Goal: Transaction & Acquisition: Download file/media

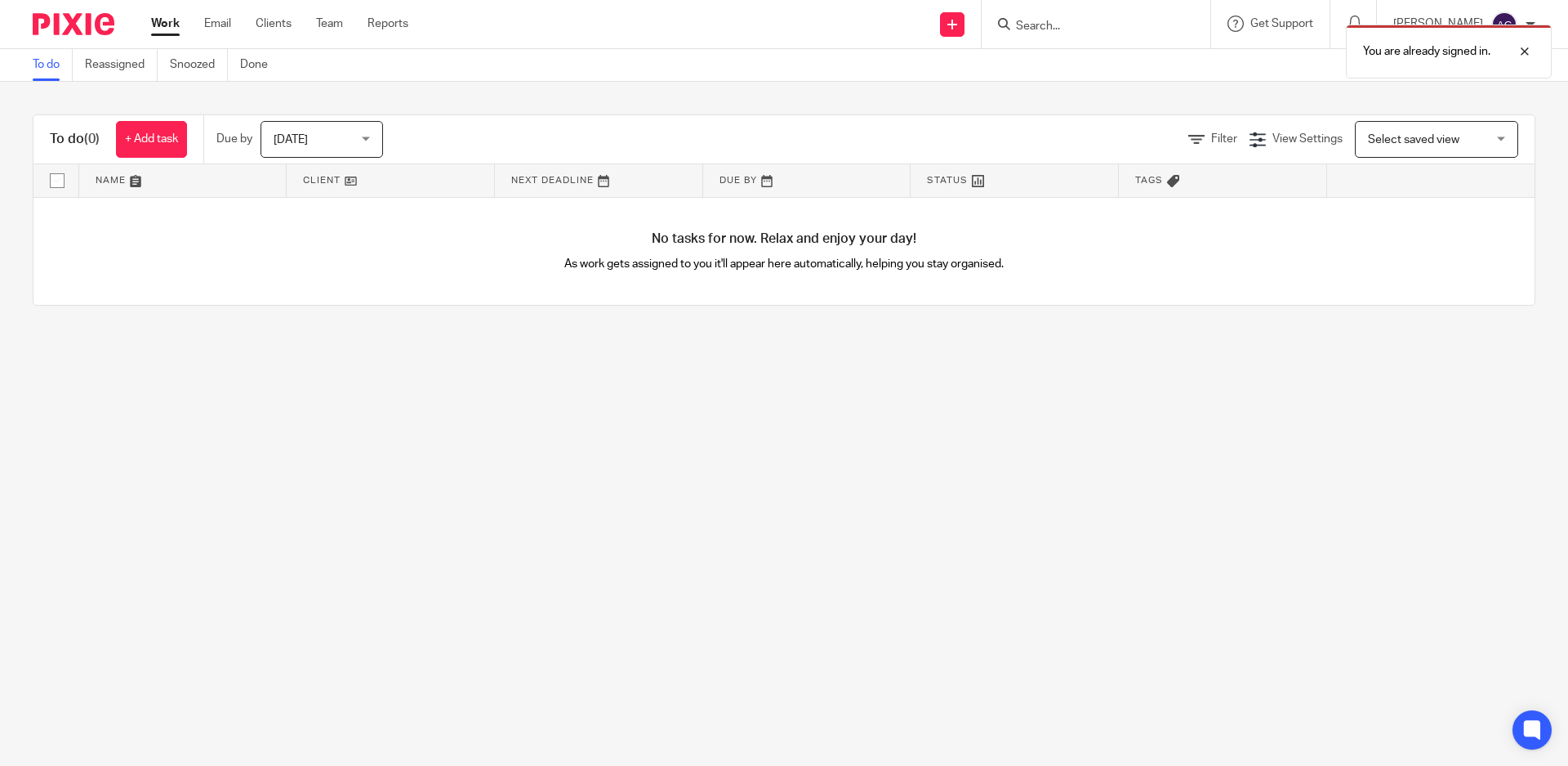
click at [1068, 38] on div "You are already signed in." at bounding box center [1168, 47] width 768 height 62
click at [1075, 25] on div "You are already signed in." at bounding box center [1168, 47] width 768 height 62
click at [1042, 27] on input "Search" at bounding box center [1087, 27] width 147 height 15
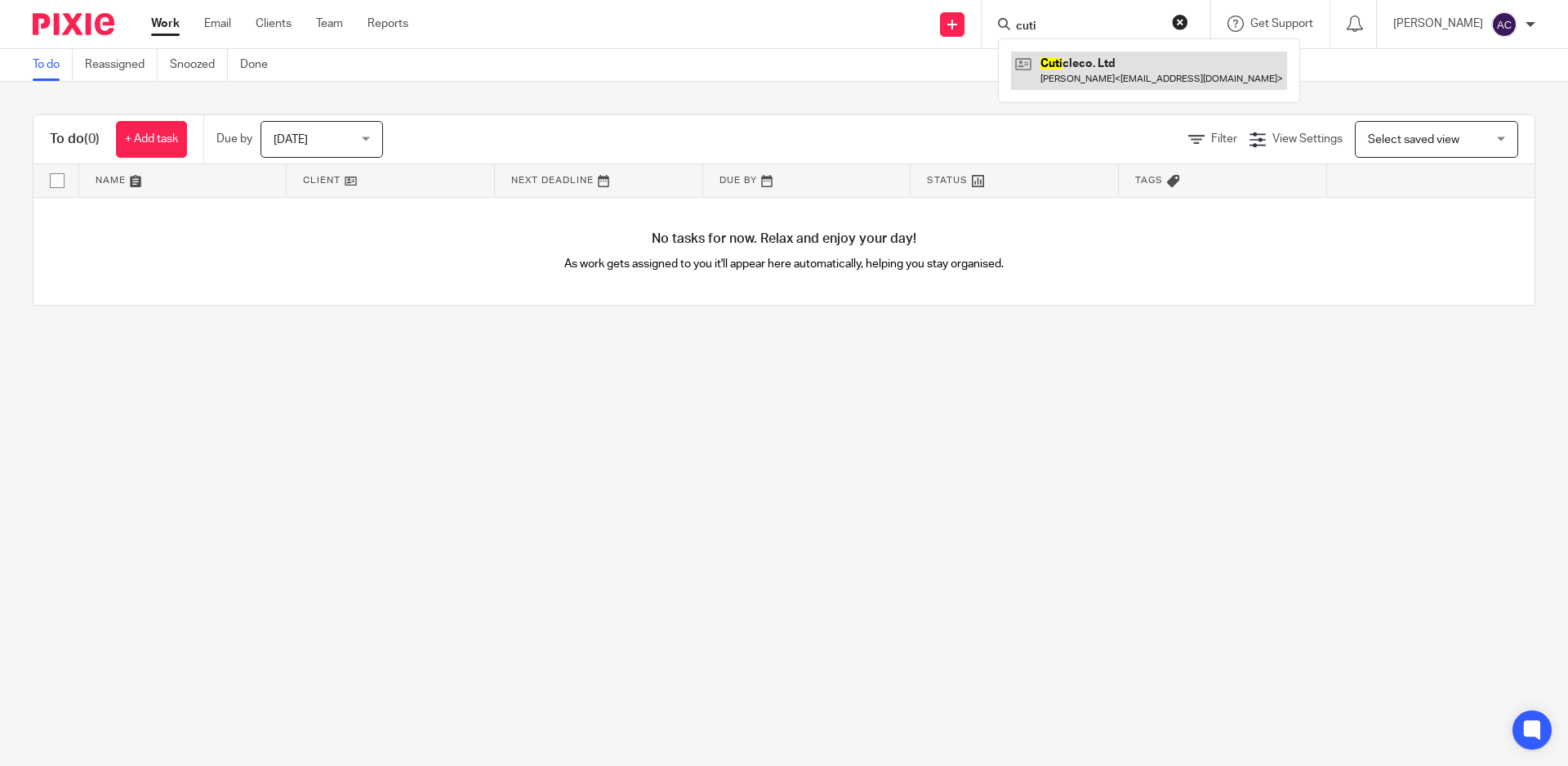
type input "cuti"
click at [1139, 60] on link at bounding box center [1149, 70] width 276 height 38
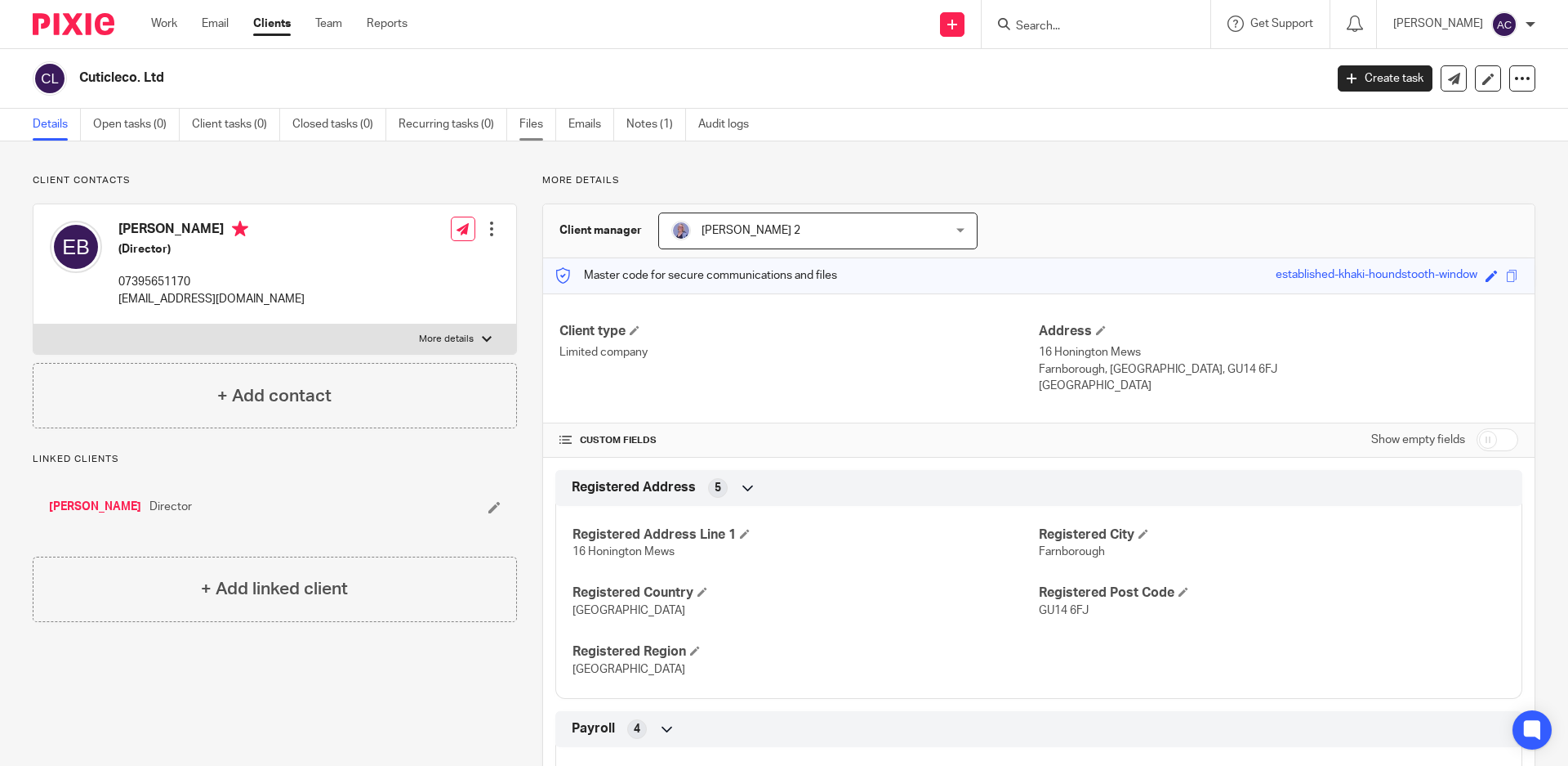
click at [526, 122] on link "Files" at bounding box center [538, 125] width 37 height 32
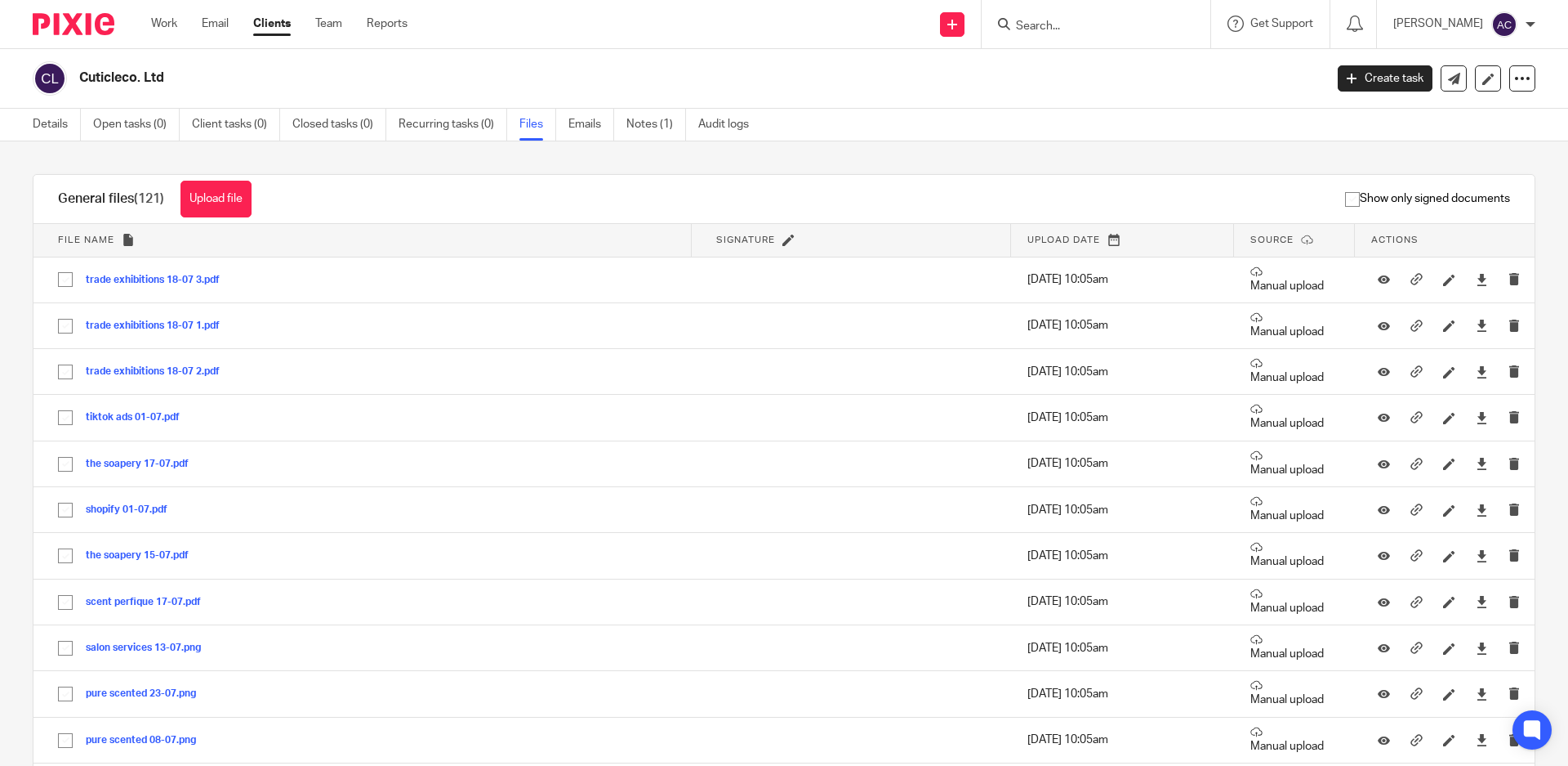
click at [78, 238] on span "File name" at bounding box center [86, 239] width 56 height 9
click at [1515, 77] on icon at bounding box center [1523, 78] width 16 height 16
click at [1220, 123] on div "Details Open tasks (0) Client tasks (0) Closed tasks (0) Recurring tasks (0) Fi…" at bounding box center [784, 125] width 1568 height 33
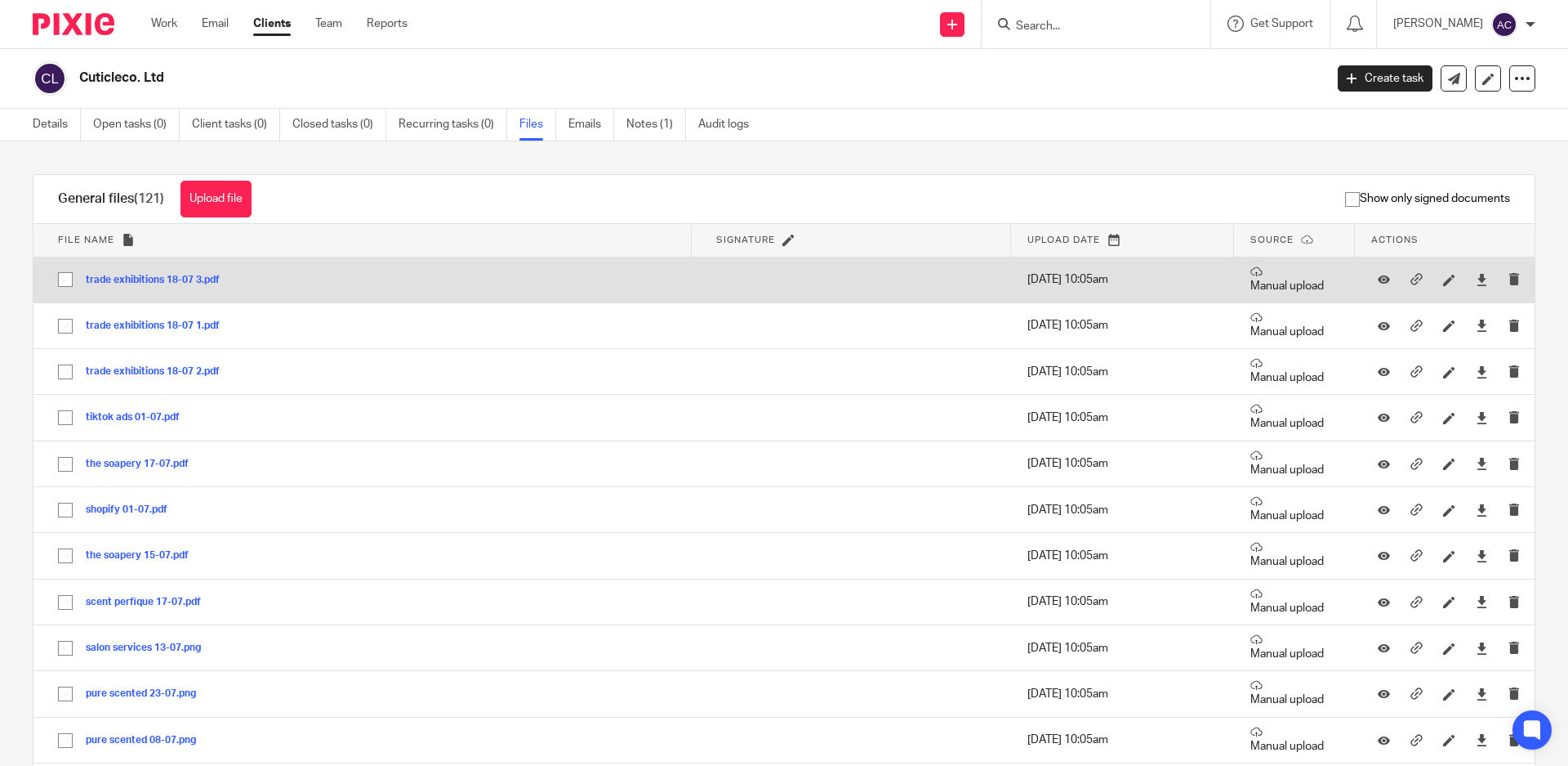
click at [63, 280] on input "checkbox" at bounding box center [65, 279] width 31 height 31
checkbox input "true"
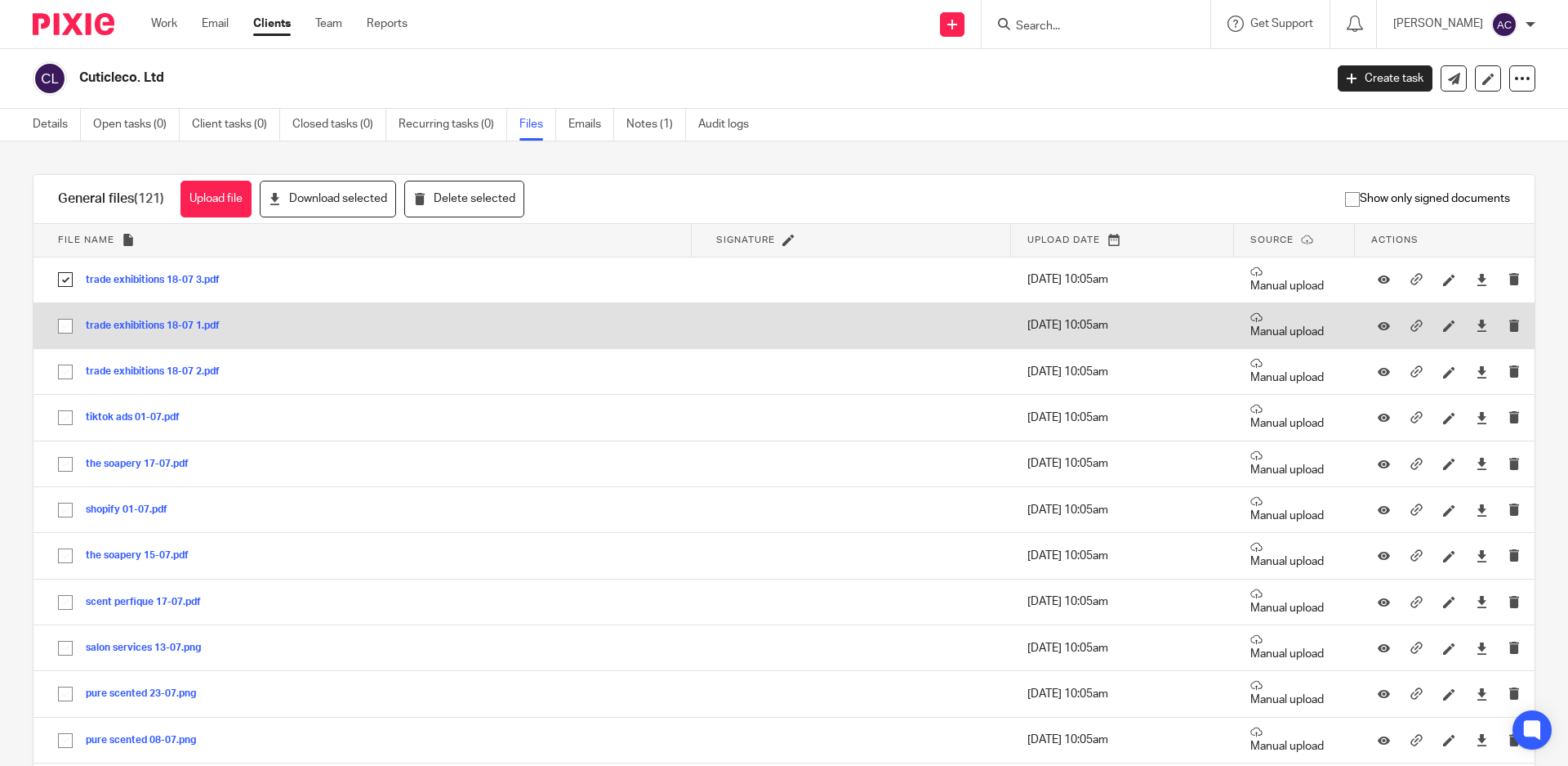
click at [71, 325] on input "checkbox" at bounding box center [65, 326] width 31 height 31
checkbox input "true"
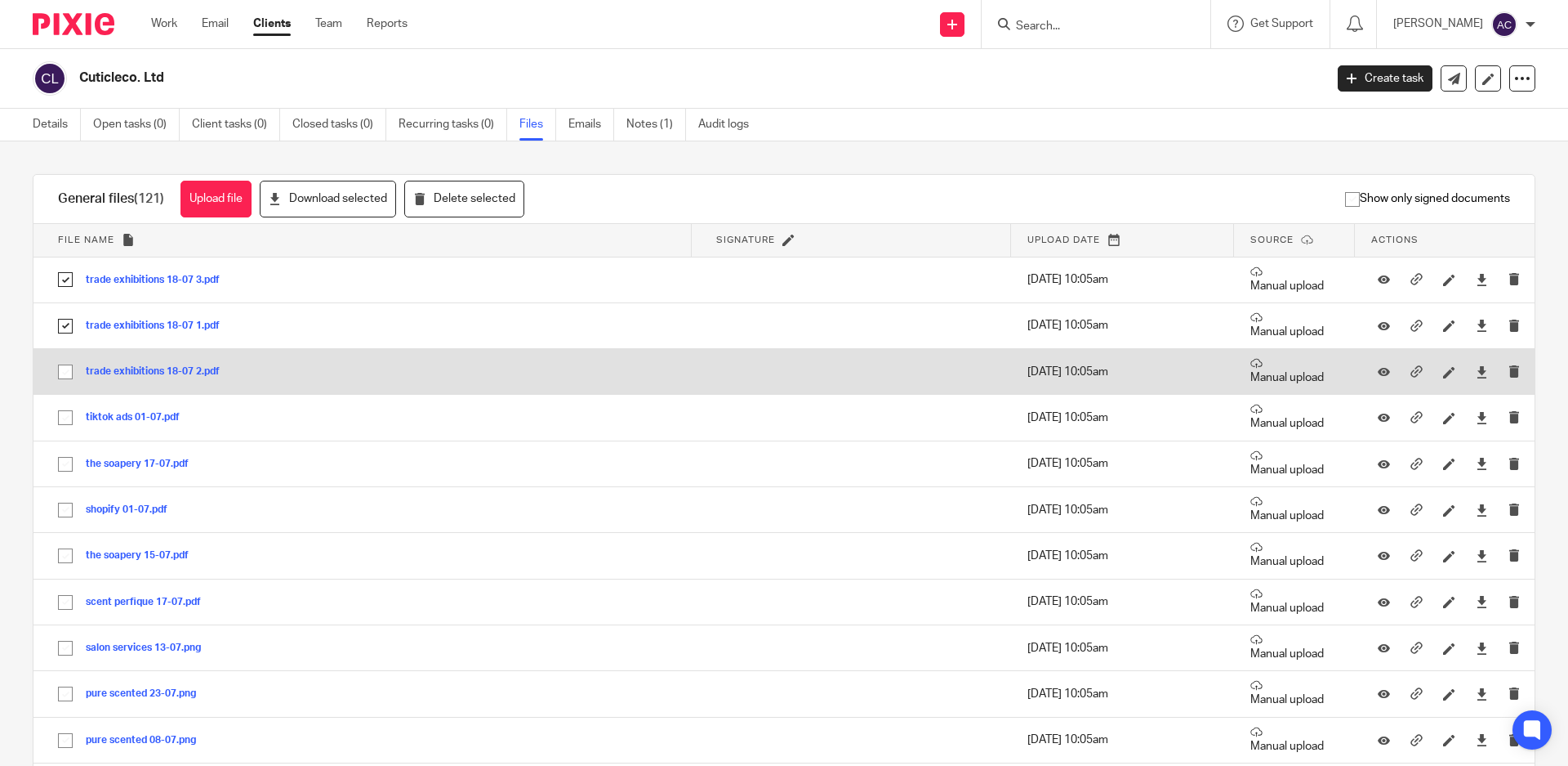
click at [64, 365] on input "checkbox" at bounding box center [65, 371] width 31 height 31
checkbox input "true"
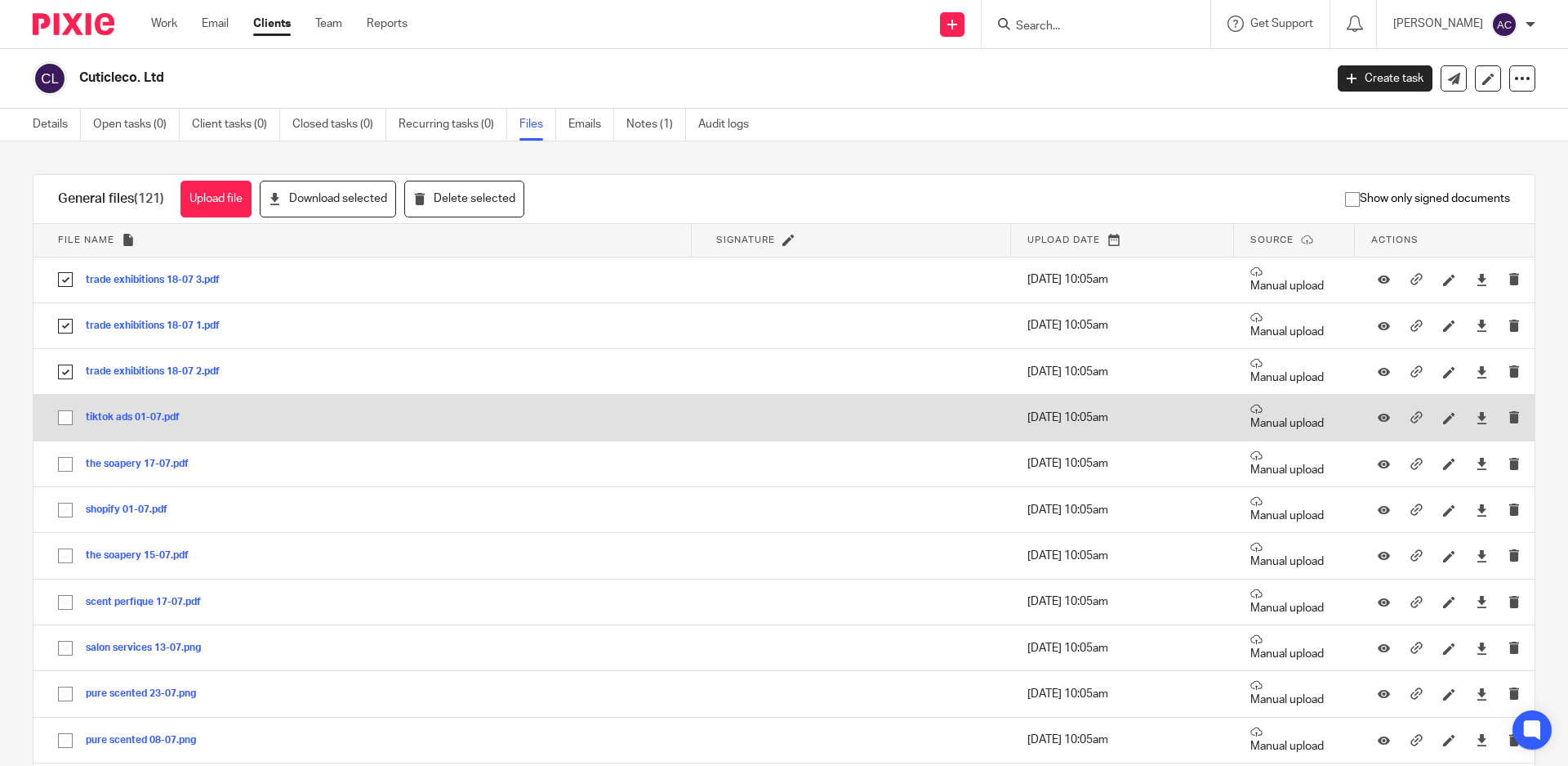
drag, startPoint x: 67, startPoint y: 417, endPoint x: 67, endPoint y: 429, distance: 12.0
click at [68, 417] on input "checkbox" at bounding box center [65, 417] width 31 height 31
checkbox input "true"
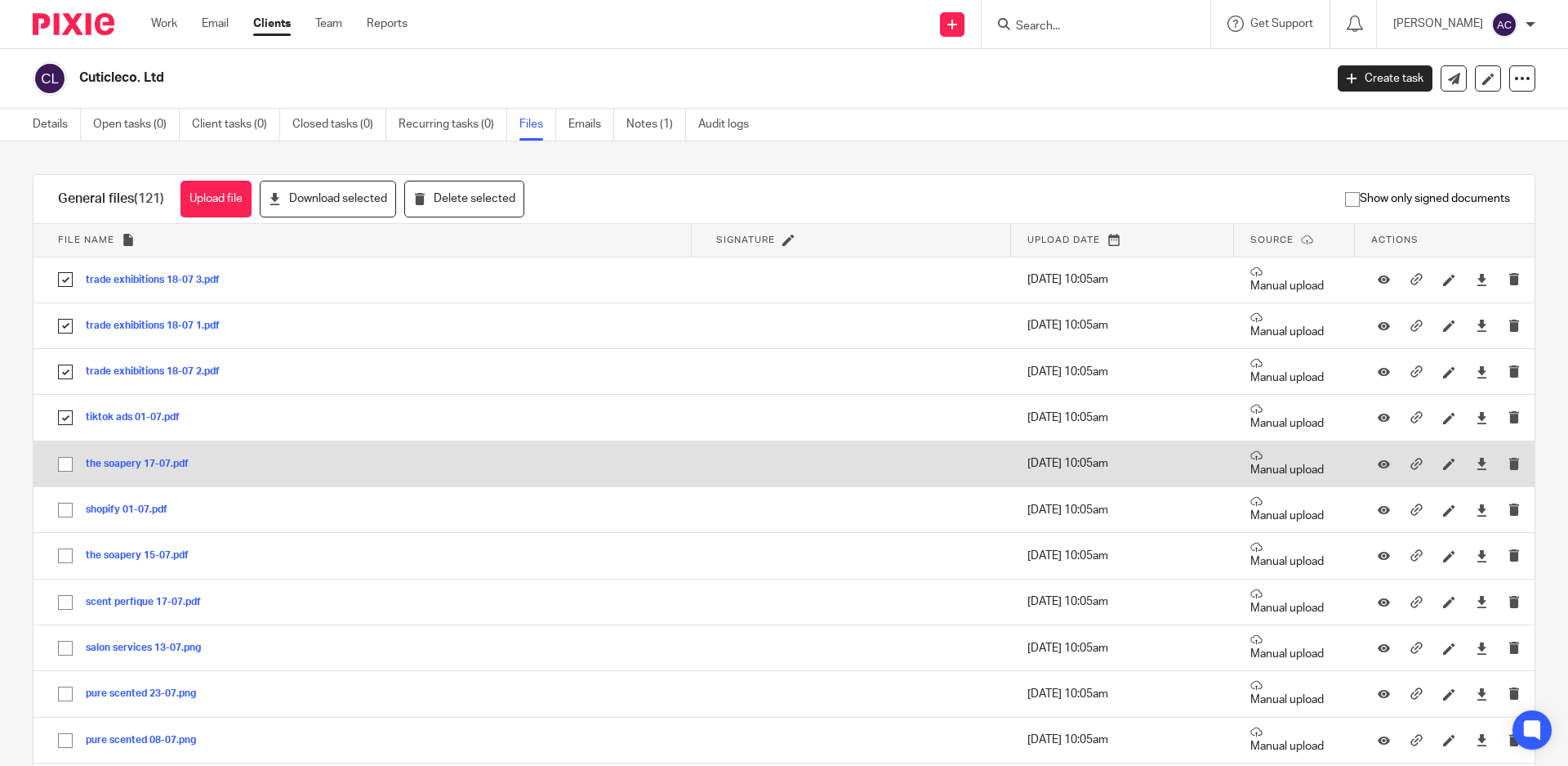
click at [59, 468] on input "checkbox" at bounding box center [65, 464] width 31 height 31
checkbox input "true"
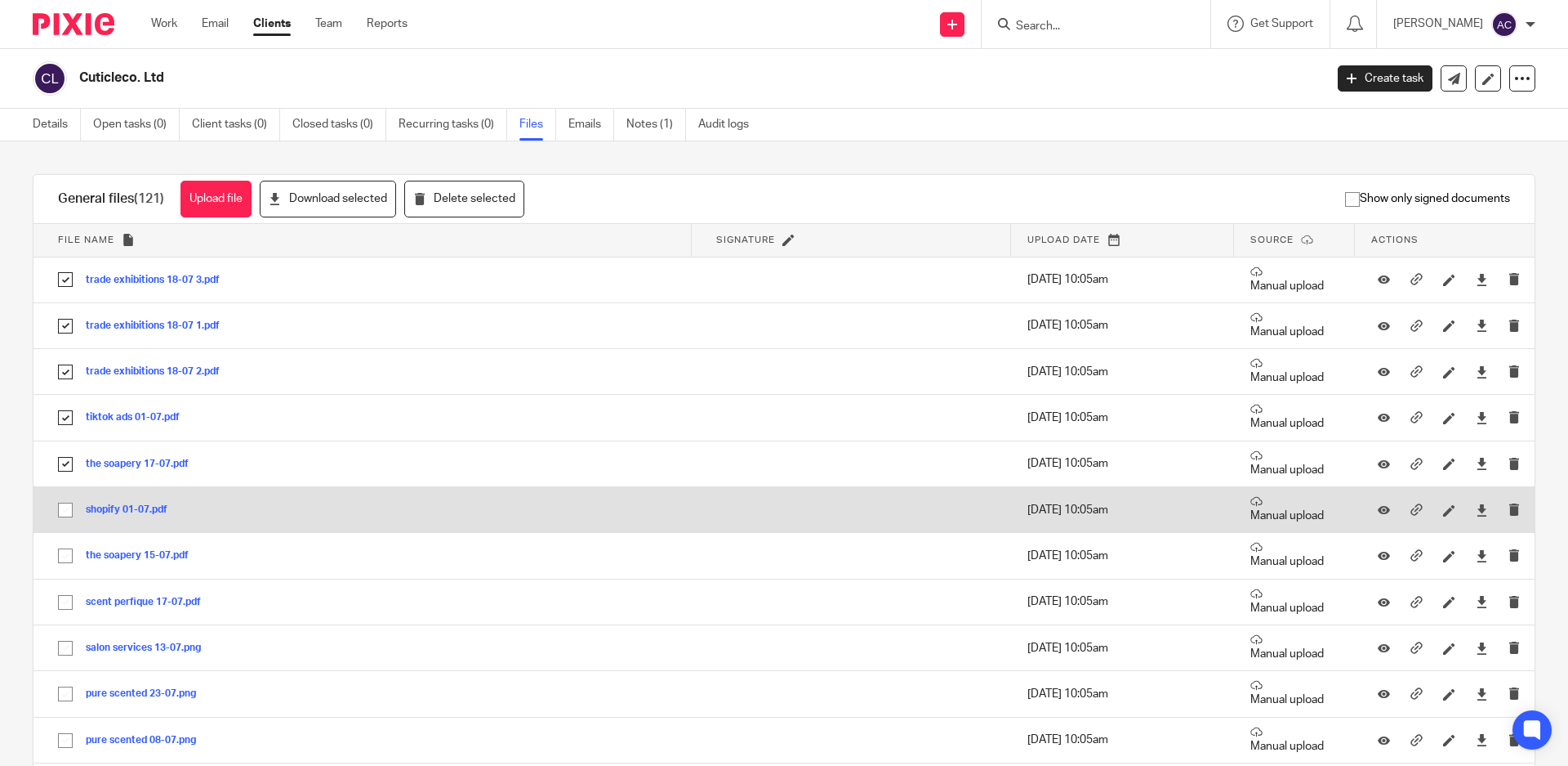
click at [63, 506] on input "checkbox" at bounding box center [65, 510] width 31 height 31
checkbox input "true"
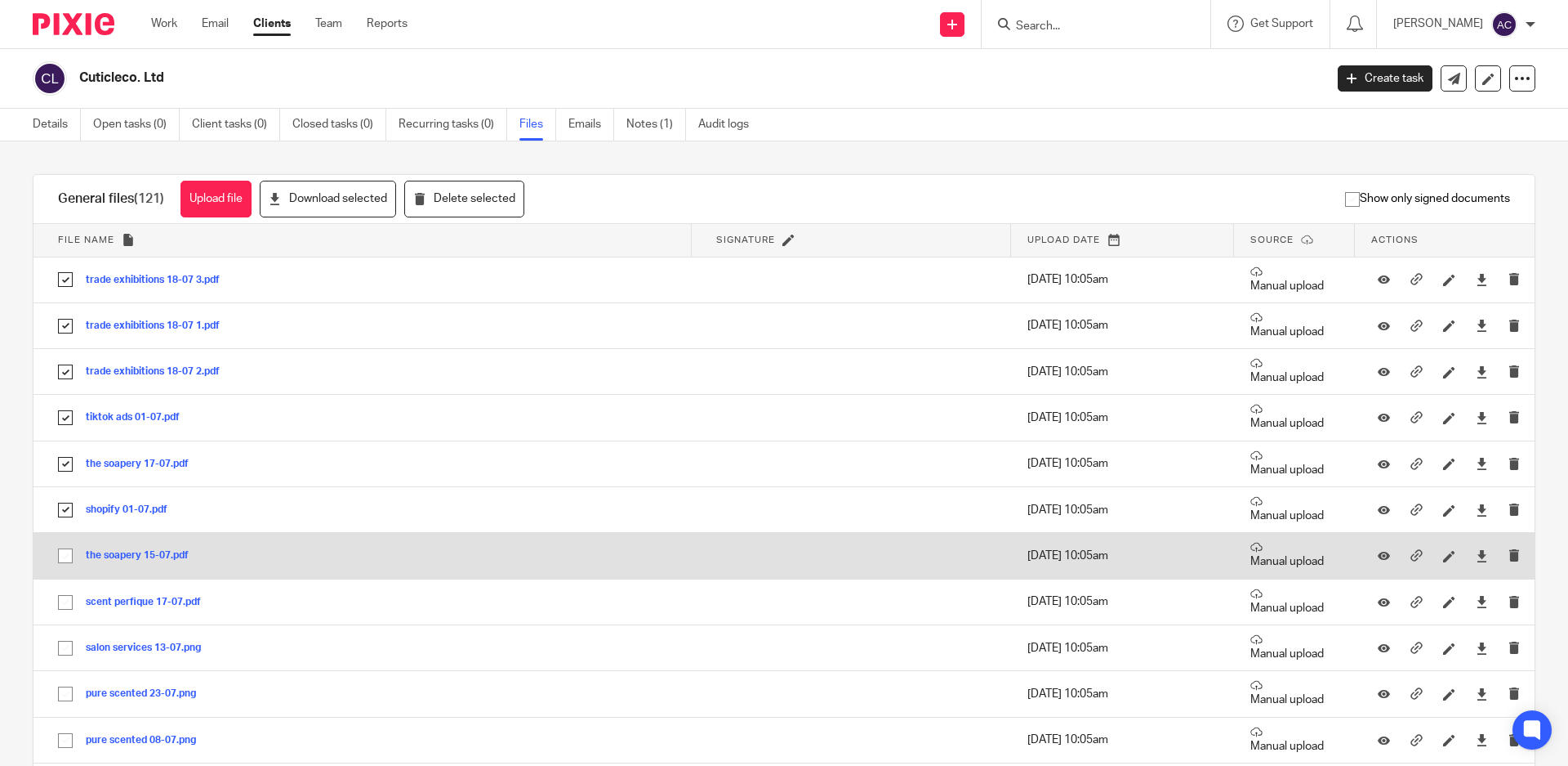
click at [63, 557] on input "checkbox" at bounding box center [65, 555] width 31 height 31
checkbox input "true"
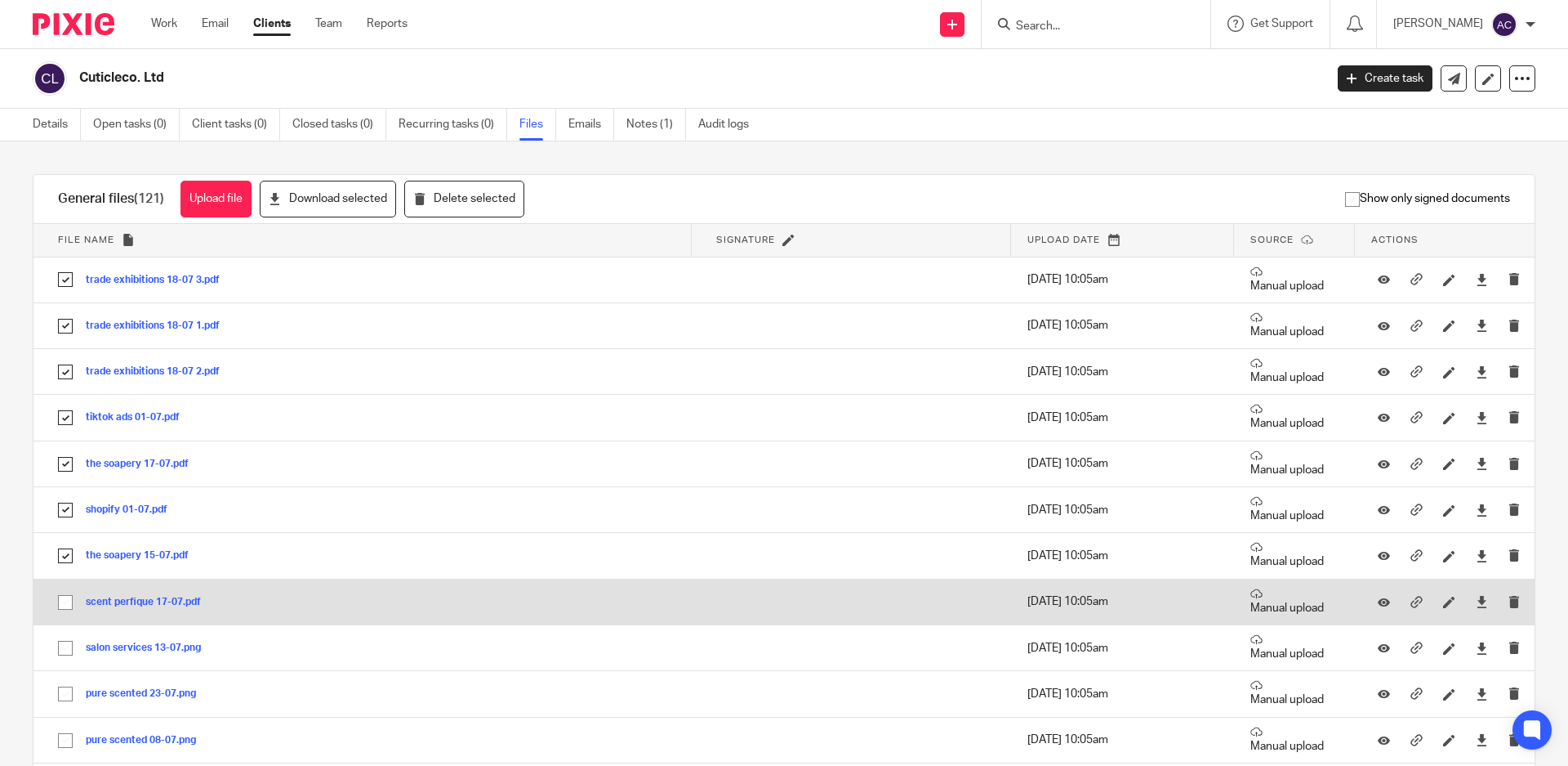
click at [65, 600] on input "checkbox" at bounding box center [65, 602] width 31 height 31
checkbox input "true"
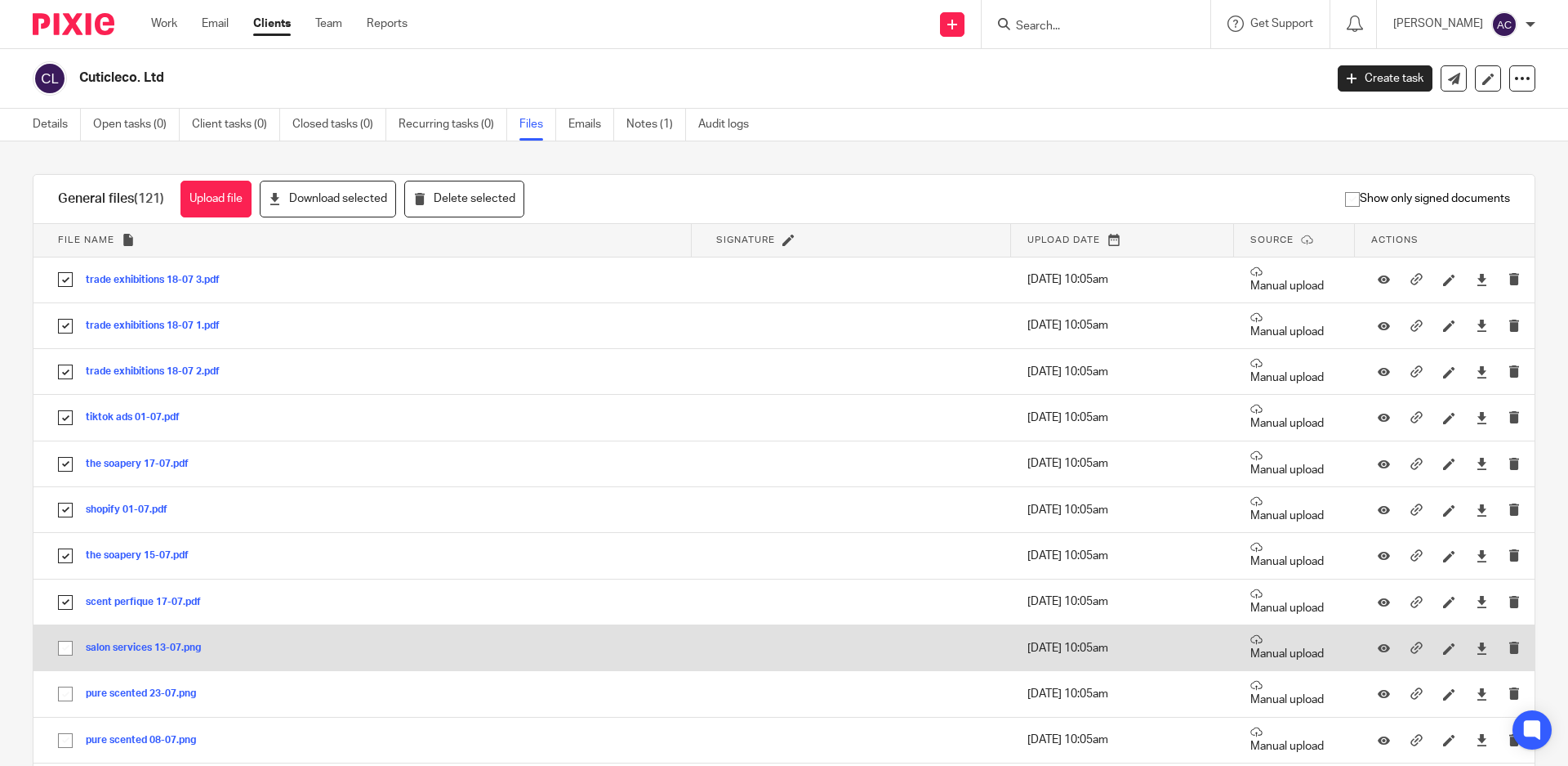
click at [71, 647] on input "checkbox" at bounding box center [65, 648] width 31 height 31
checkbox input "true"
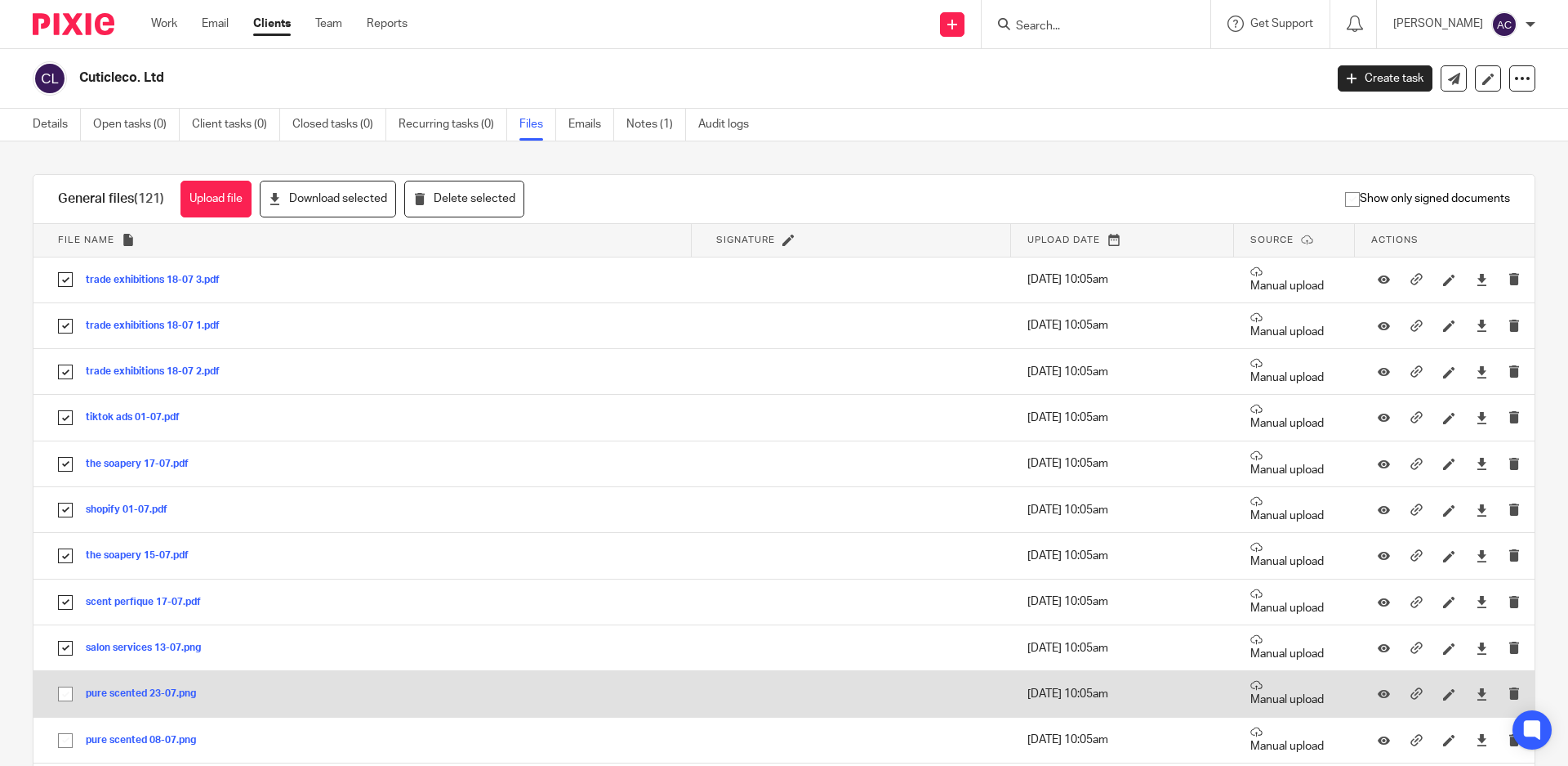
click at [65, 698] on input "checkbox" at bounding box center [65, 693] width 31 height 31
checkbox input "true"
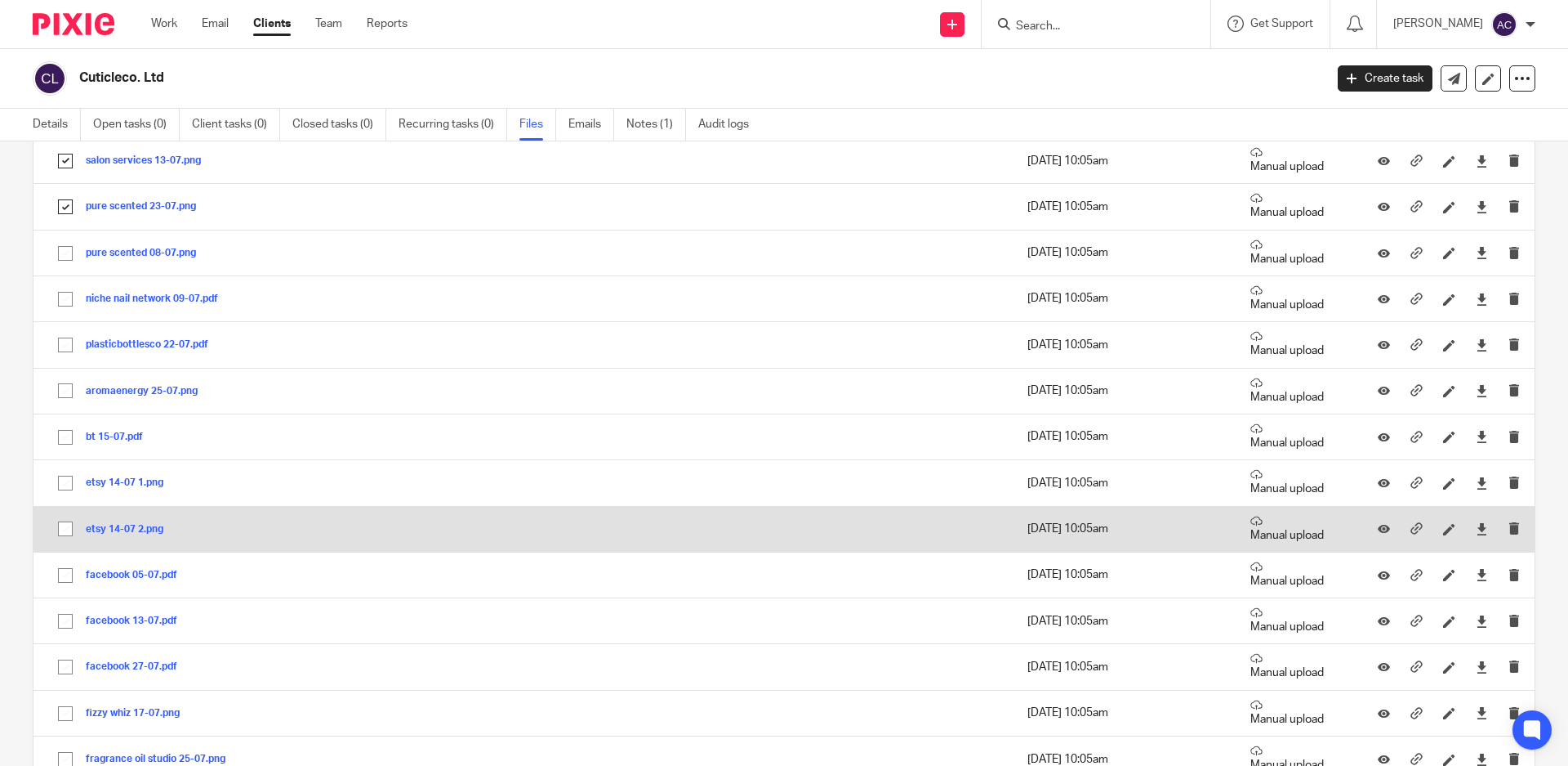
scroll to position [490, 0]
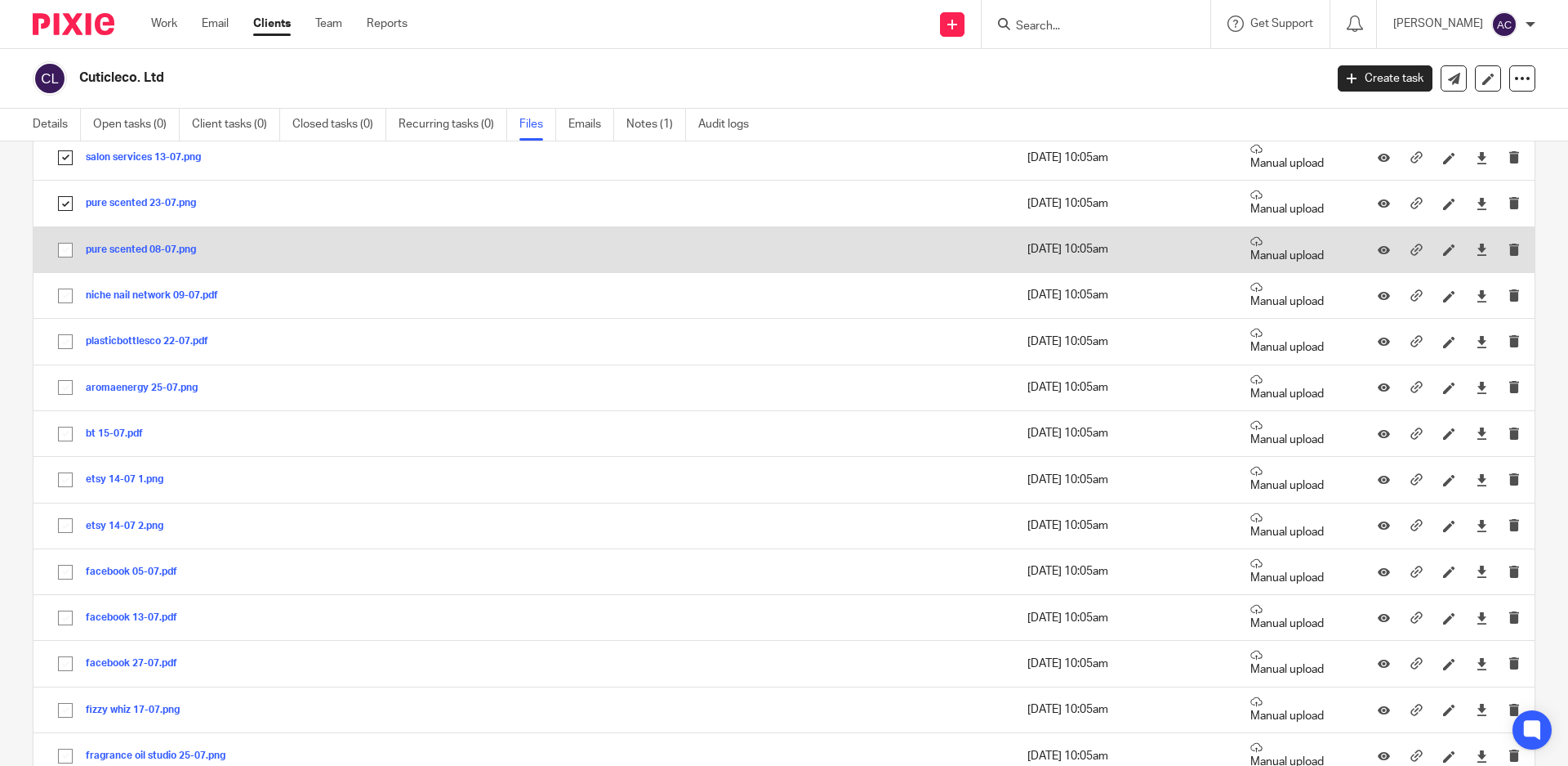
click at [67, 250] on input "checkbox" at bounding box center [65, 250] width 31 height 31
checkbox input "true"
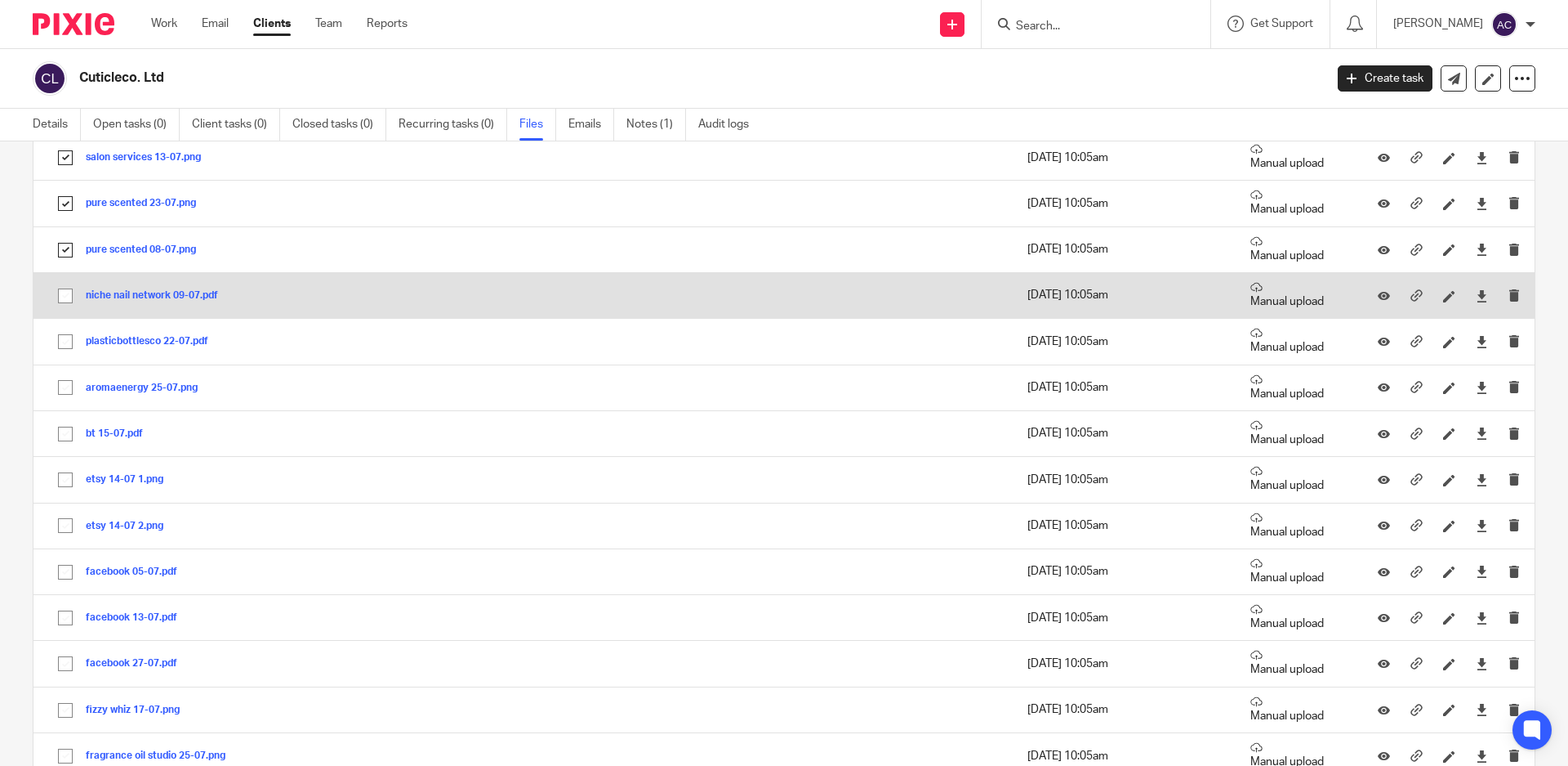
click at [66, 294] on input "checkbox" at bounding box center [65, 295] width 31 height 31
checkbox input "true"
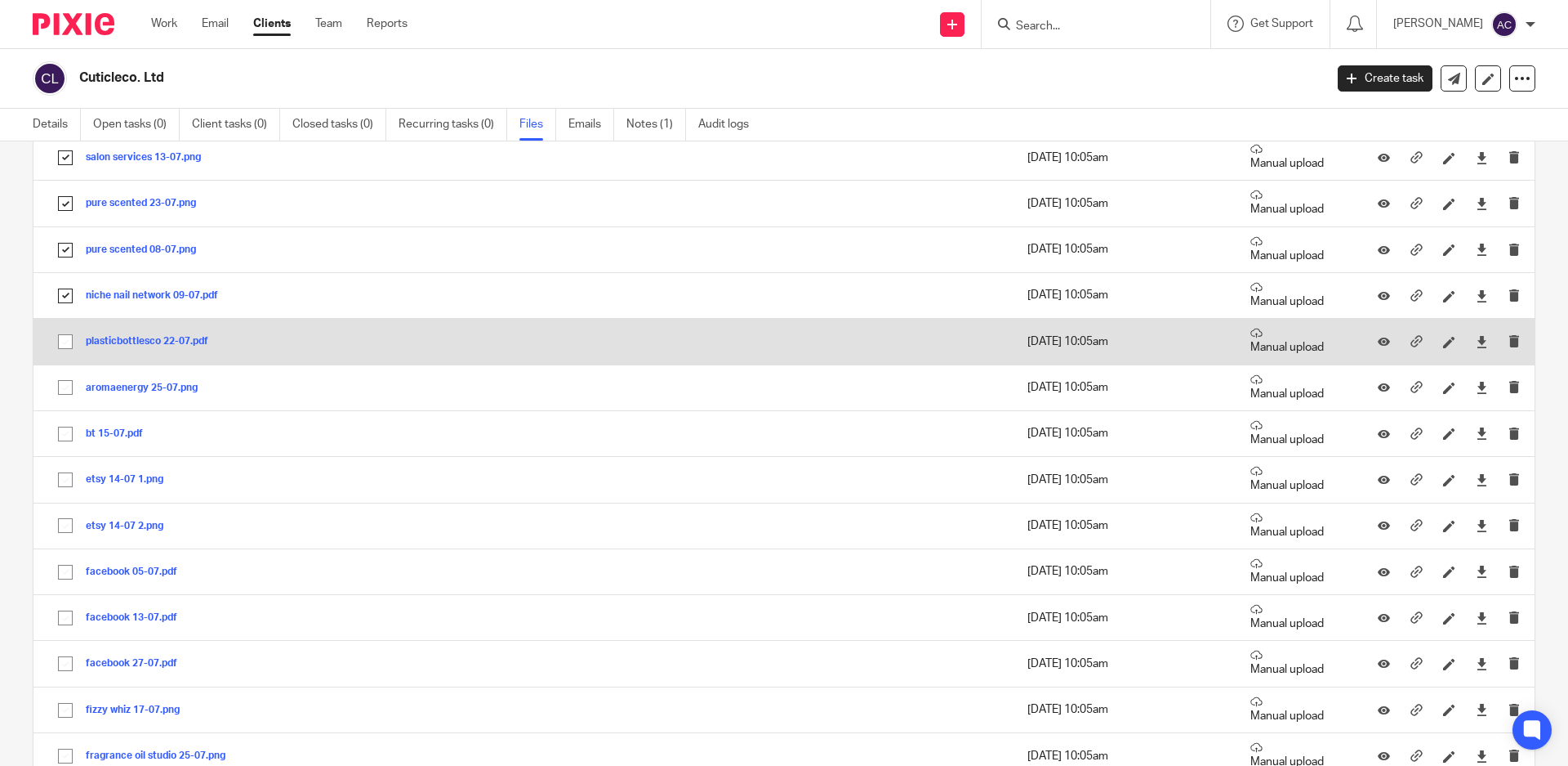
click at [67, 343] on input "checkbox" at bounding box center [65, 341] width 31 height 31
checkbox input "true"
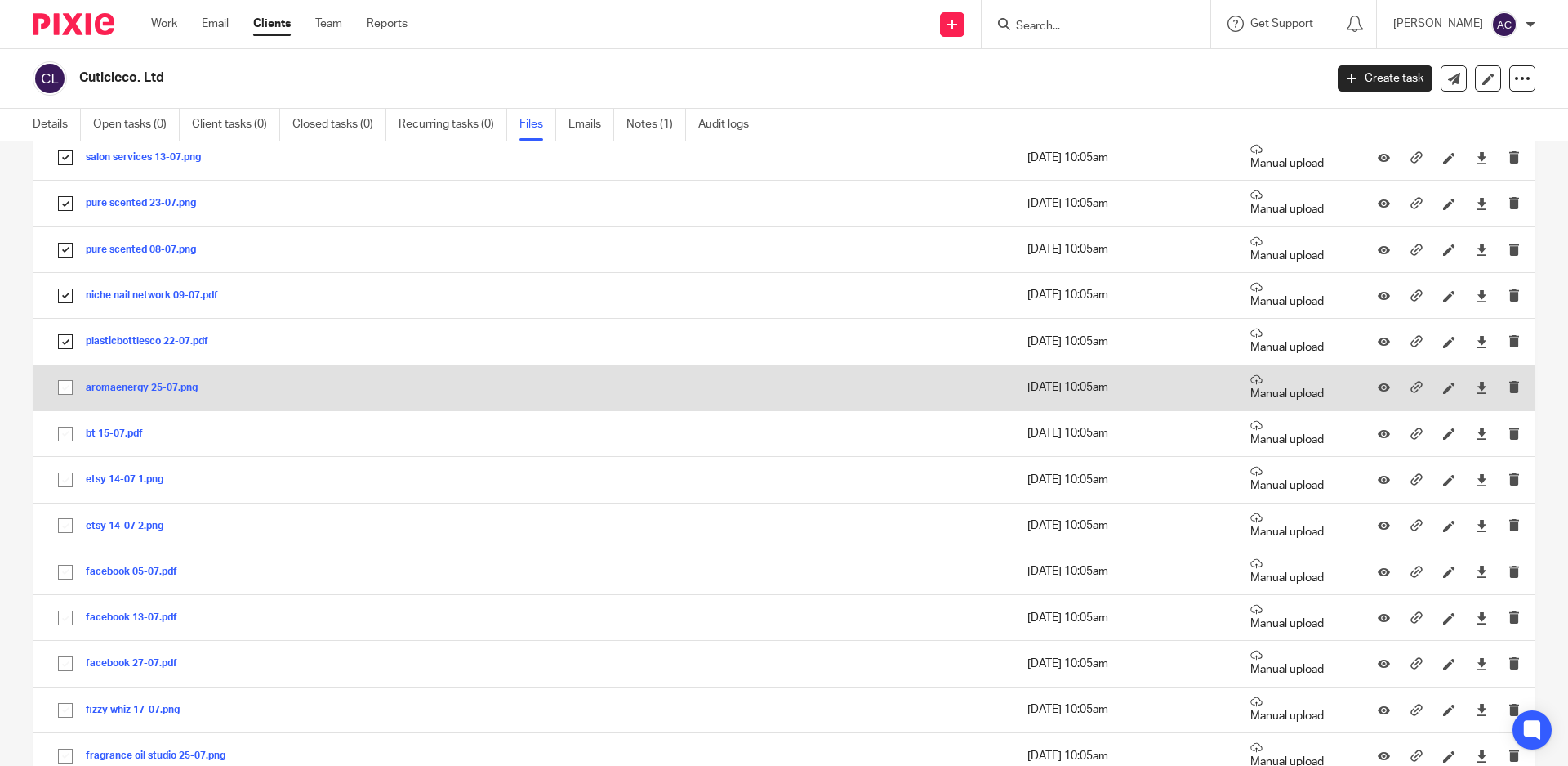
click at [61, 382] on input "checkbox" at bounding box center [65, 387] width 31 height 31
checkbox input "true"
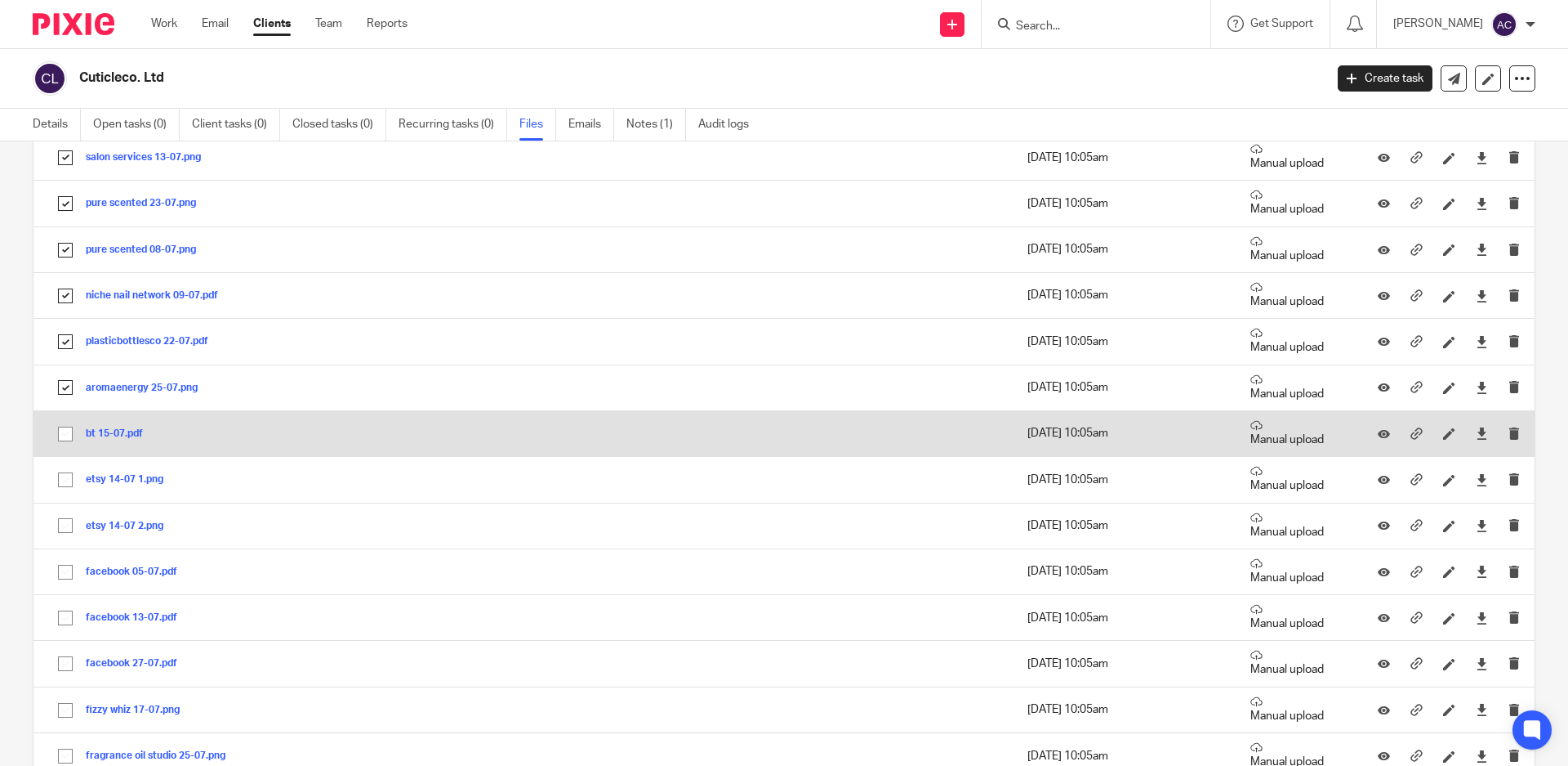
click at [67, 432] on input "checkbox" at bounding box center [65, 434] width 31 height 31
checkbox input "true"
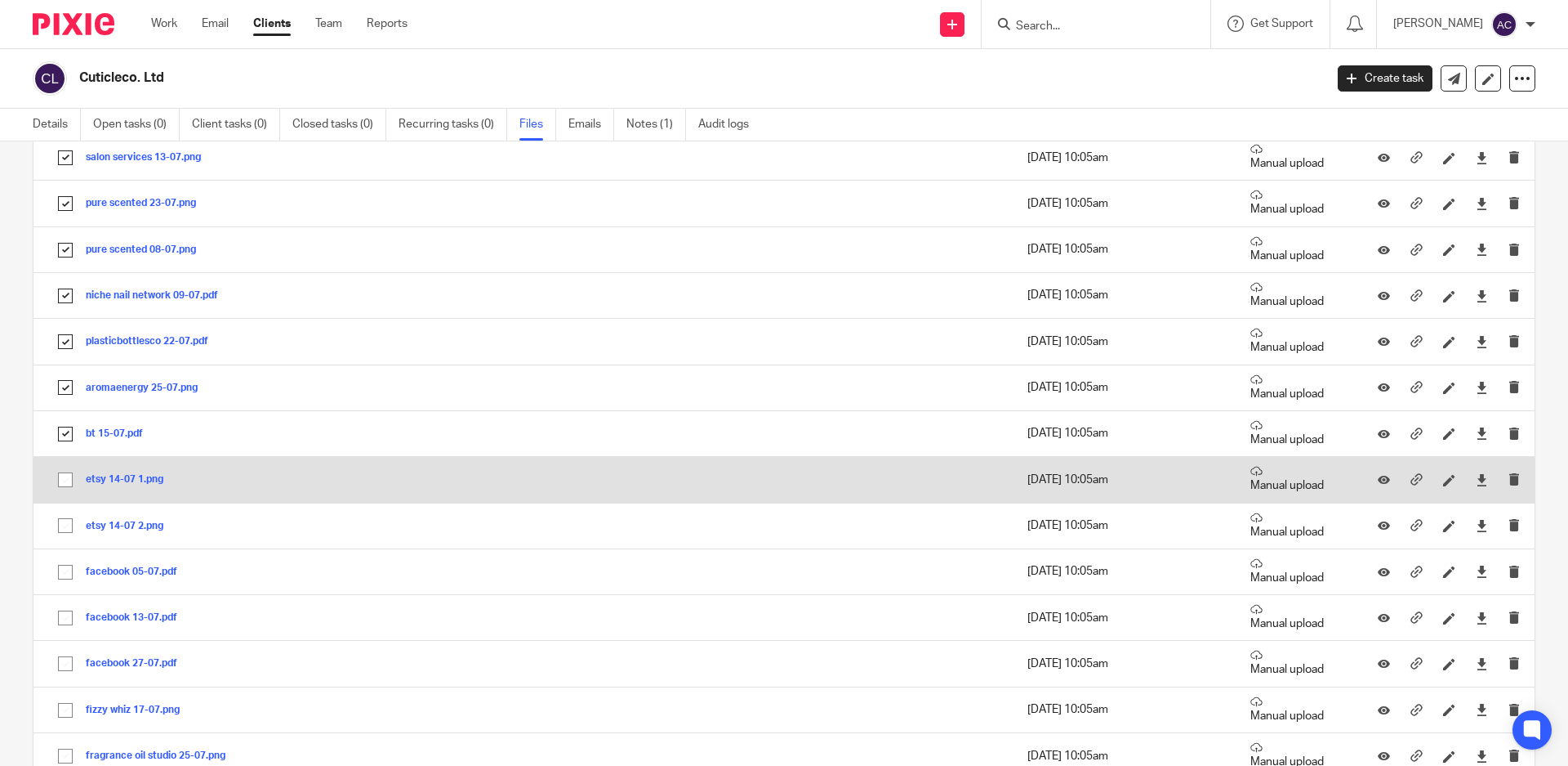
click at [65, 479] on input "checkbox" at bounding box center [65, 479] width 31 height 31
checkbox input "true"
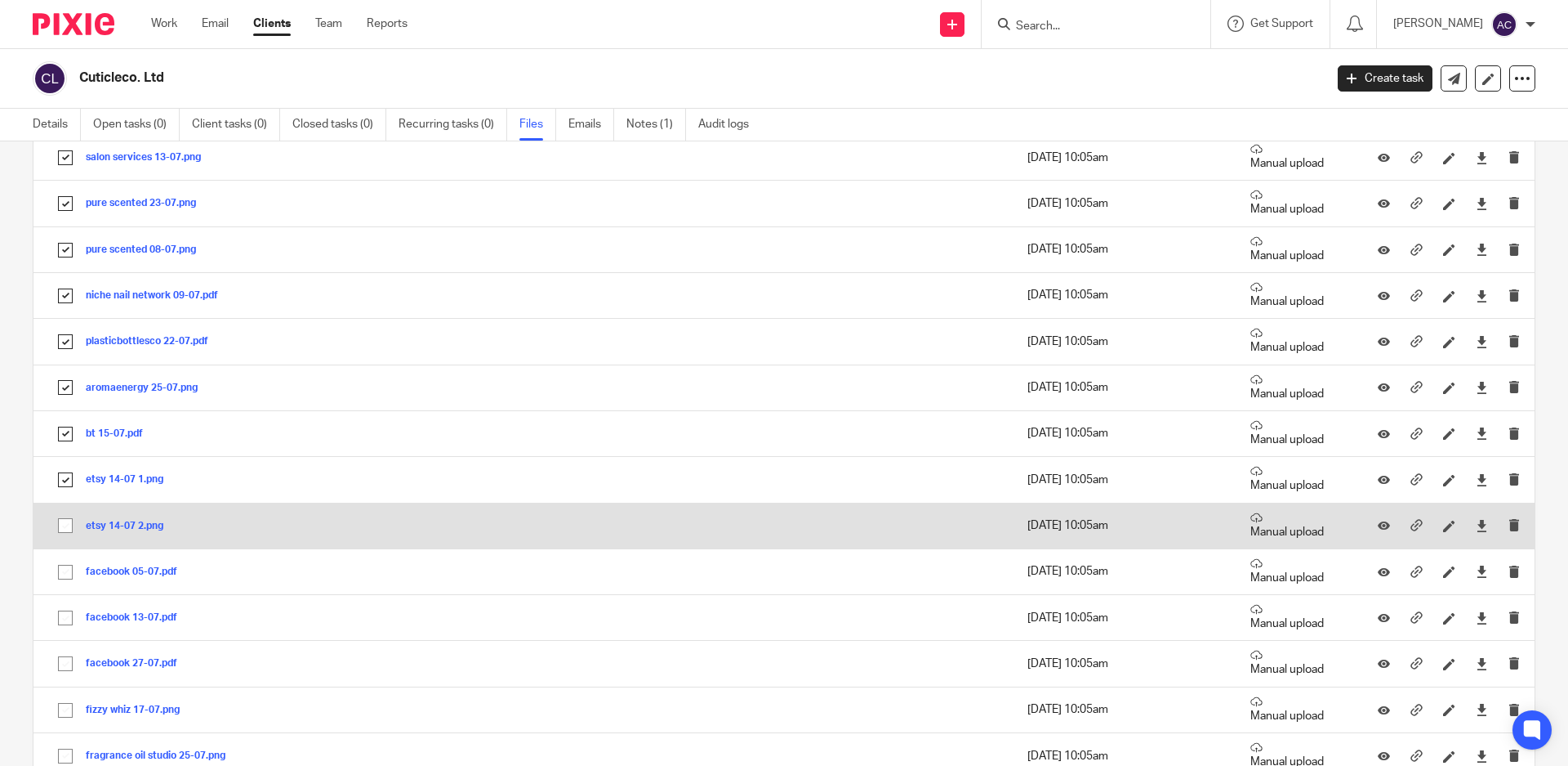
click at [60, 526] on input "checkbox" at bounding box center [65, 525] width 31 height 31
checkbox input "true"
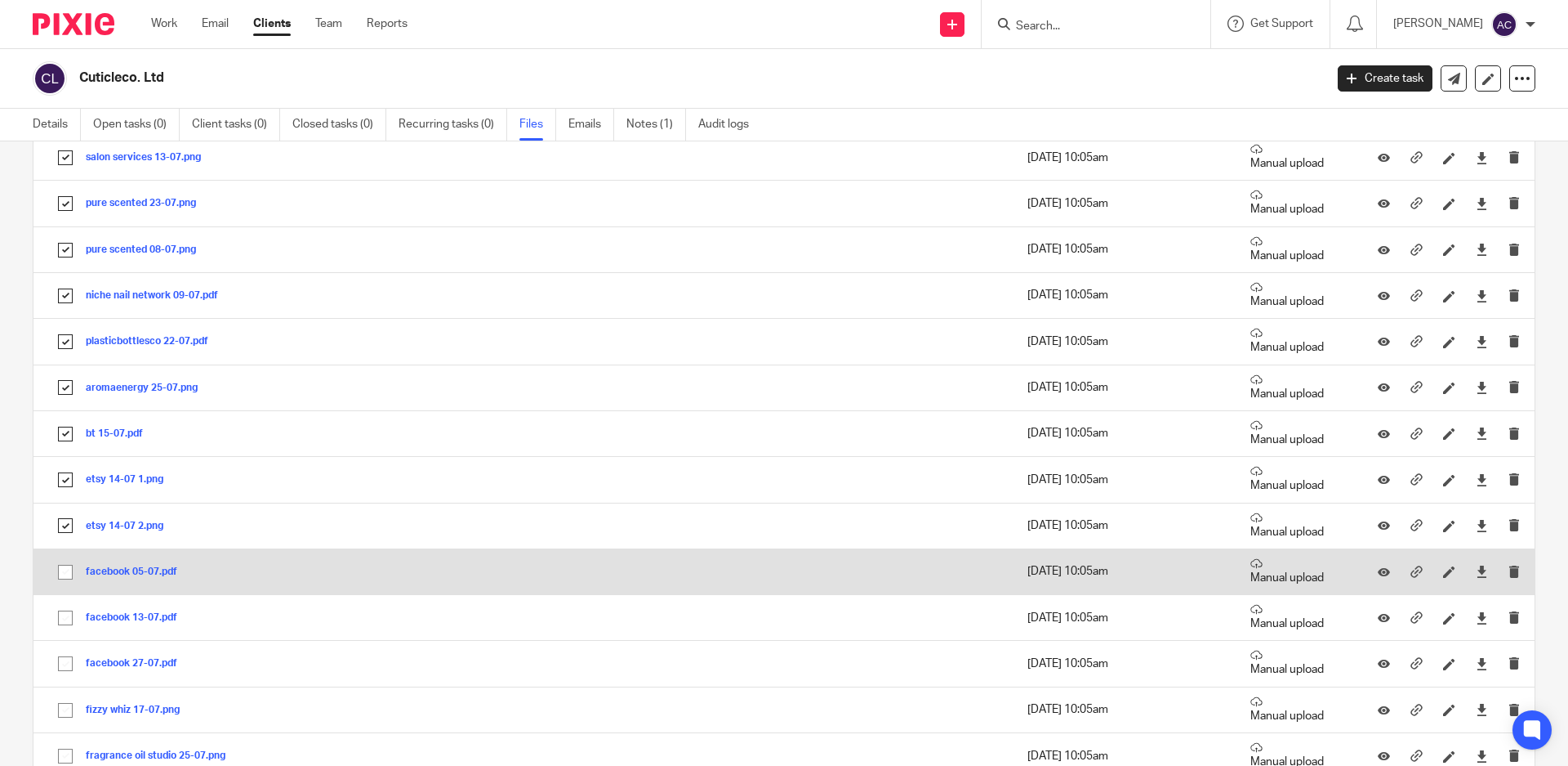
drag, startPoint x: 66, startPoint y: 568, endPoint x: 64, endPoint y: 577, distance: 9.2
click at [65, 568] on input "checkbox" at bounding box center [65, 572] width 31 height 31
checkbox input "true"
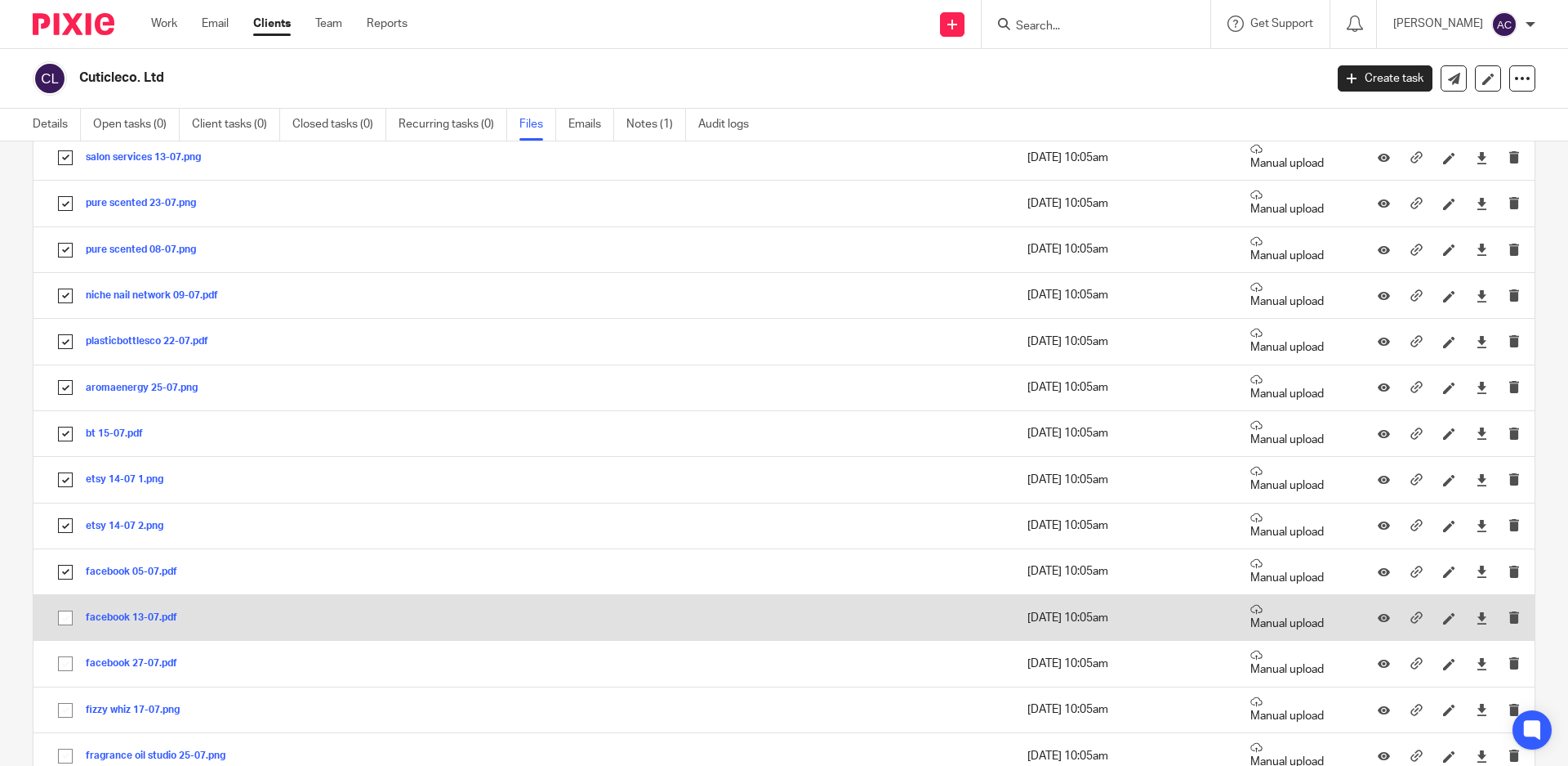
click at [65, 611] on input "checkbox" at bounding box center [65, 617] width 31 height 31
checkbox input "true"
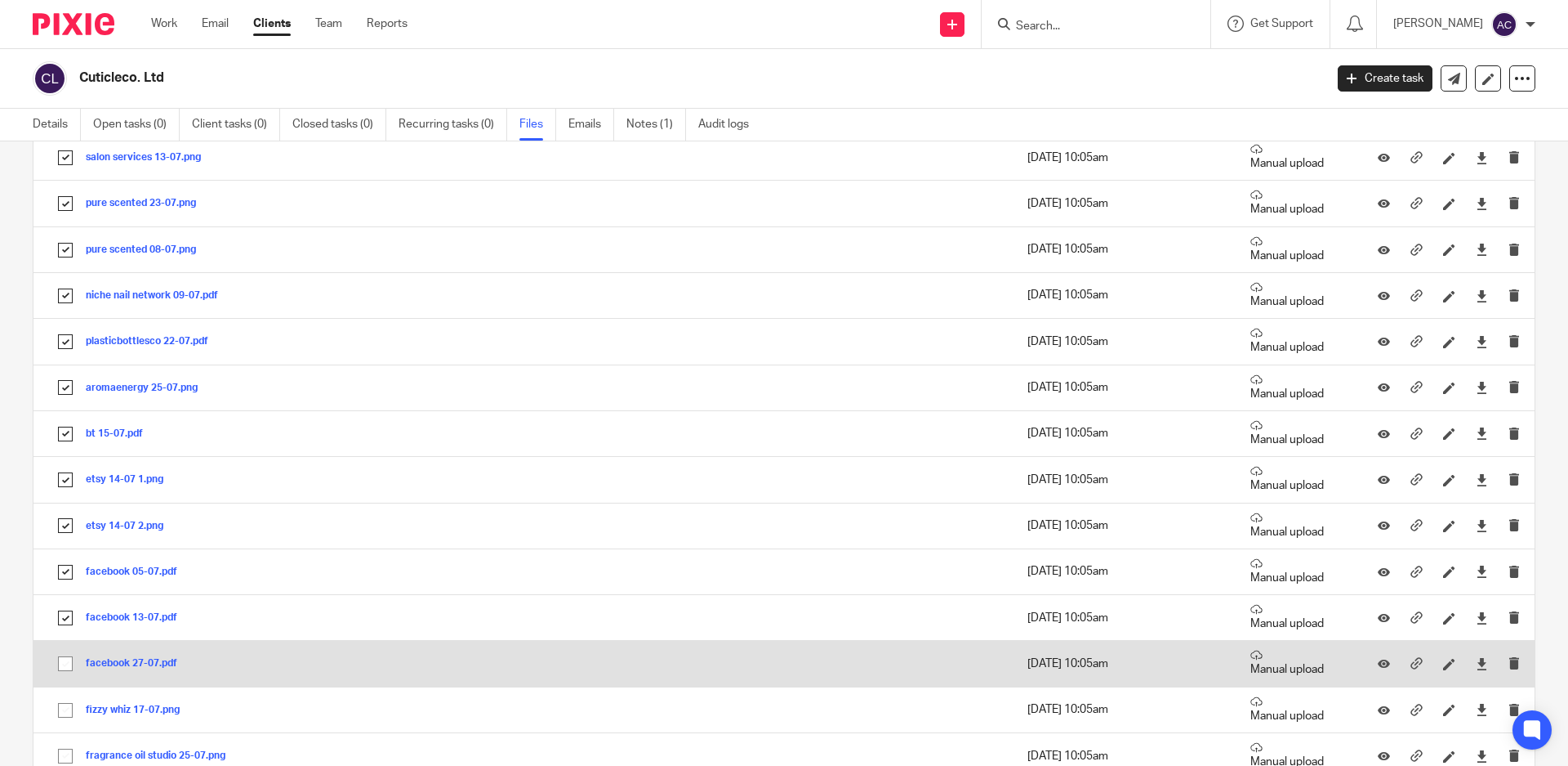
click at [64, 664] on input "checkbox" at bounding box center [65, 663] width 31 height 31
checkbox input "true"
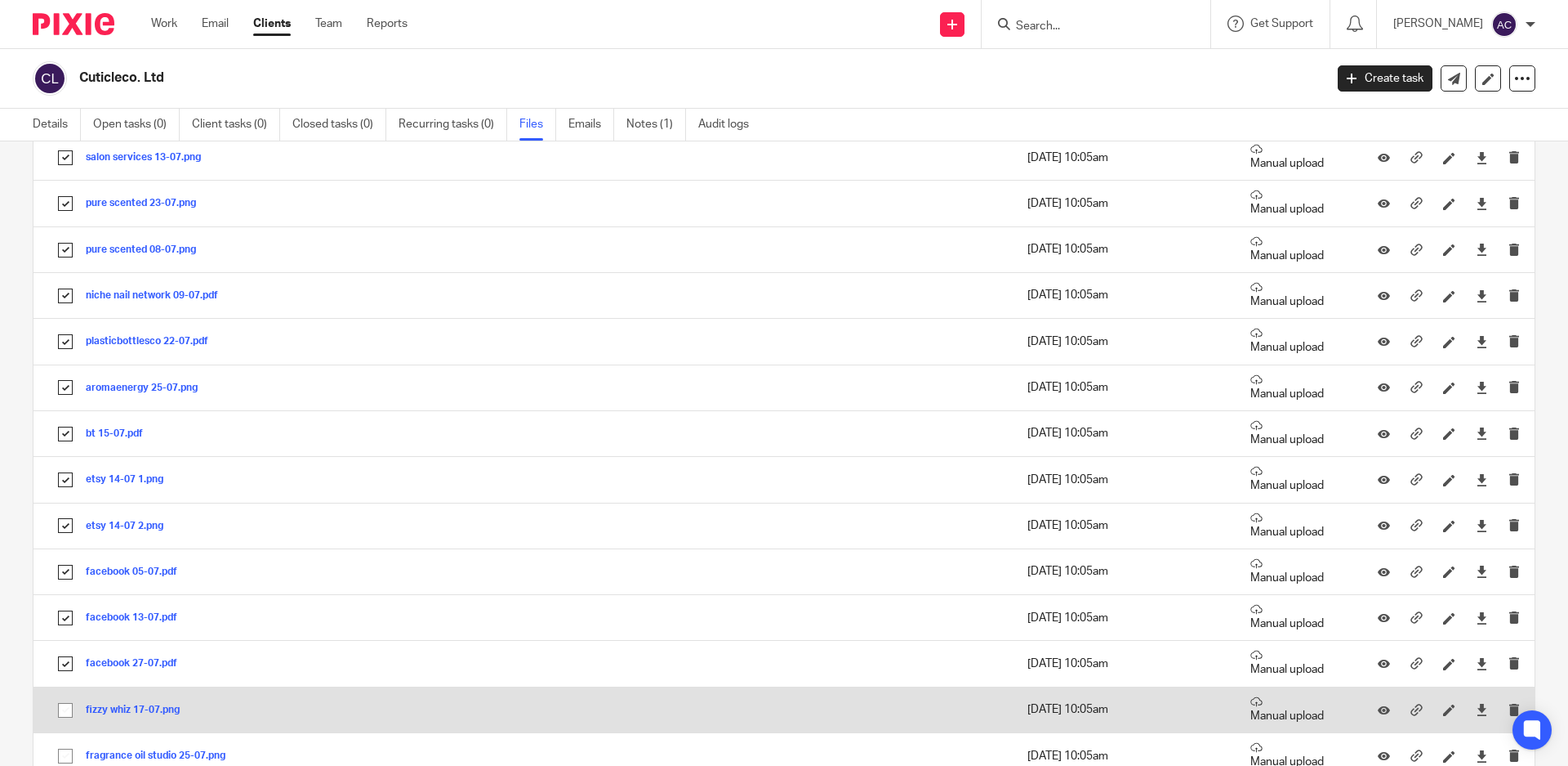
click at [66, 712] on input "checkbox" at bounding box center [65, 710] width 31 height 31
checkbox input "true"
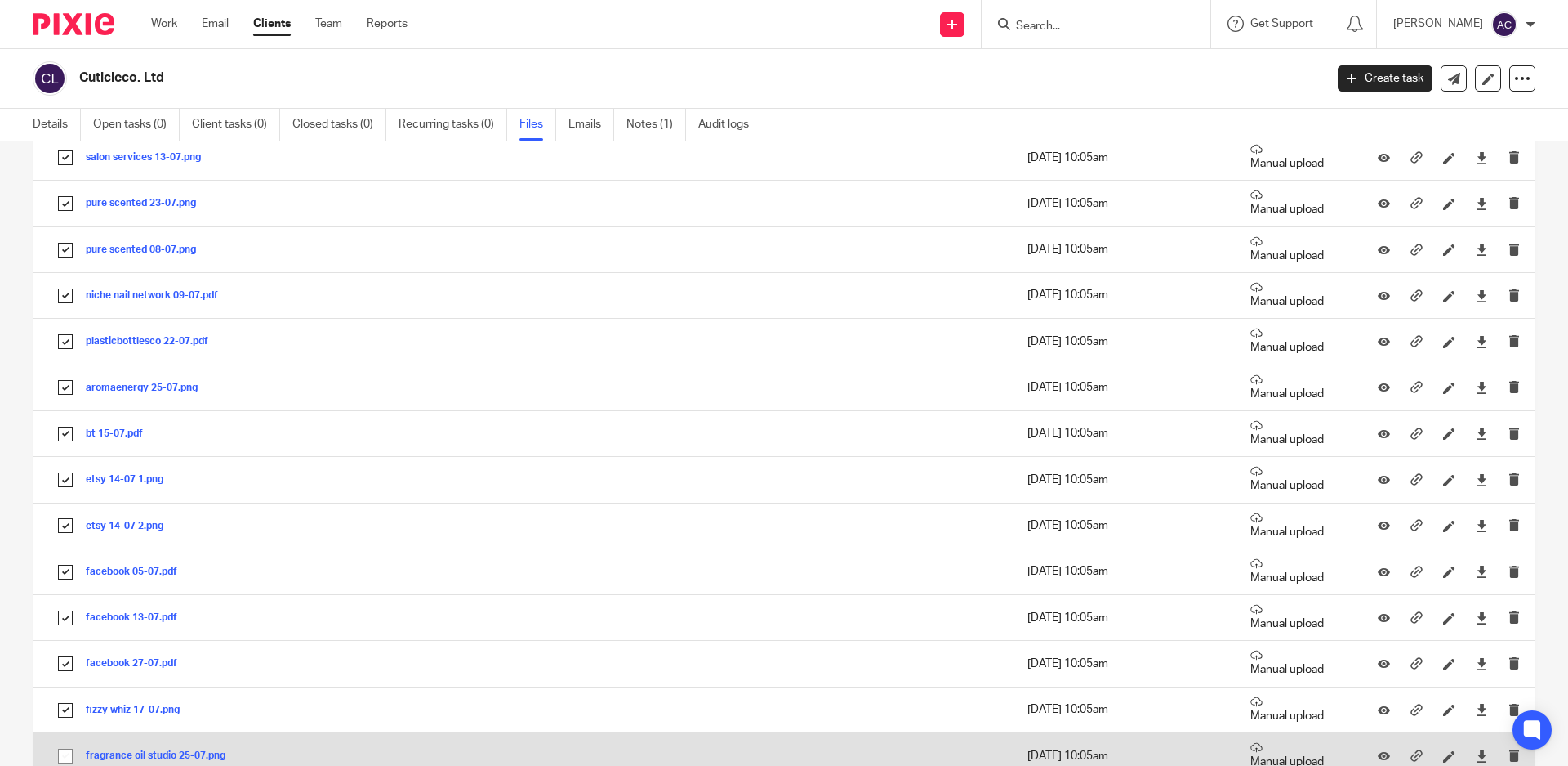
click at [65, 753] on input "checkbox" at bounding box center [65, 756] width 31 height 31
checkbox input "true"
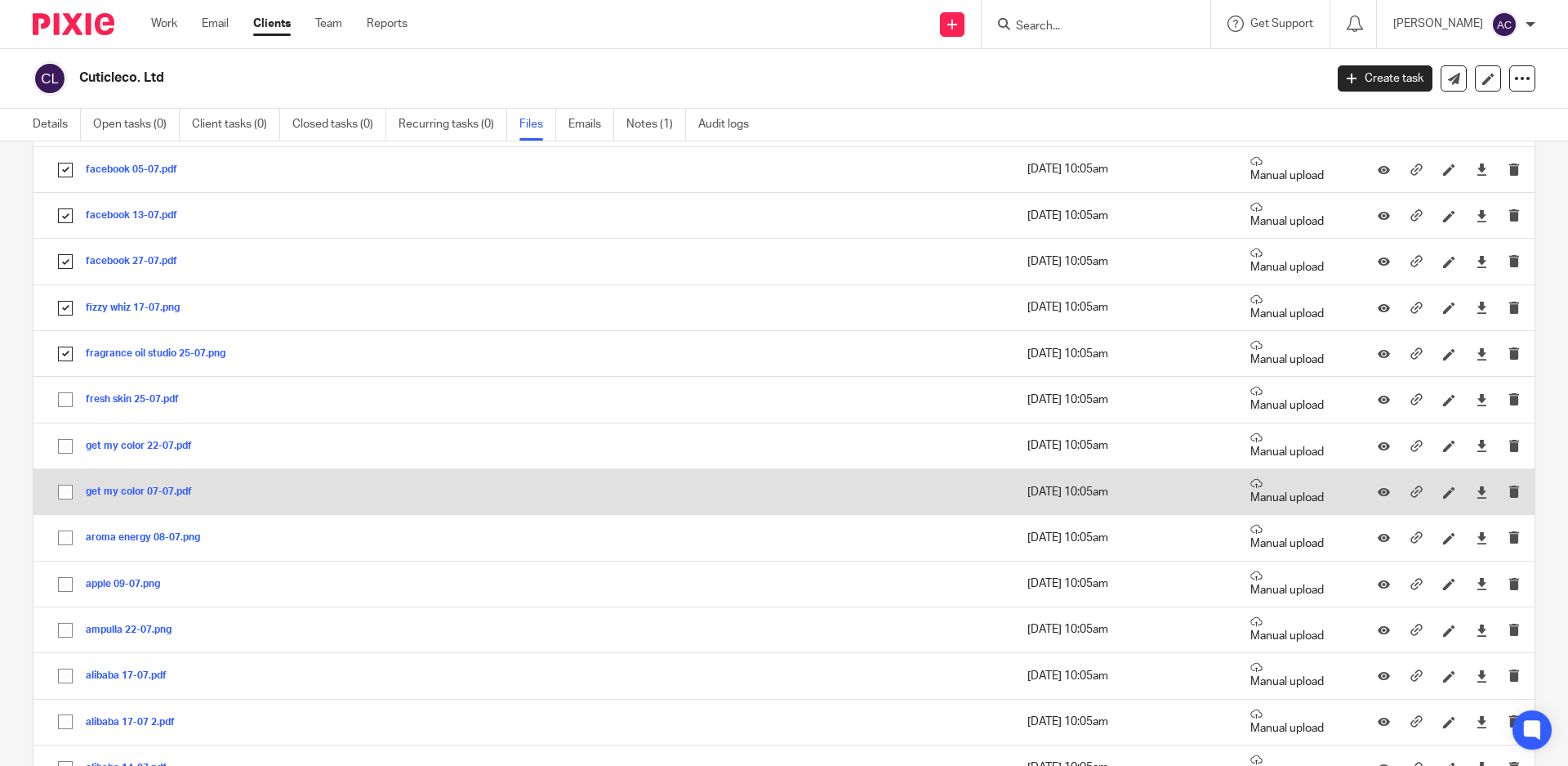
scroll to position [981, 0]
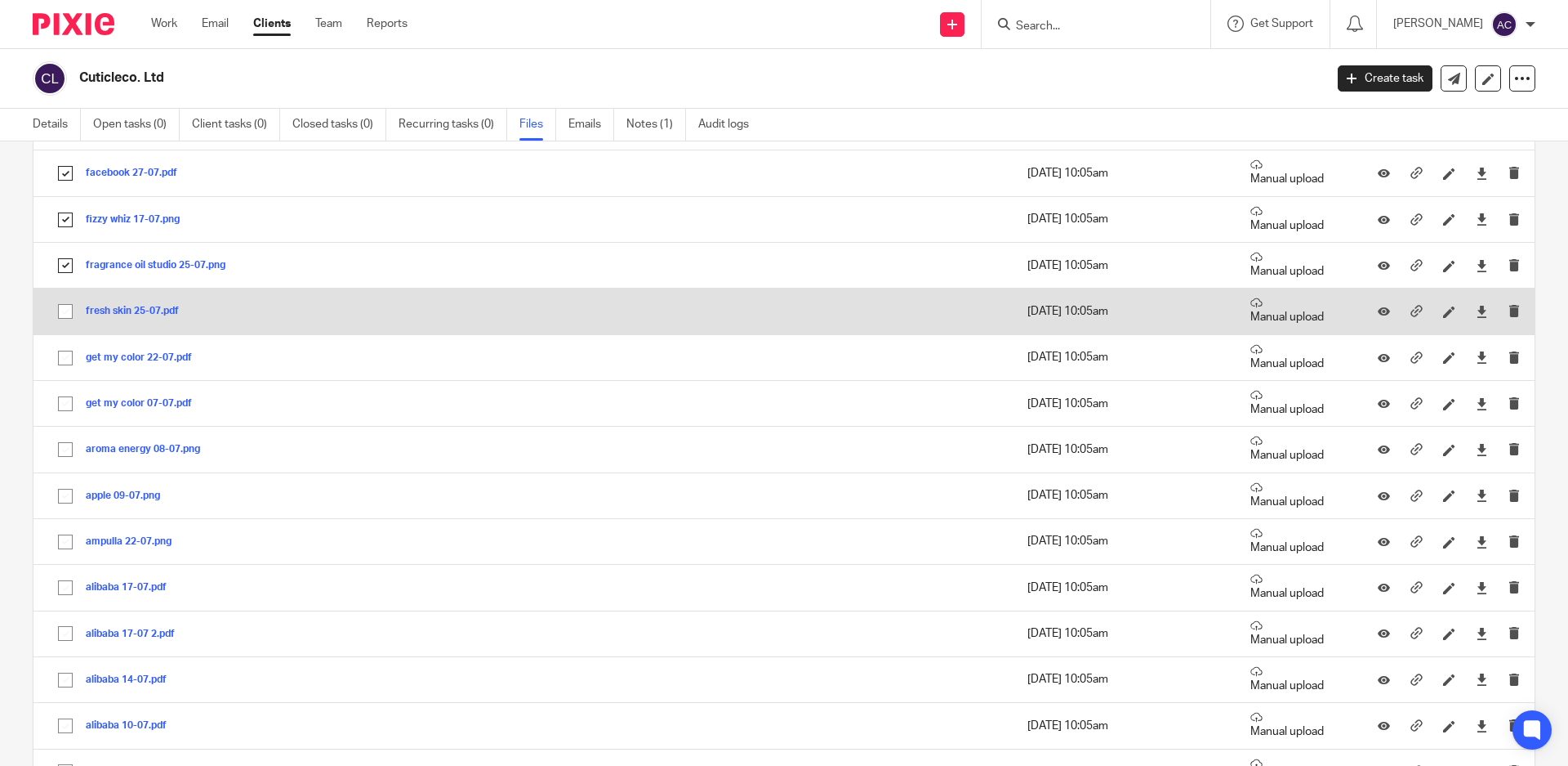
click at [65, 313] on input "checkbox" at bounding box center [65, 311] width 31 height 31
checkbox input "true"
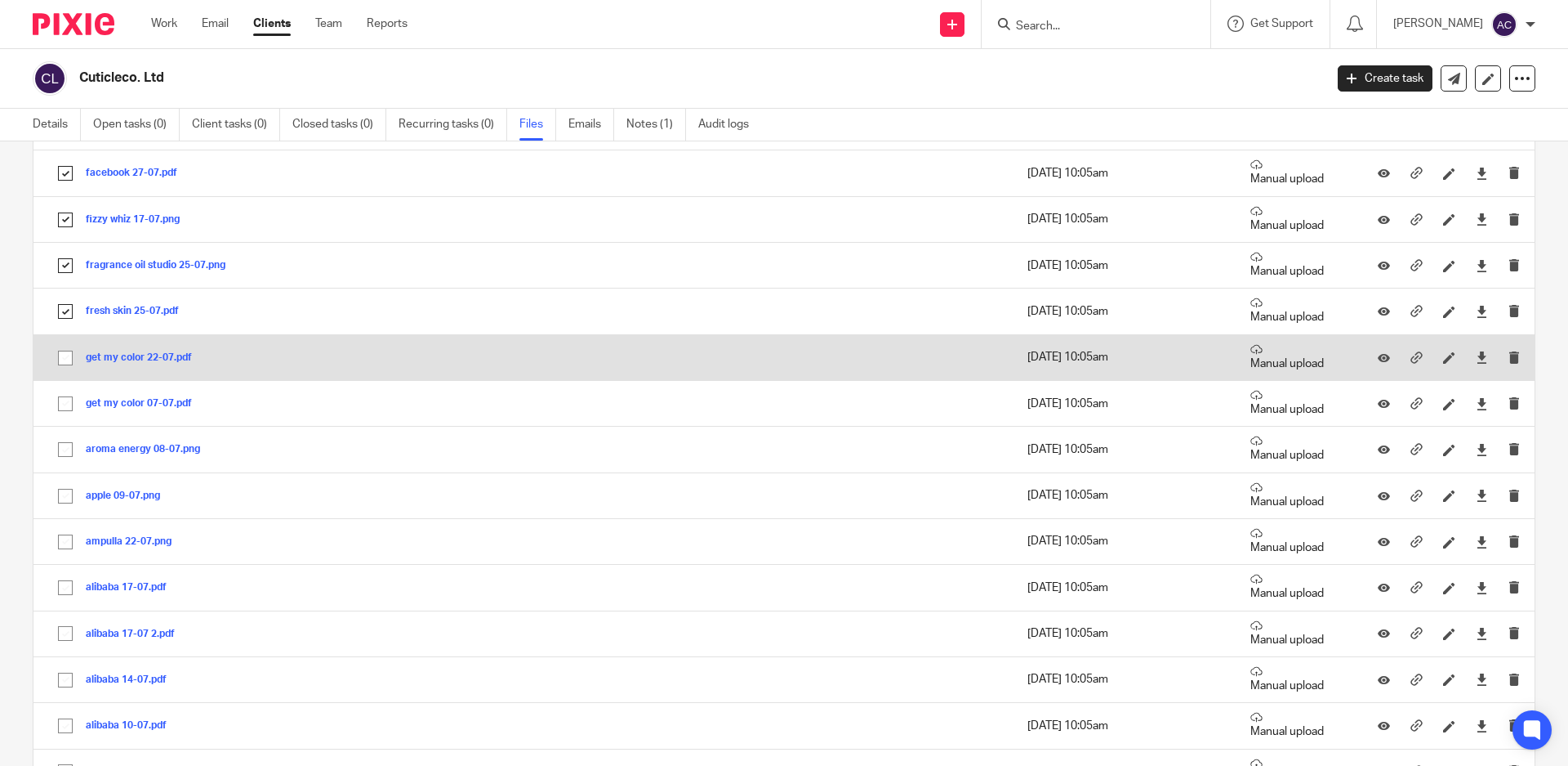
click at [67, 356] on input "checkbox" at bounding box center [65, 358] width 31 height 31
checkbox input "true"
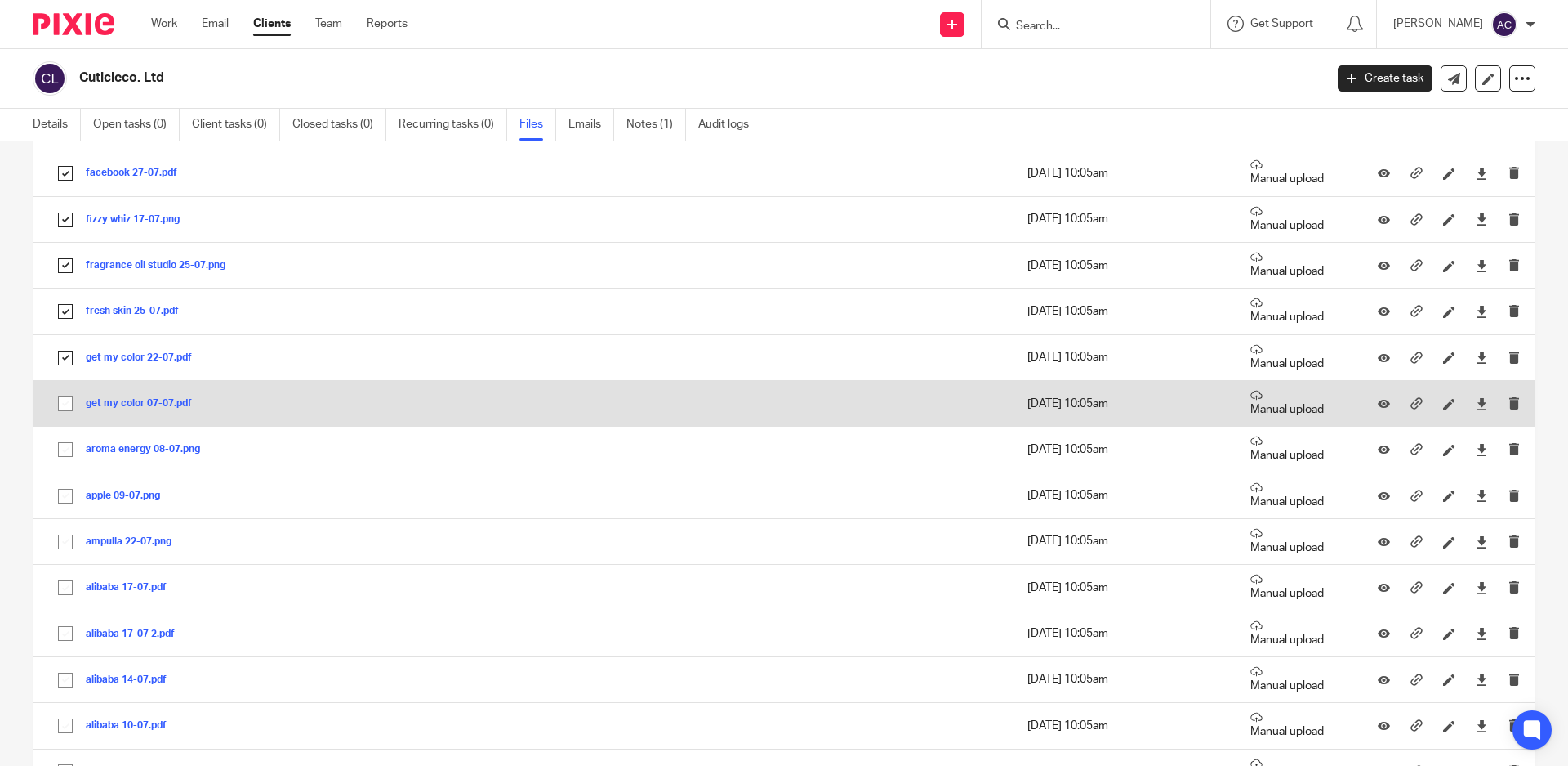
click at [61, 405] on input "checkbox" at bounding box center [65, 403] width 31 height 31
checkbox input "true"
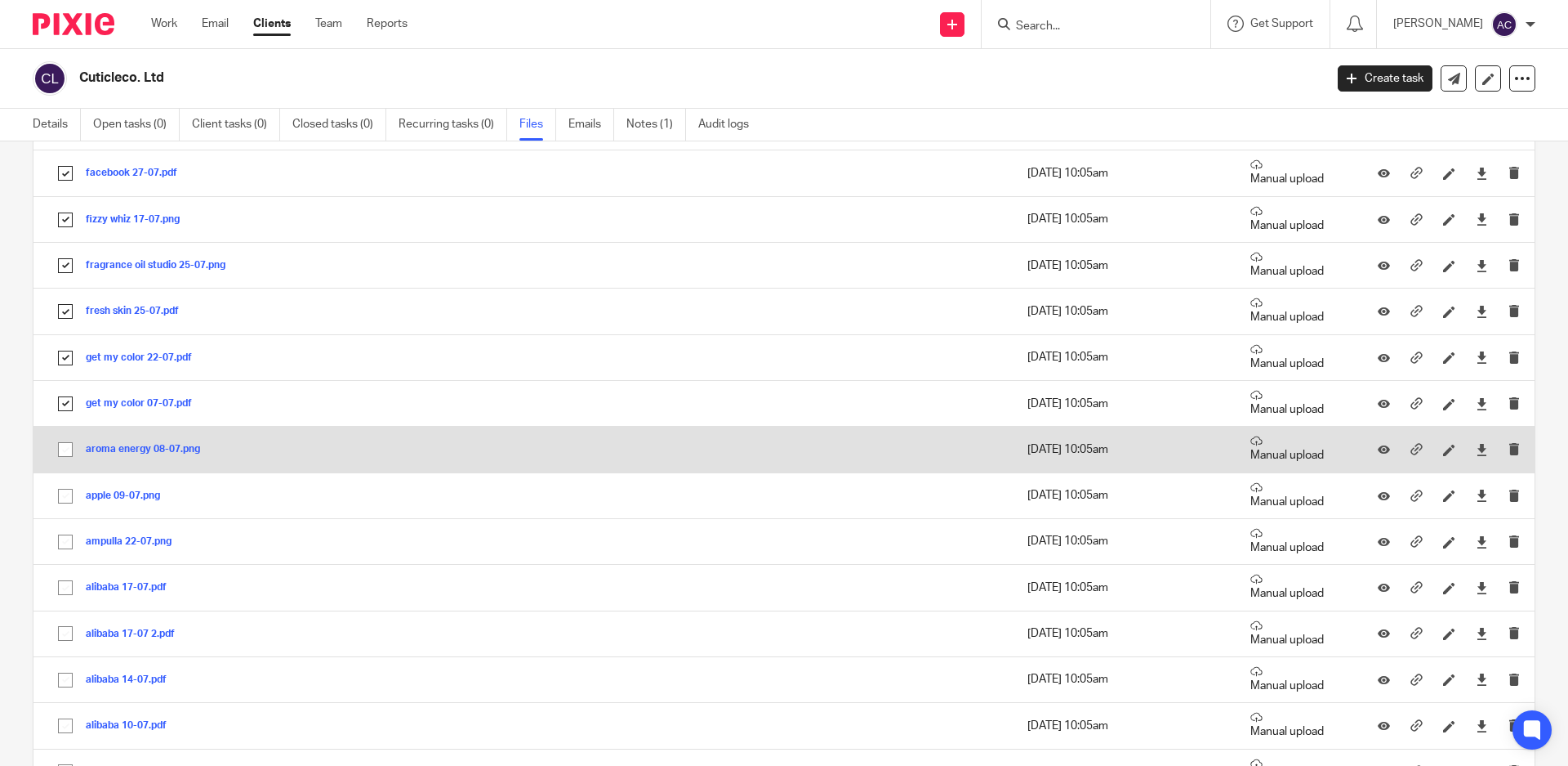
click at [62, 454] on input "checkbox" at bounding box center [65, 449] width 31 height 31
checkbox input "true"
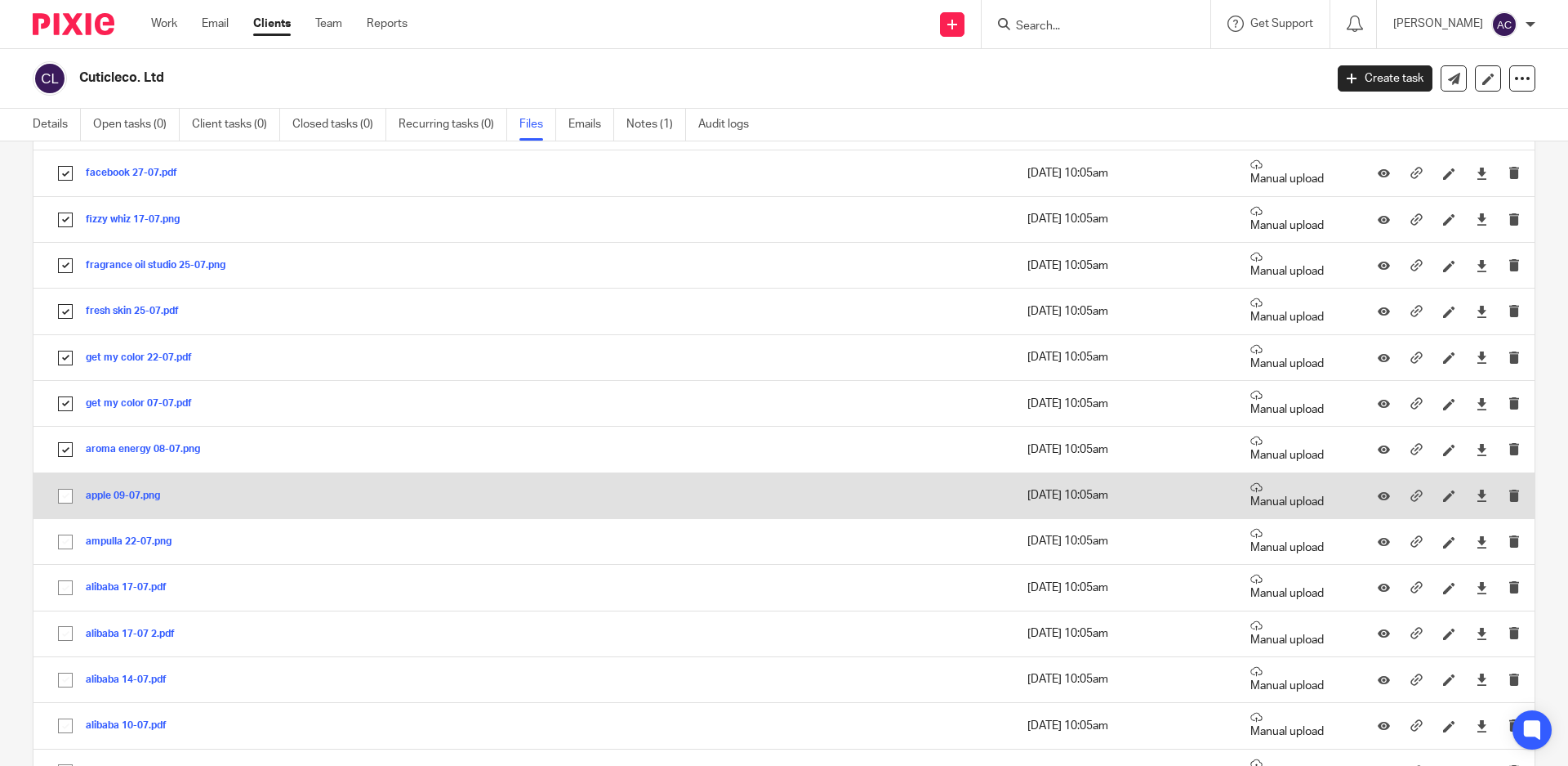
click at [67, 490] on input "checkbox" at bounding box center [65, 496] width 31 height 31
checkbox input "true"
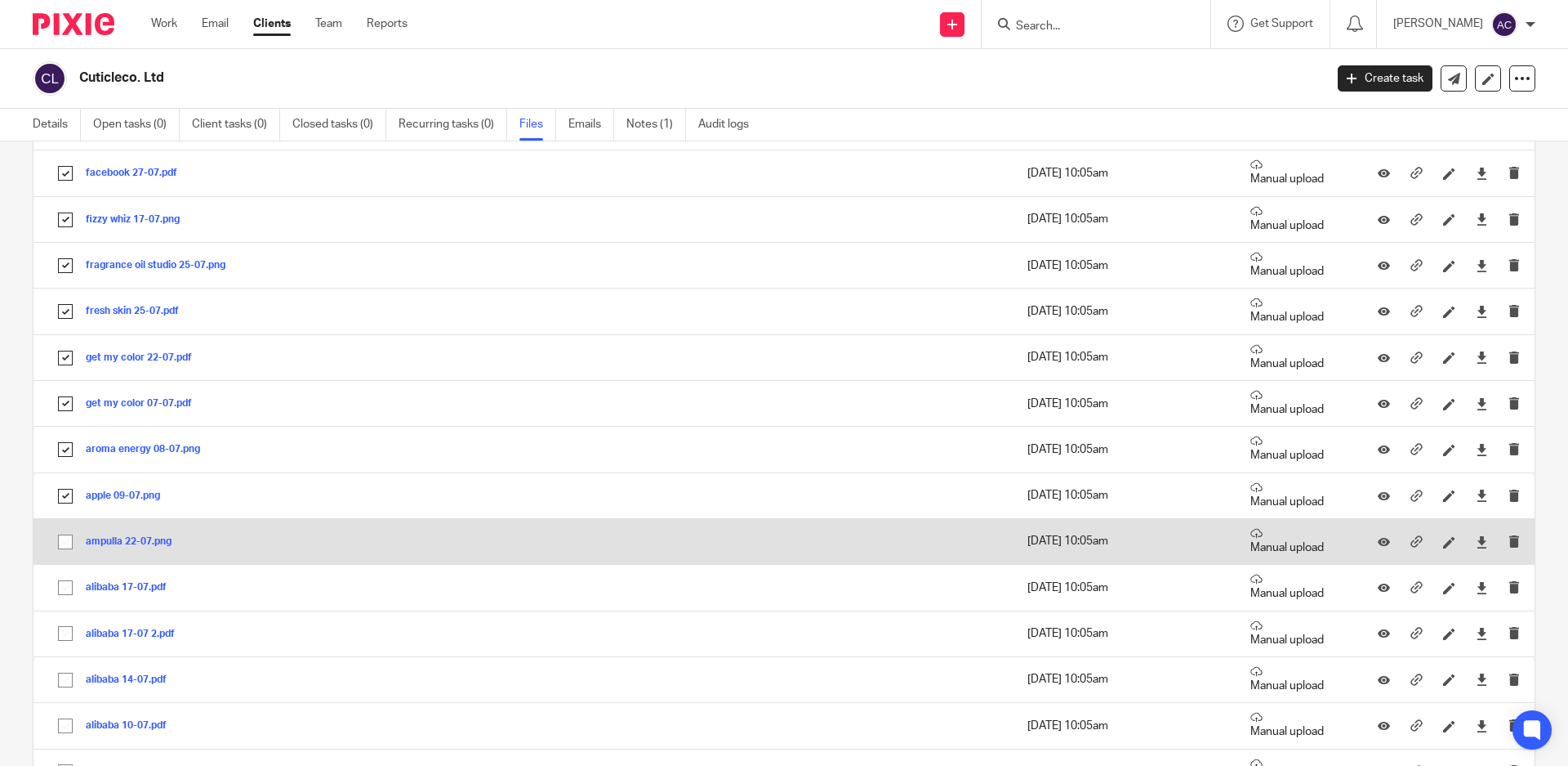
click at [65, 541] on input "checkbox" at bounding box center [65, 541] width 31 height 31
checkbox input "true"
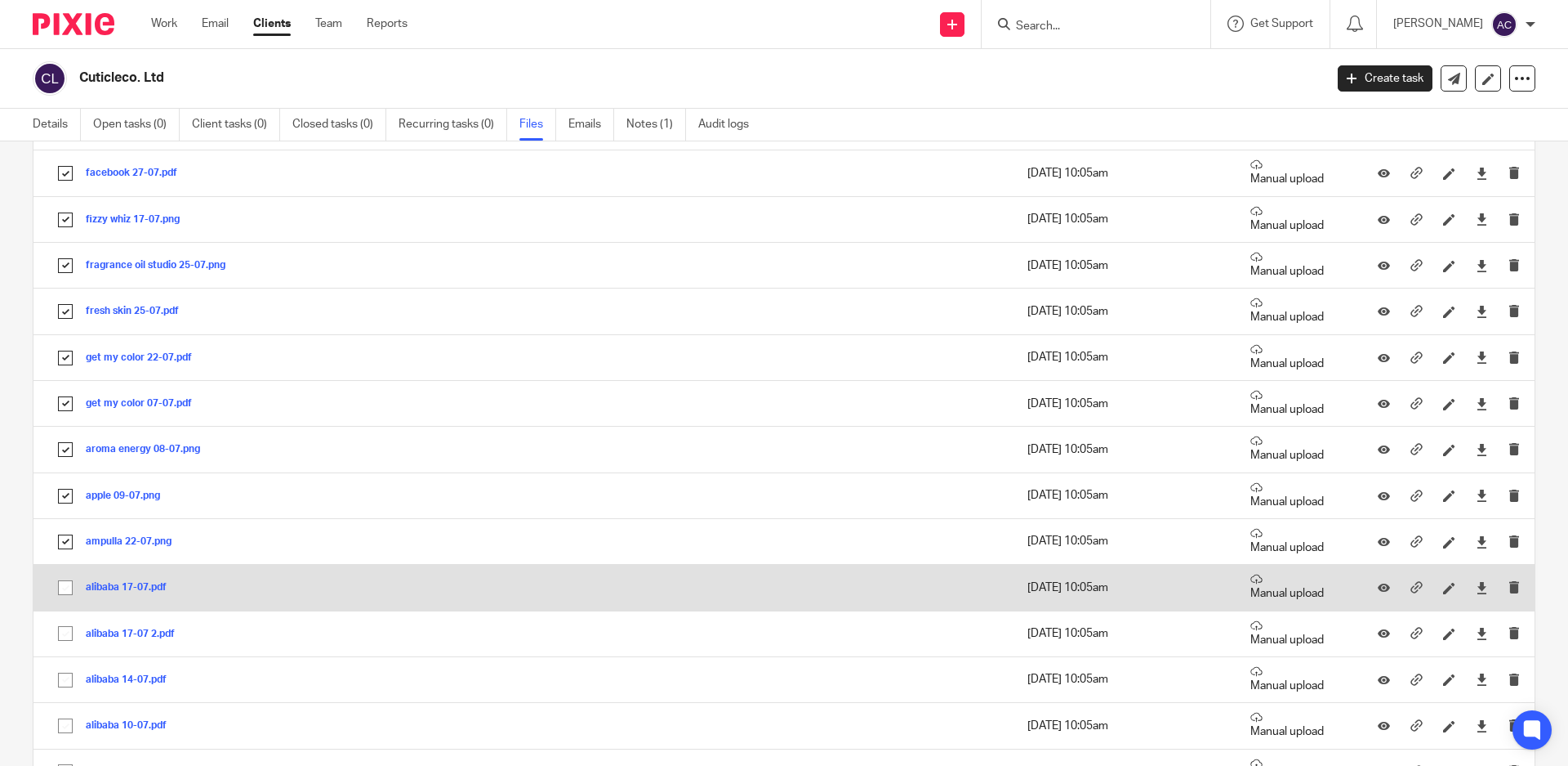
click at [67, 593] on input "checkbox" at bounding box center [65, 587] width 31 height 31
checkbox input "true"
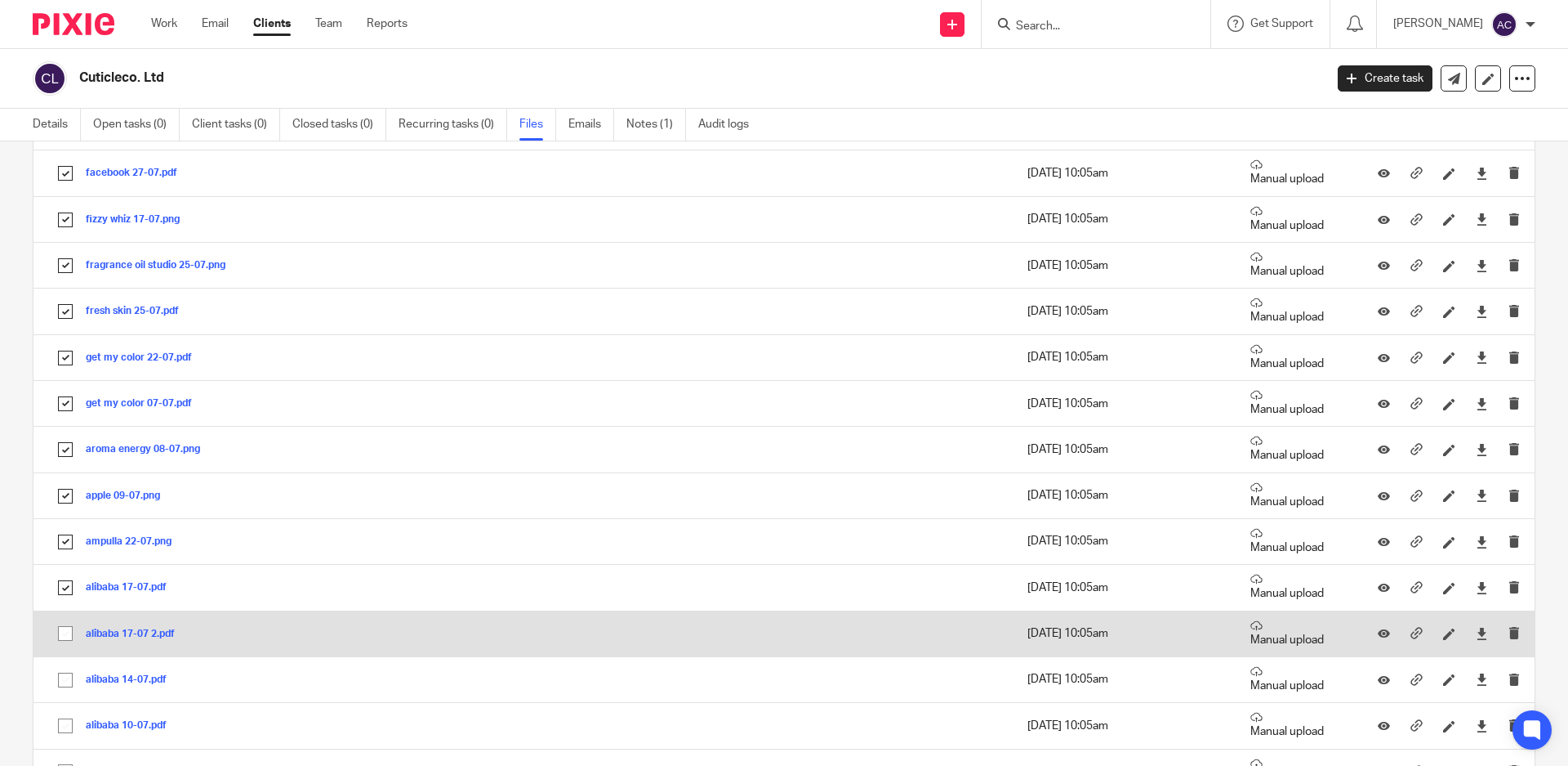
click at [62, 631] on input "checkbox" at bounding box center [65, 633] width 31 height 31
checkbox input "true"
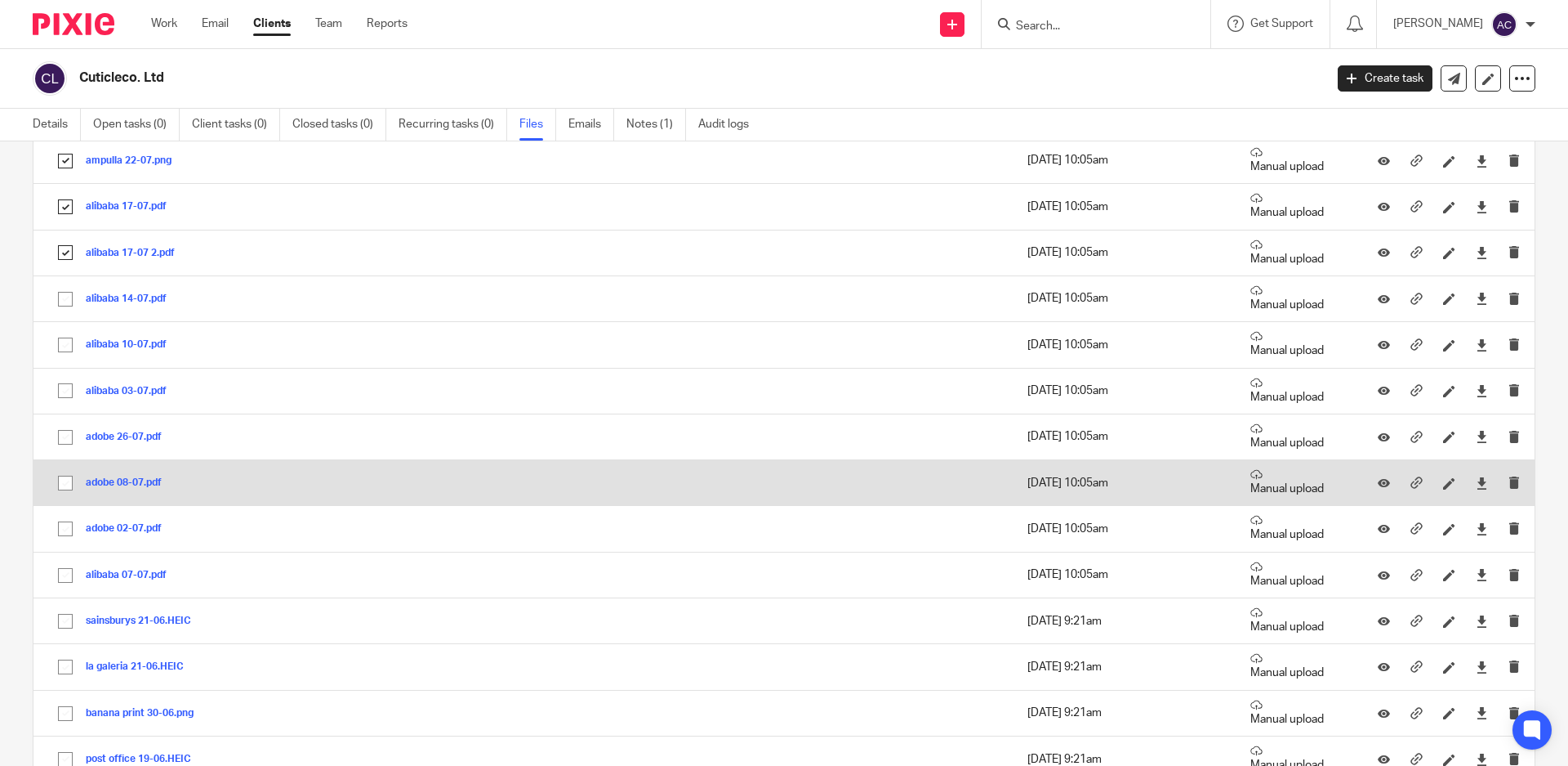
scroll to position [1390, 0]
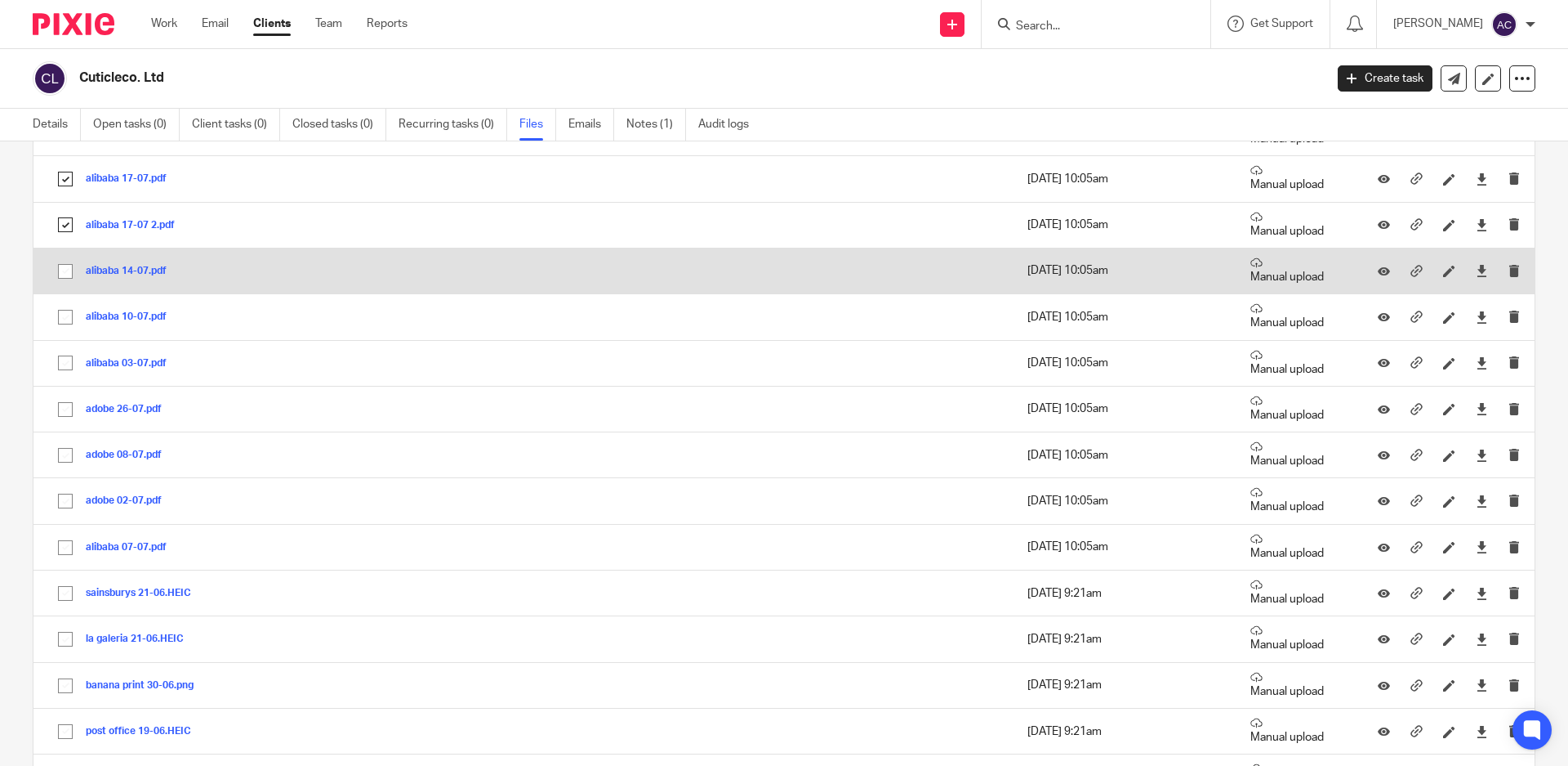
click at [69, 268] on input "checkbox" at bounding box center [65, 271] width 31 height 31
checkbox input "true"
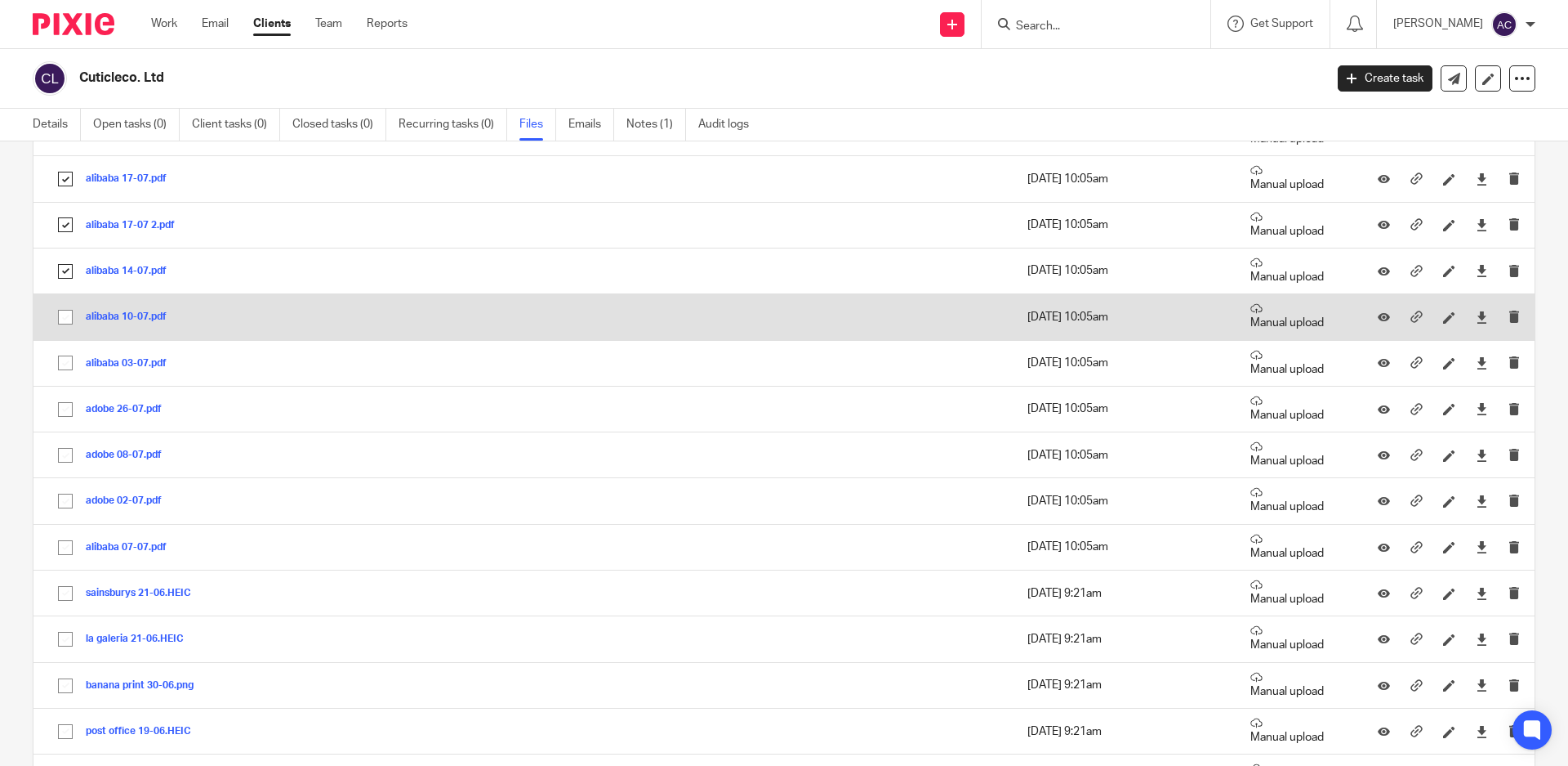
click at [65, 315] on input "checkbox" at bounding box center [65, 317] width 31 height 31
checkbox input "true"
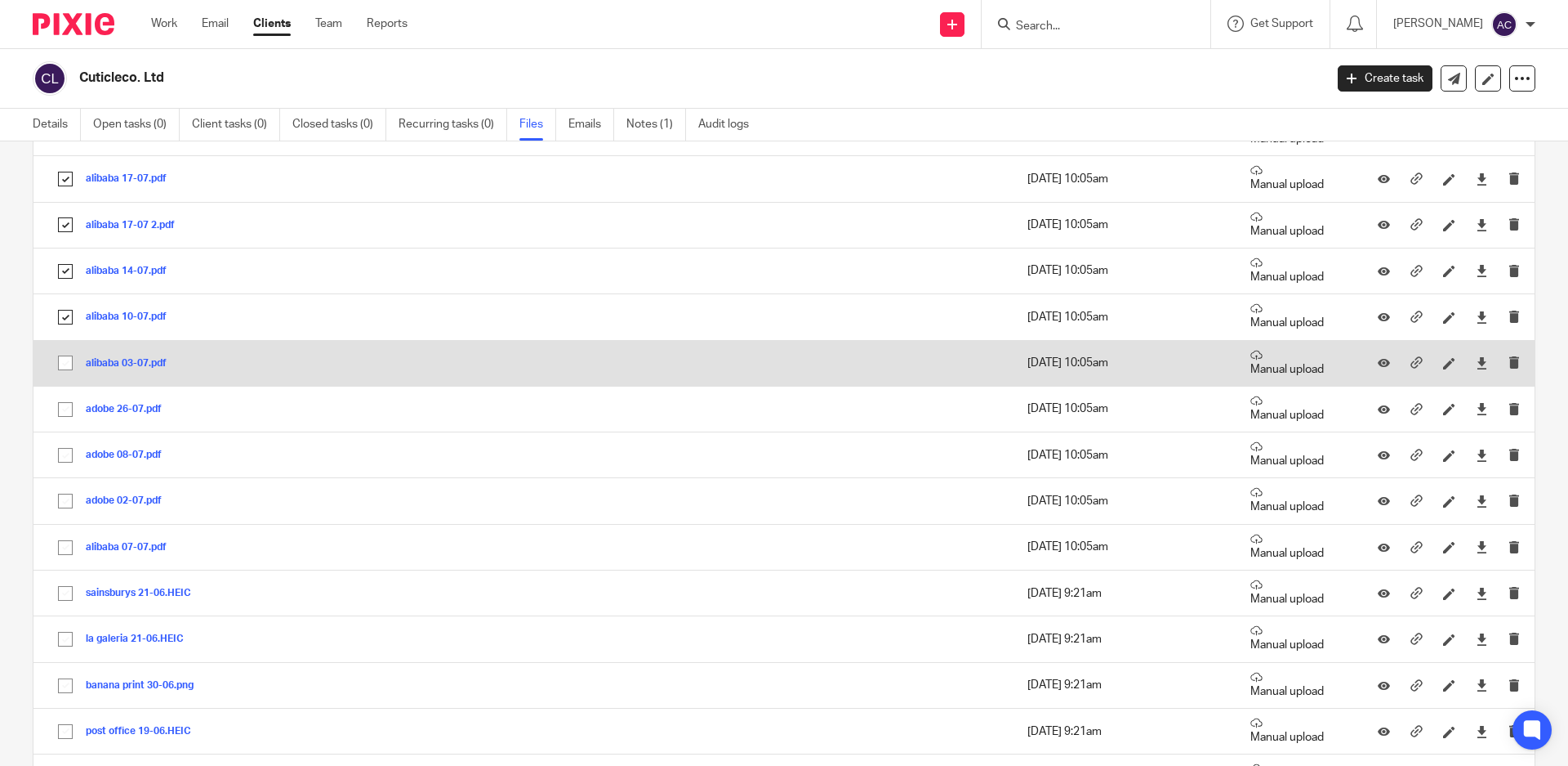
click at [69, 362] on input "checkbox" at bounding box center [65, 362] width 31 height 31
checkbox input "true"
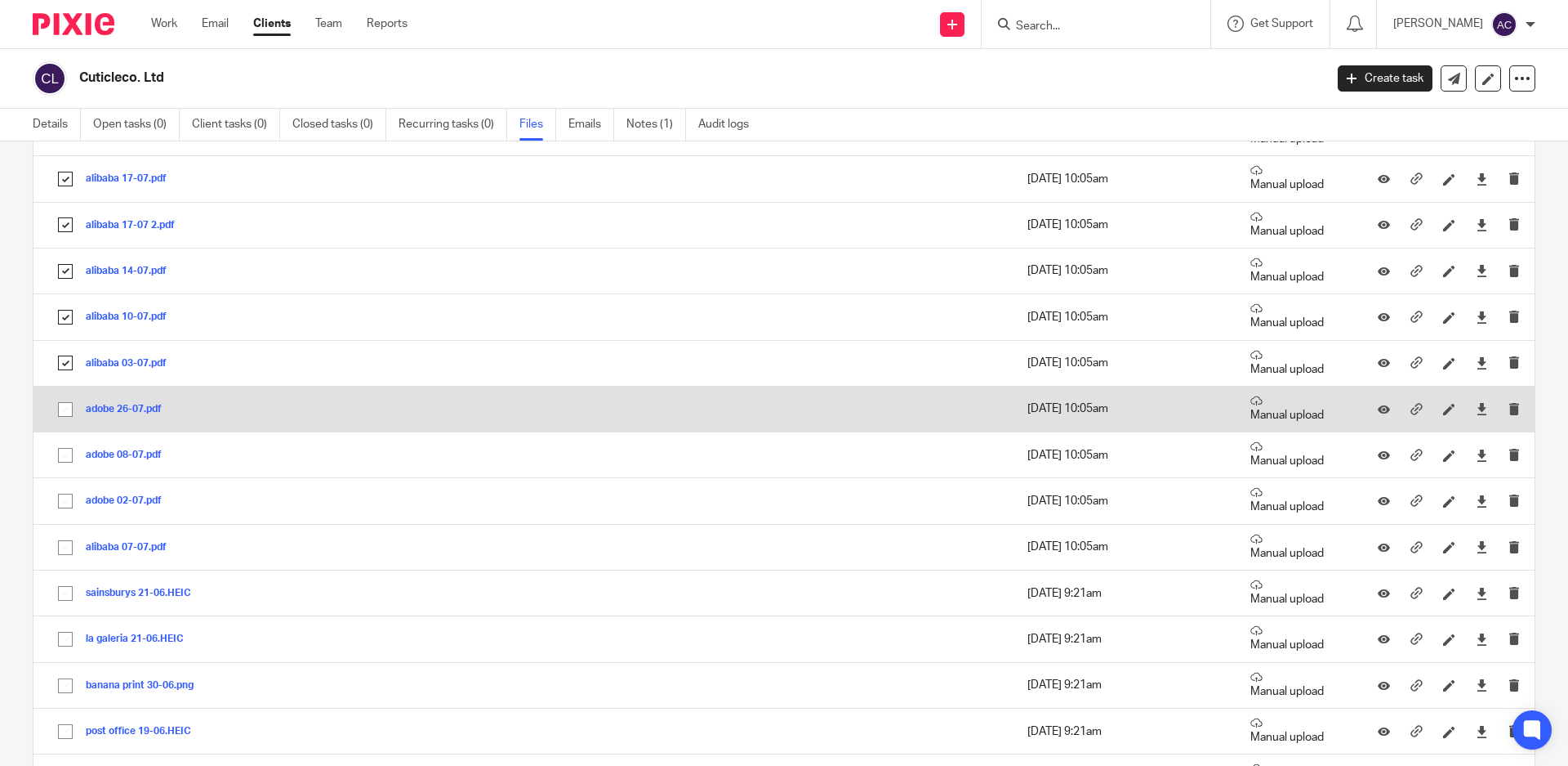
click at [65, 410] on input "checkbox" at bounding box center [65, 409] width 31 height 31
checkbox input "true"
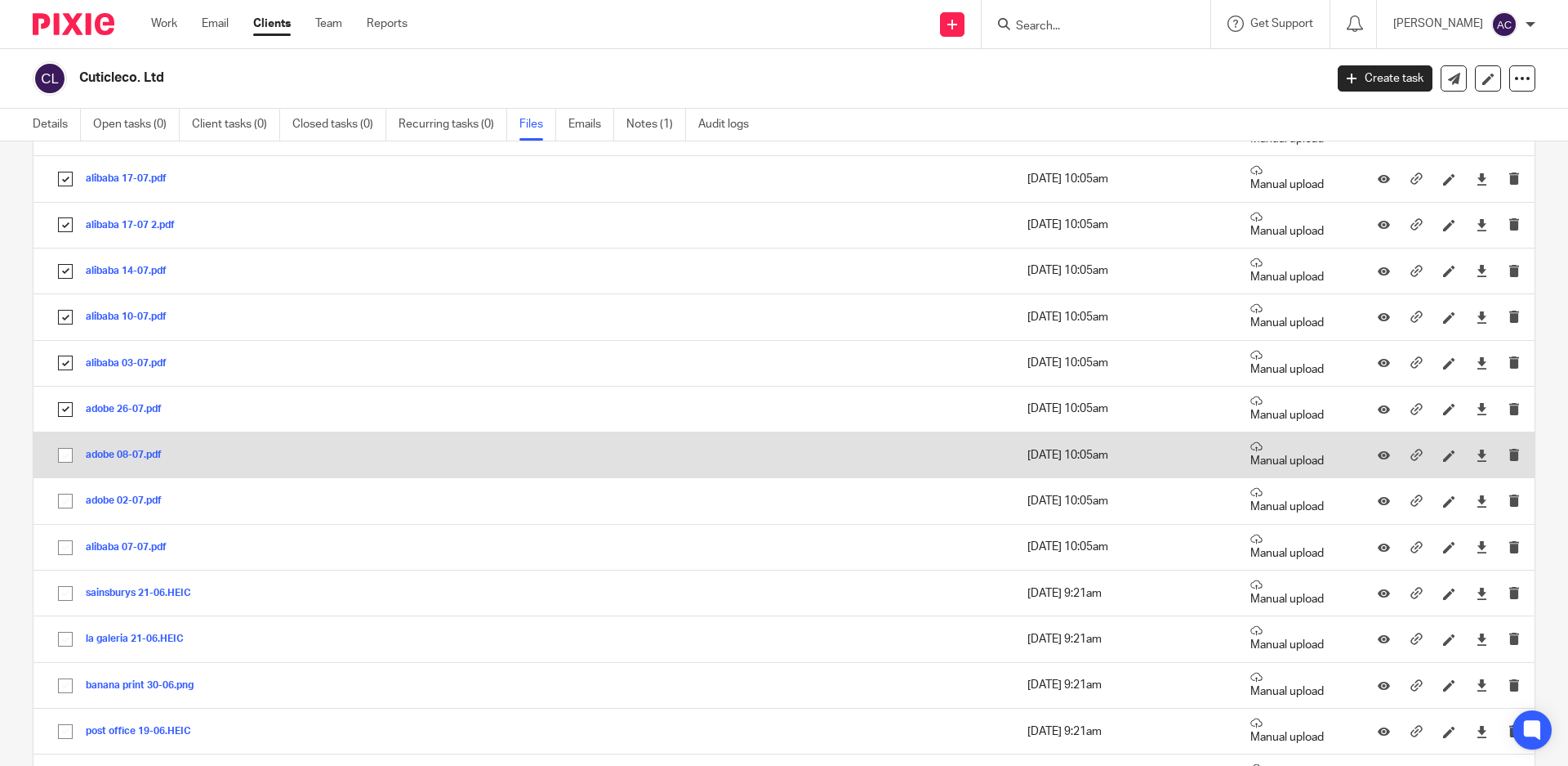
click at [62, 453] on input "checkbox" at bounding box center [65, 455] width 31 height 31
checkbox input "true"
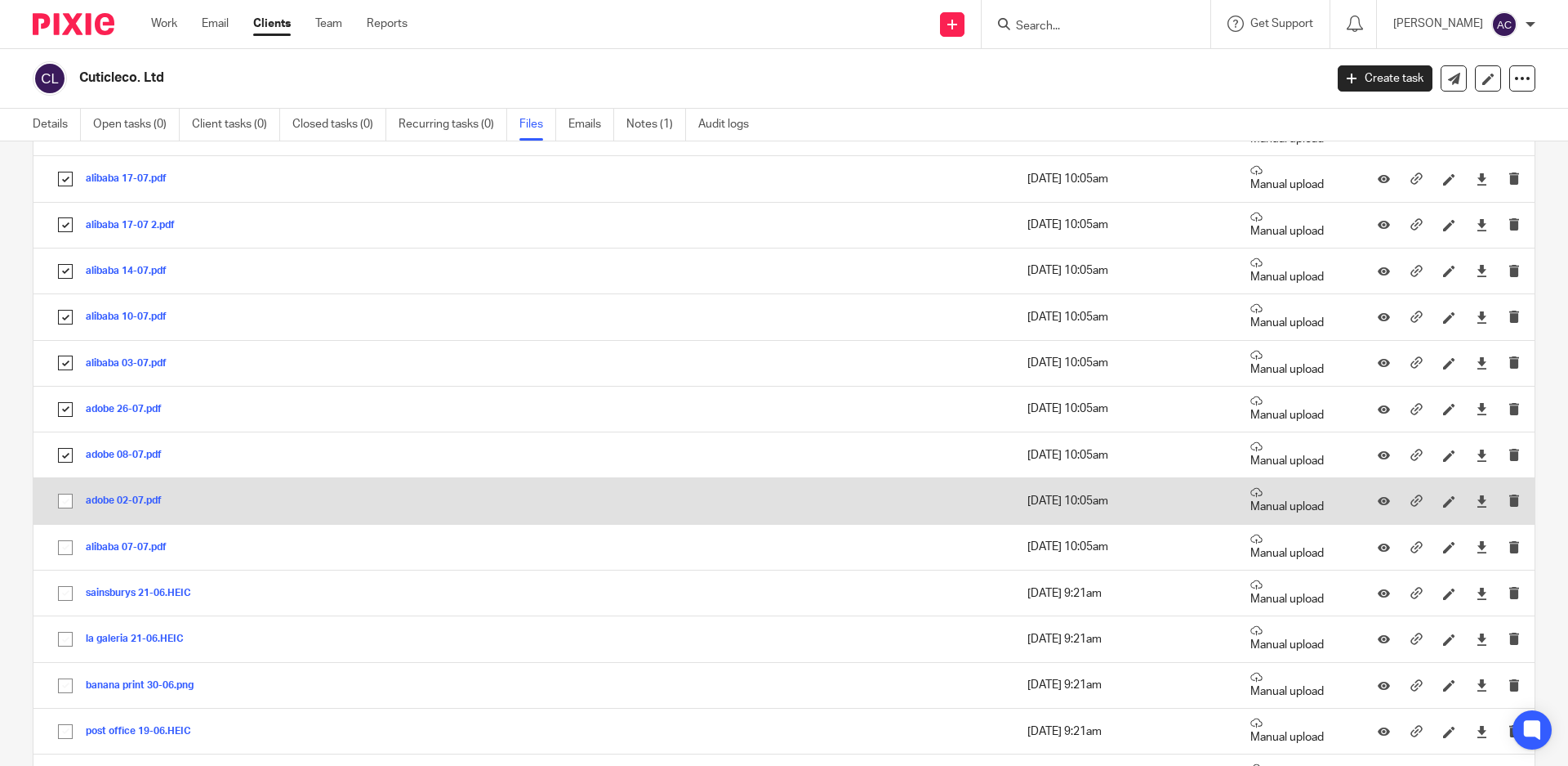
click at [65, 500] on input "checkbox" at bounding box center [65, 501] width 31 height 31
checkbox input "true"
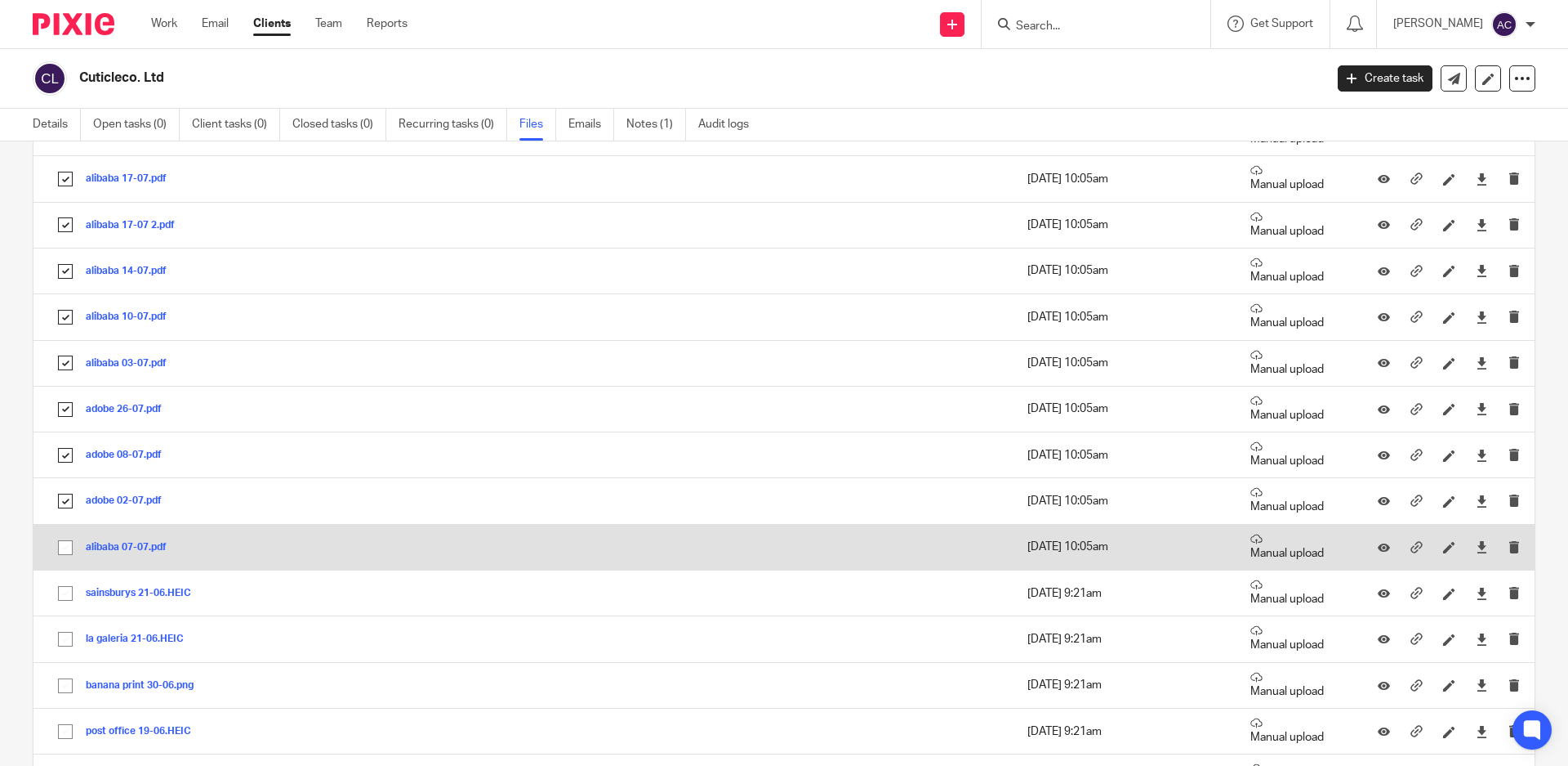
click at [68, 544] on input "checkbox" at bounding box center [65, 547] width 31 height 31
checkbox input "true"
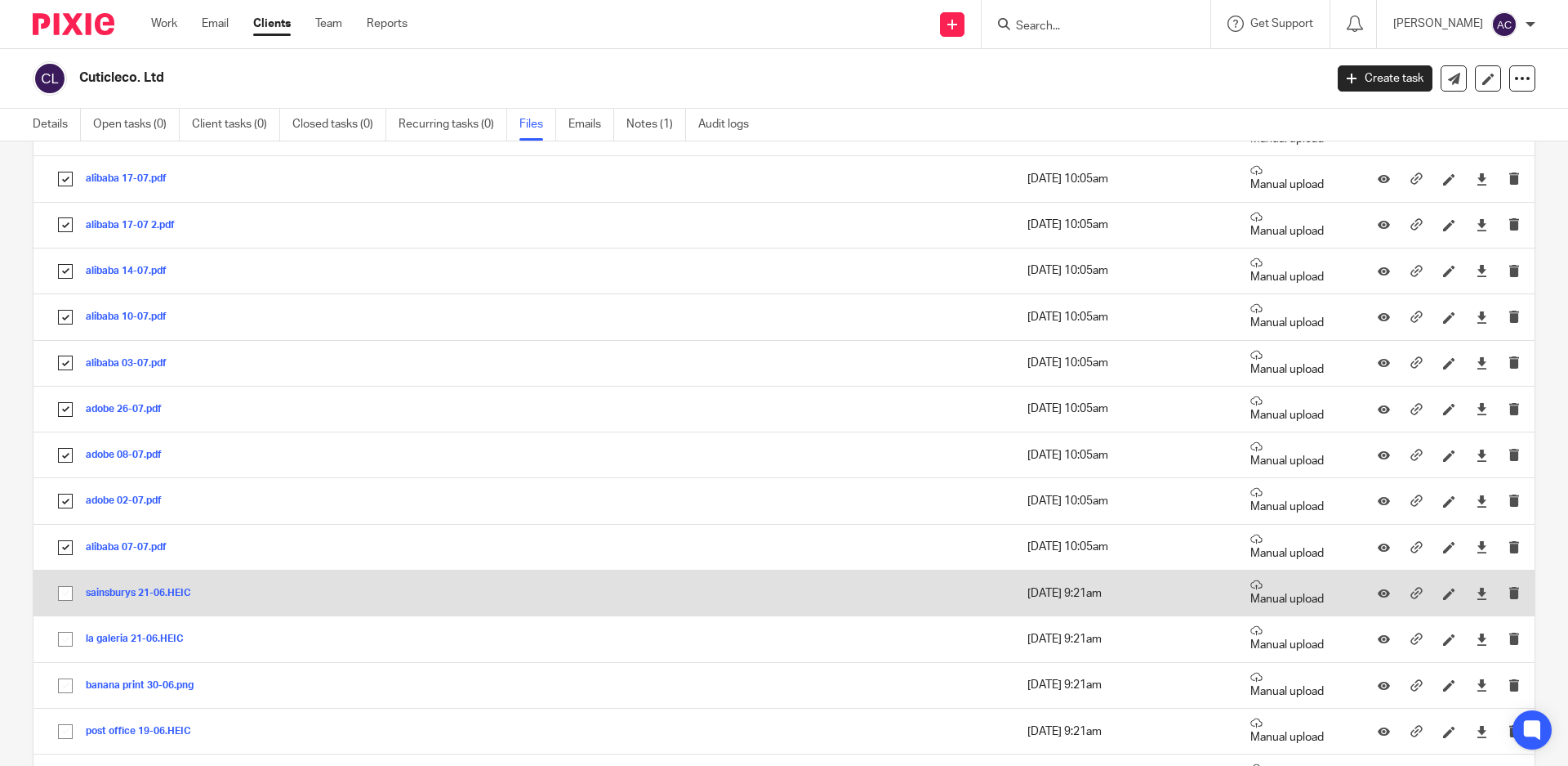
click at [65, 593] on input "checkbox" at bounding box center [65, 593] width 31 height 31
checkbox input "true"
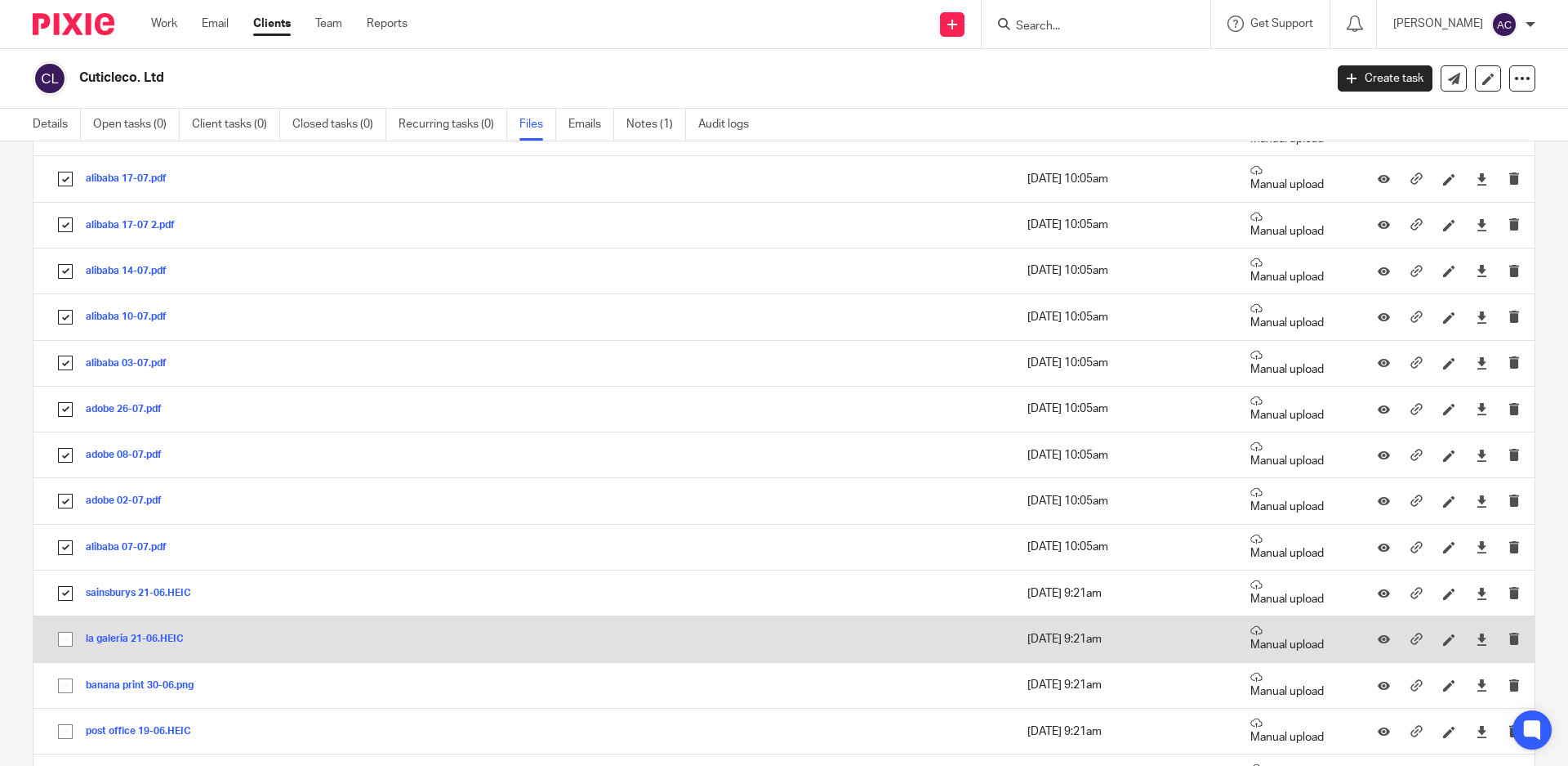
click at [60, 641] on input "checkbox" at bounding box center [65, 639] width 31 height 31
checkbox input "true"
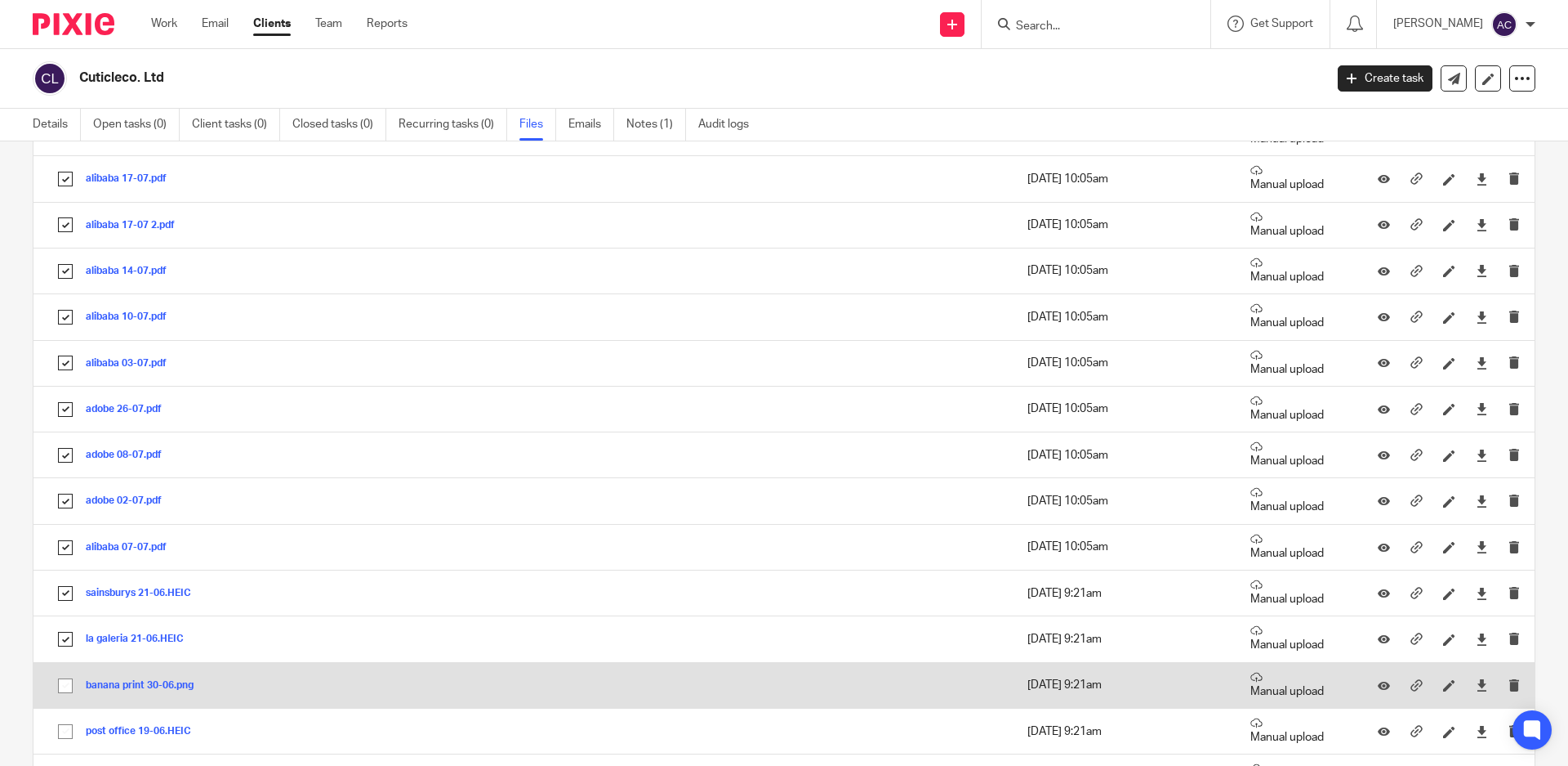
click at [65, 677] on input "checkbox" at bounding box center [65, 685] width 31 height 31
checkbox input "true"
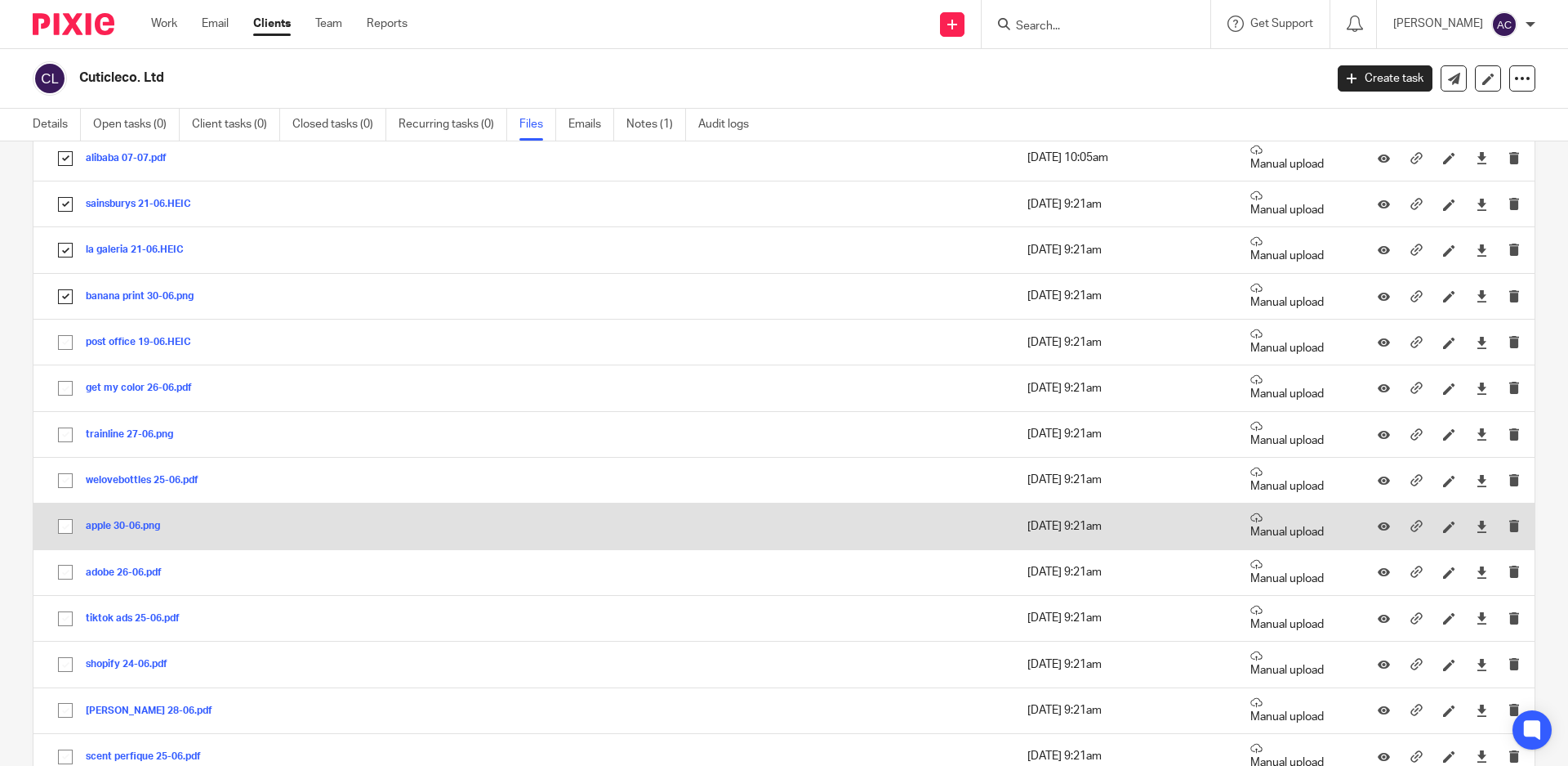
scroll to position [1798, 0]
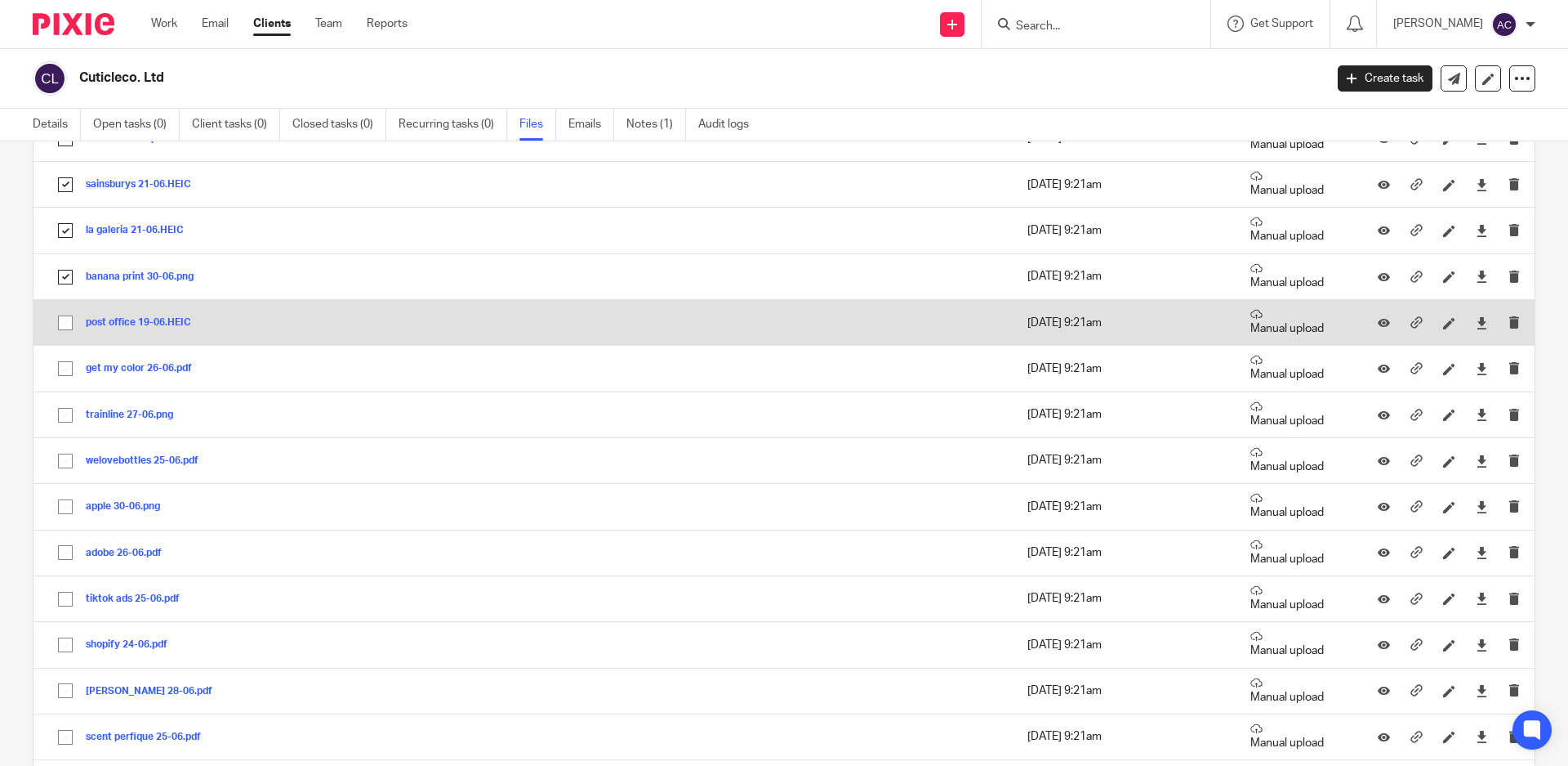
click at [69, 325] on input "checkbox" at bounding box center [65, 322] width 31 height 31
checkbox input "true"
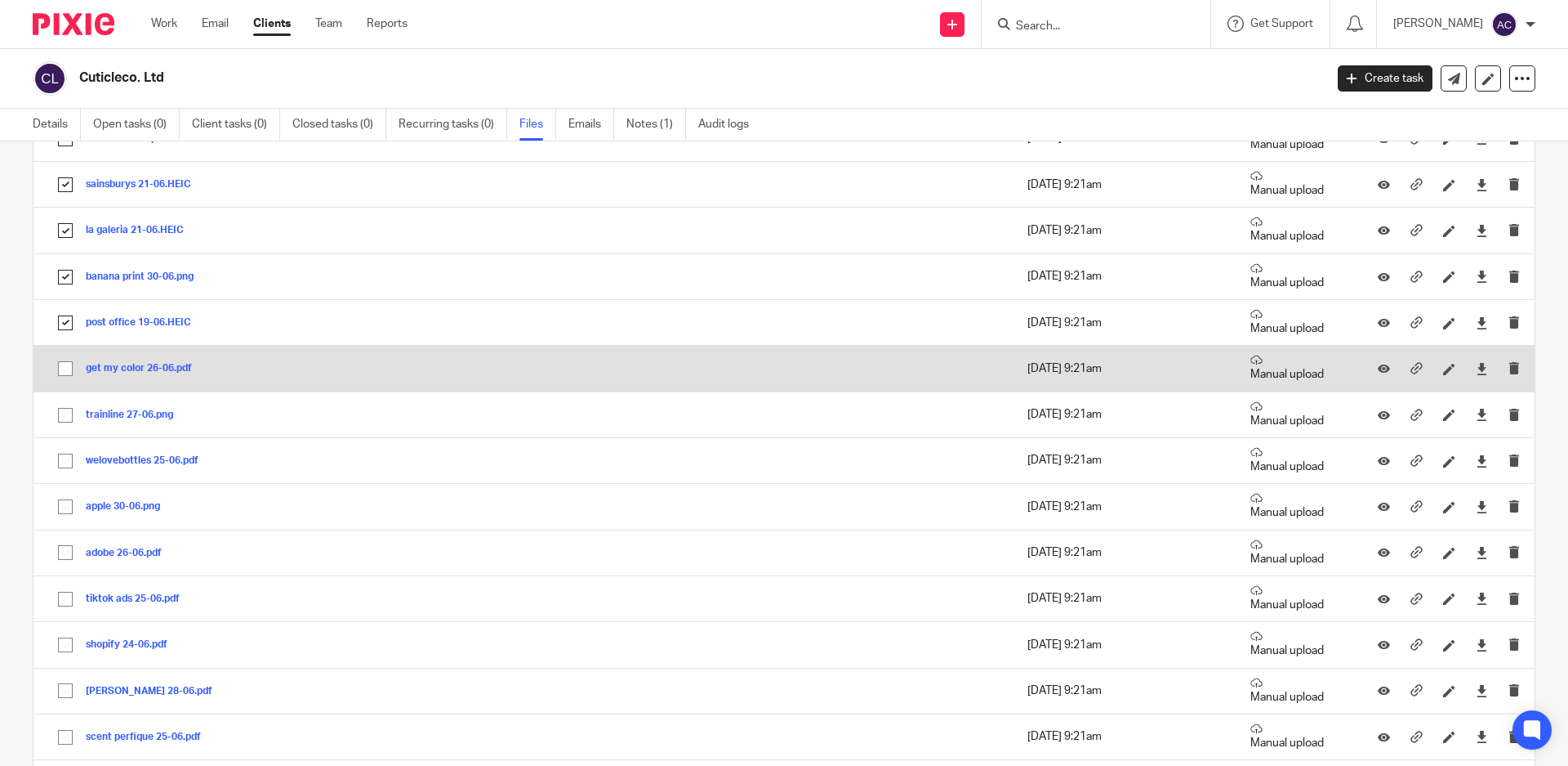
click at [69, 367] on input "checkbox" at bounding box center [65, 368] width 31 height 31
checkbox input "true"
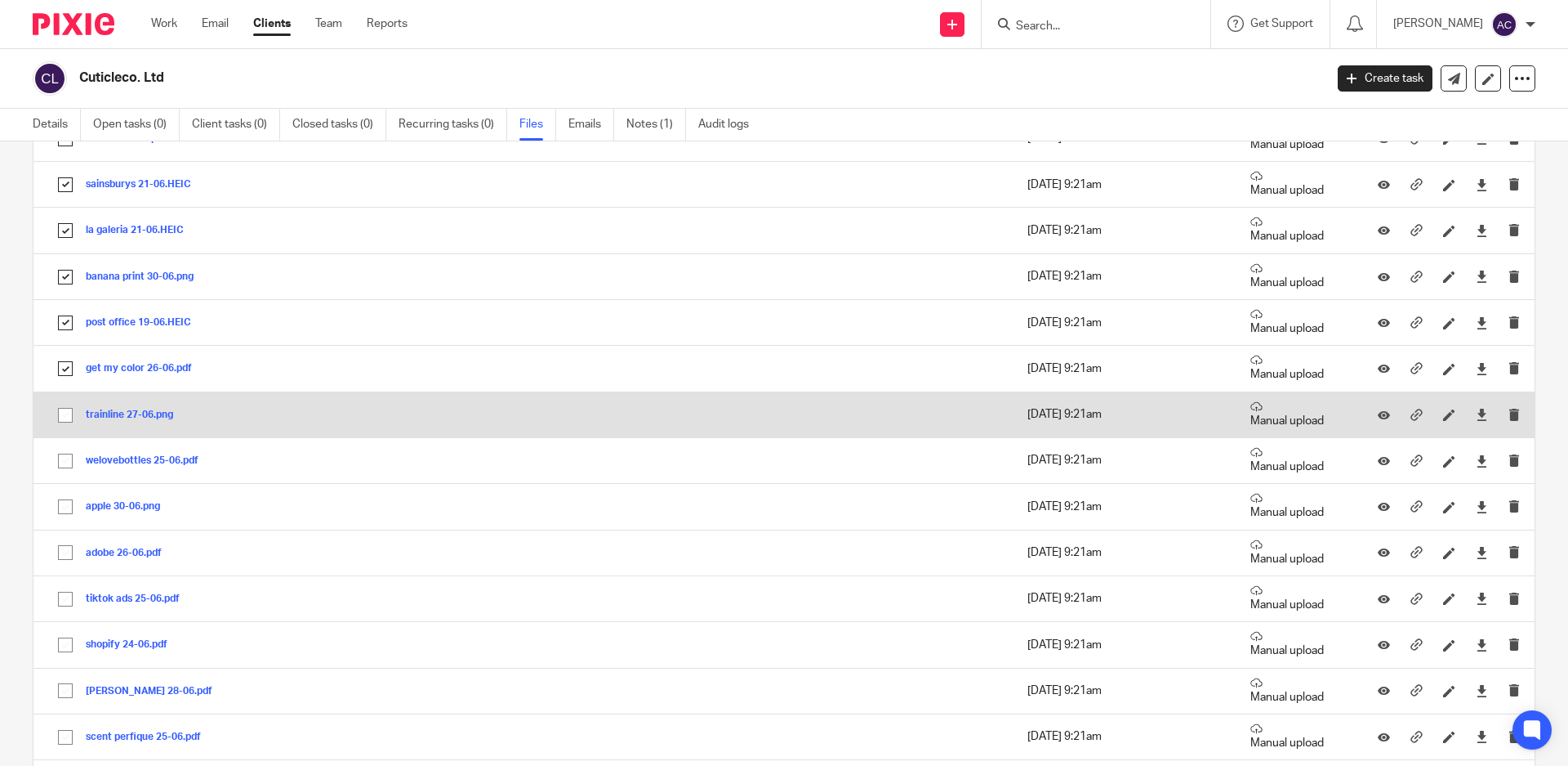
click at [71, 415] on input "checkbox" at bounding box center [65, 415] width 31 height 31
checkbox input "true"
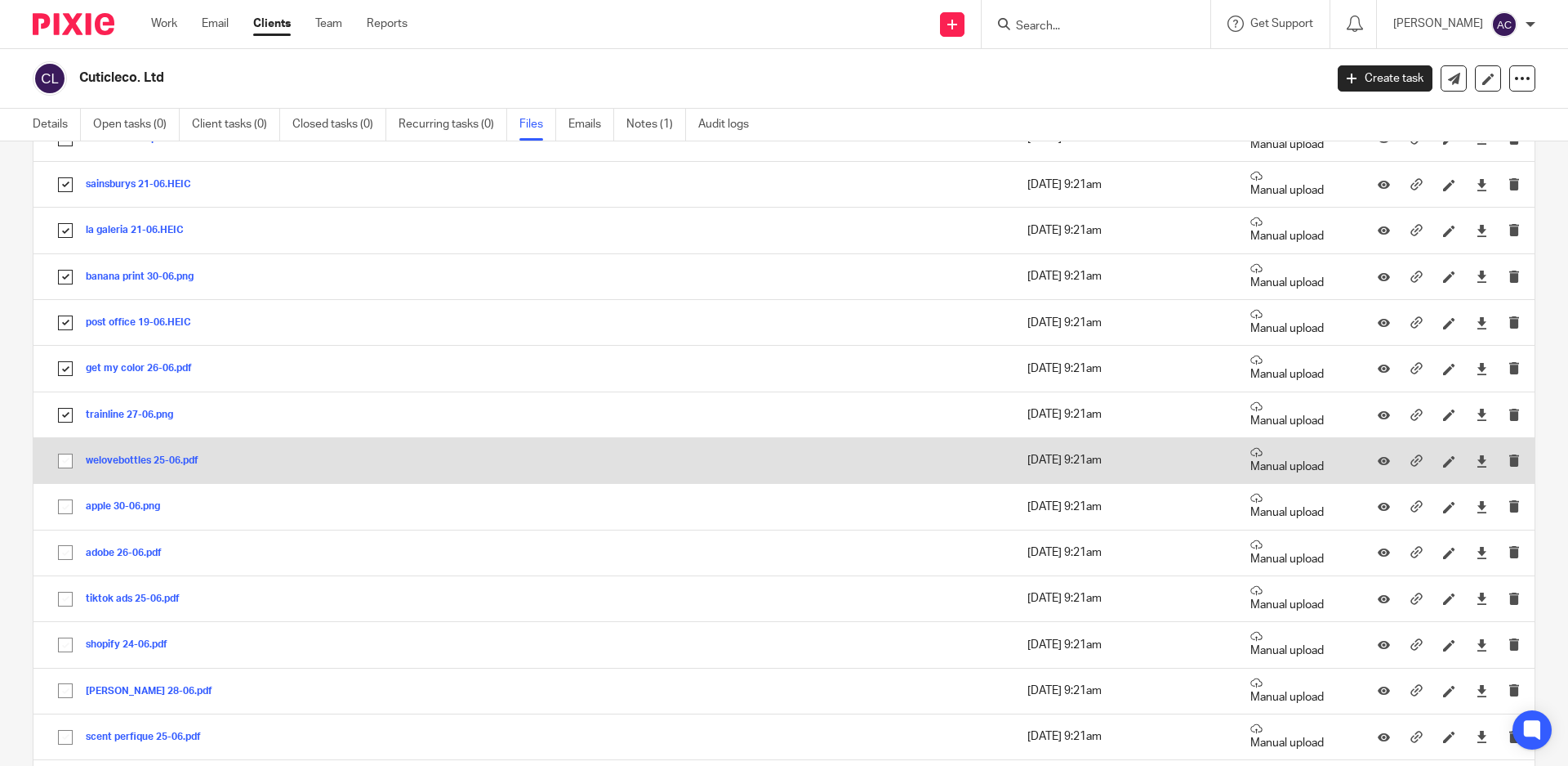
click at [65, 458] on input "checkbox" at bounding box center [65, 461] width 31 height 31
checkbox input "true"
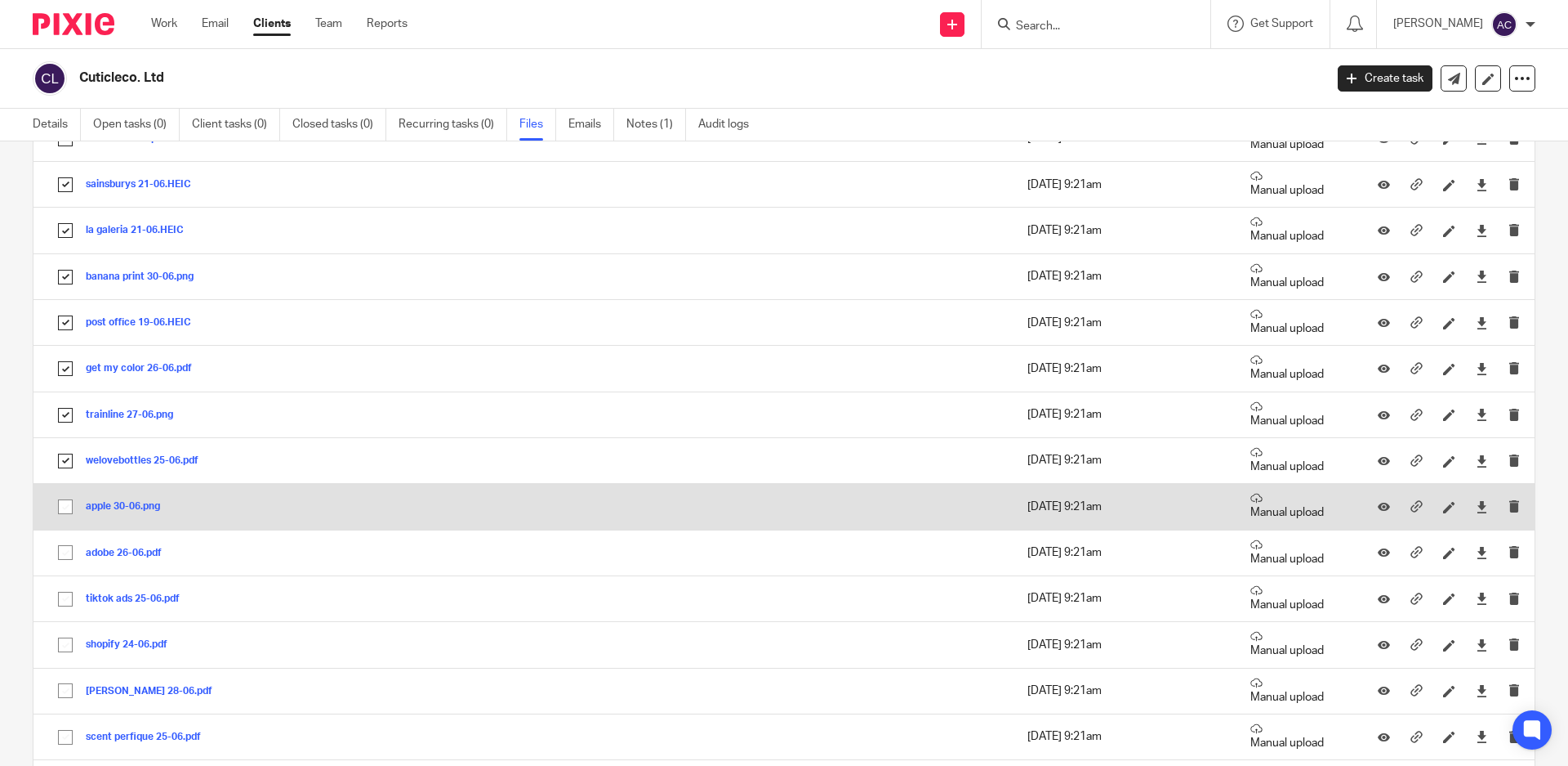
drag, startPoint x: 63, startPoint y: 503, endPoint x: 65, endPoint y: 522, distance: 19.1
click at [63, 504] on input "checkbox" at bounding box center [65, 506] width 31 height 31
checkbox input "true"
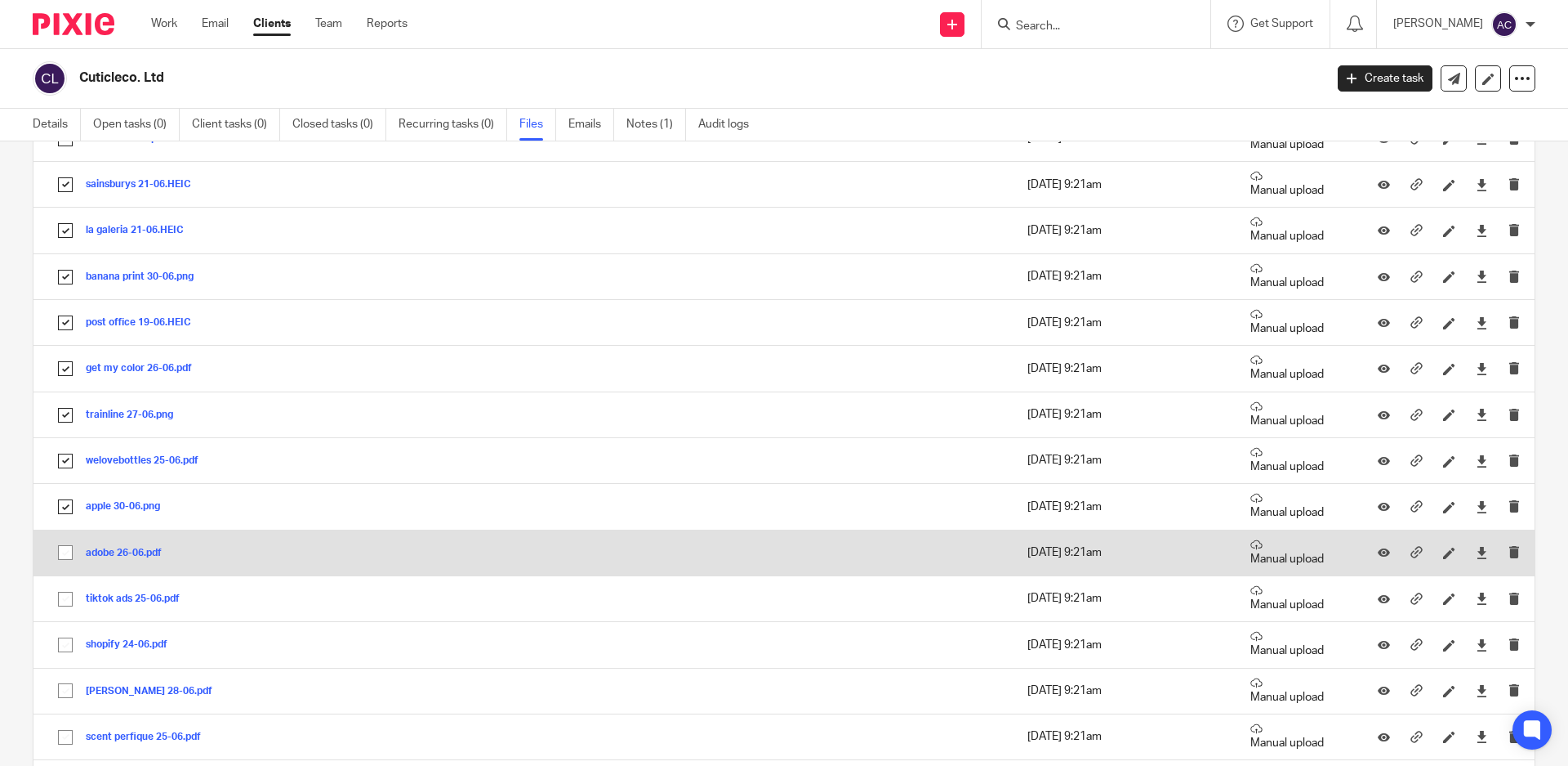
click at [64, 551] on input "checkbox" at bounding box center [65, 552] width 31 height 31
checkbox input "true"
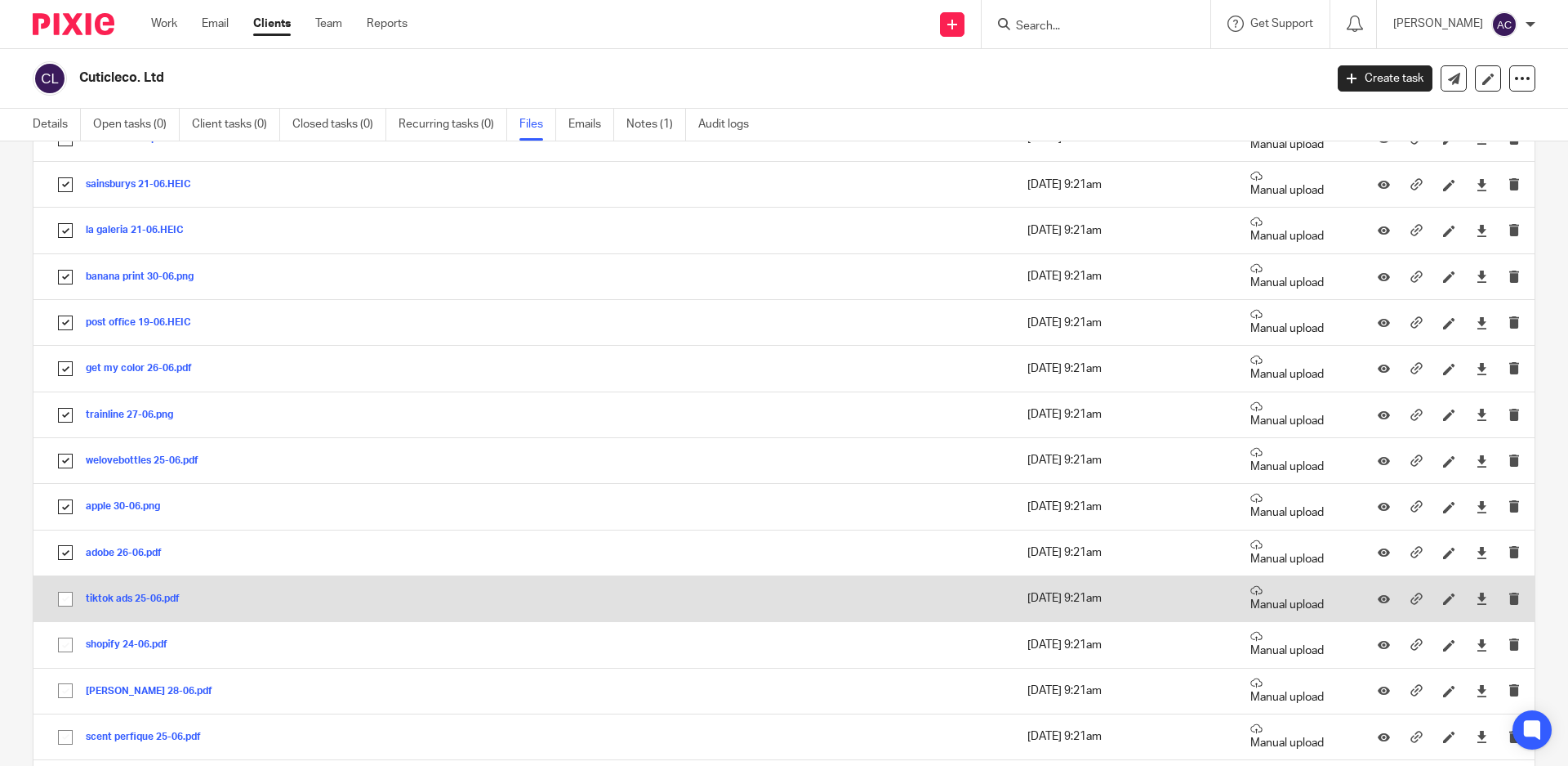
click at [61, 598] on input "checkbox" at bounding box center [65, 599] width 31 height 31
checkbox input "true"
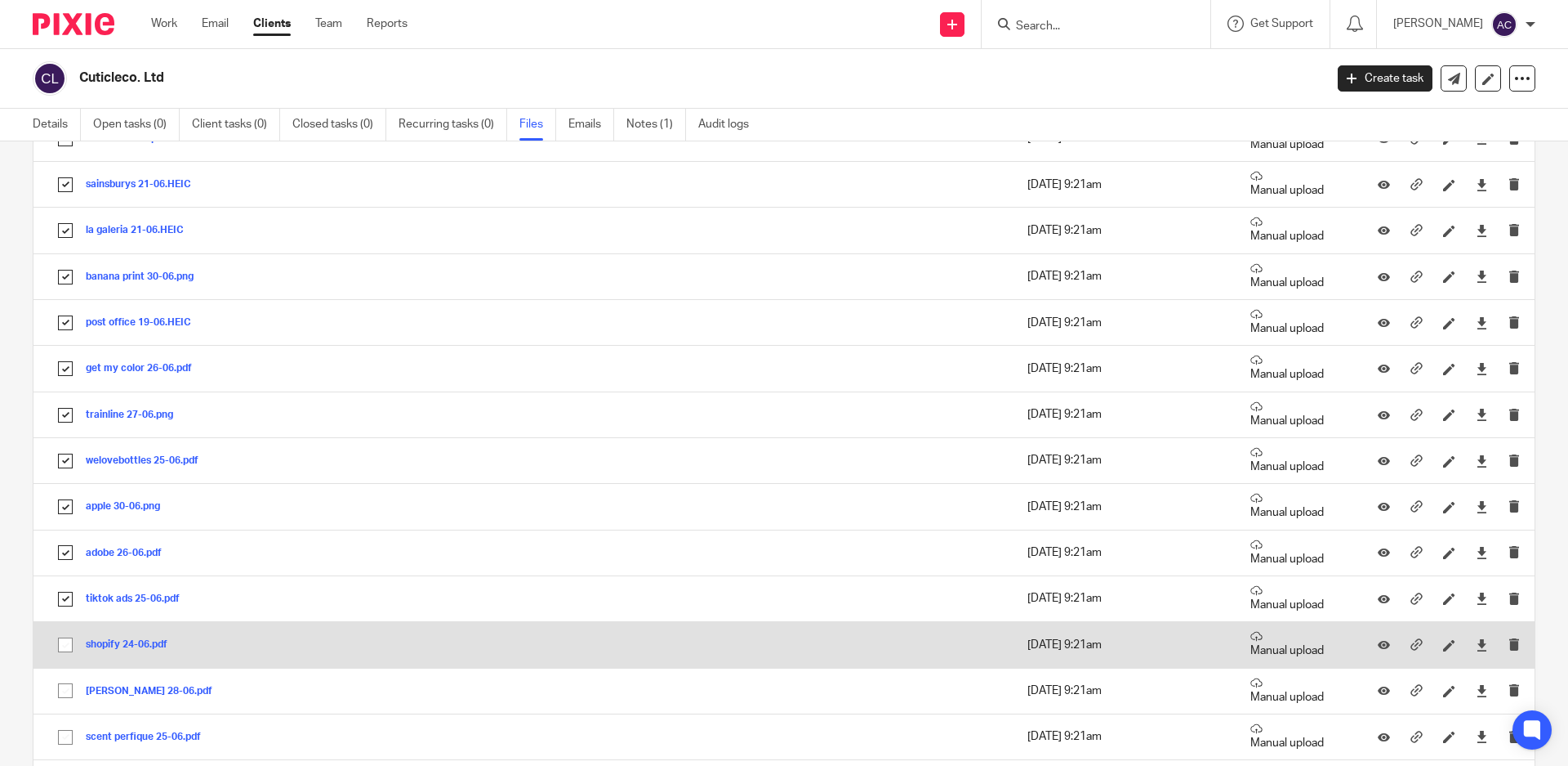
click at [65, 635] on input "checkbox" at bounding box center [65, 644] width 31 height 31
checkbox input "true"
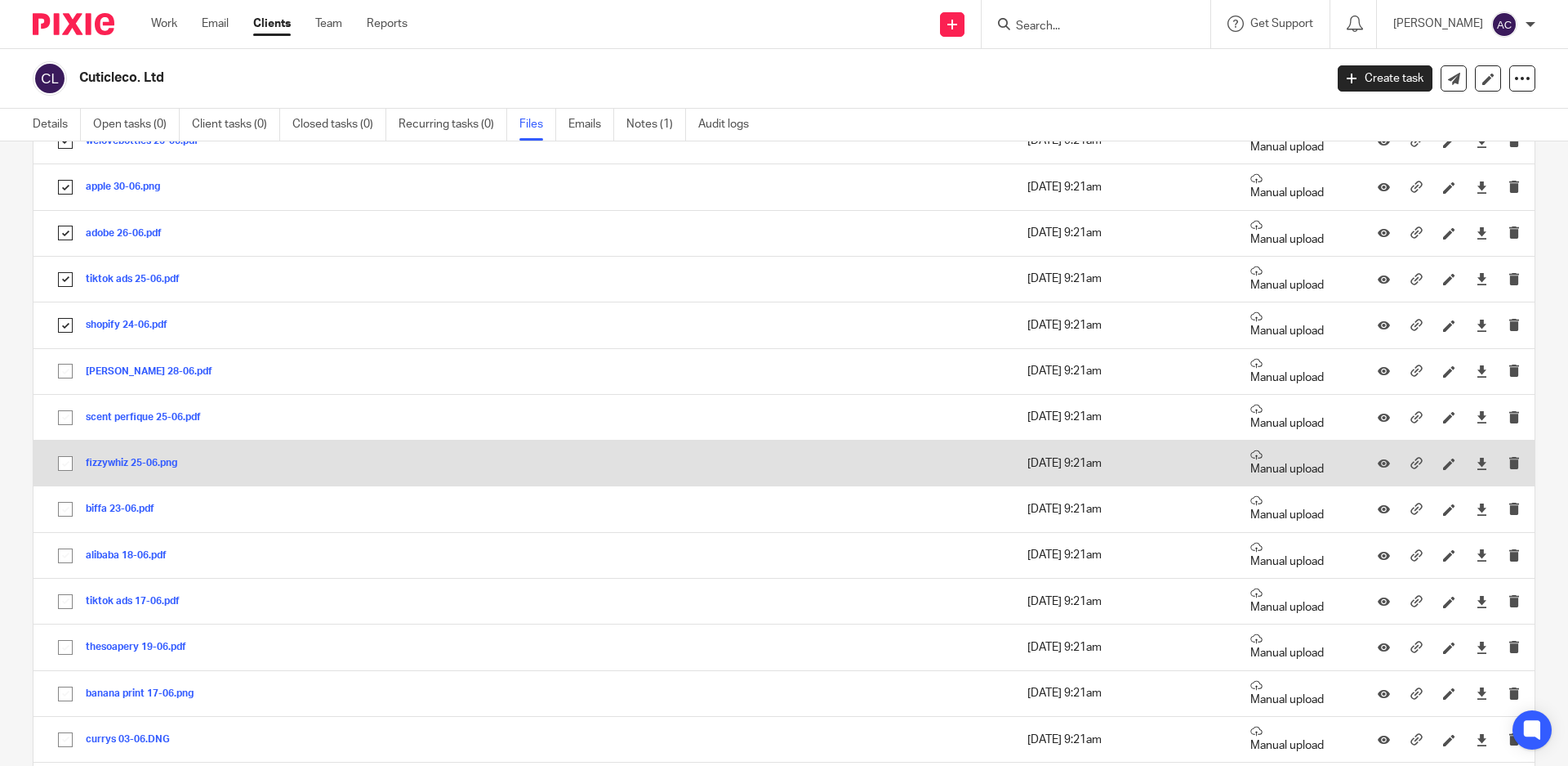
scroll to position [2125, 0]
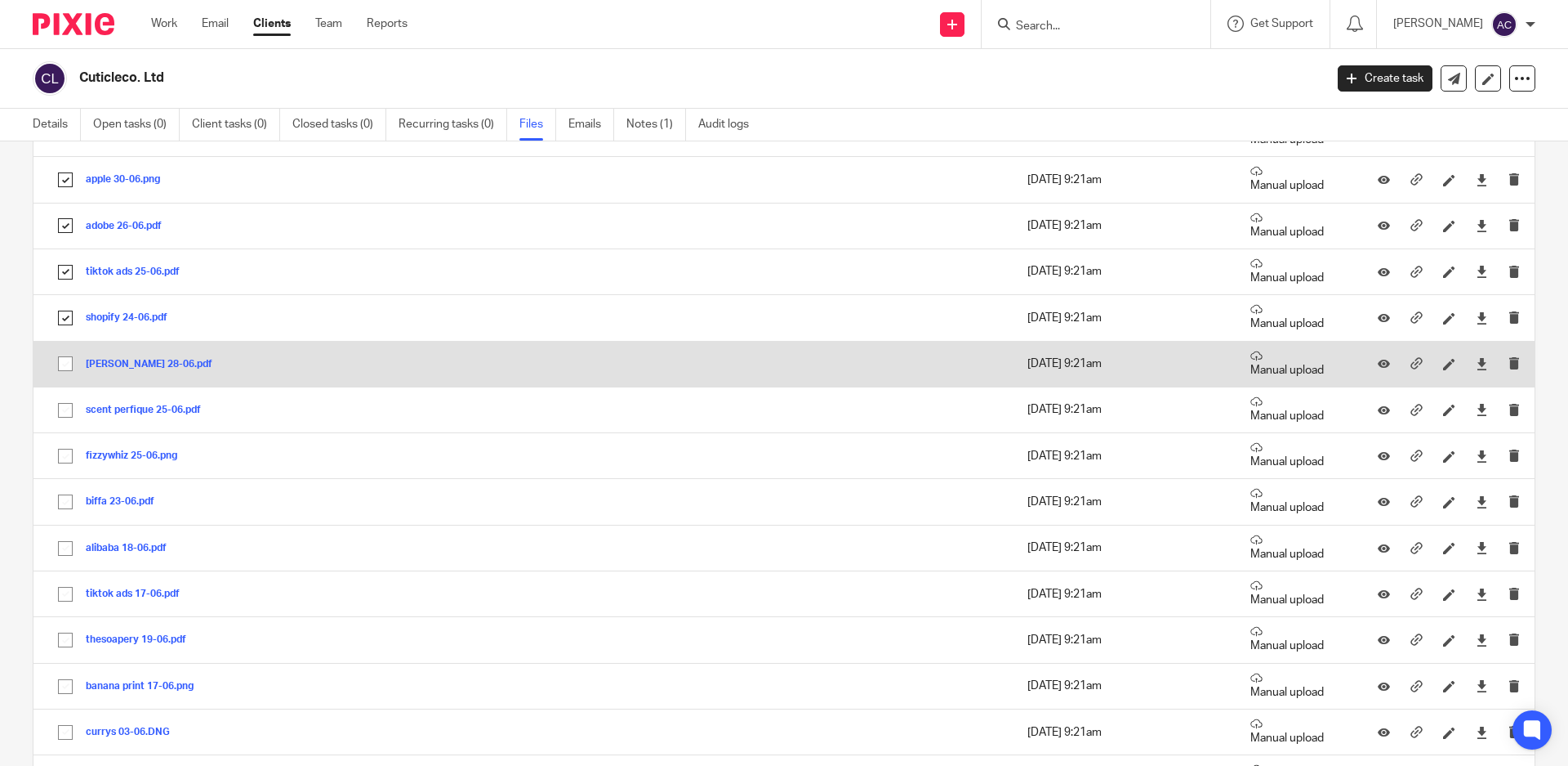
click at [69, 367] on input "checkbox" at bounding box center [65, 363] width 31 height 31
checkbox input "true"
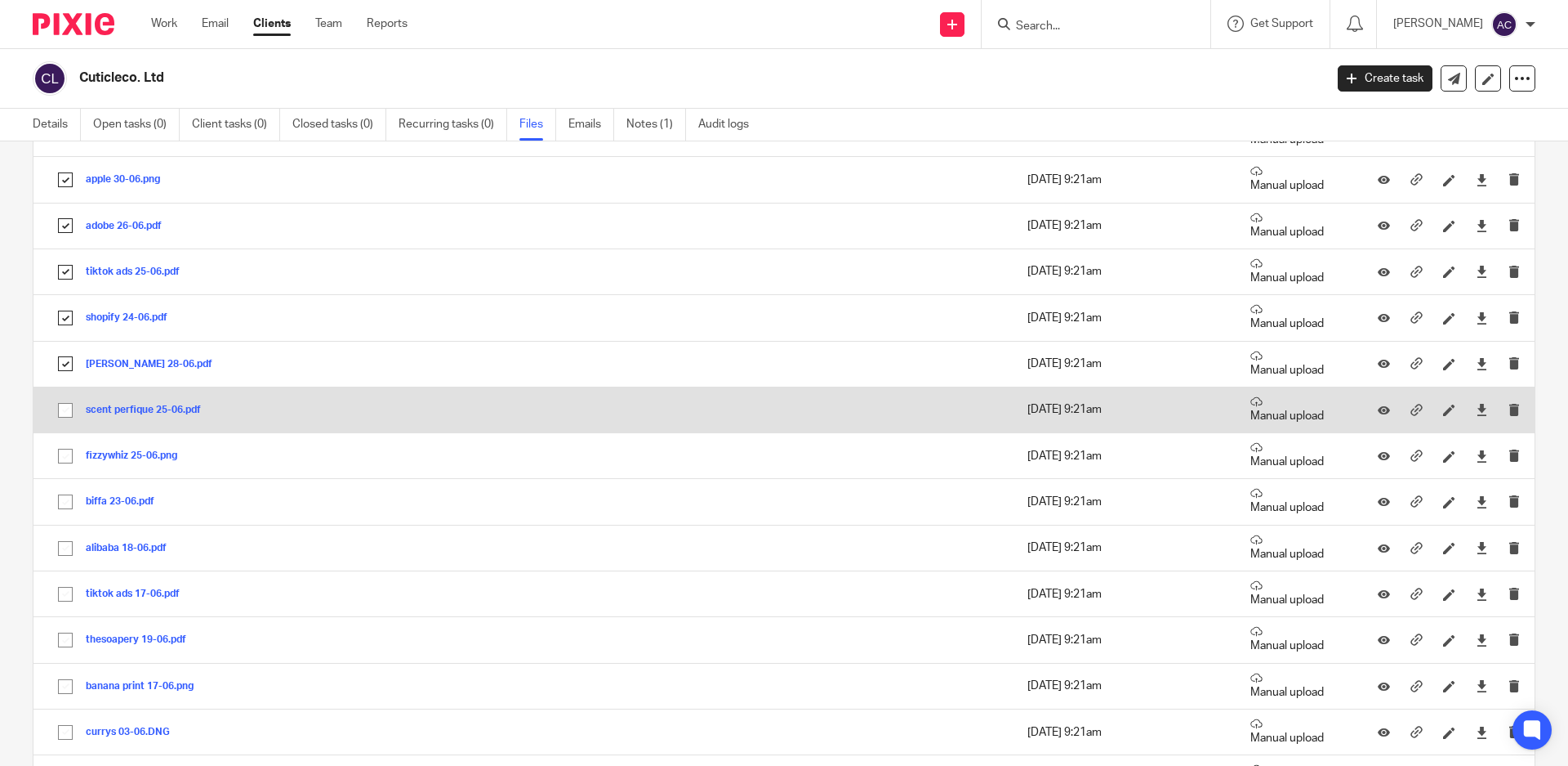
click at [69, 410] on input "checkbox" at bounding box center [65, 410] width 31 height 31
checkbox input "true"
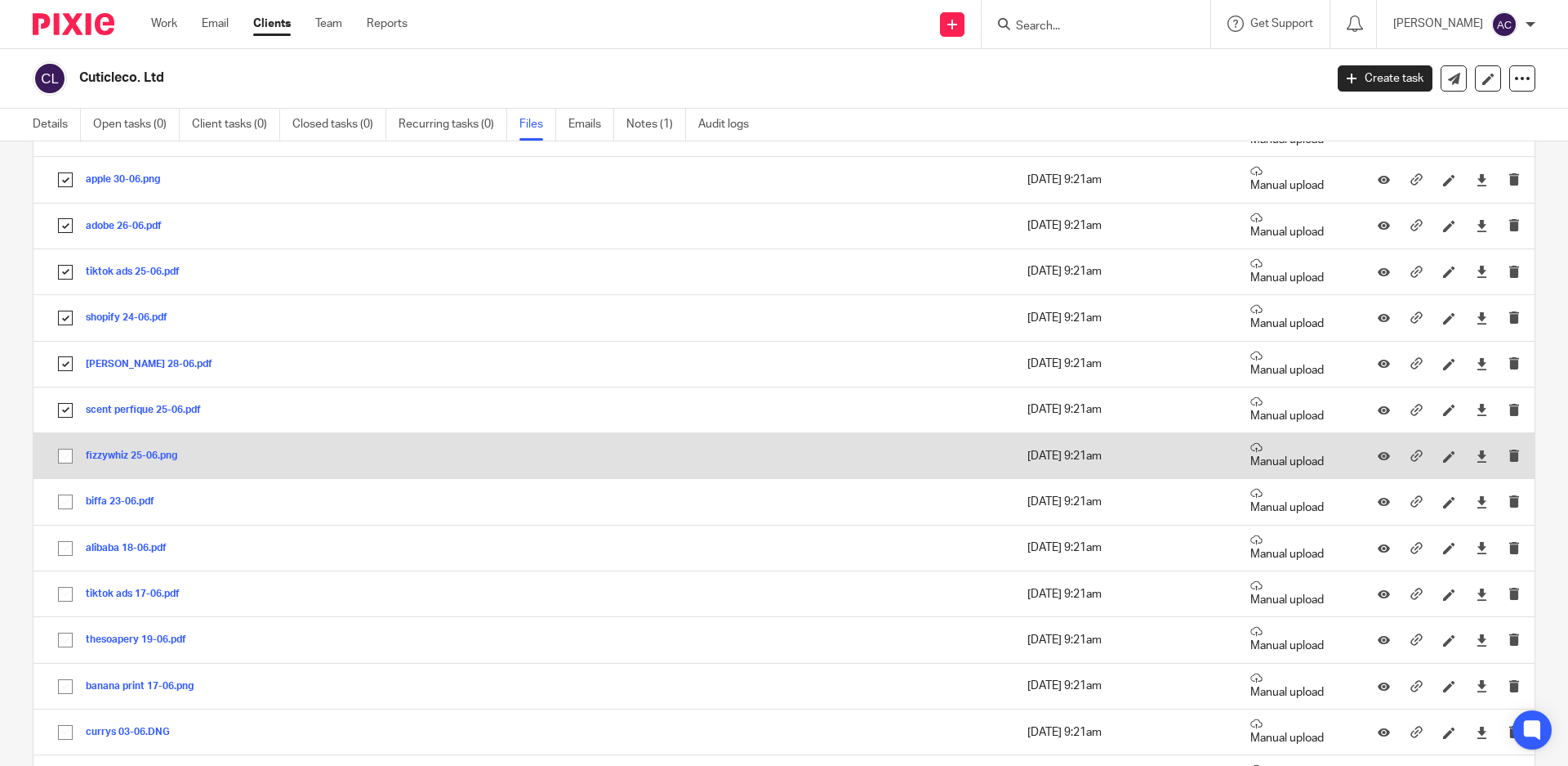
click at [65, 446] on input "checkbox" at bounding box center [65, 456] width 31 height 31
checkbox input "true"
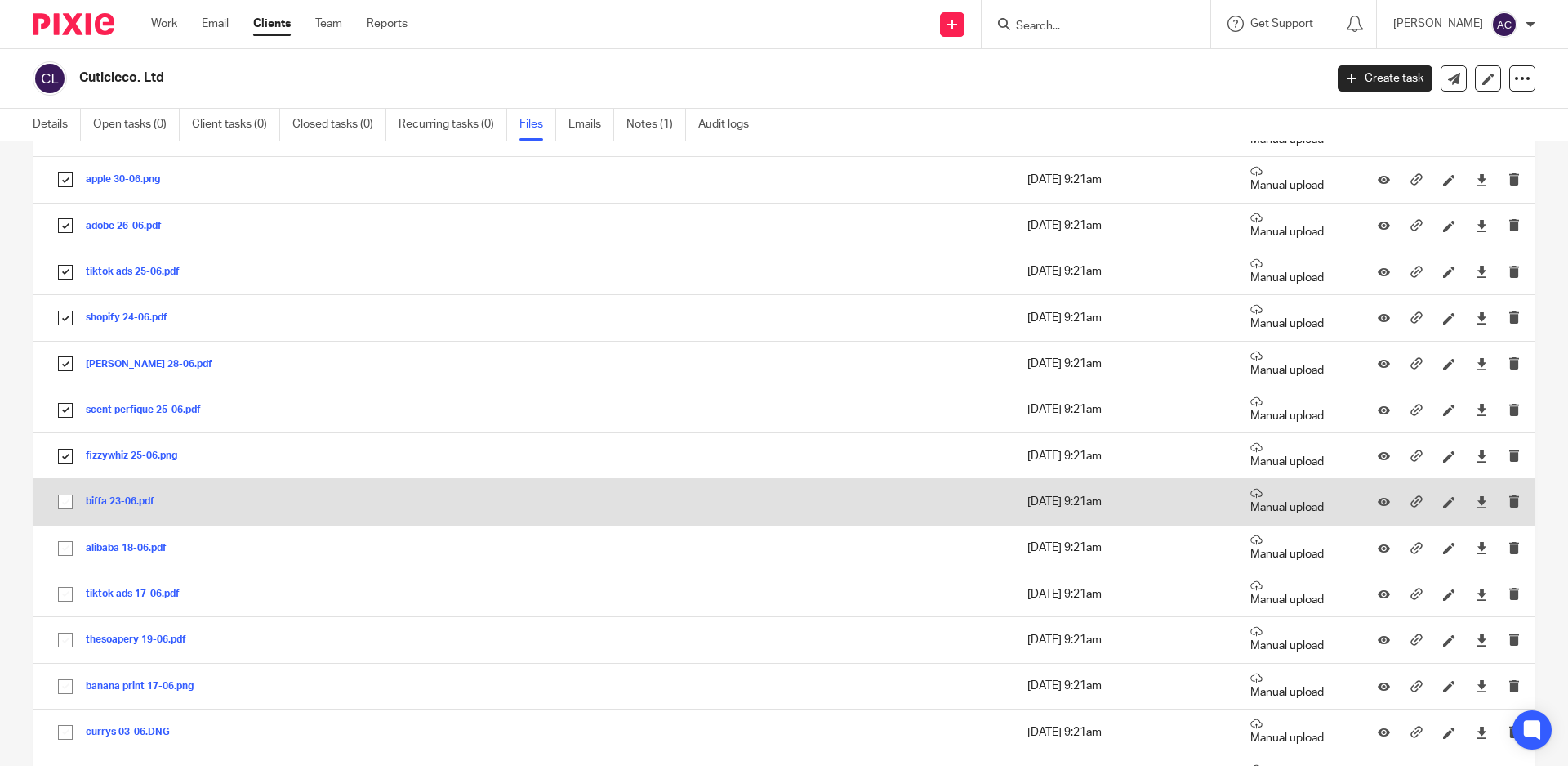
click at [73, 500] on input "checkbox" at bounding box center [65, 501] width 31 height 31
checkbox input "true"
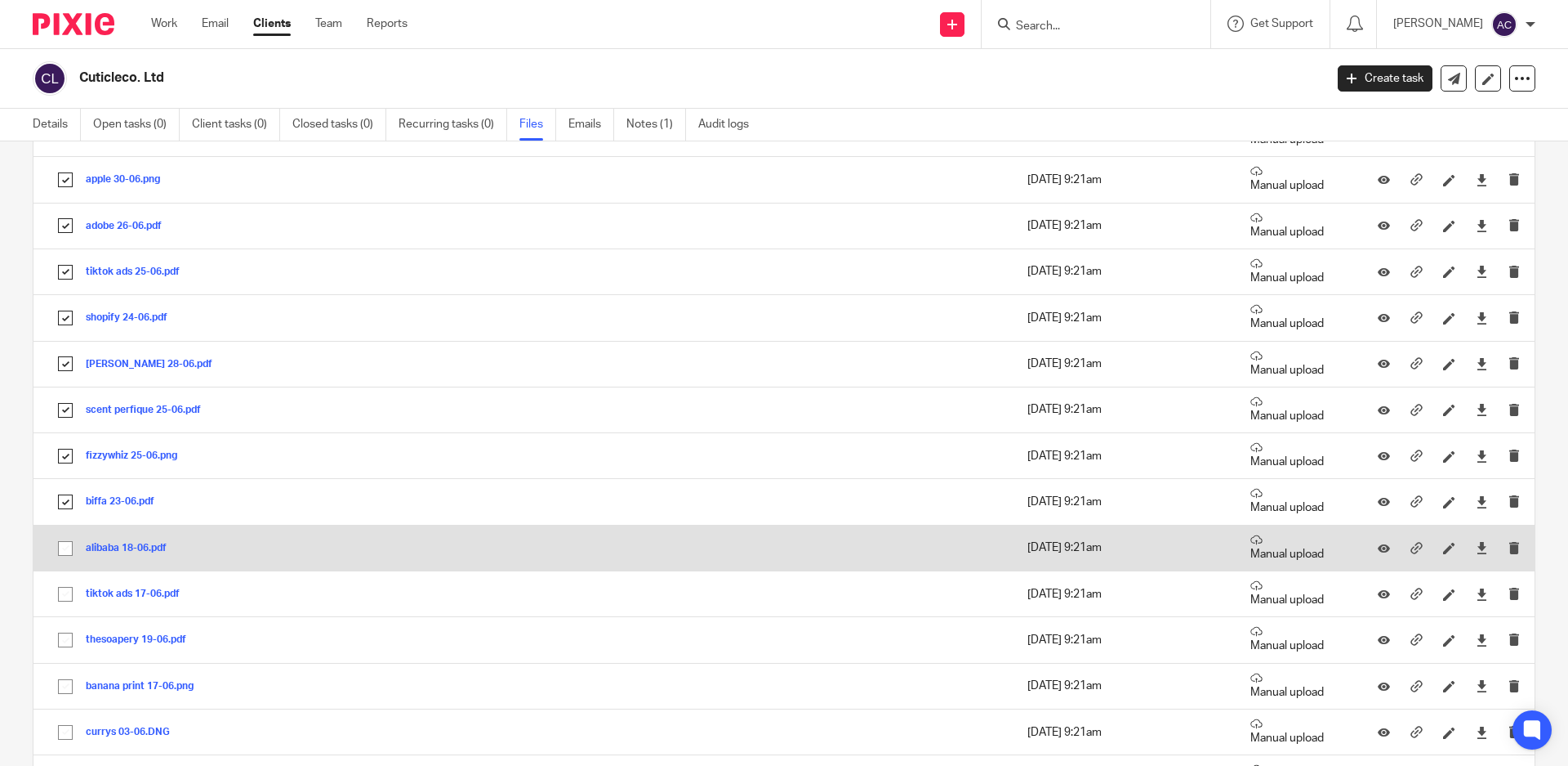
click at [60, 552] on input "checkbox" at bounding box center [65, 548] width 31 height 31
checkbox input "true"
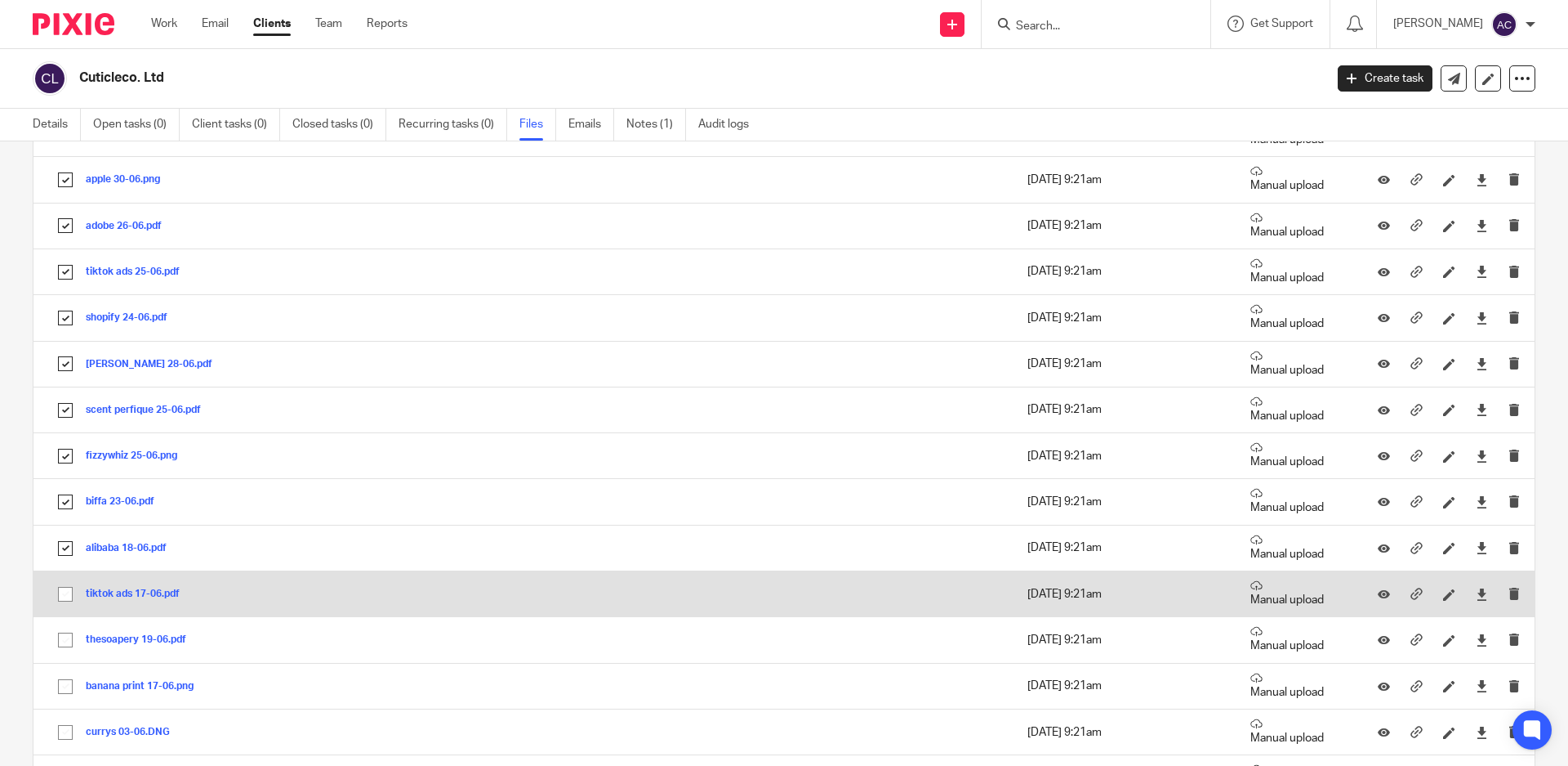
click at [62, 593] on input "checkbox" at bounding box center [65, 594] width 31 height 31
checkbox input "true"
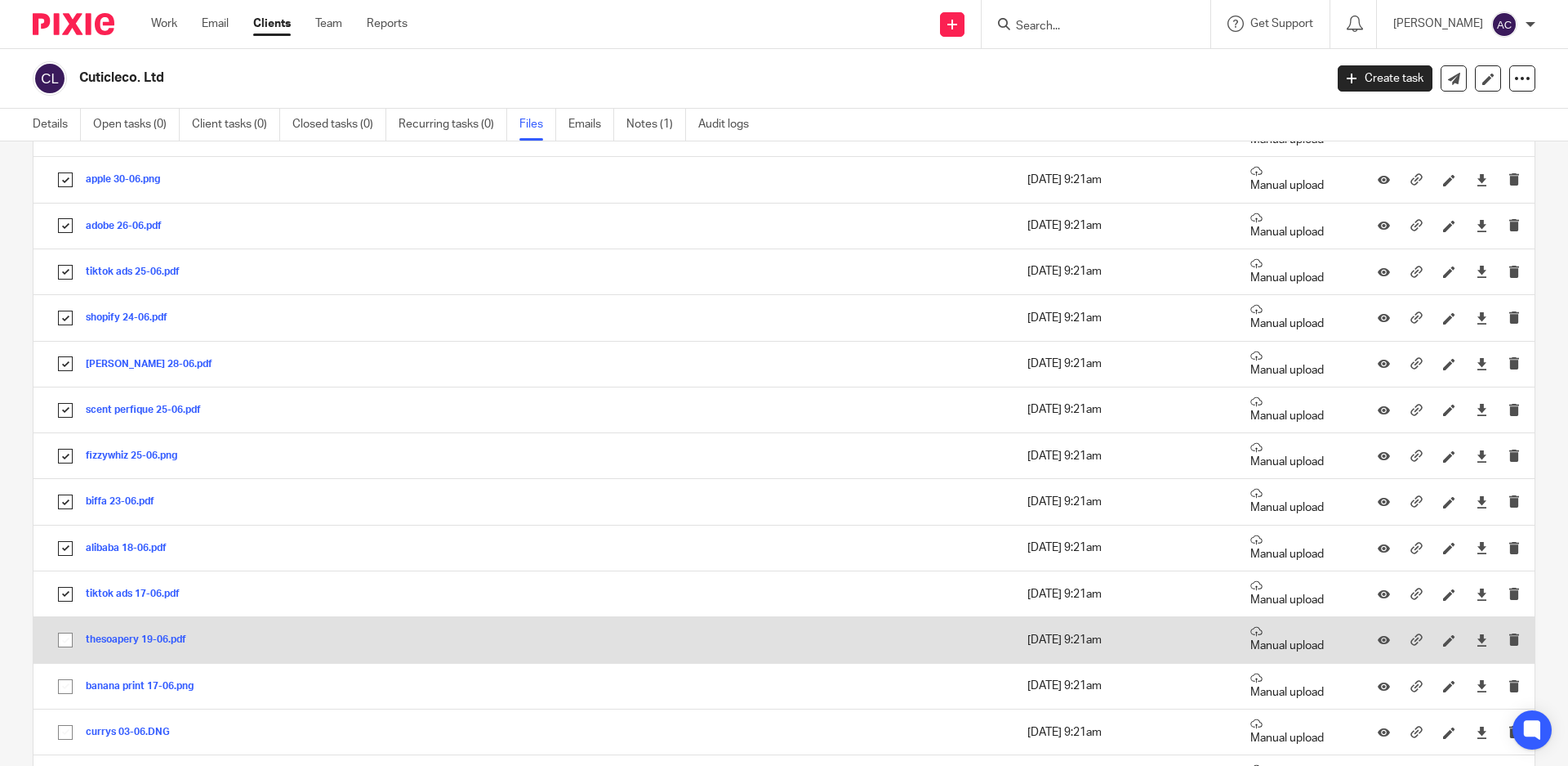
click at [63, 638] on input "checkbox" at bounding box center [65, 640] width 31 height 31
checkbox input "true"
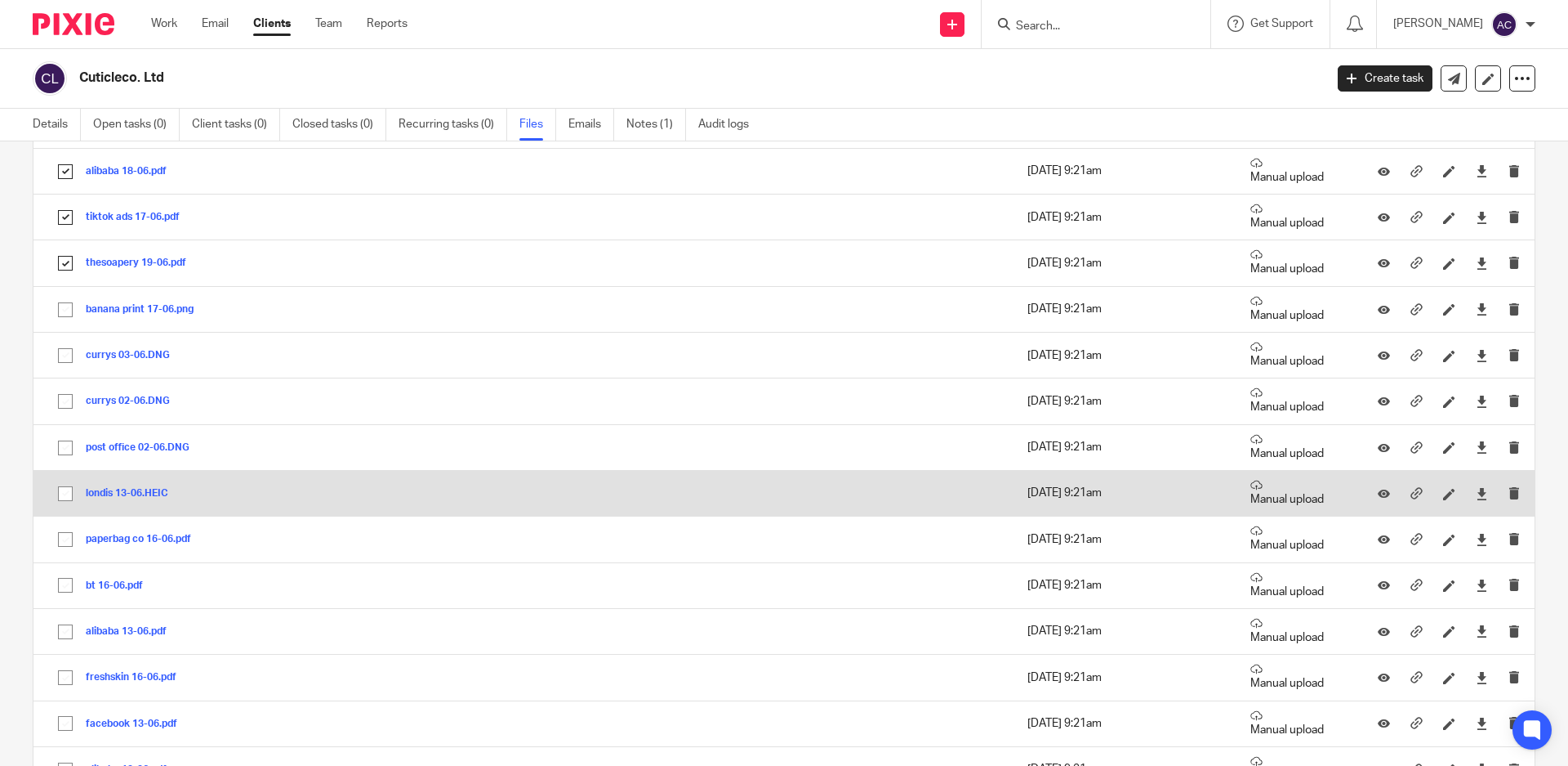
scroll to position [2534, 0]
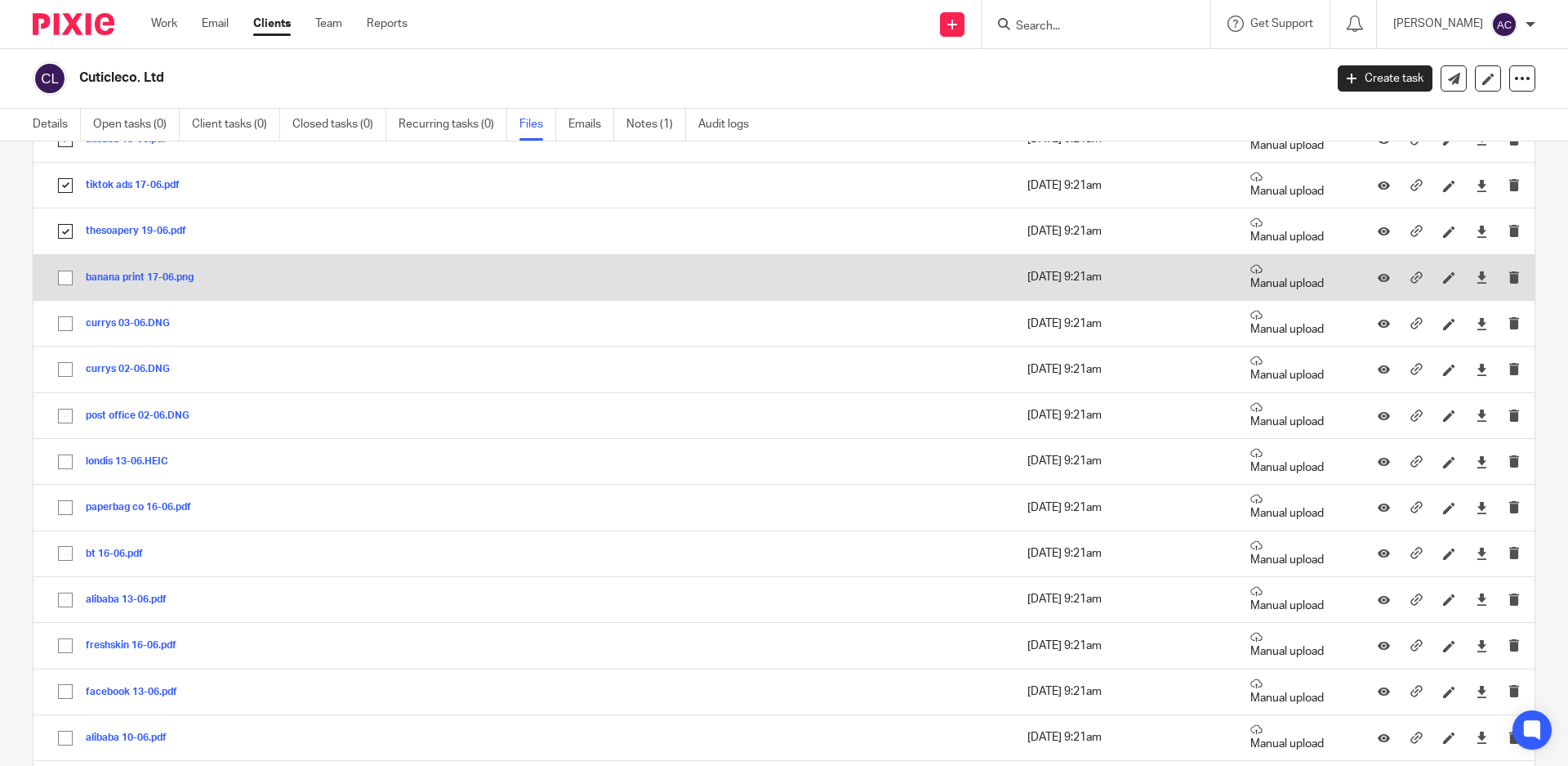
click at [68, 279] on input "checkbox" at bounding box center [65, 277] width 31 height 31
checkbox input "true"
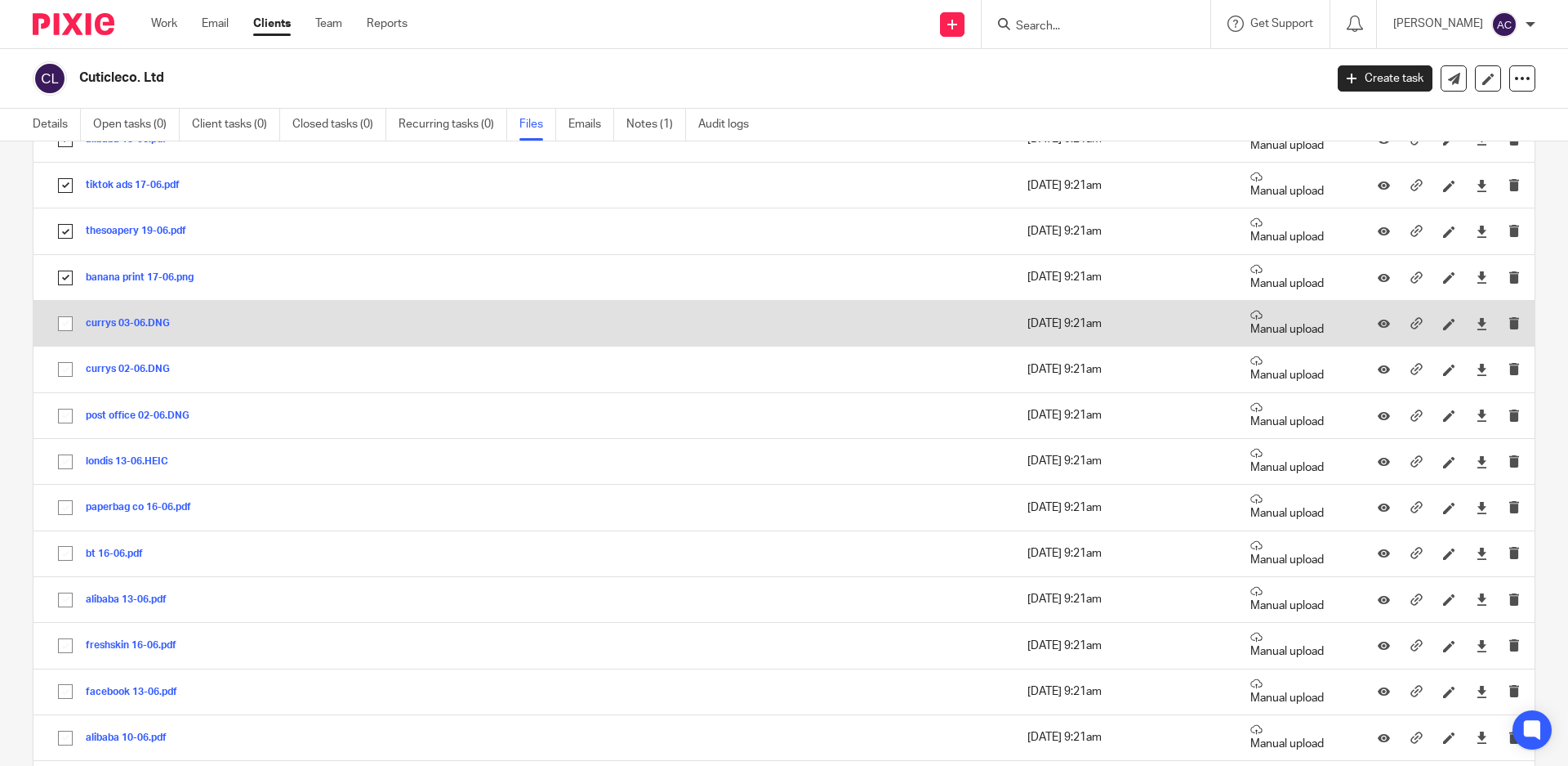
click at [65, 325] on input "checkbox" at bounding box center [65, 323] width 31 height 31
checkbox input "true"
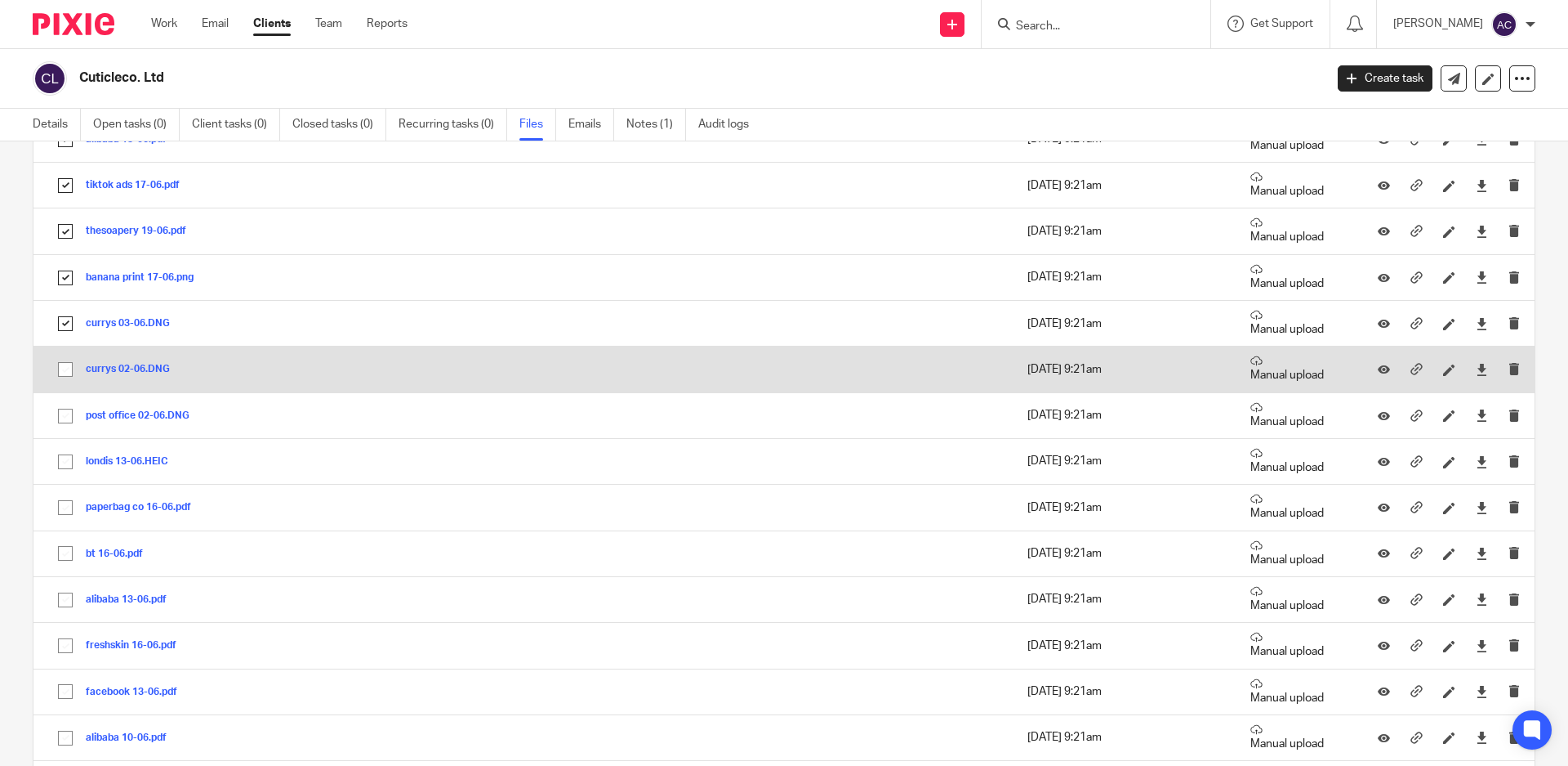
click at [65, 363] on input "checkbox" at bounding box center [65, 369] width 31 height 31
checkbox input "true"
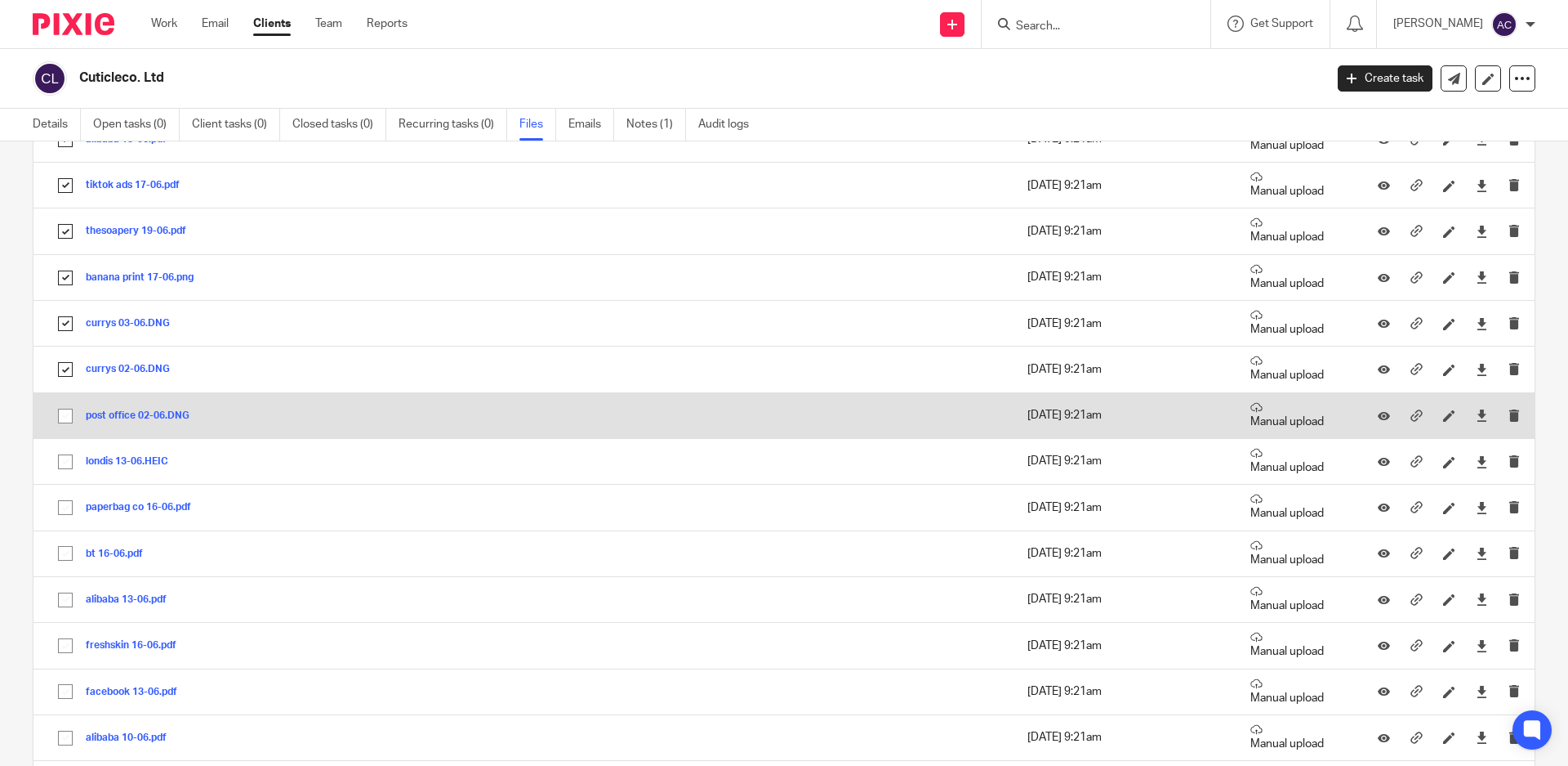
click at [66, 417] on input "checkbox" at bounding box center [65, 416] width 31 height 31
checkbox input "true"
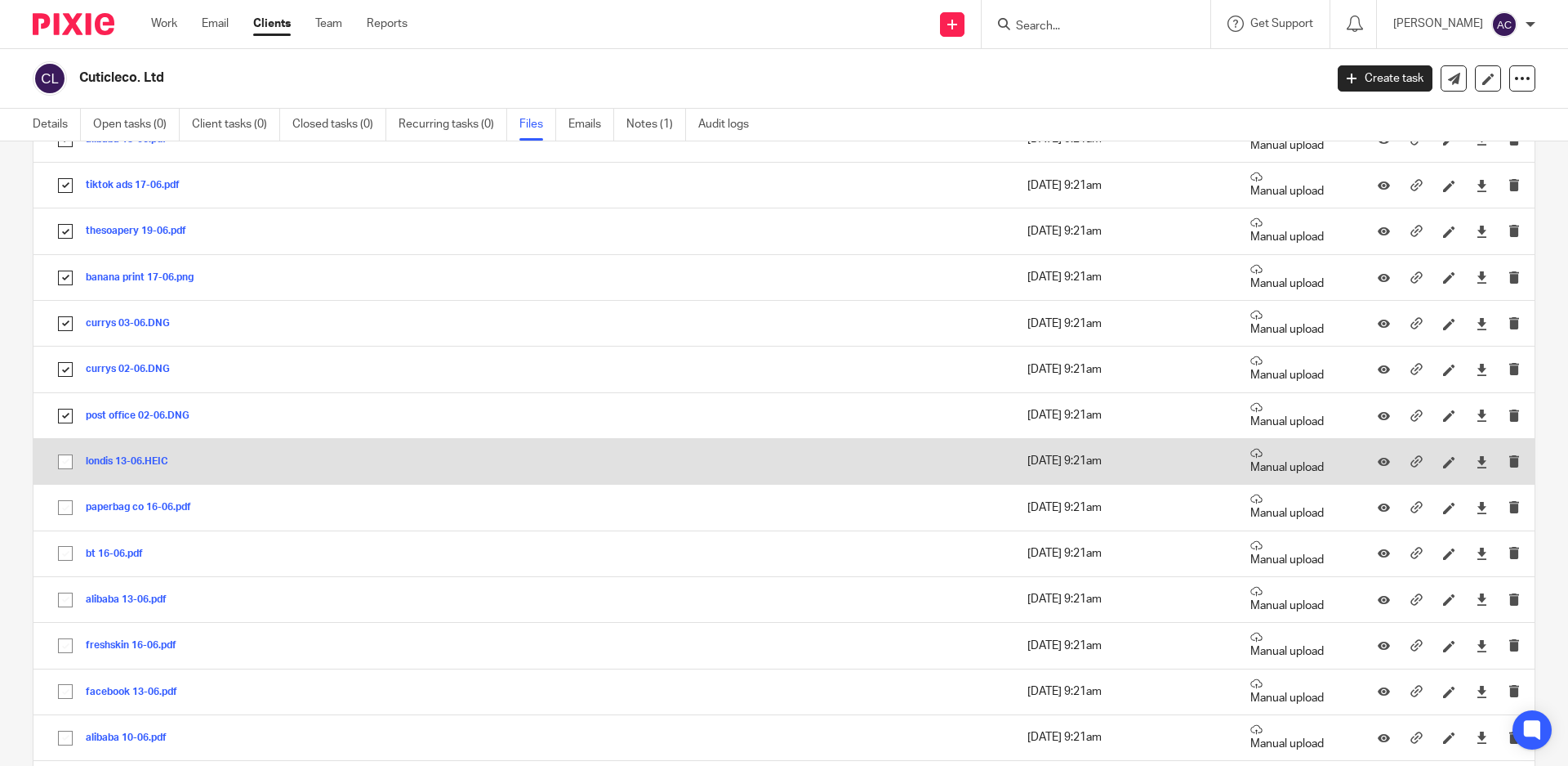
click at [66, 463] on input "checkbox" at bounding box center [65, 461] width 31 height 31
checkbox input "true"
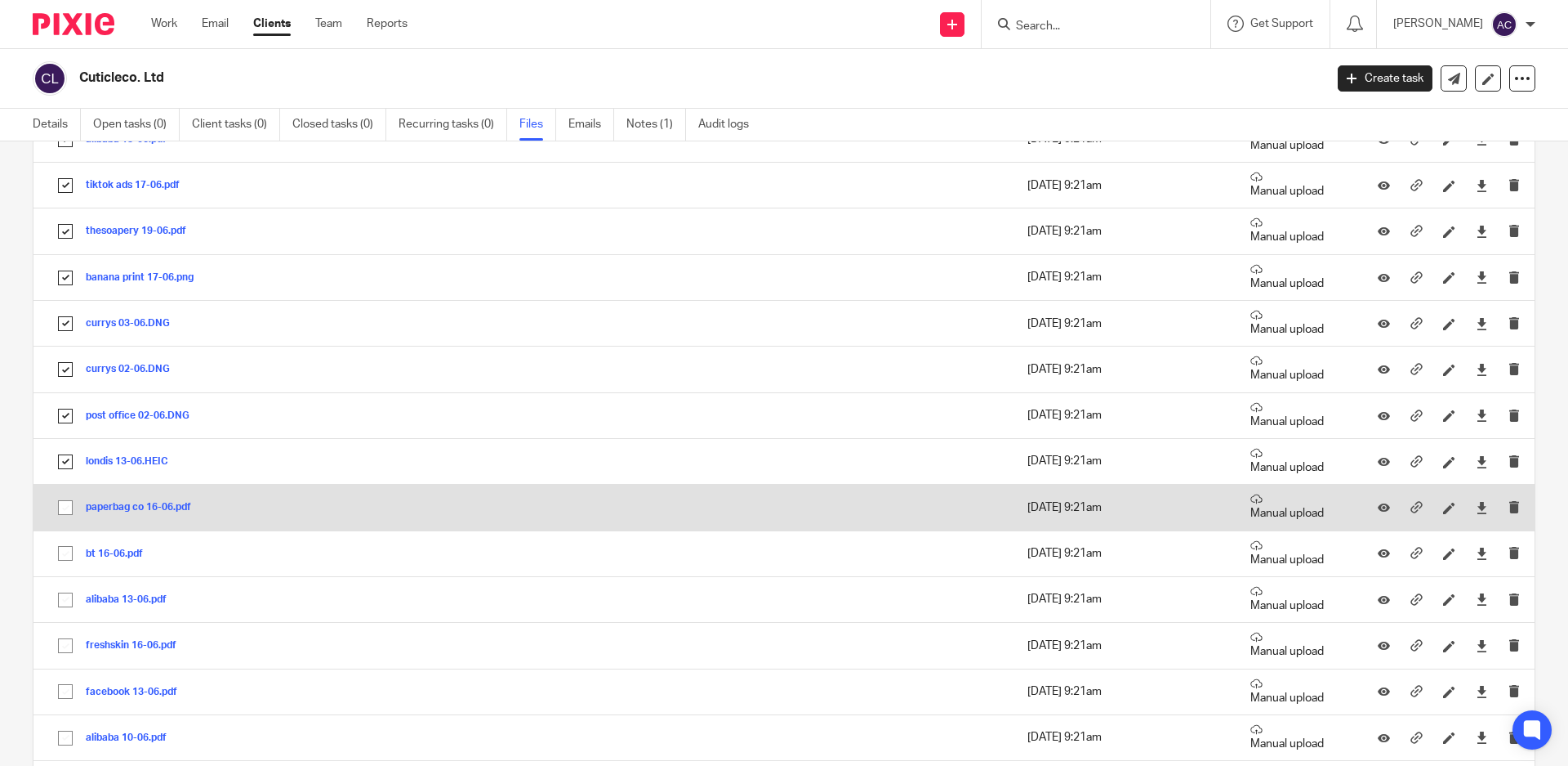
click at [62, 506] on input "checkbox" at bounding box center [65, 507] width 31 height 31
checkbox input "true"
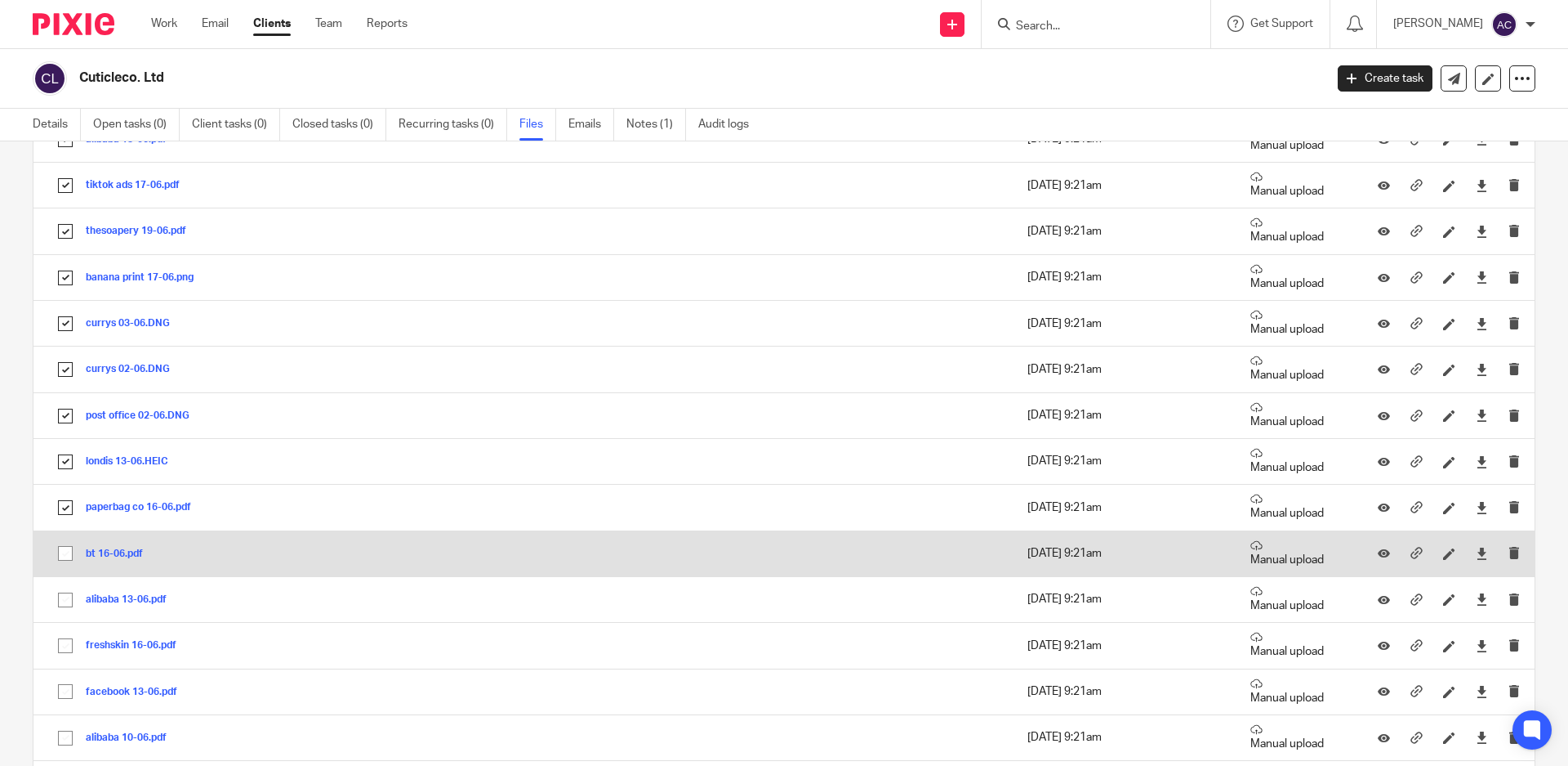
click at [68, 555] on input "checkbox" at bounding box center [65, 553] width 31 height 31
checkbox input "true"
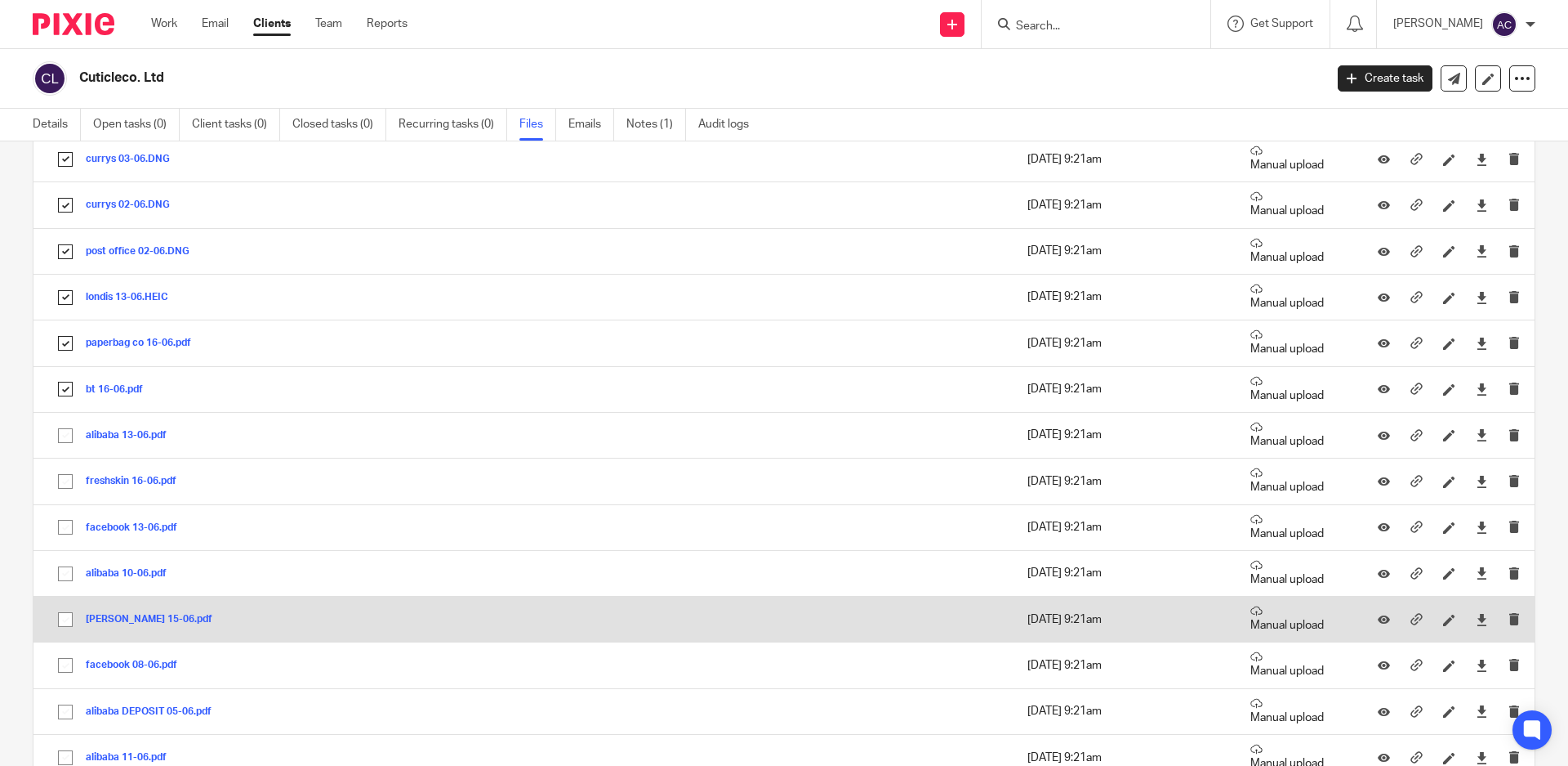
scroll to position [2779, 0]
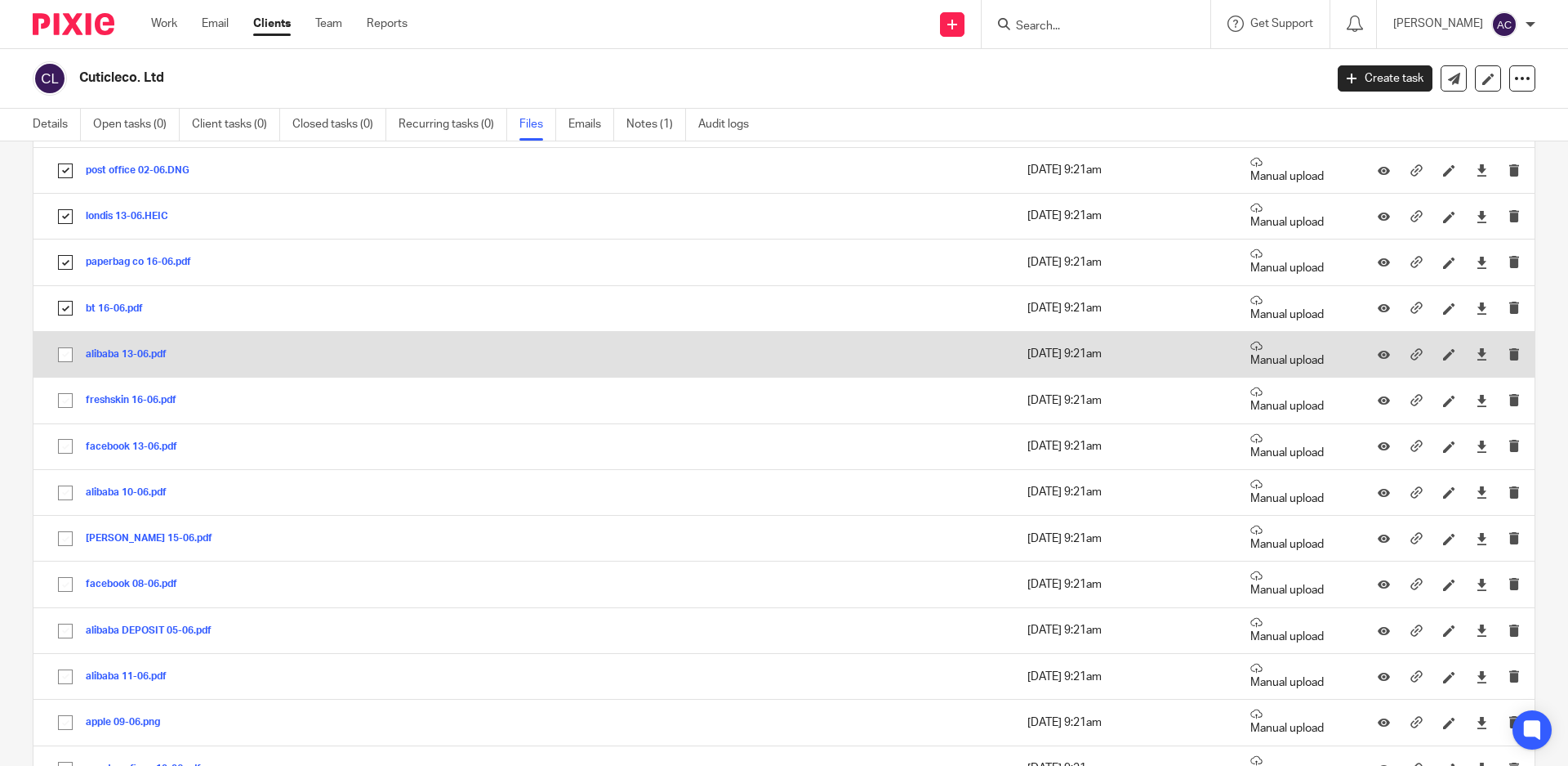
click at [66, 353] on input "checkbox" at bounding box center [65, 354] width 31 height 31
checkbox input "true"
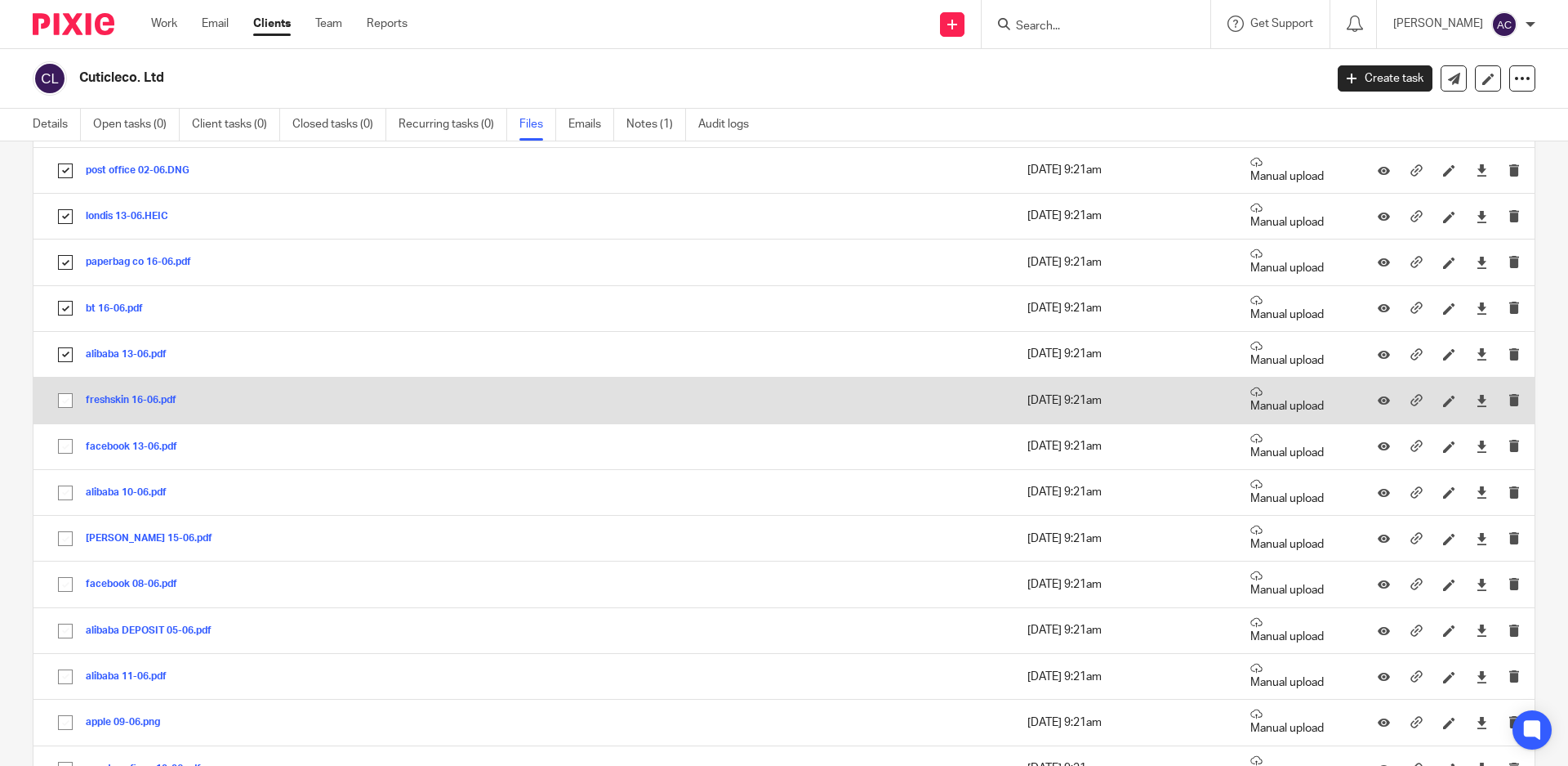
click at [67, 398] on input "checkbox" at bounding box center [65, 400] width 31 height 31
checkbox input "true"
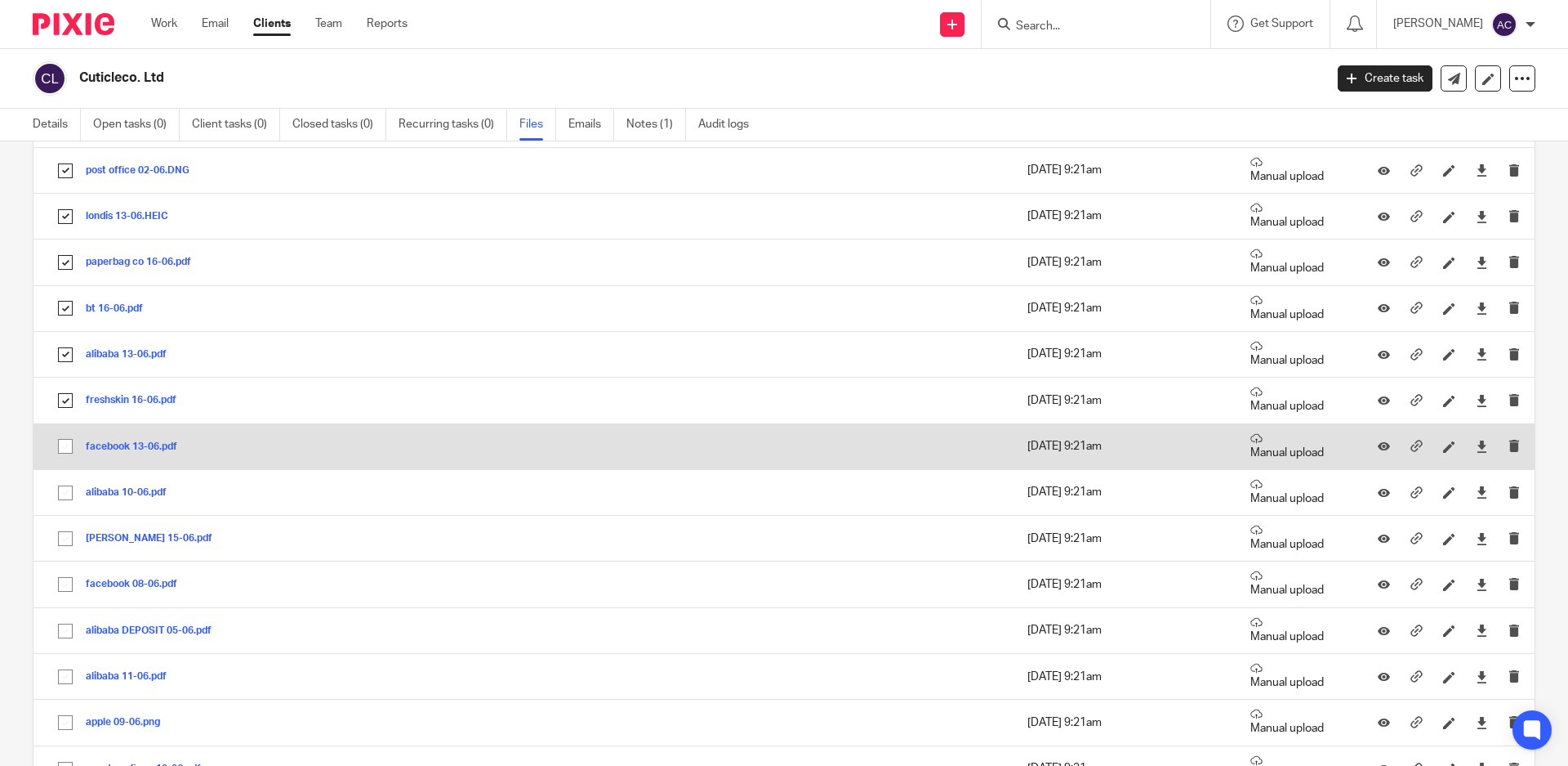
click at [67, 446] on input "checkbox" at bounding box center [65, 446] width 31 height 31
checkbox input "true"
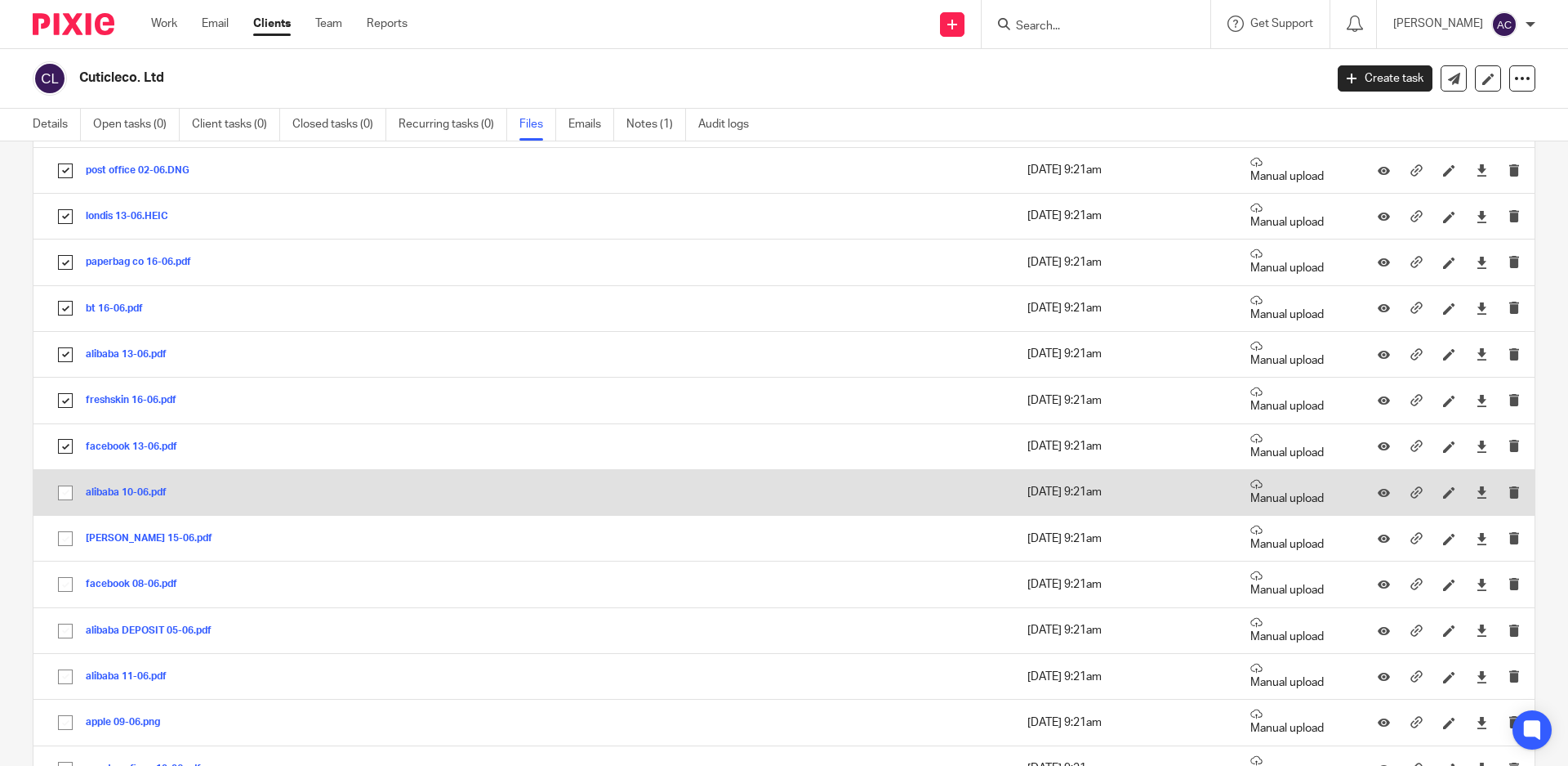
click at [60, 490] on input "checkbox" at bounding box center [65, 492] width 31 height 31
checkbox input "true"
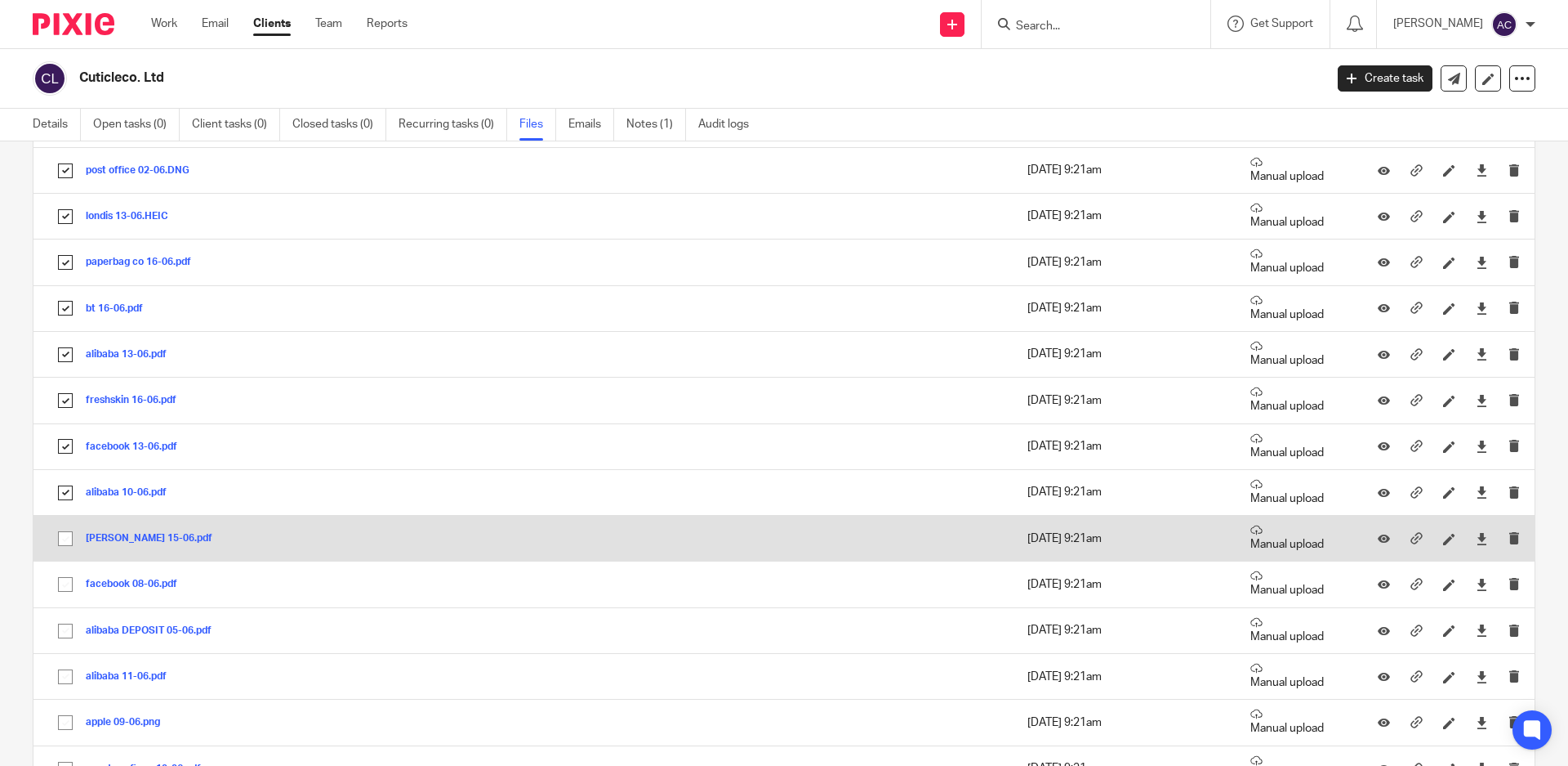
click at [69, 540] on input "checkbox" at bounding box center [65, 538] width 31 height 31
checkbox input "true"
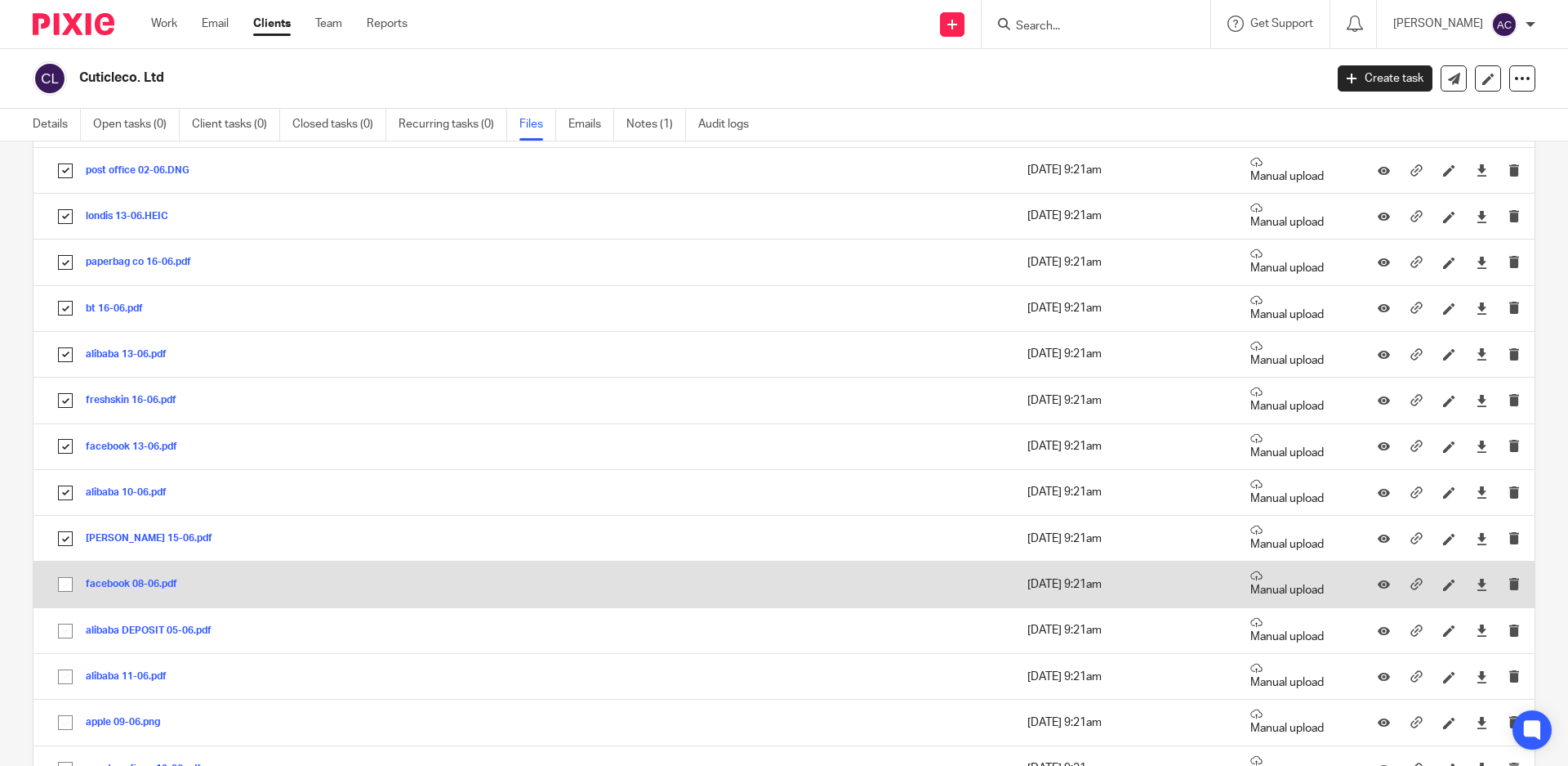
click at [67, 579] on input "checkbox" at bounding box center [65, 584] width 31 height 31
checkbox input "true"
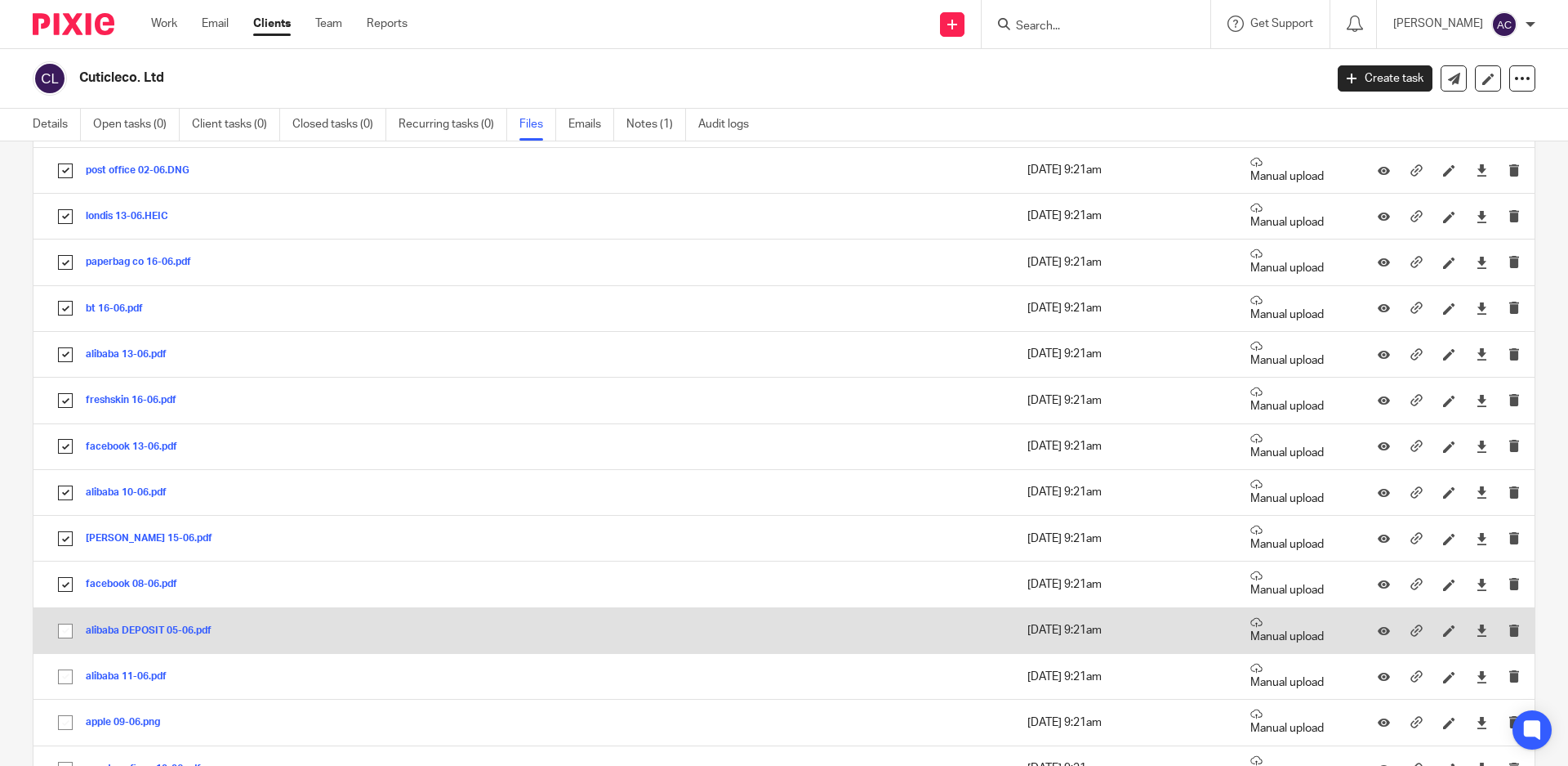
click at [67, 626] on input "checkbox" at bounding box center [65, 631] width 31 height 31
checkbox input "true"
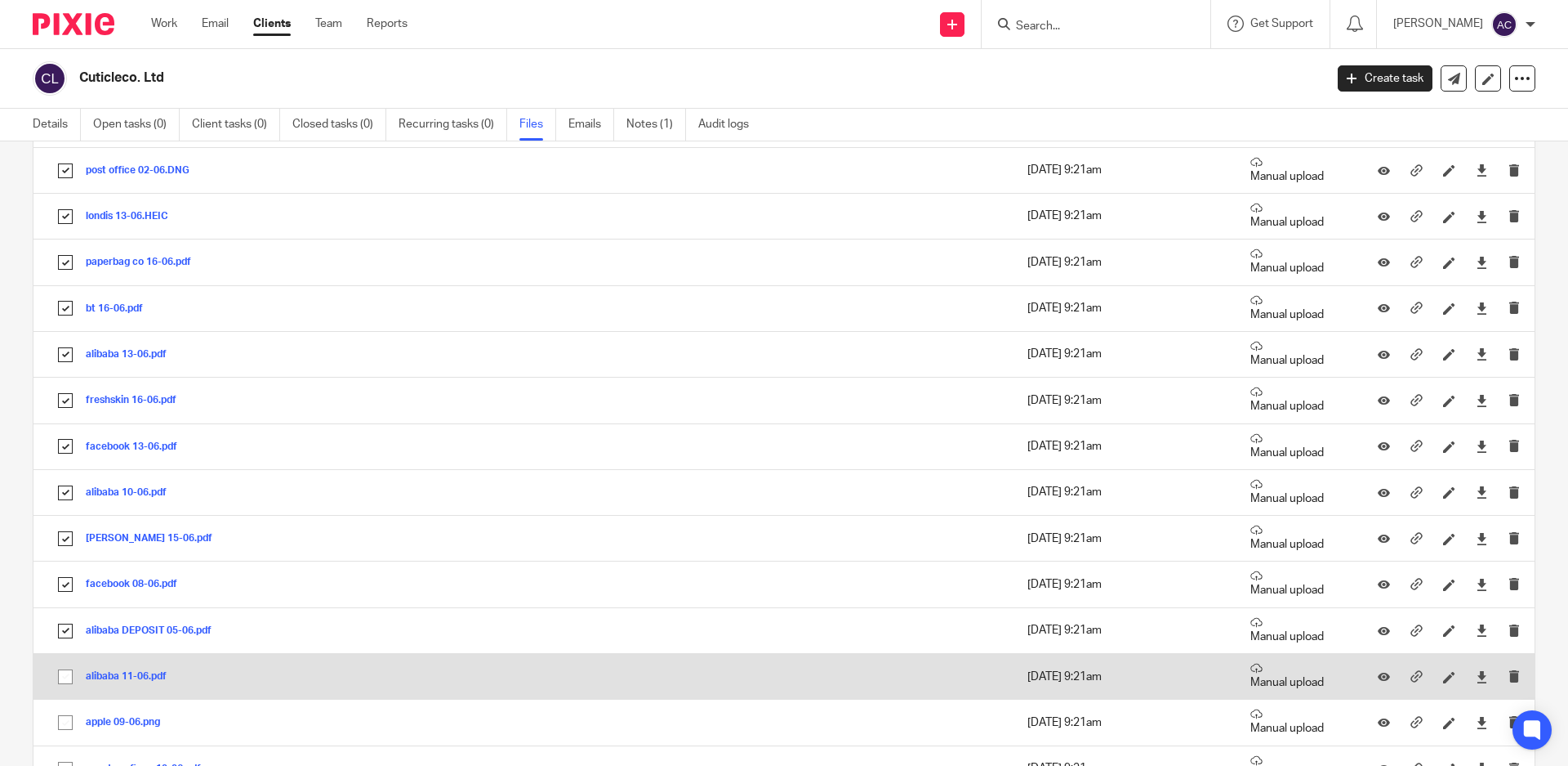
click at [67, 673] on input "checkbox" at bounding box center [65, 676] width 31 height 31
checkbox input "true"
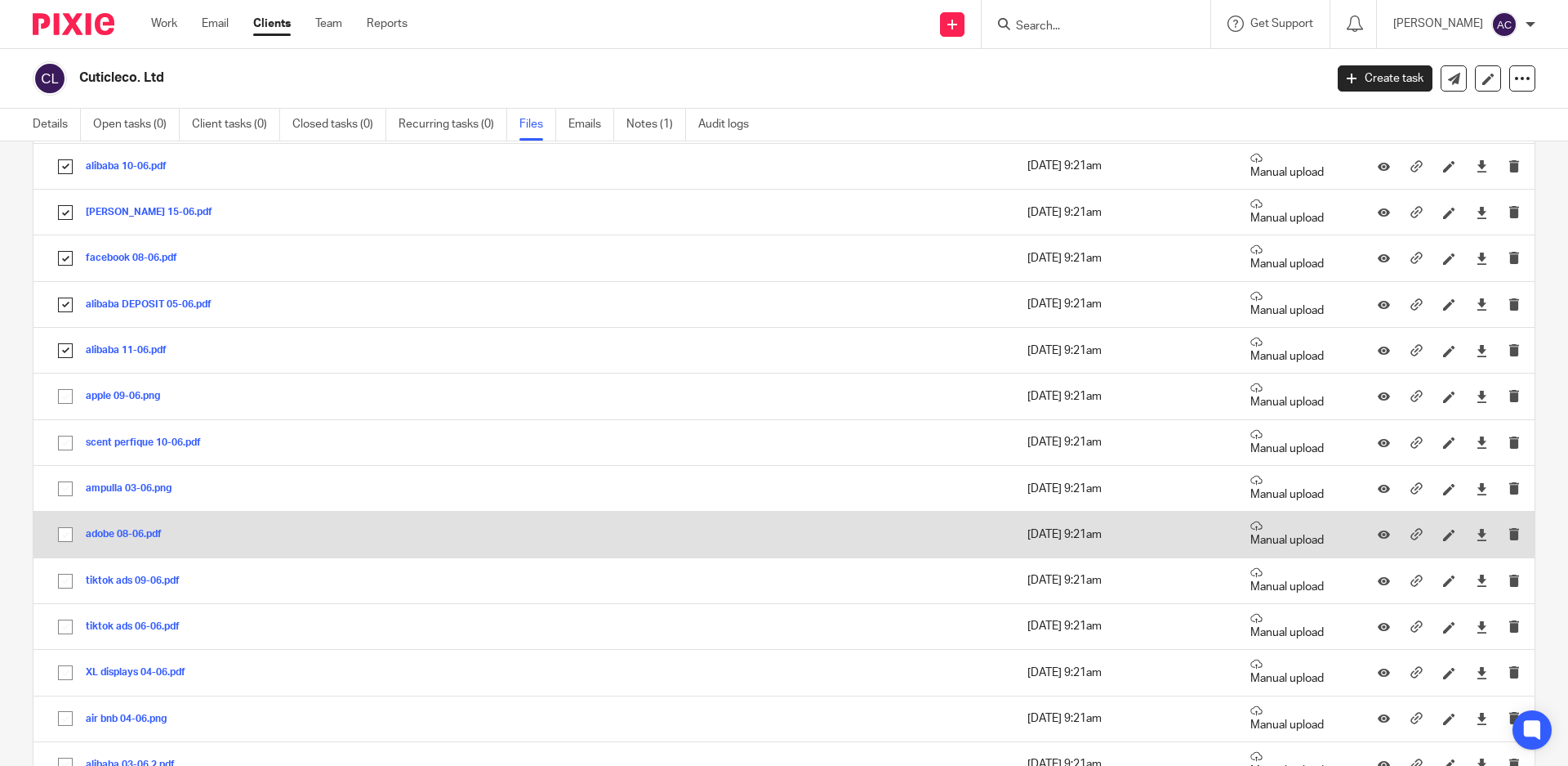
scroll to position [3188, 0]
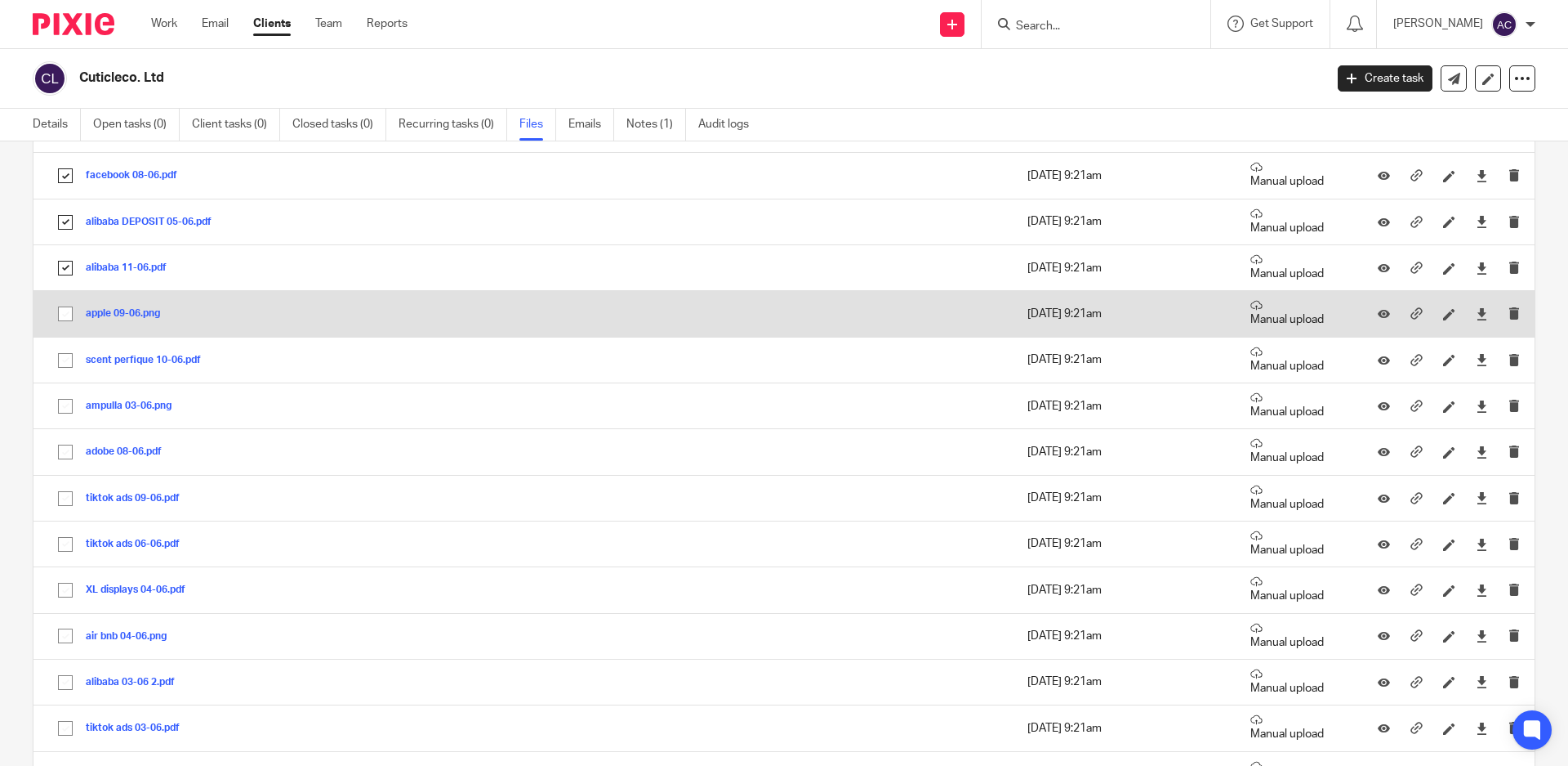
click at [69, 317] on input "checkbox" at bounding box center [65, 313] width 31 height 31
checkbox input "true"
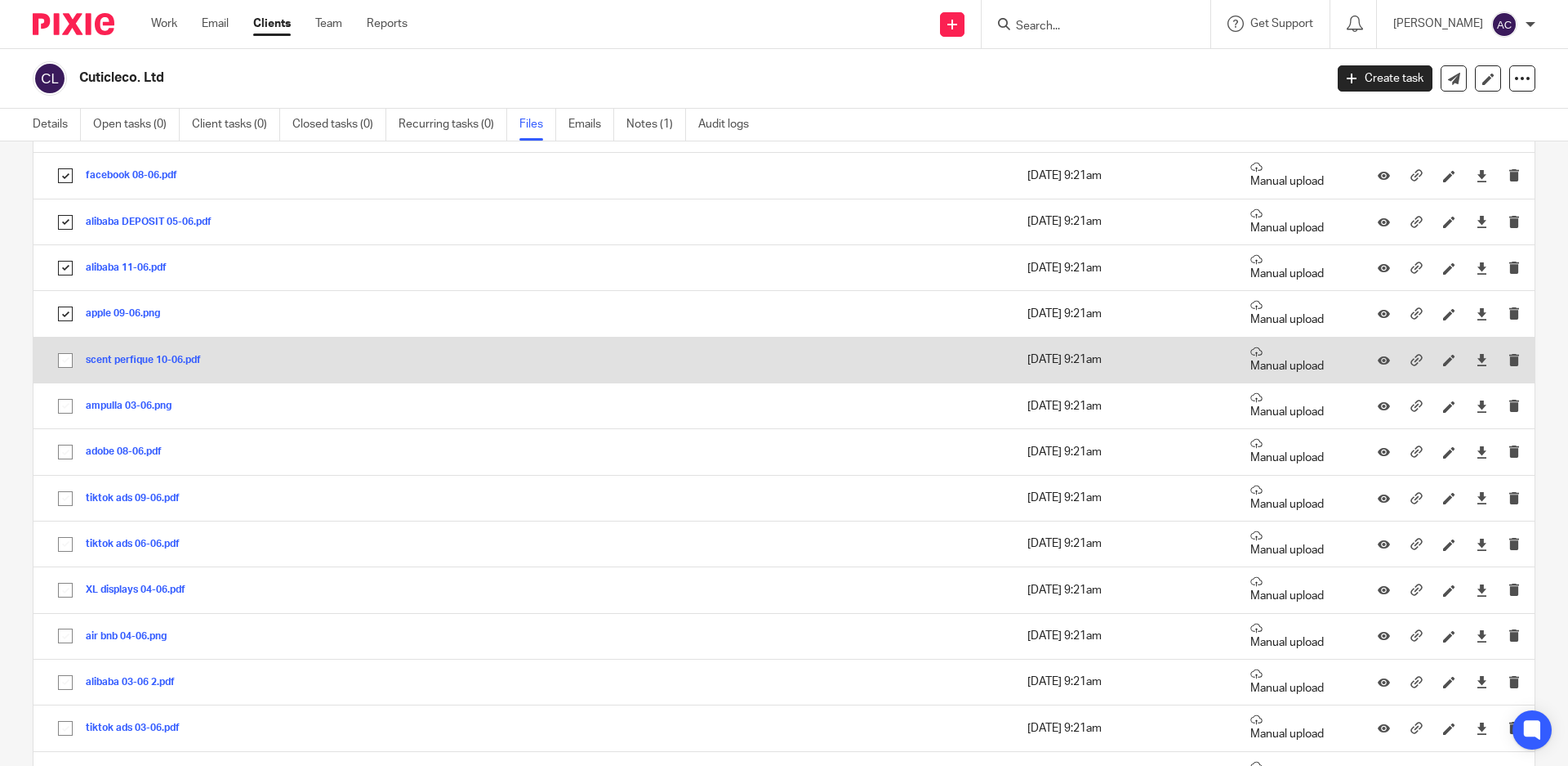
click at [69, 358] on input "checkbox" at bounding box center [65, 360] width 31 height 31
checkbox input "true"
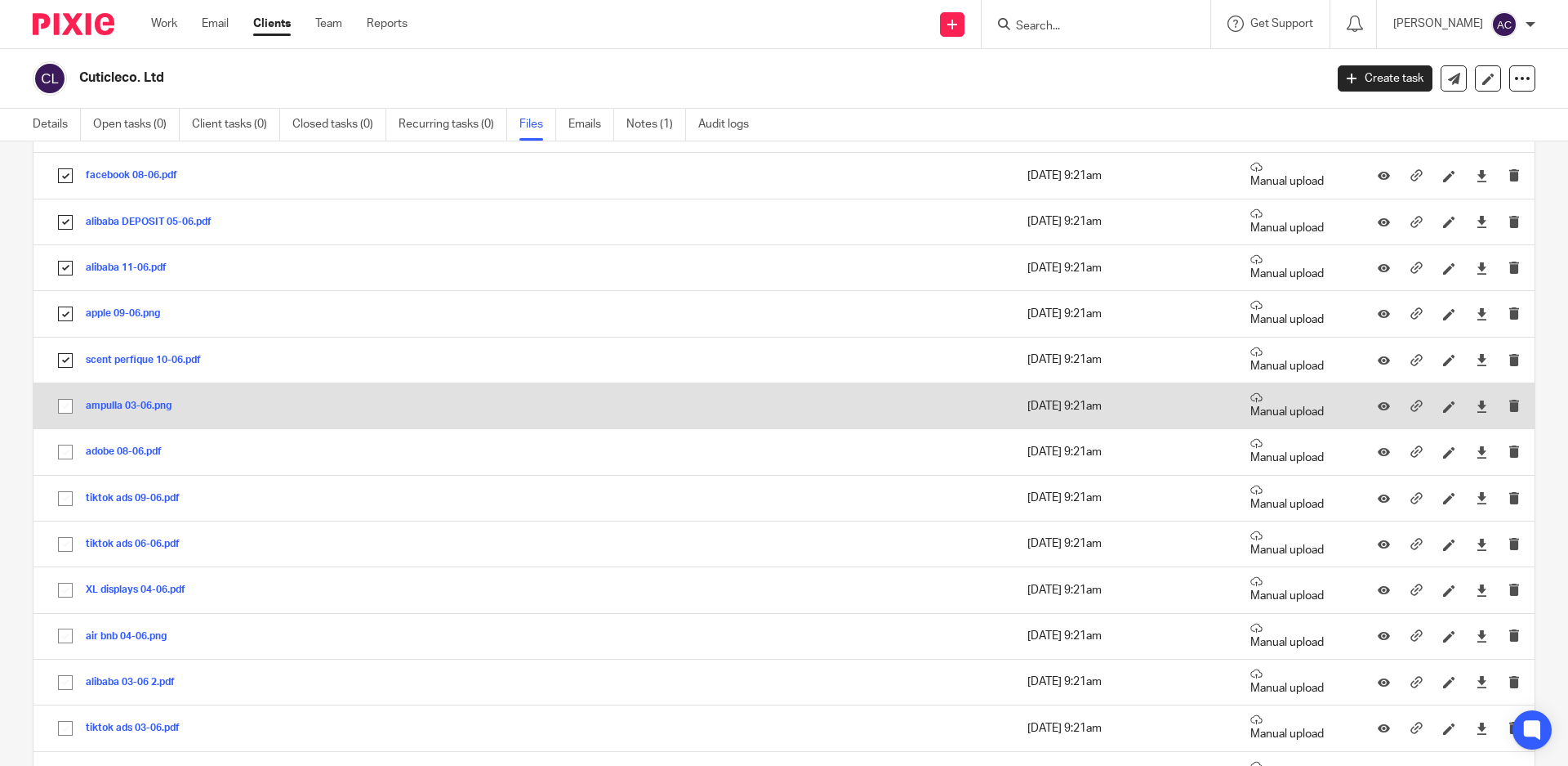
click at [65, 405] on input "checkbox" at bounding box center [65, 406] width 31 height 31
checkbox input "true"
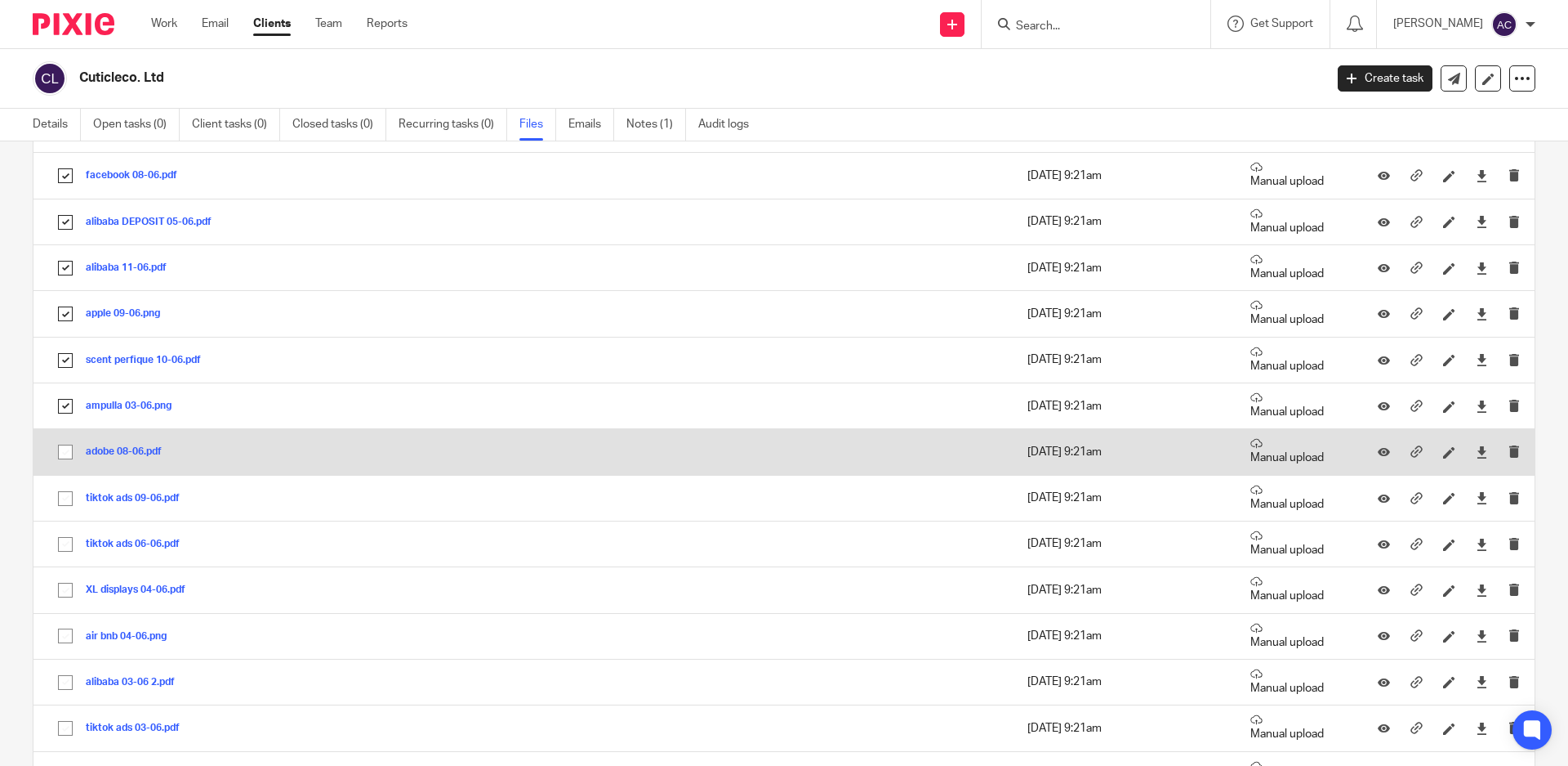
click at [69, 452] on input "checkbox" at bounding box center [65, 452] width 31 height 31
checkbox input "true"
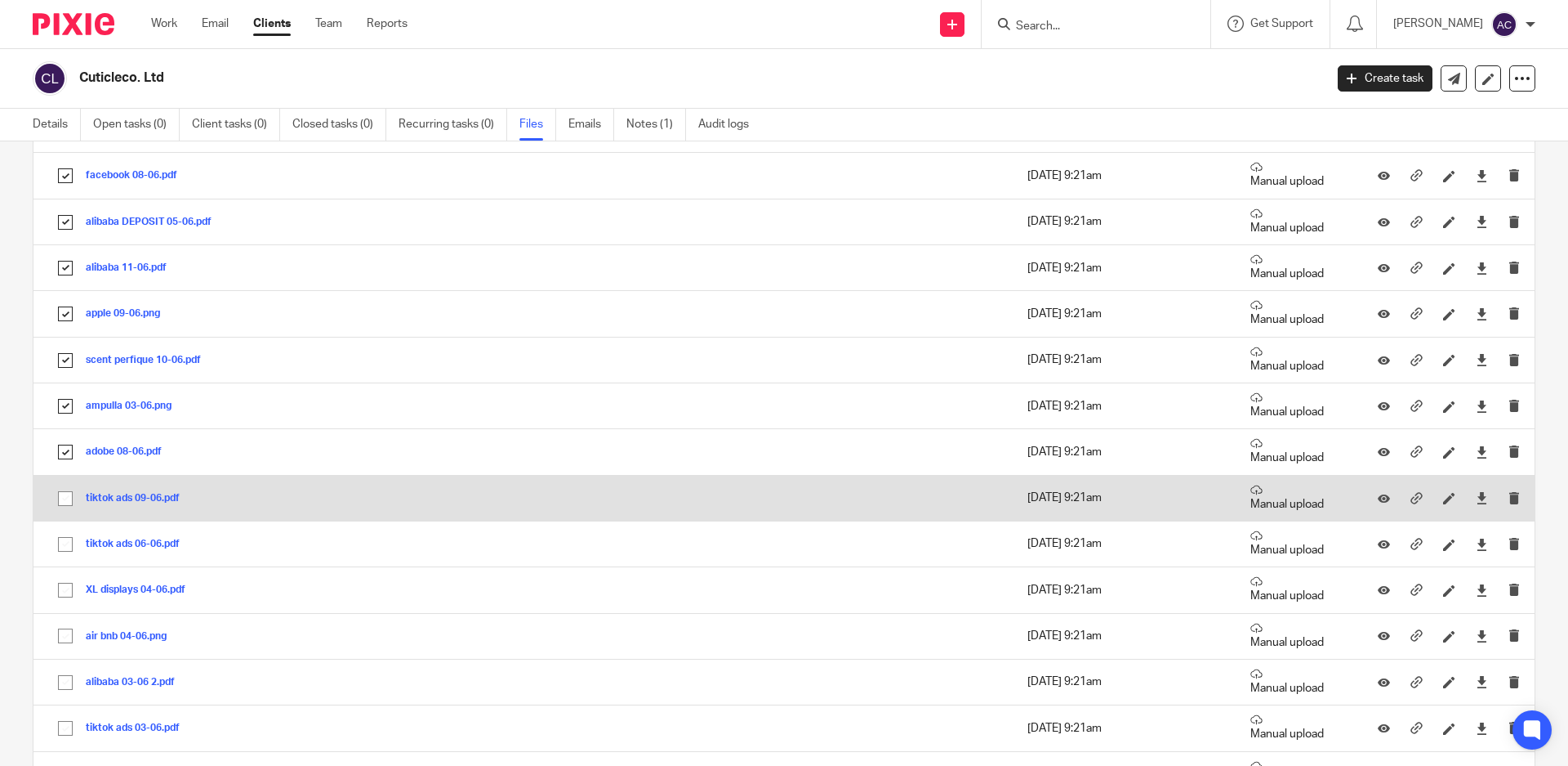
click at [65, 494] on input "checkbox" at bounding box center [65, 498] width 31 height 31
checkbox input "true"
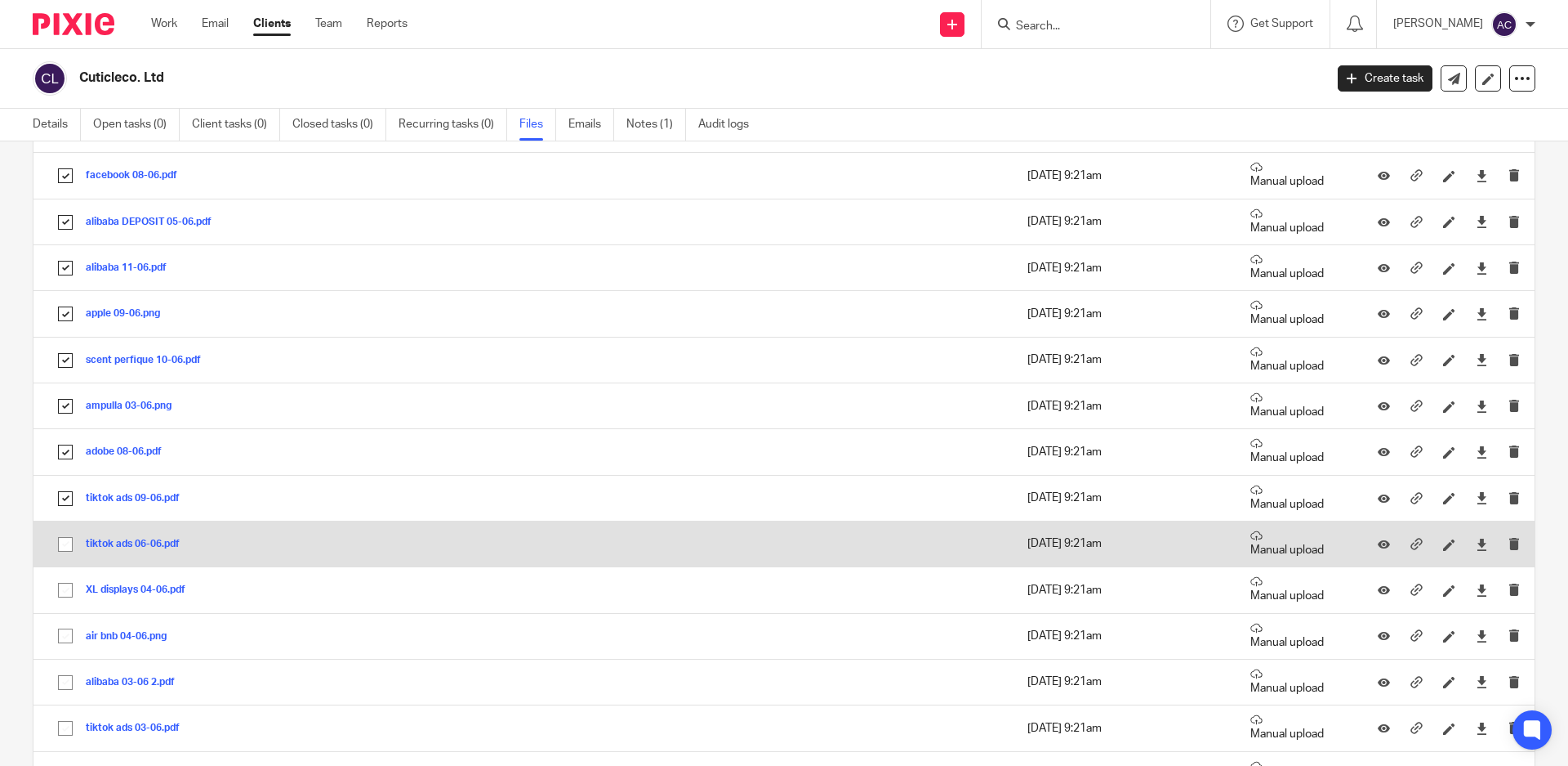
click at [68, 540] on input "checkbox" at bounding box center [65, 544] width 31 height 31
checkbox input "true"
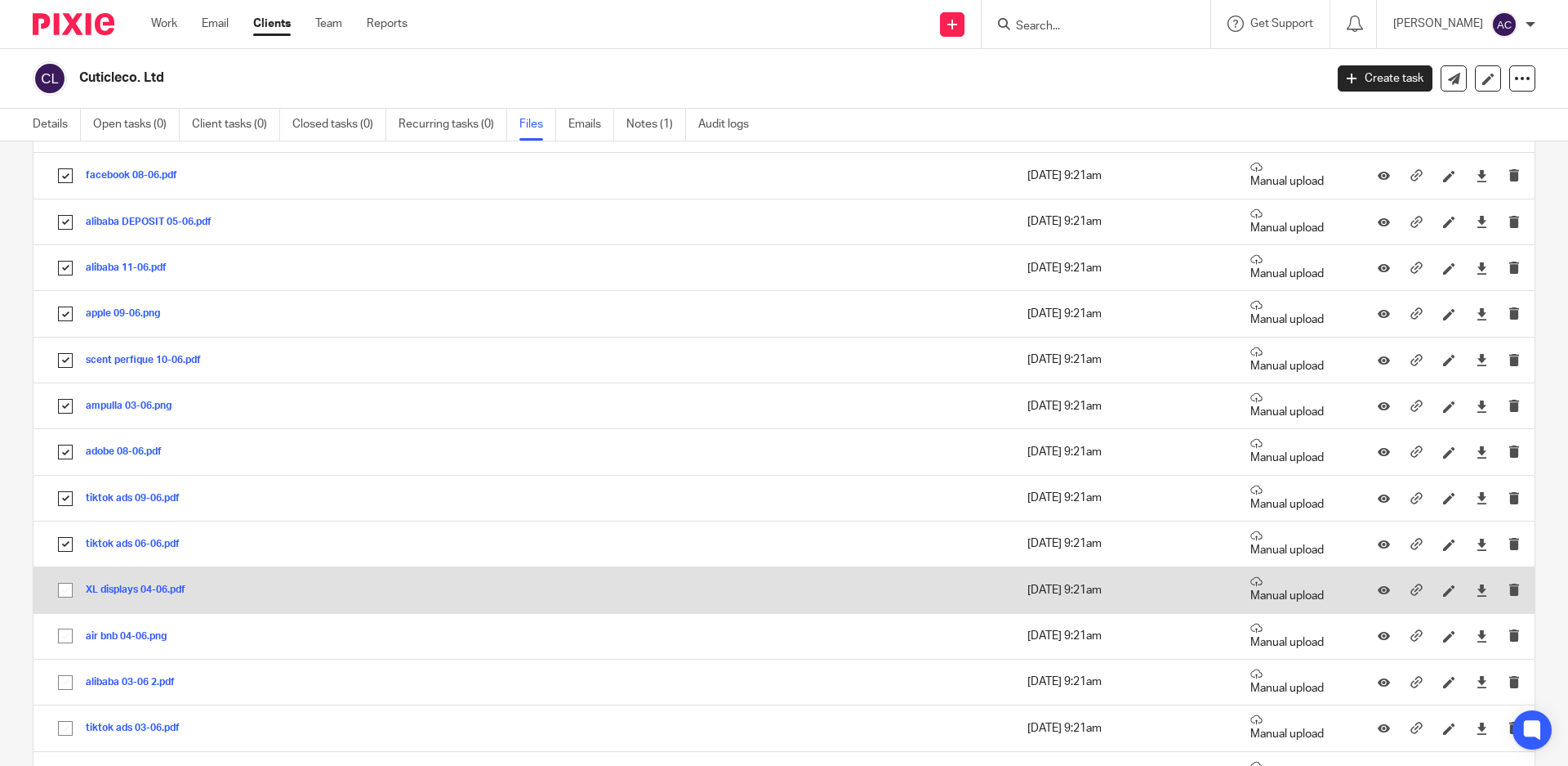
click at [63, 589] on input "checkbox" at bounding box center [65, 590] width 31 height 31
checkbox input "true"
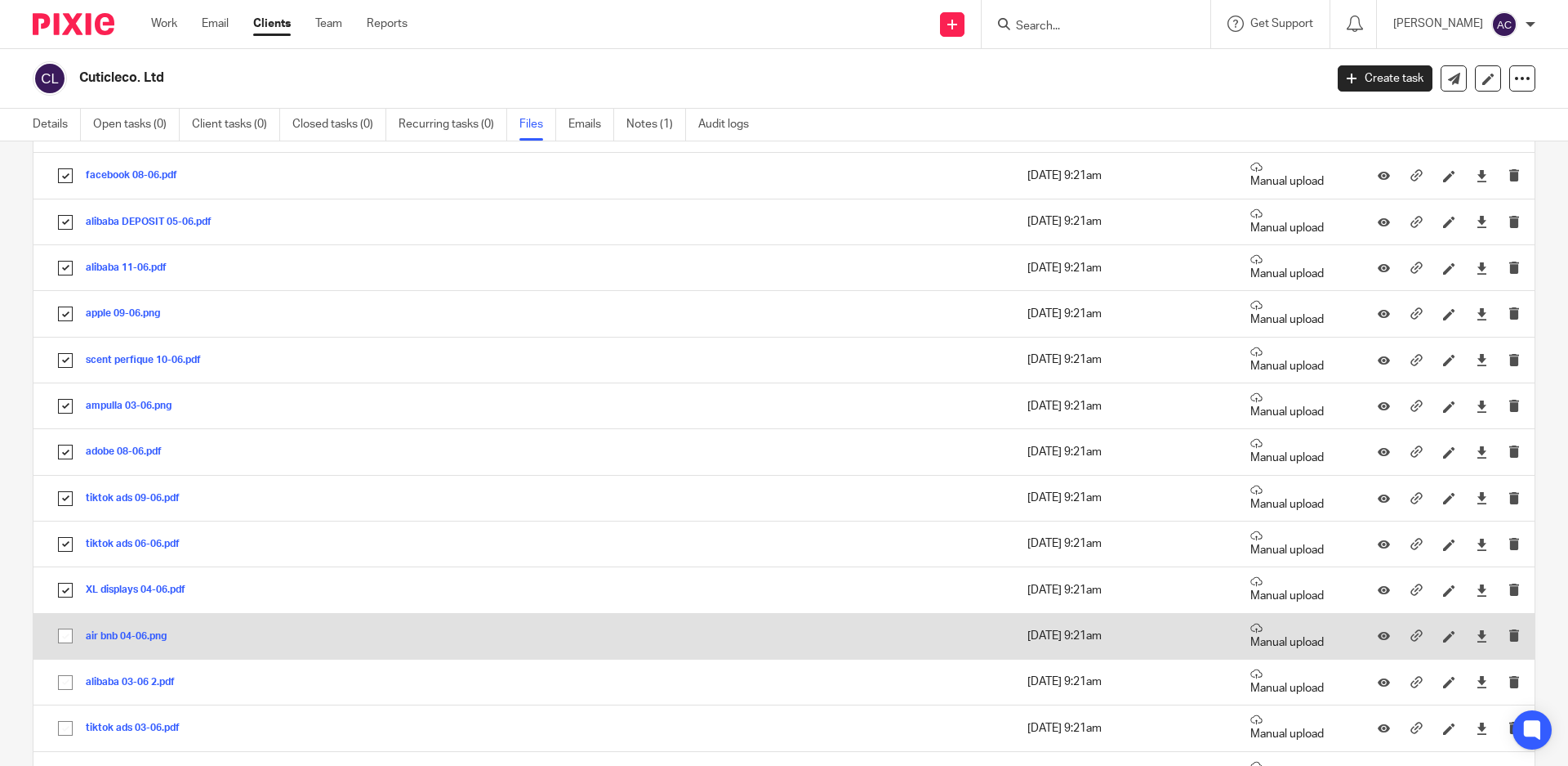
click at [65, 635] on input "checkbox" at bounding box center [65, 635] width 31 height 31
checkbox input "true"
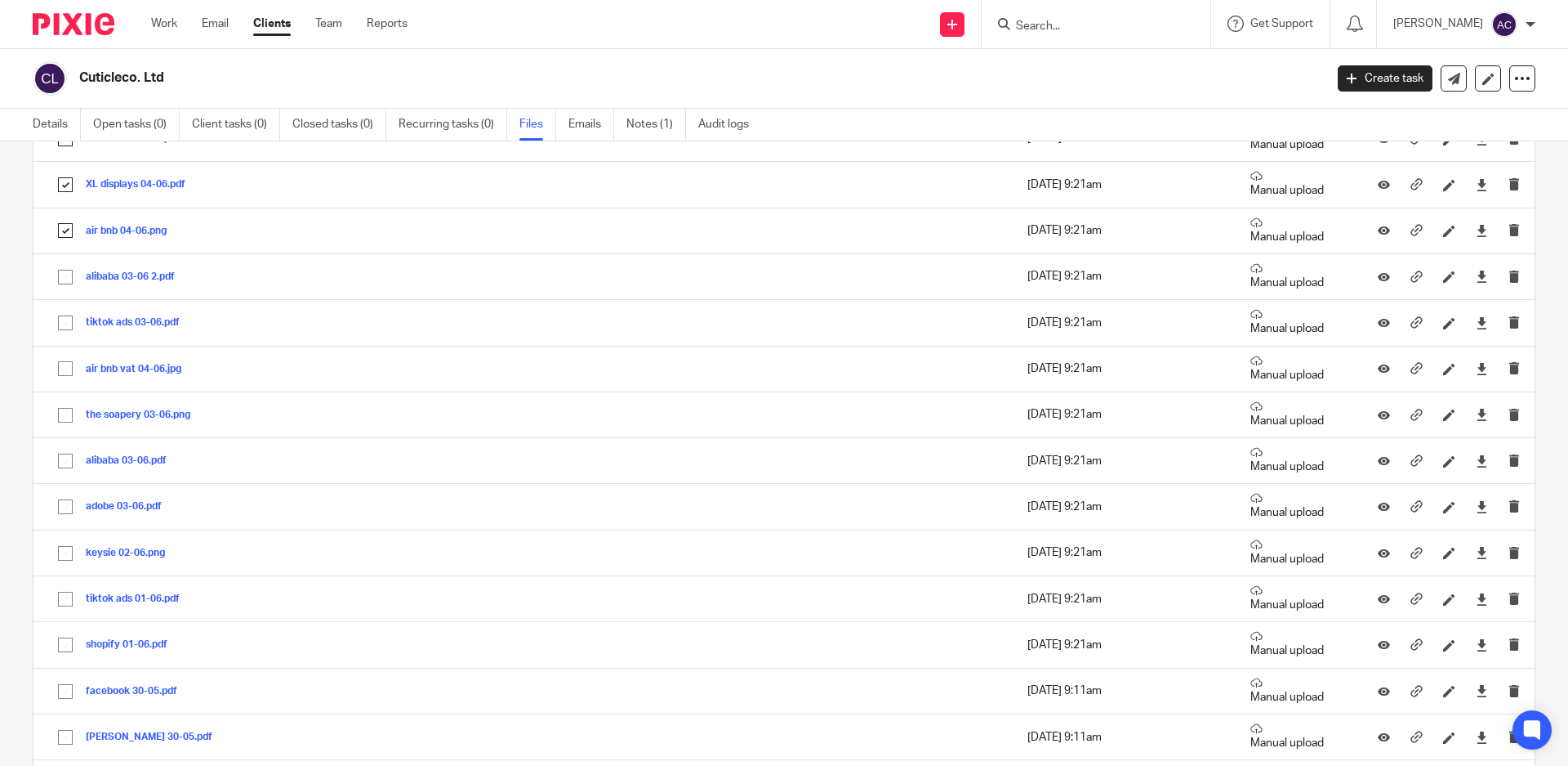
scroll to position [3597, 0]
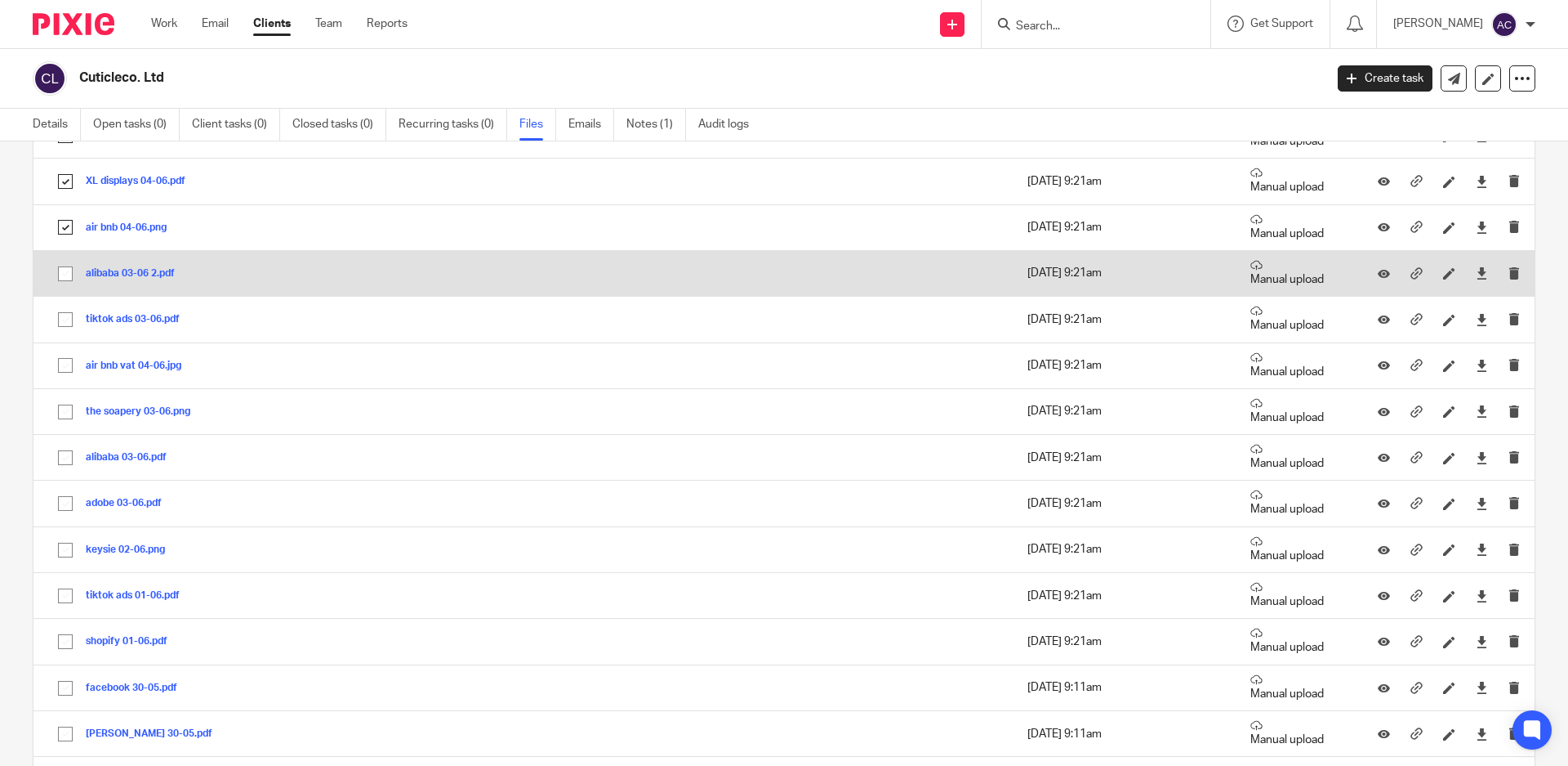
click at [67, 278] on input "checkbox" at bounding box center [65, 273] width 31 height 31
checkbox input "true"
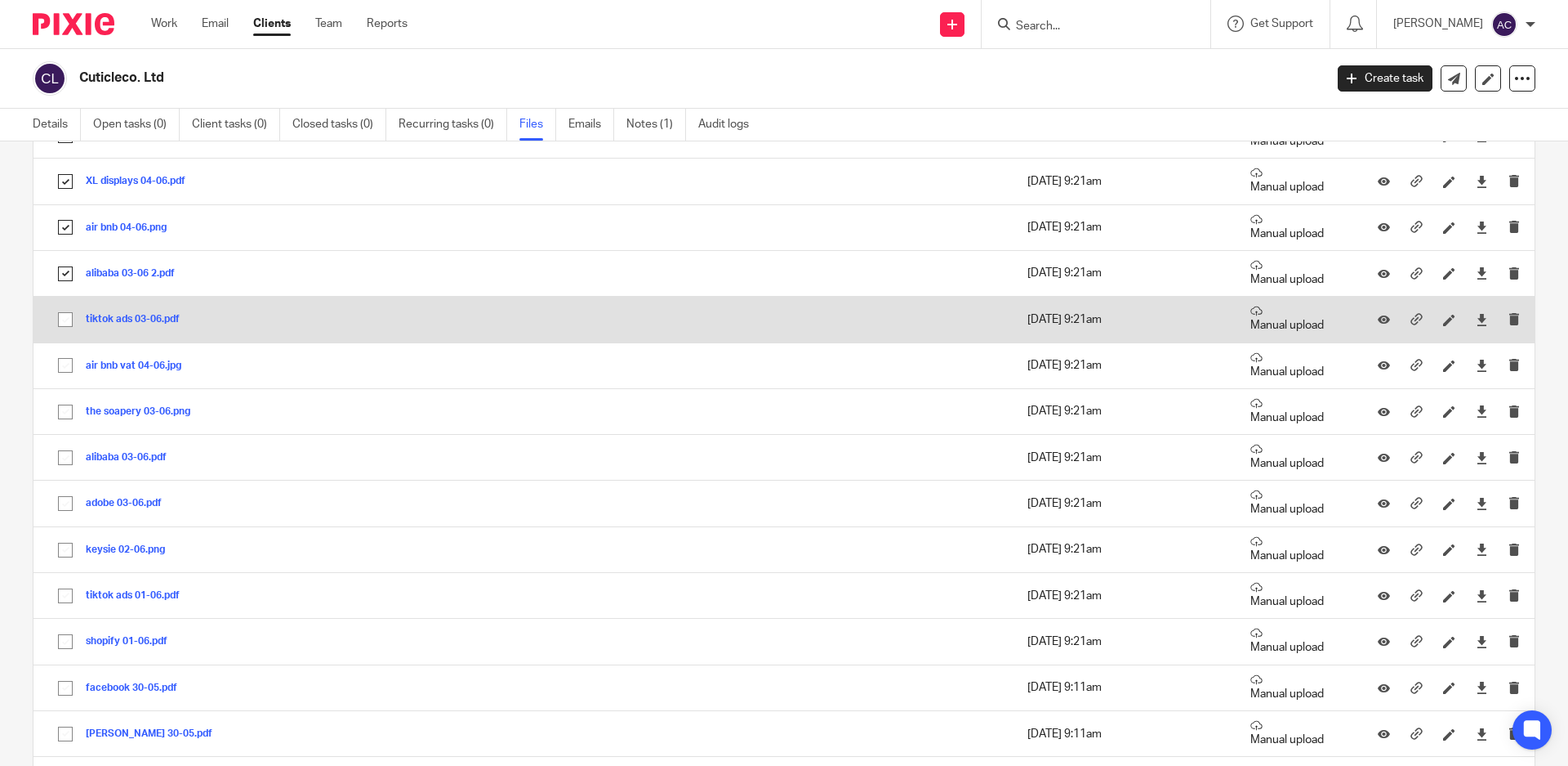
click at [66, 316] on input "checkbox" at bounding box center [65, 319] width 31 height 31
checkbox input "true"
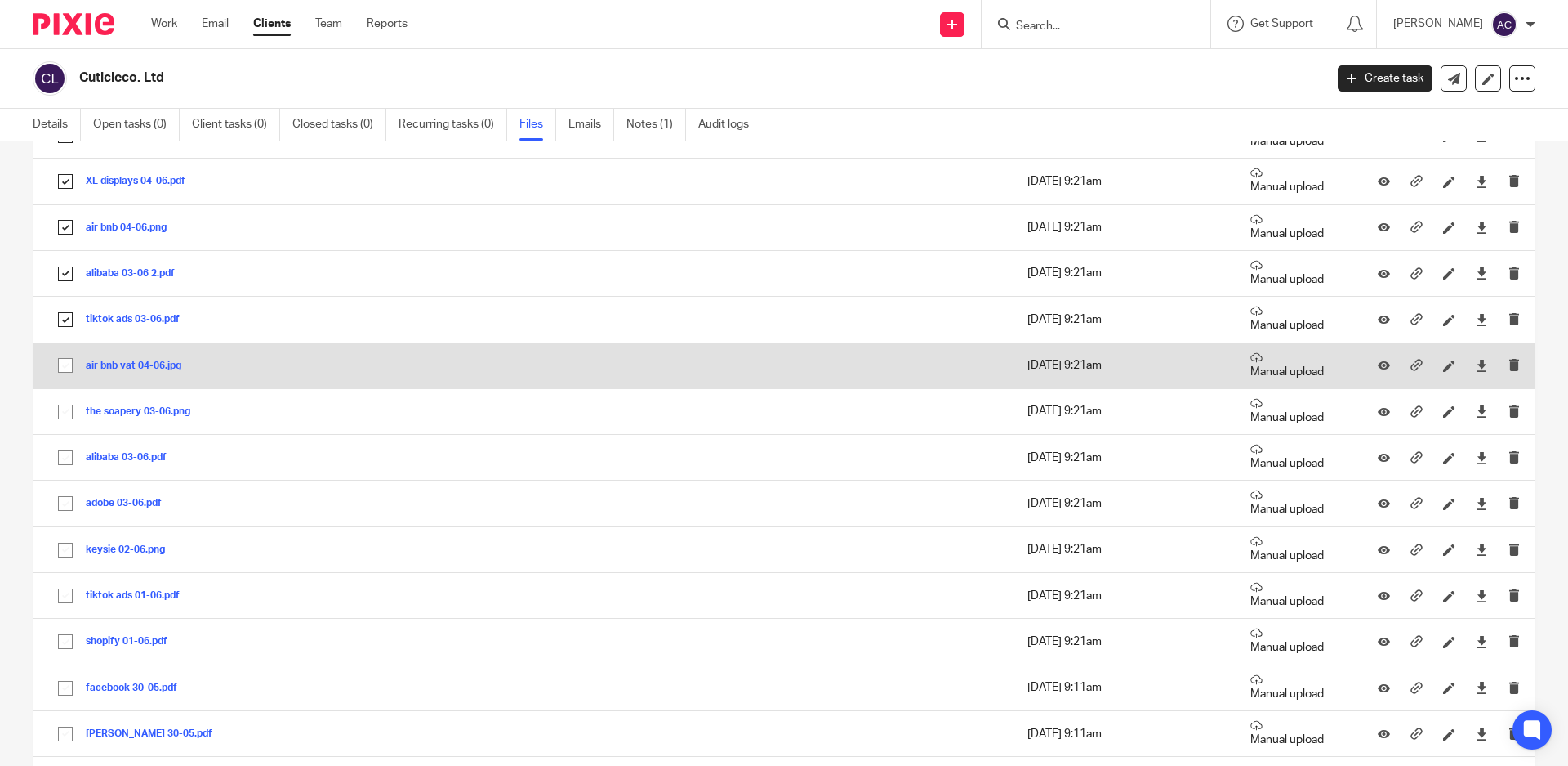
click at [62, 361] on input "checkbox" at bounding box center [65, 365] width 31 height 31
checkbox input "true"
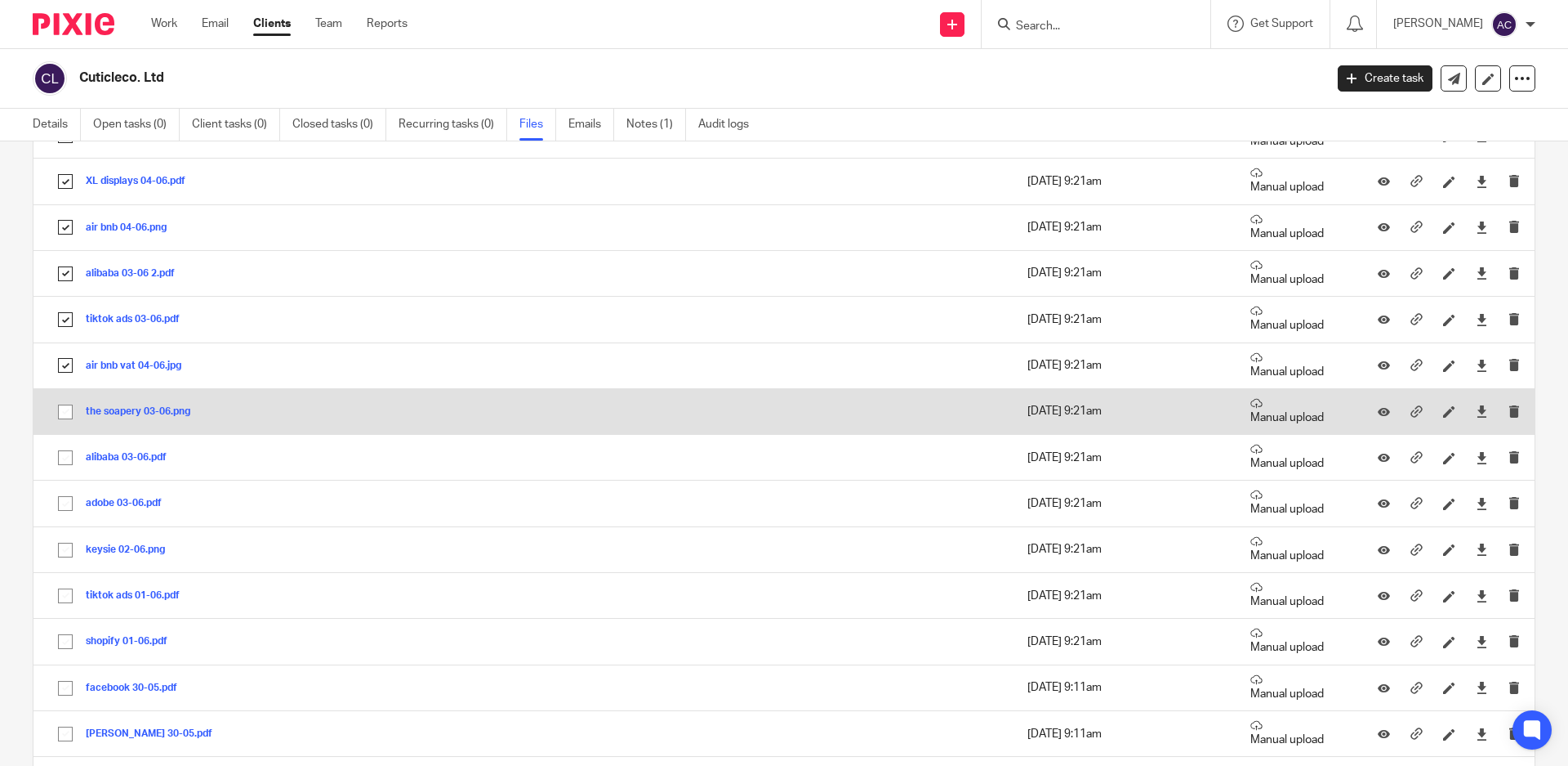
click at [66, 412] on input "checkbox" at bounding box center [65, 411] width 31 height 31
checkbox input "true"
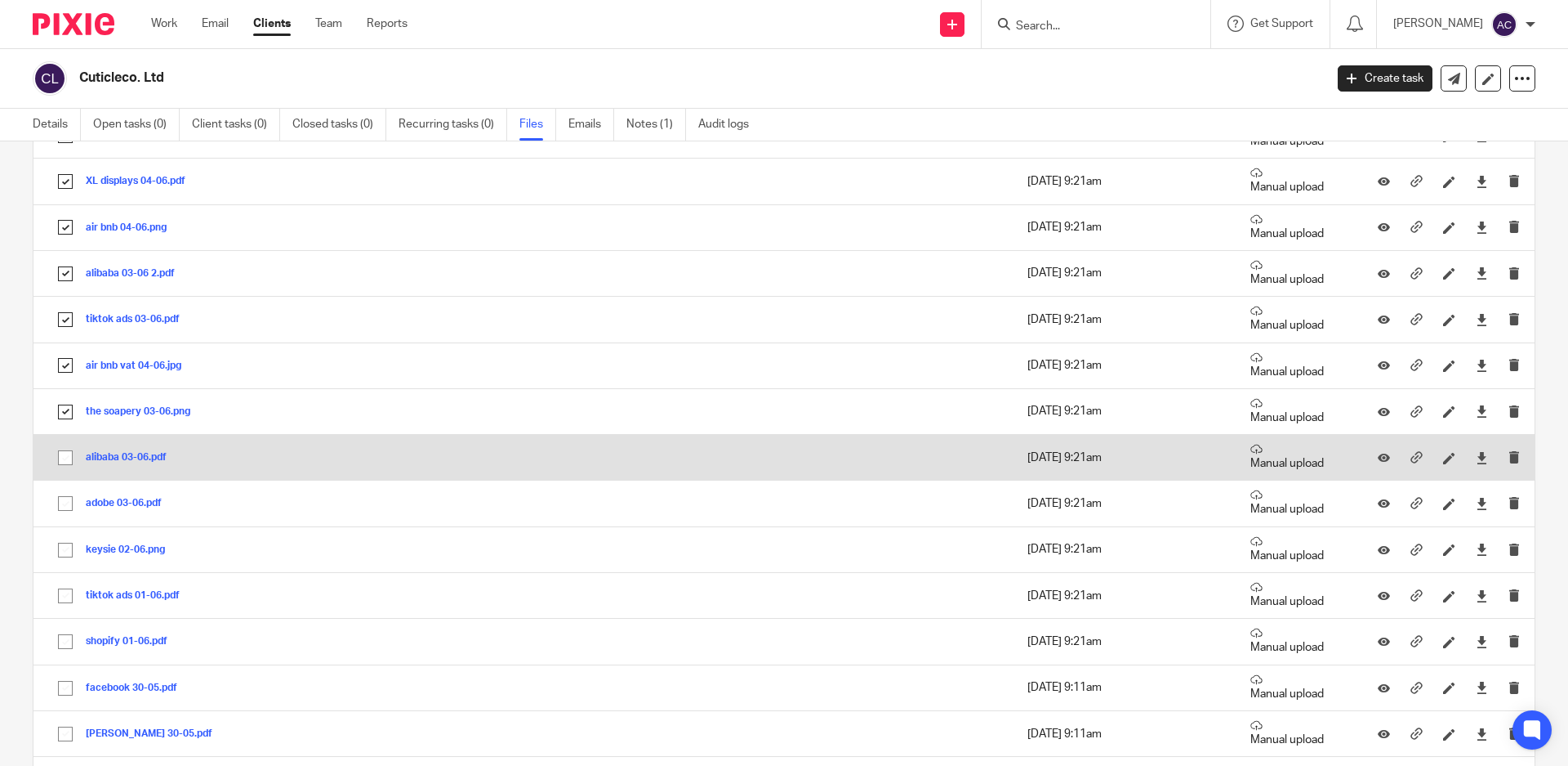
click at [63, 460] on input "checkbox" at bounding box center [65, 457] width 31 height 31
checkbox input "true"
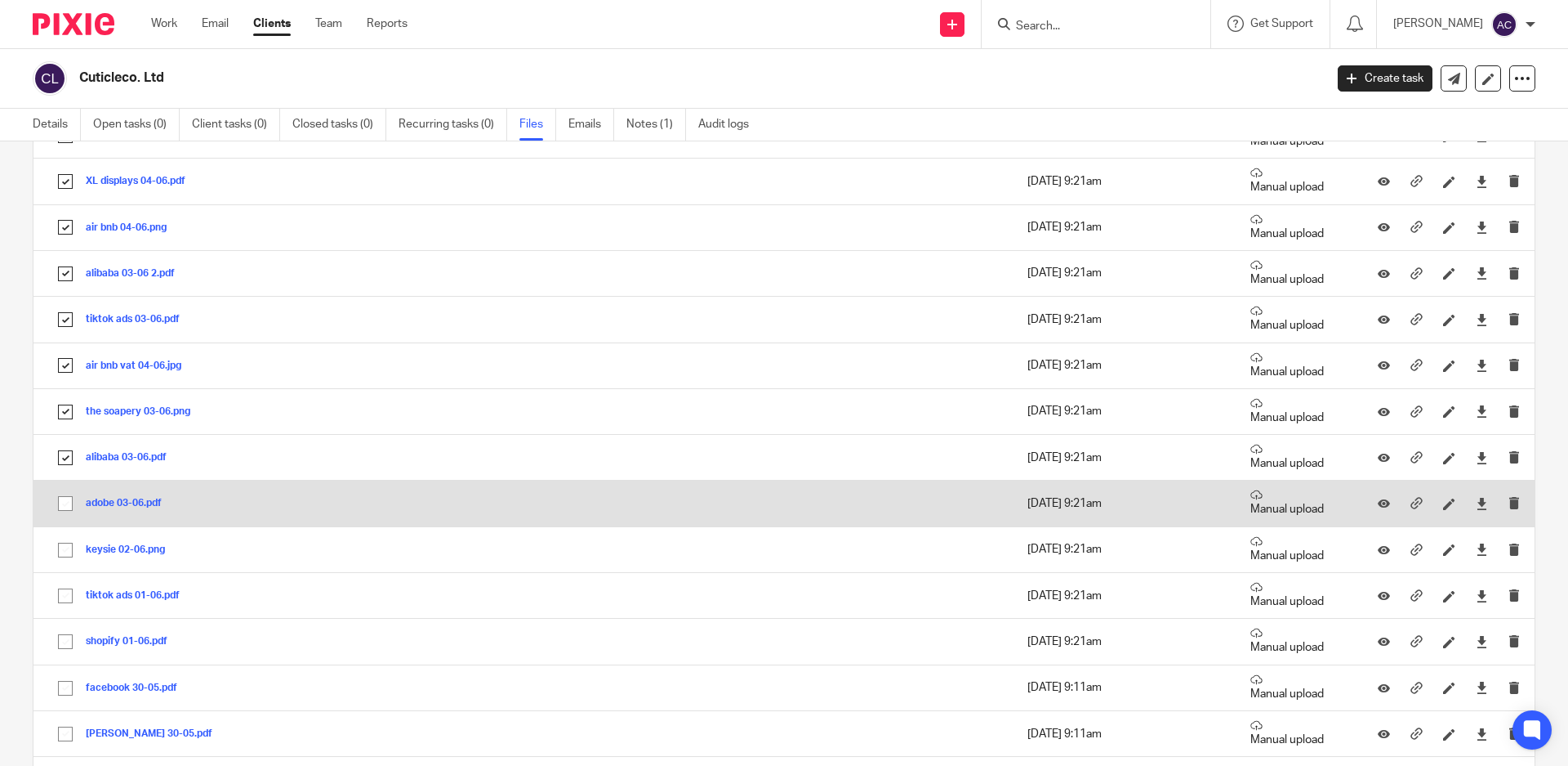
click at [67, 499] on input "checkbox" at bounding box center [65, 503] width 31 height 31
checkbox input "true"
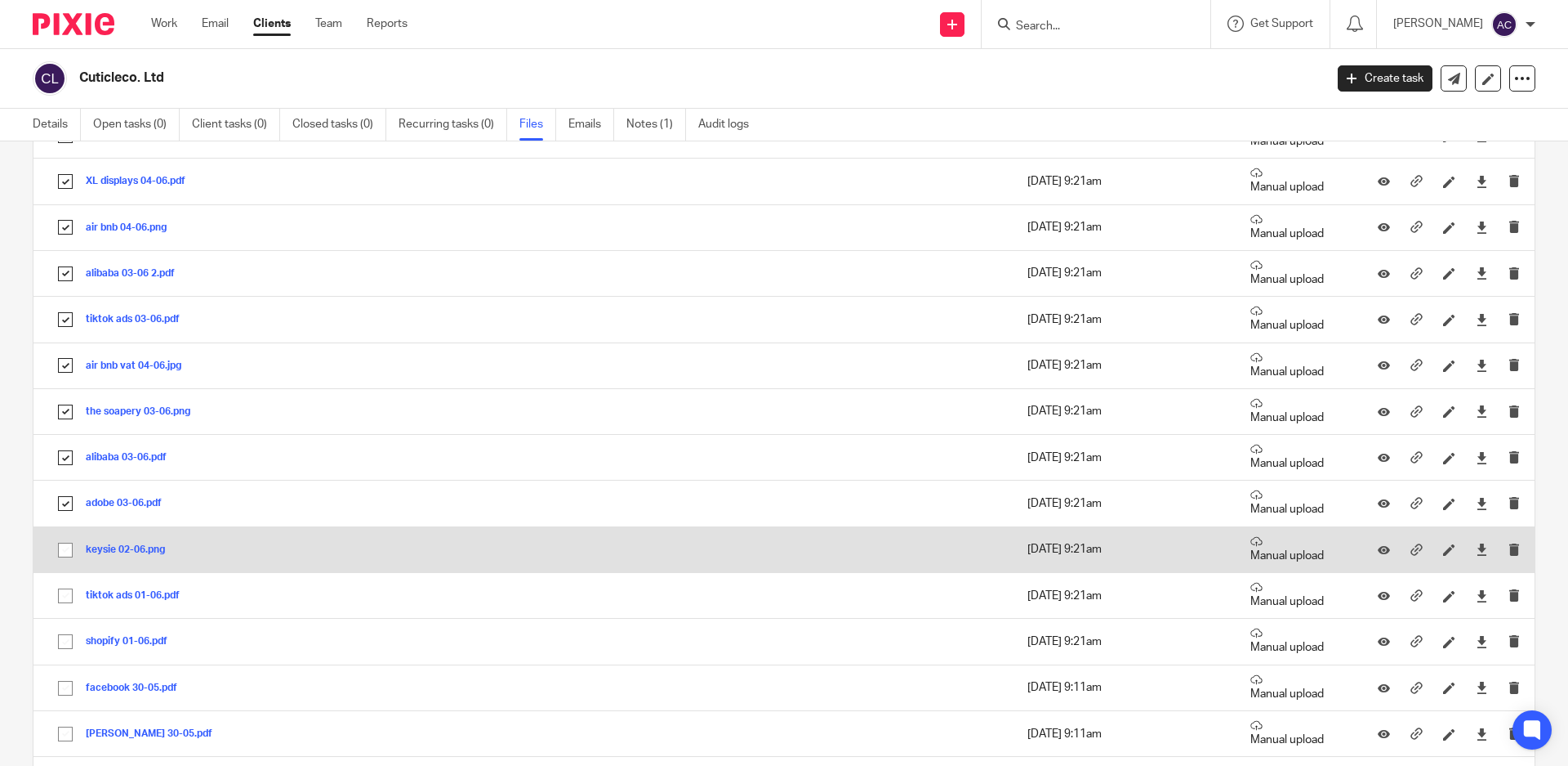
click at [69, 544] on input "checkbox" at bounding box center [65, 550] width 31 height 31
checkbox input "true"
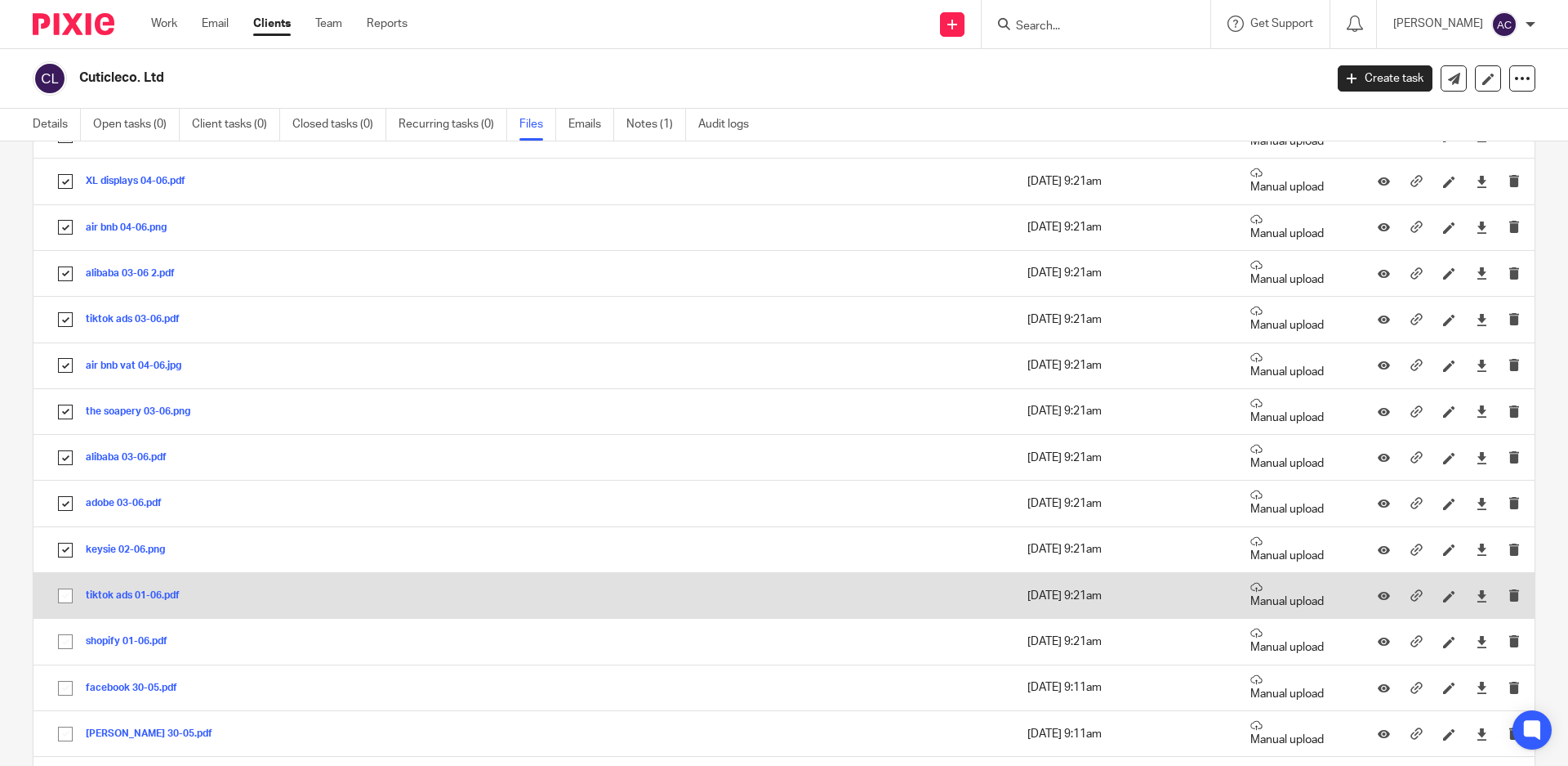
click at [64, 586] on input "checkbox" at bounding box center [65, 595] width 31 height 31
checkbox input "true"
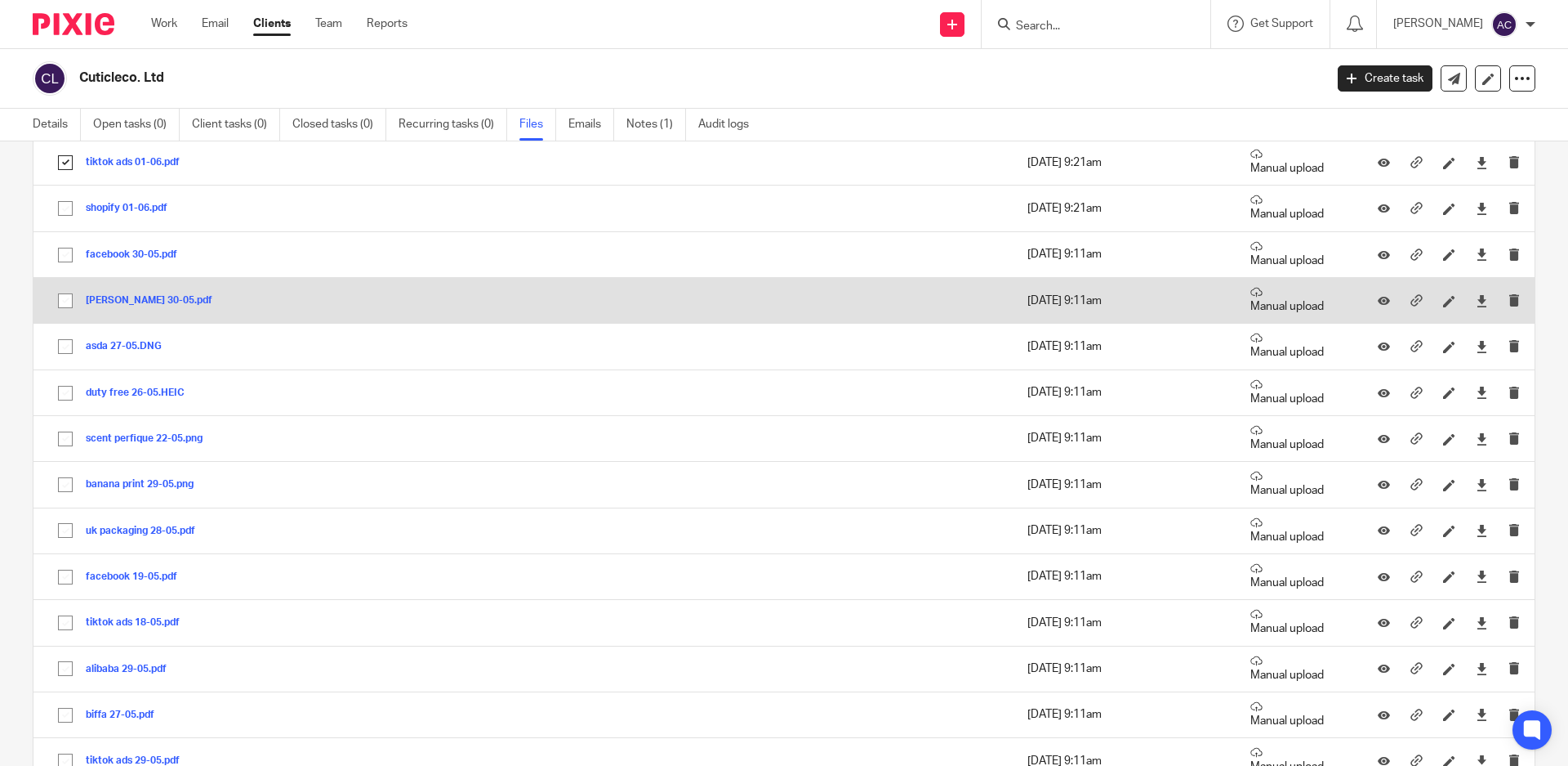
scroll to position [4005, 0]
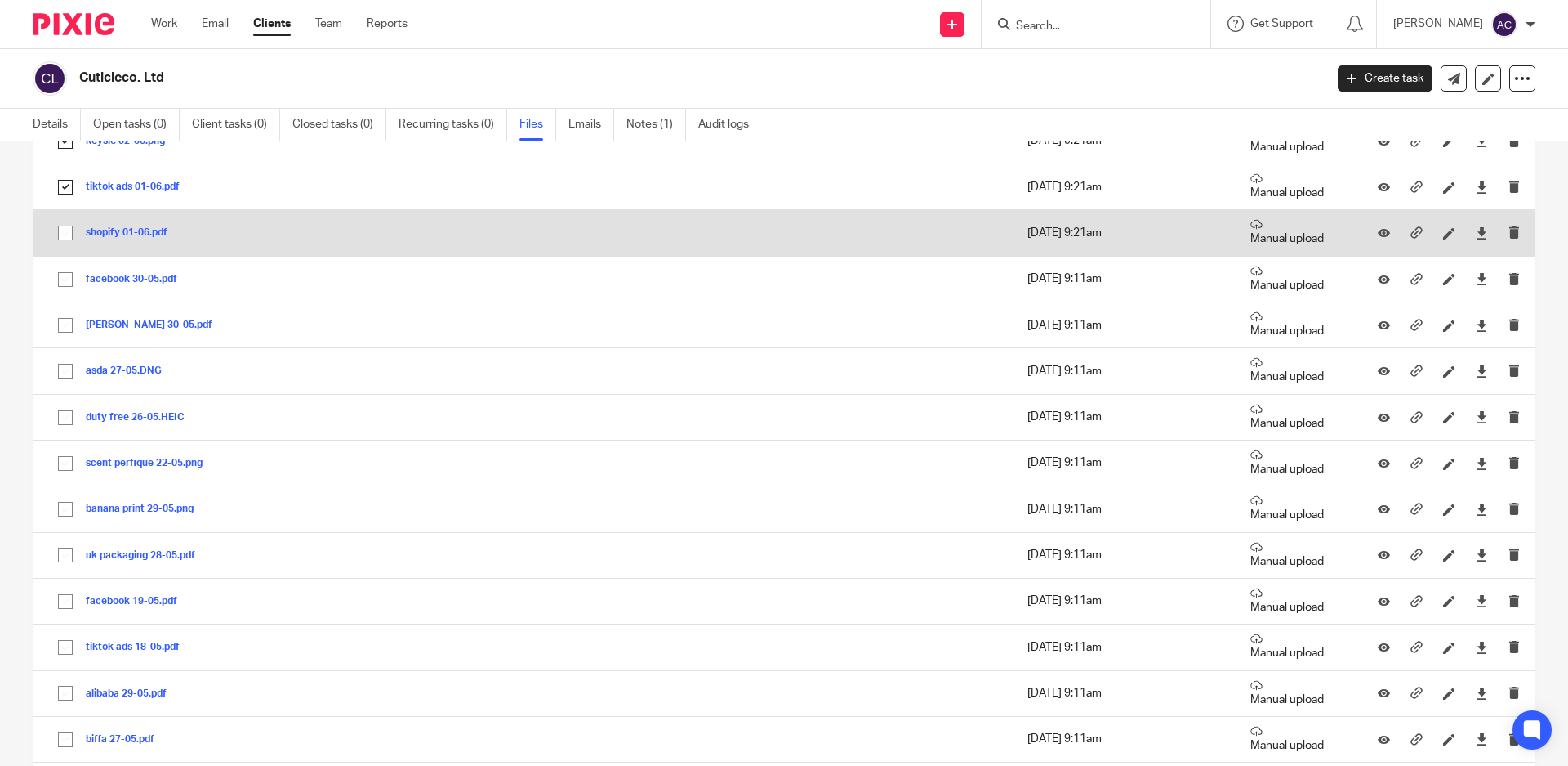
click at [67, 232] on input "checkbox" at bounding box center [65, 232] width 31 height 31
checkbox input "true"
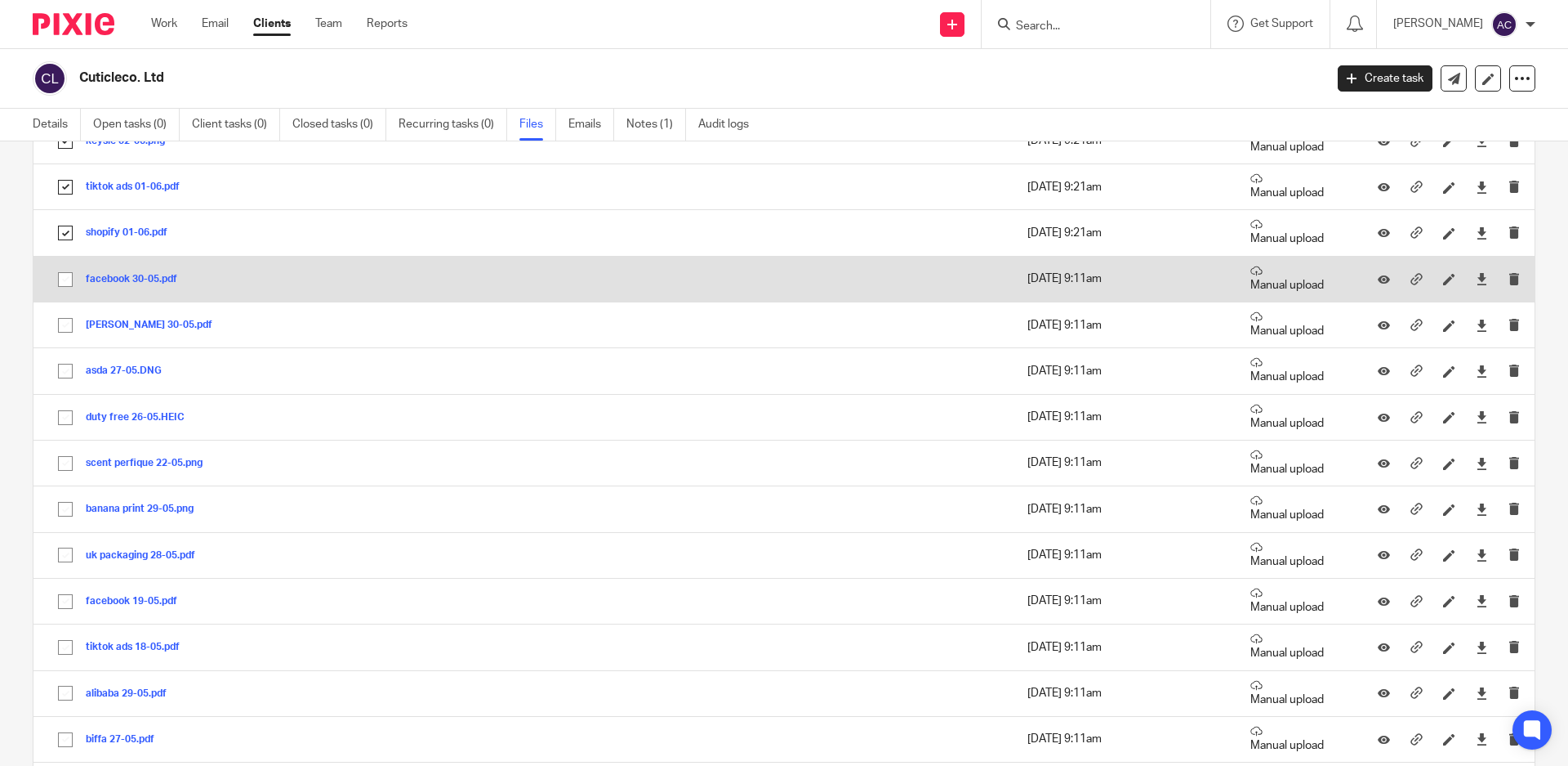
click at [66, 281] on input "checkbox" at bounding box center [65, 279] width 31 height 31
checkbox input "true"
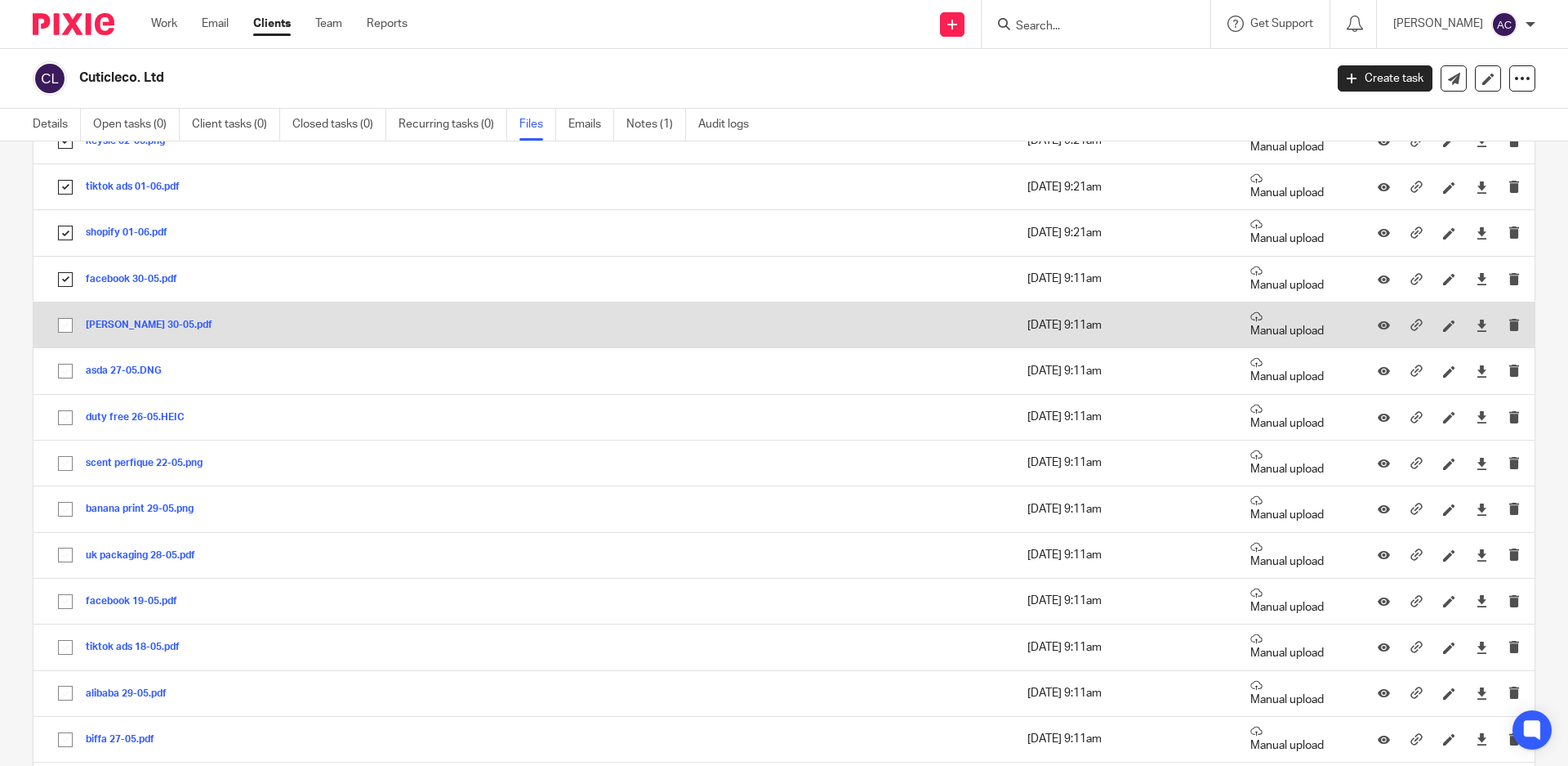
click at [61, 329] on input "checkbox" at bounding box center [65, 325] width 31 height 31
checkbox input "true"
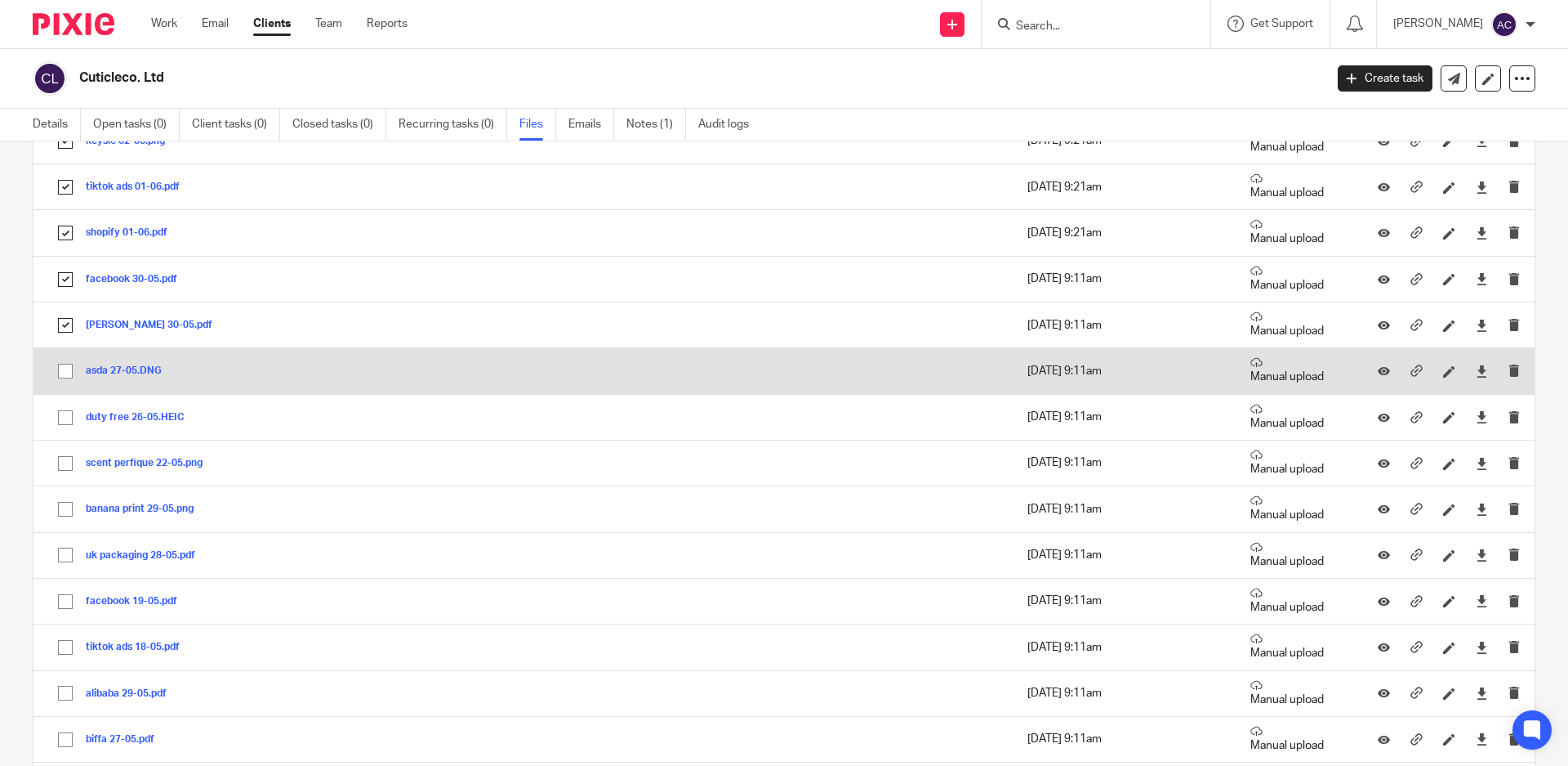
click at [64, 374] on input "checkbox" at bounding box center [65, 371] width 31 height 31
checkbox input "true"
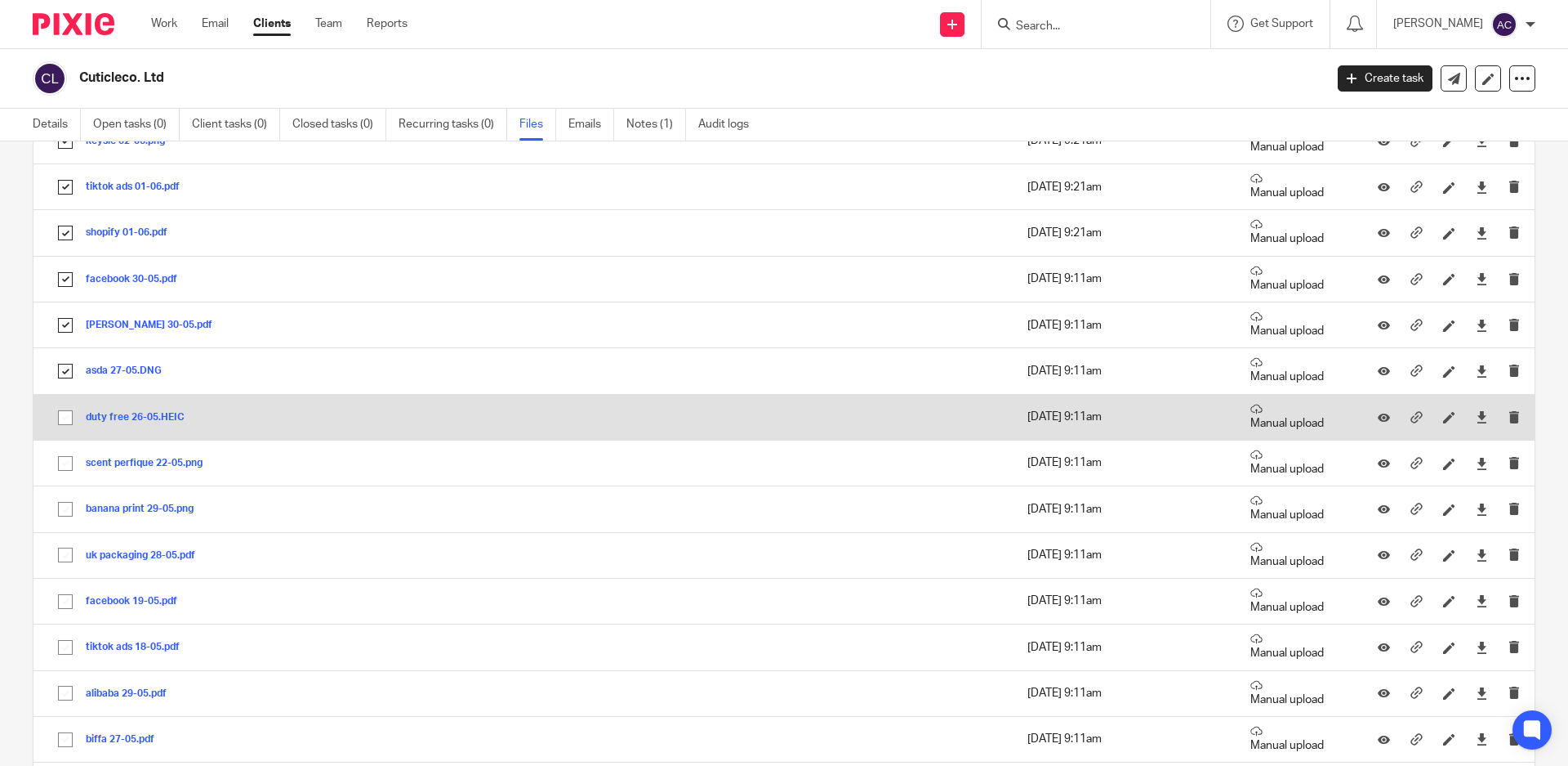
click at [65, 414] on input "checkbox" at bounding box center [65, 417] width 31 height 31
checkbox input "true"
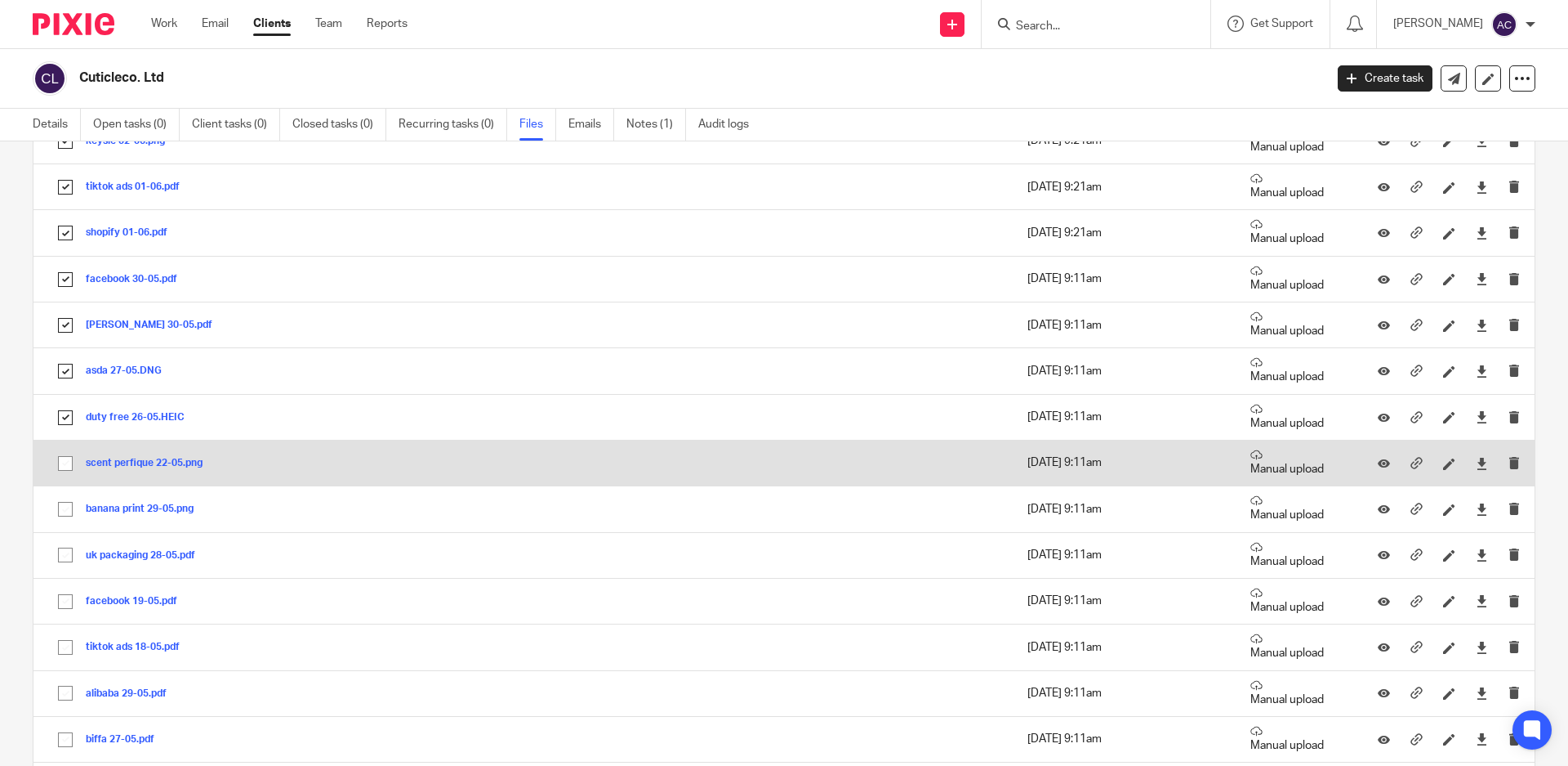
click at [62, 457] on input "checkbox" at bounding box center [65, 463] width 31 height 31
checkbox input "true"
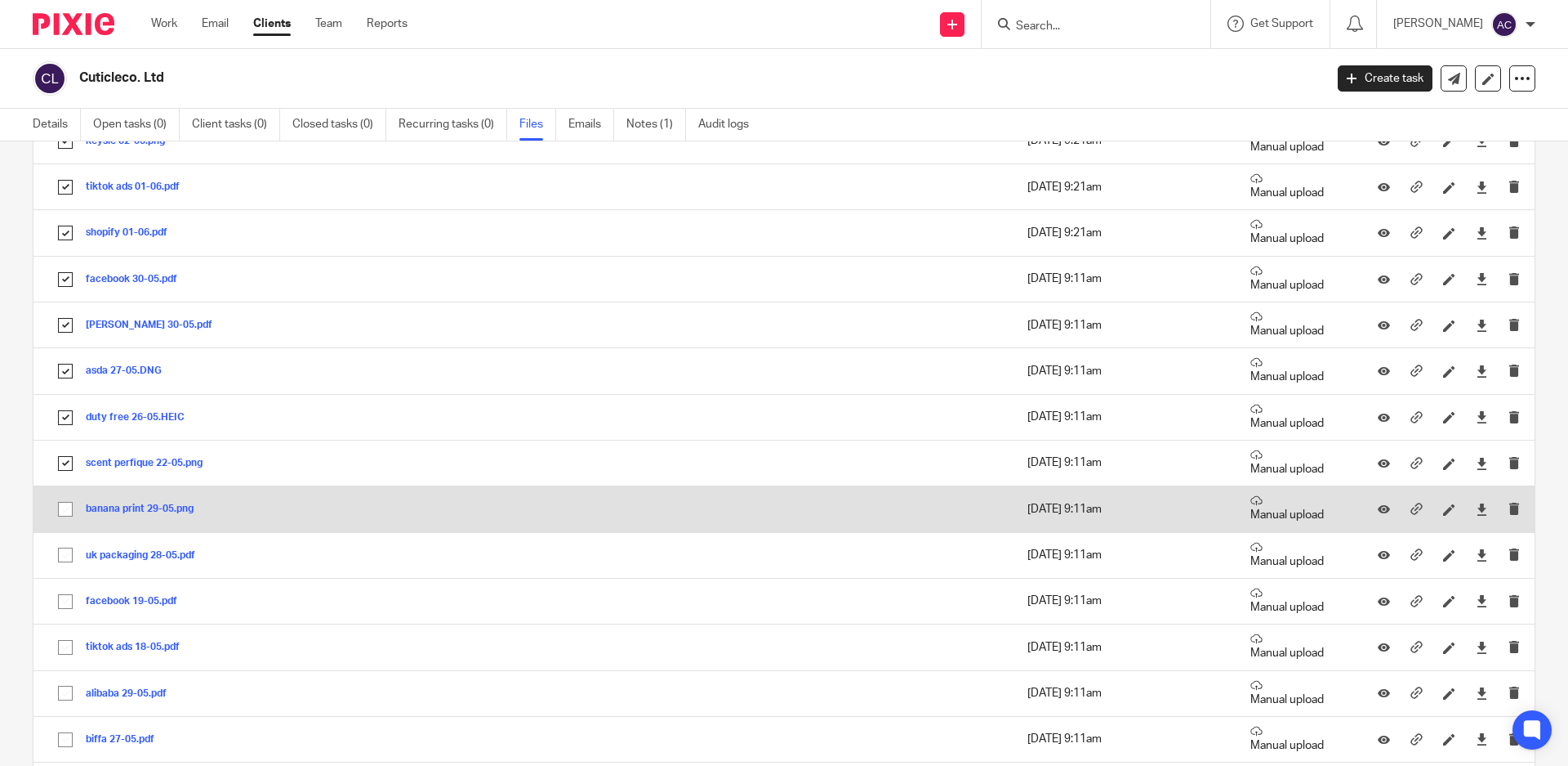
click at [62, 505] on input "checkbox" at bounding box center [65, 509] width 31 height 31
checkbox input "true"
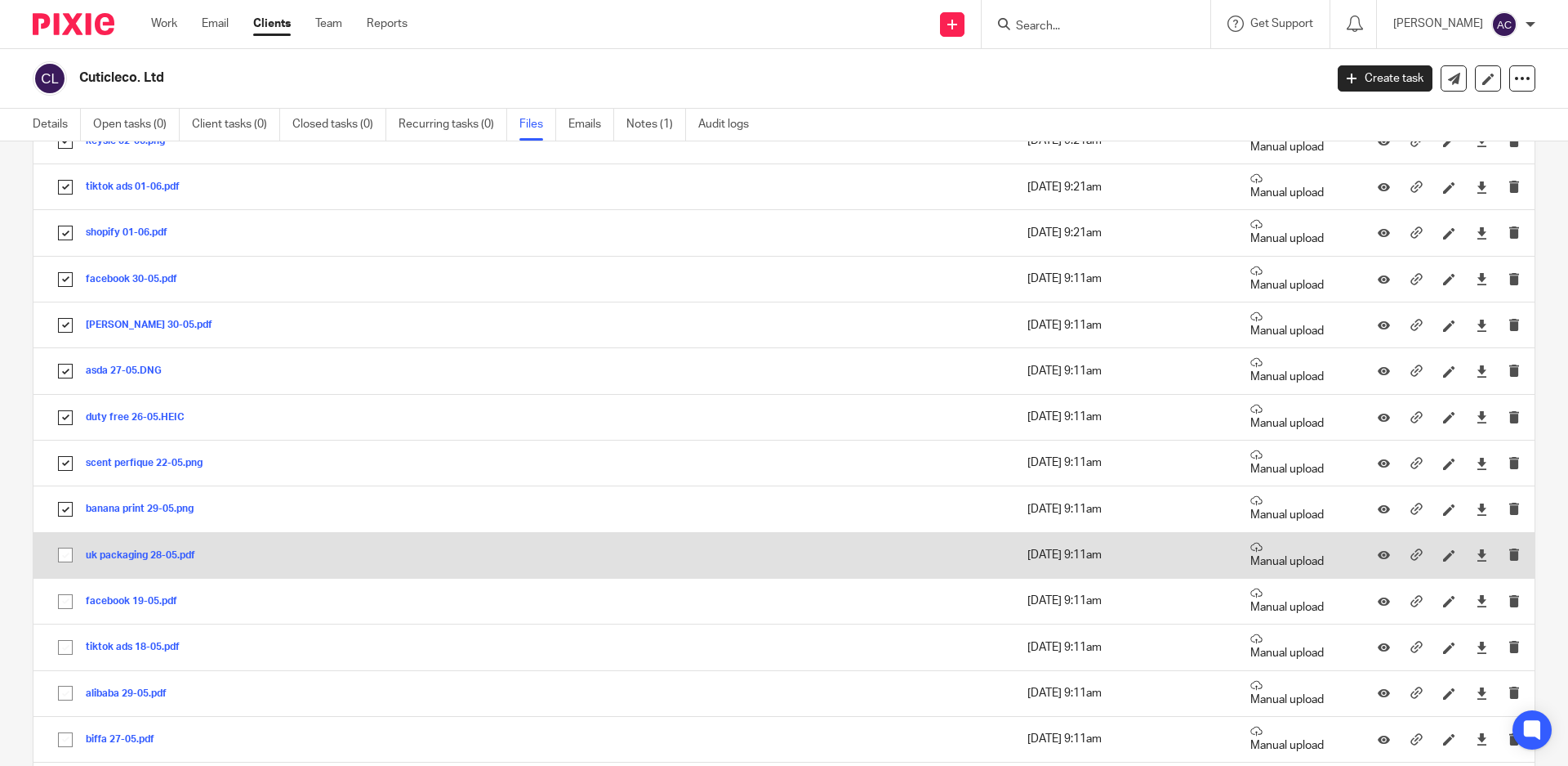
click at [64, 550] on input "checkbox" at bounding box center [65, 555] width 31 height 31
checkbox input "true"
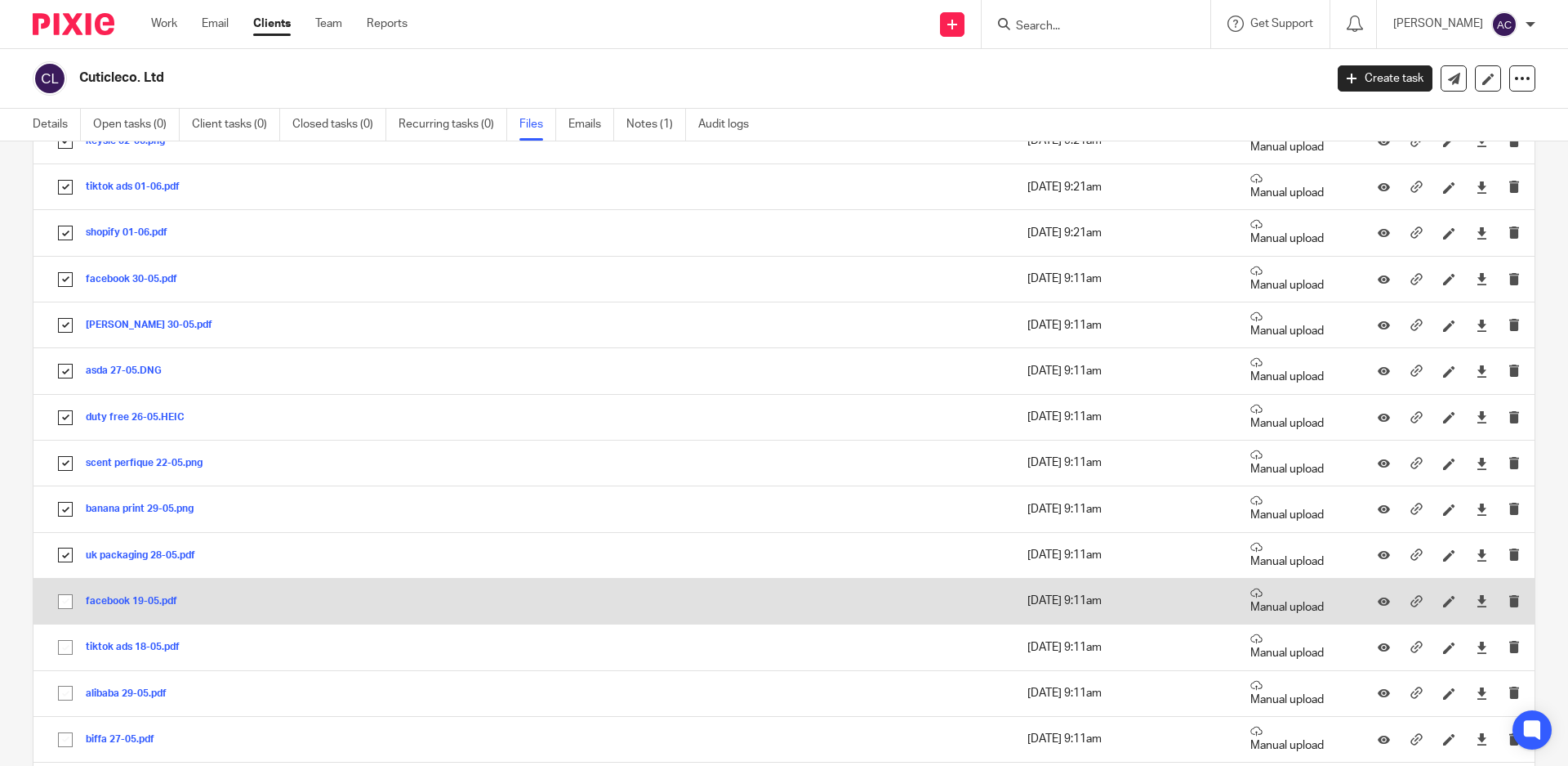
click at [65, 594] on input "checkbox" at bounding box center [65, 601] width 31 height 31
checkbox input "true"
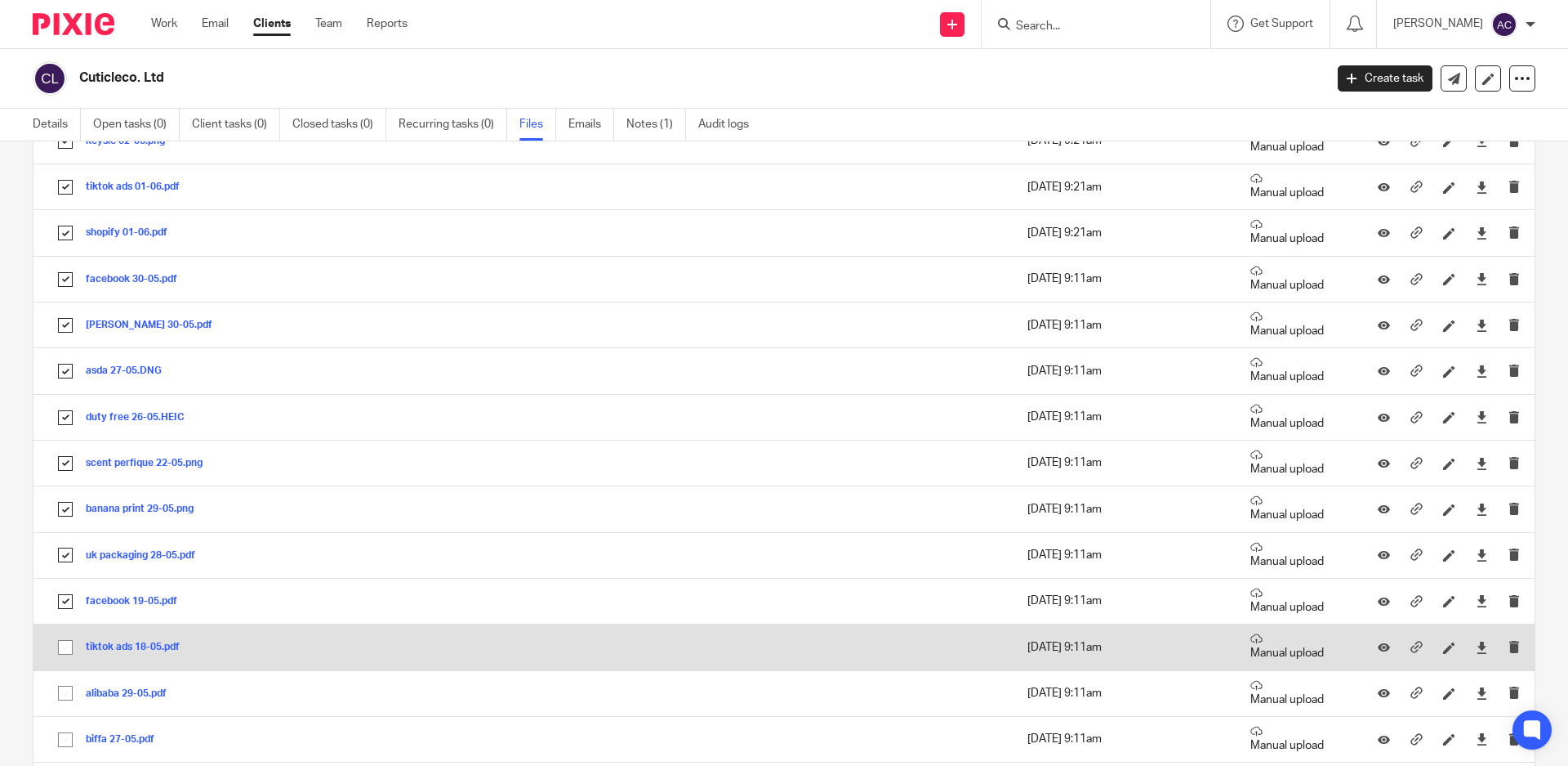
click at [68, 653] on input "checkbox" at bounding box center [65, 647] width 31 height 31
checkbox input "true"
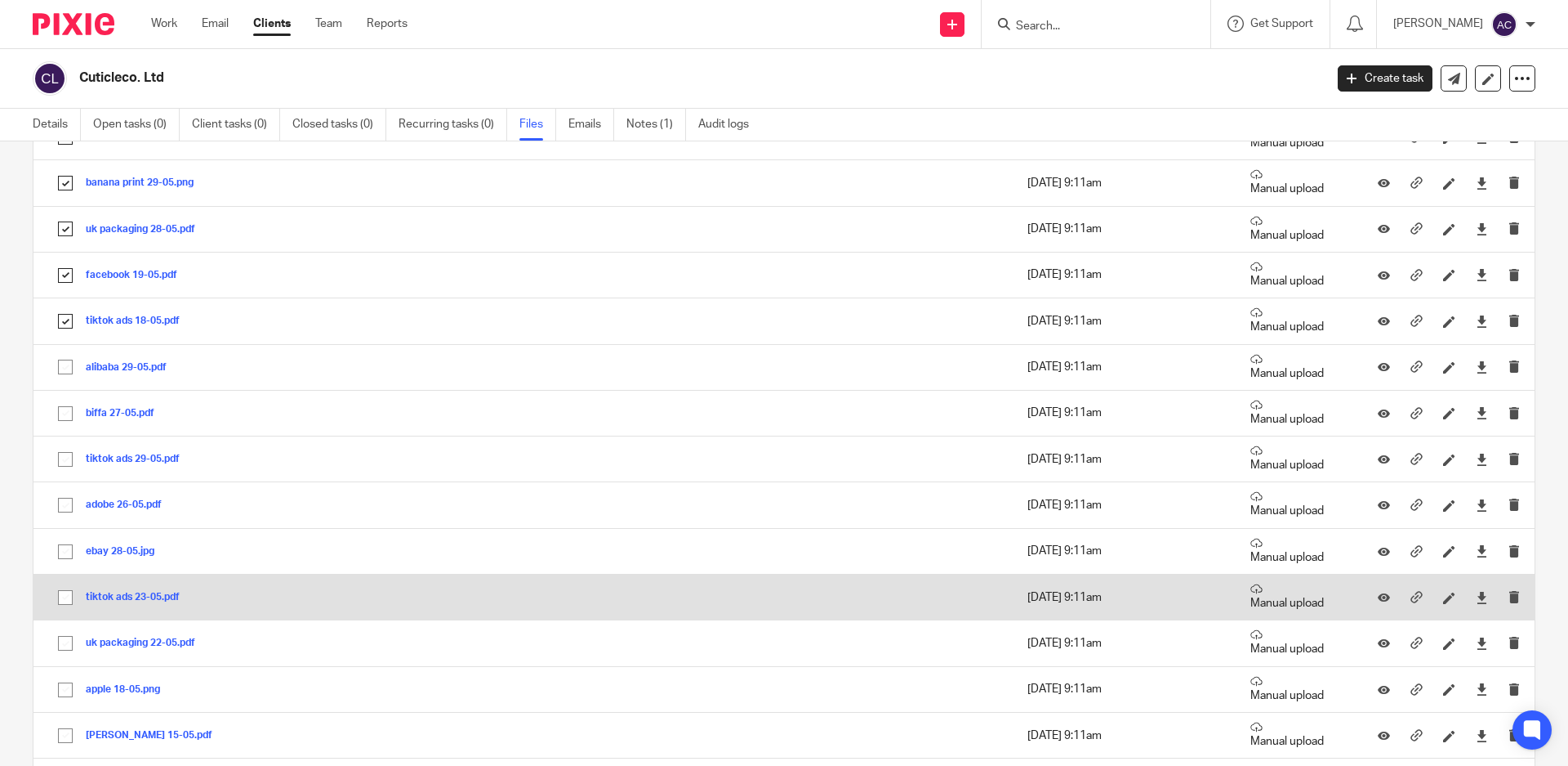
scroll to position [4332, 0]
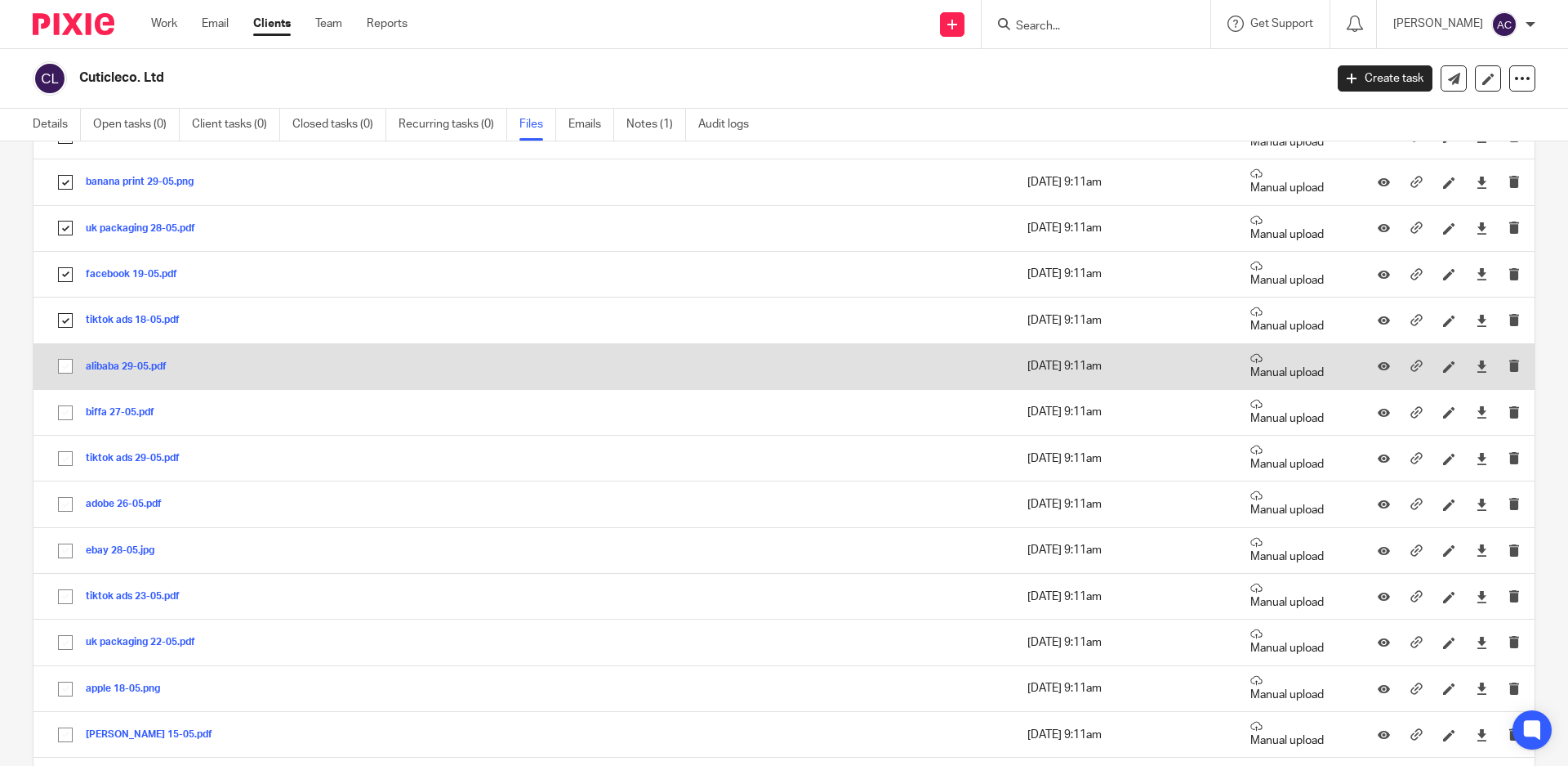
click at [65, 370] on input "checkbox" at bounding box center [65, 366] width 31 height 31
checkbox input "true"
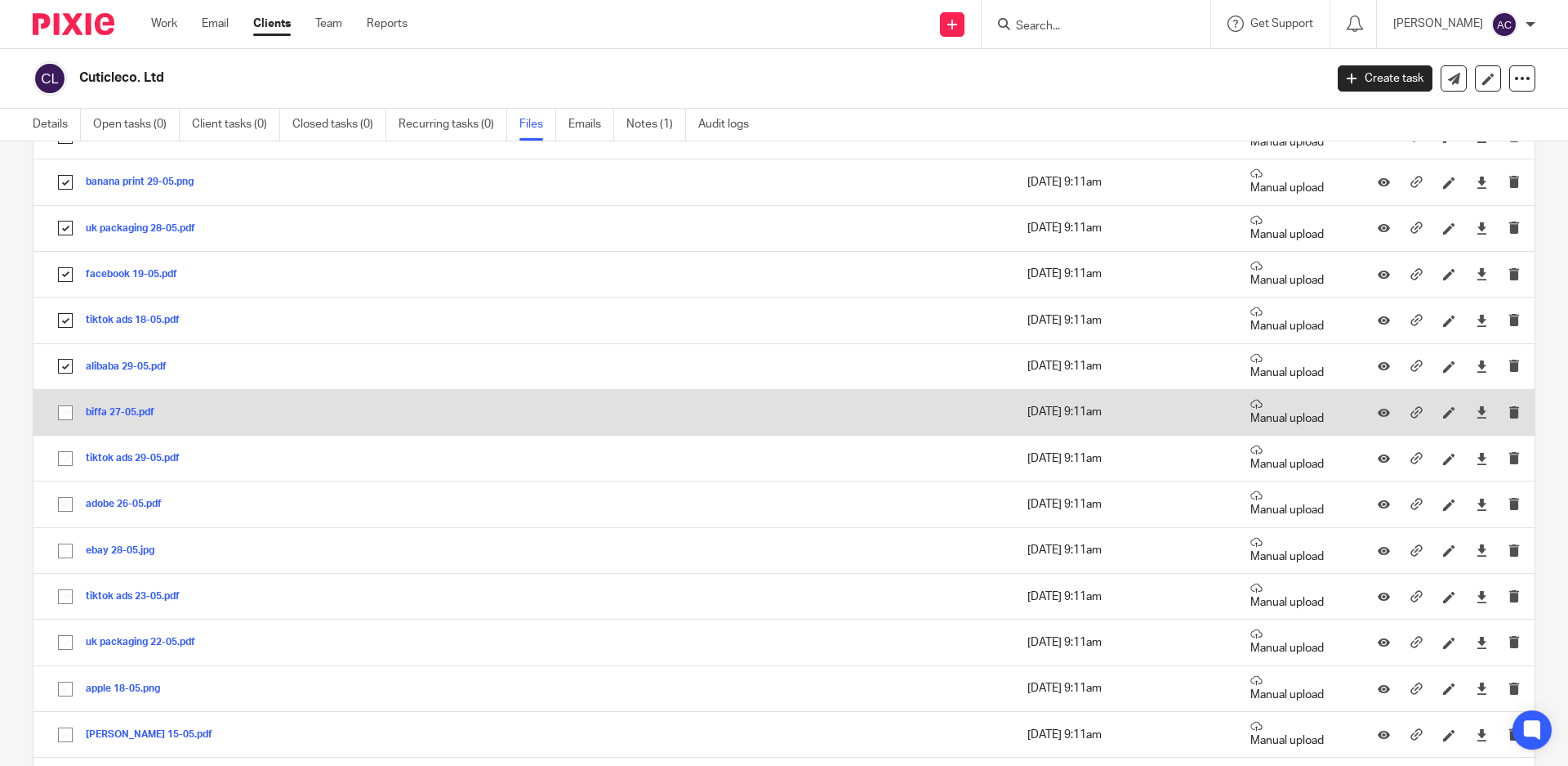
click at [67, 416] on input "checkbox" at bounding box center [65, 412] width 31 height 31
checkbox input "true"
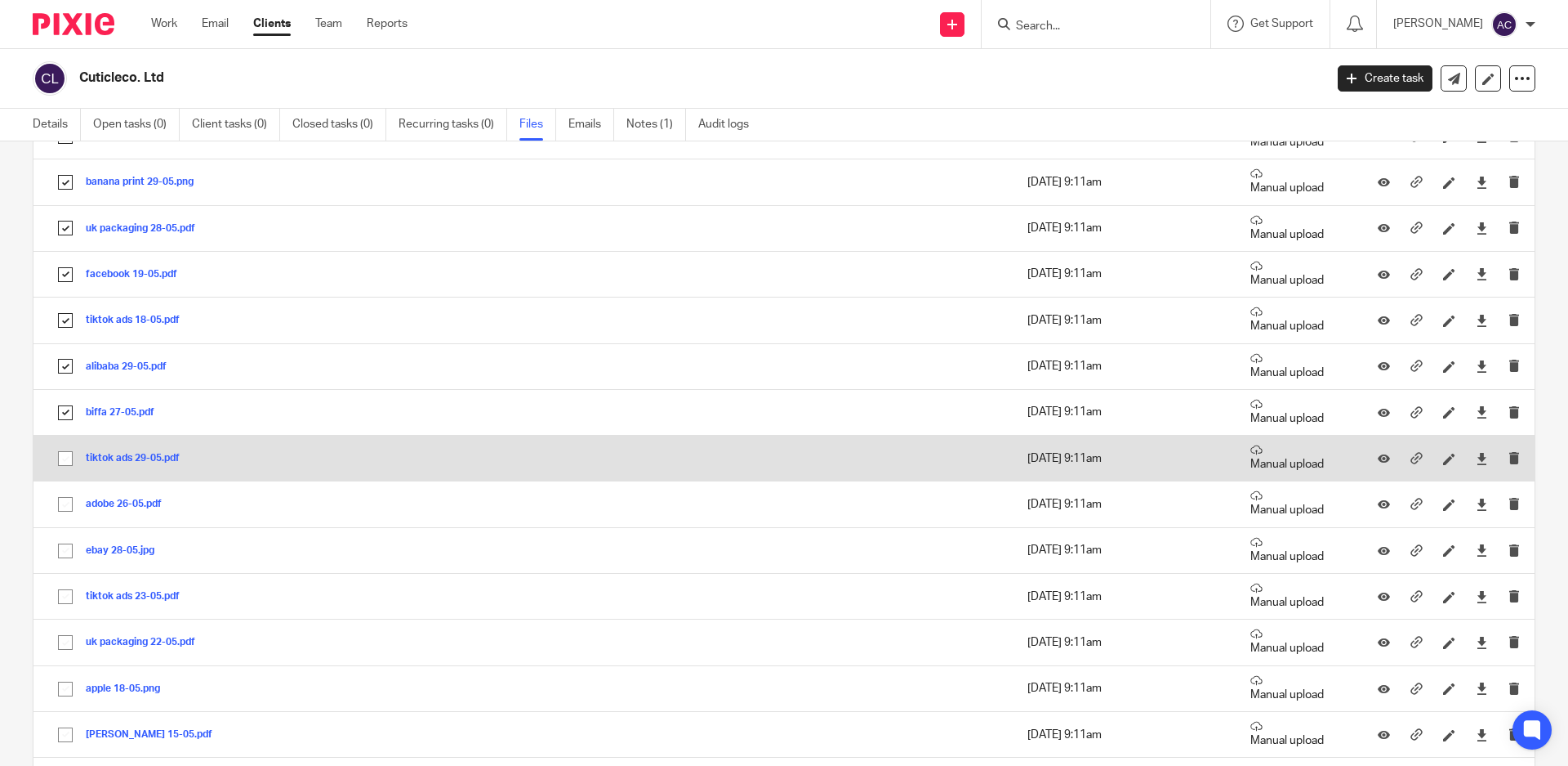
click at [62, 461] on input "checkbox" at bounding box center [65, 458] width 31 height 31
checkbox input "true"
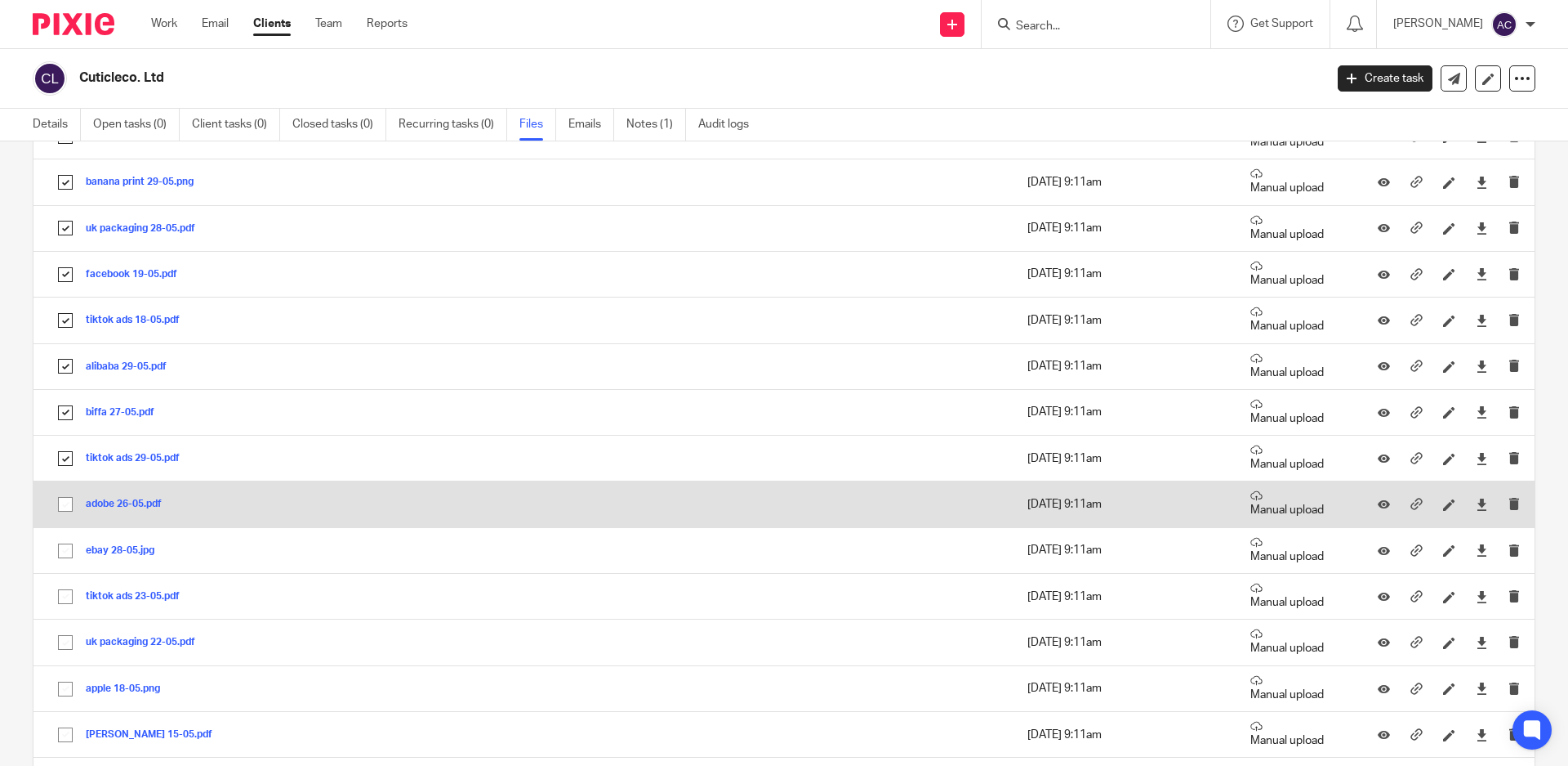
click at [67, 500] on input "checkbox" at bounding box center [65, 504] width 31 height 31
checkbox input "true"
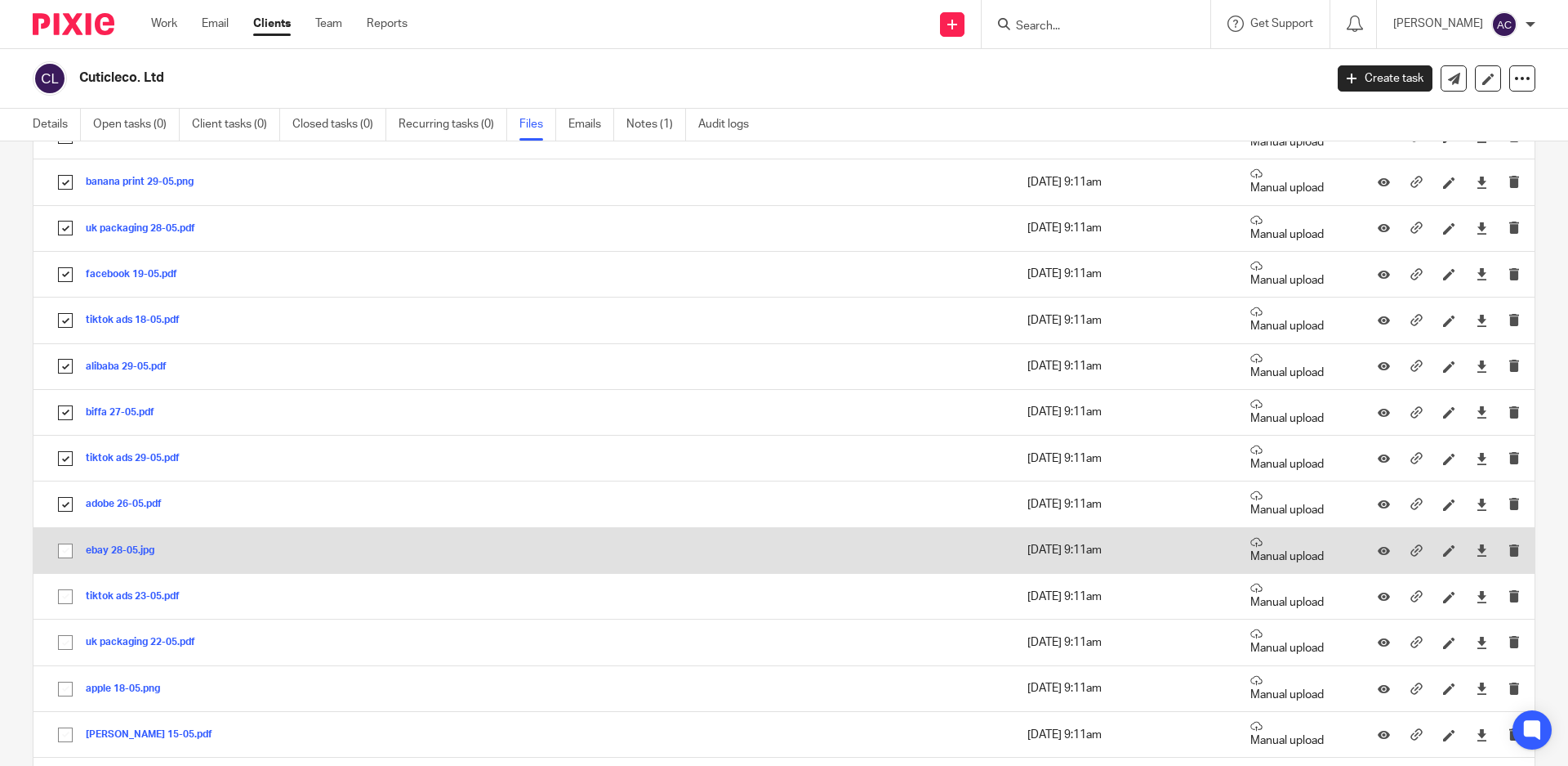
click at [65, 555] on input "checkbox" at bounding box center [65, 550] width 31 height 31
checkbox input "true"
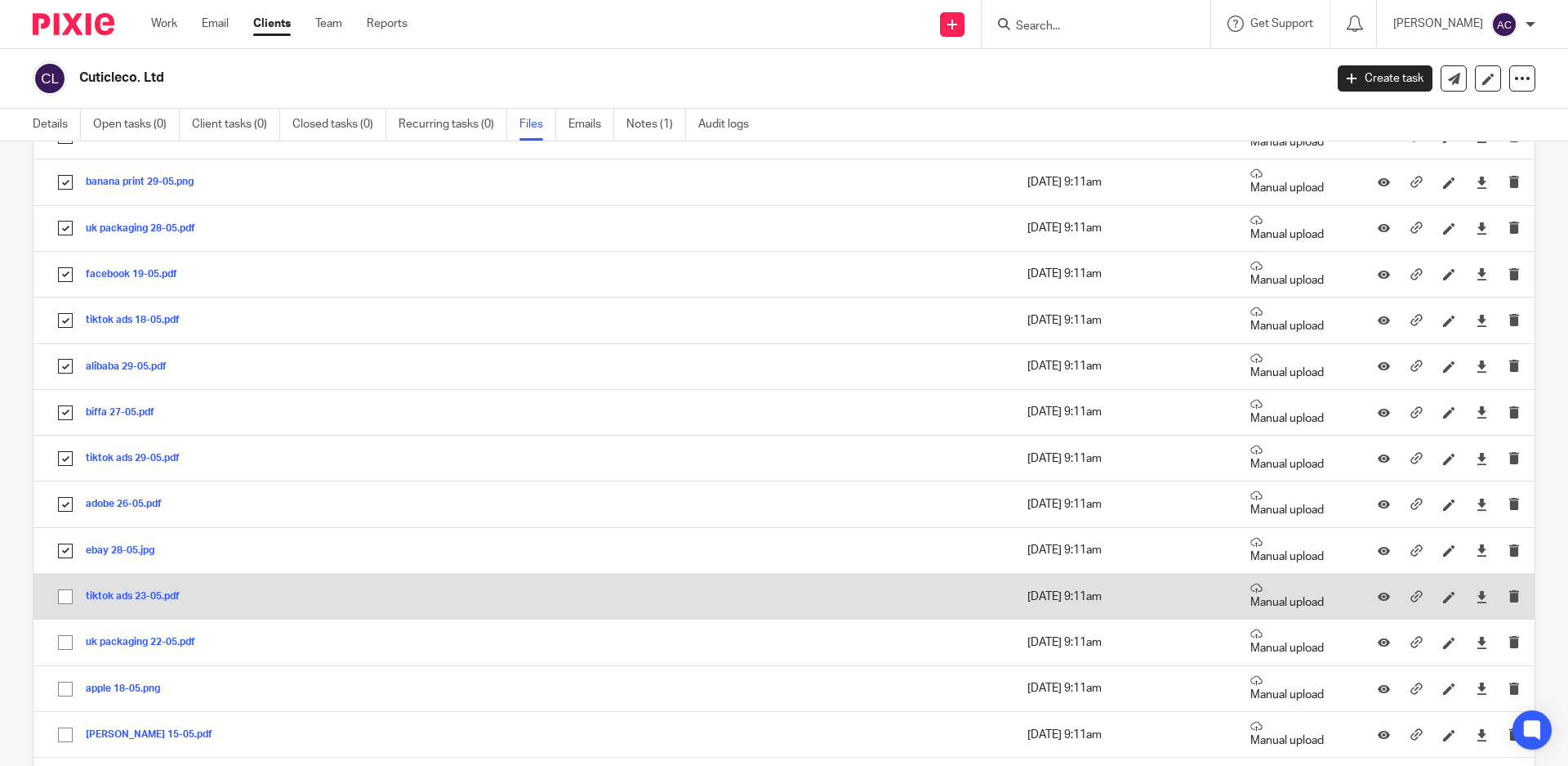
click at [67, 597] on input "checkbox" at bounding box center [65, 596] width 31 height 31
checkbox input "true"
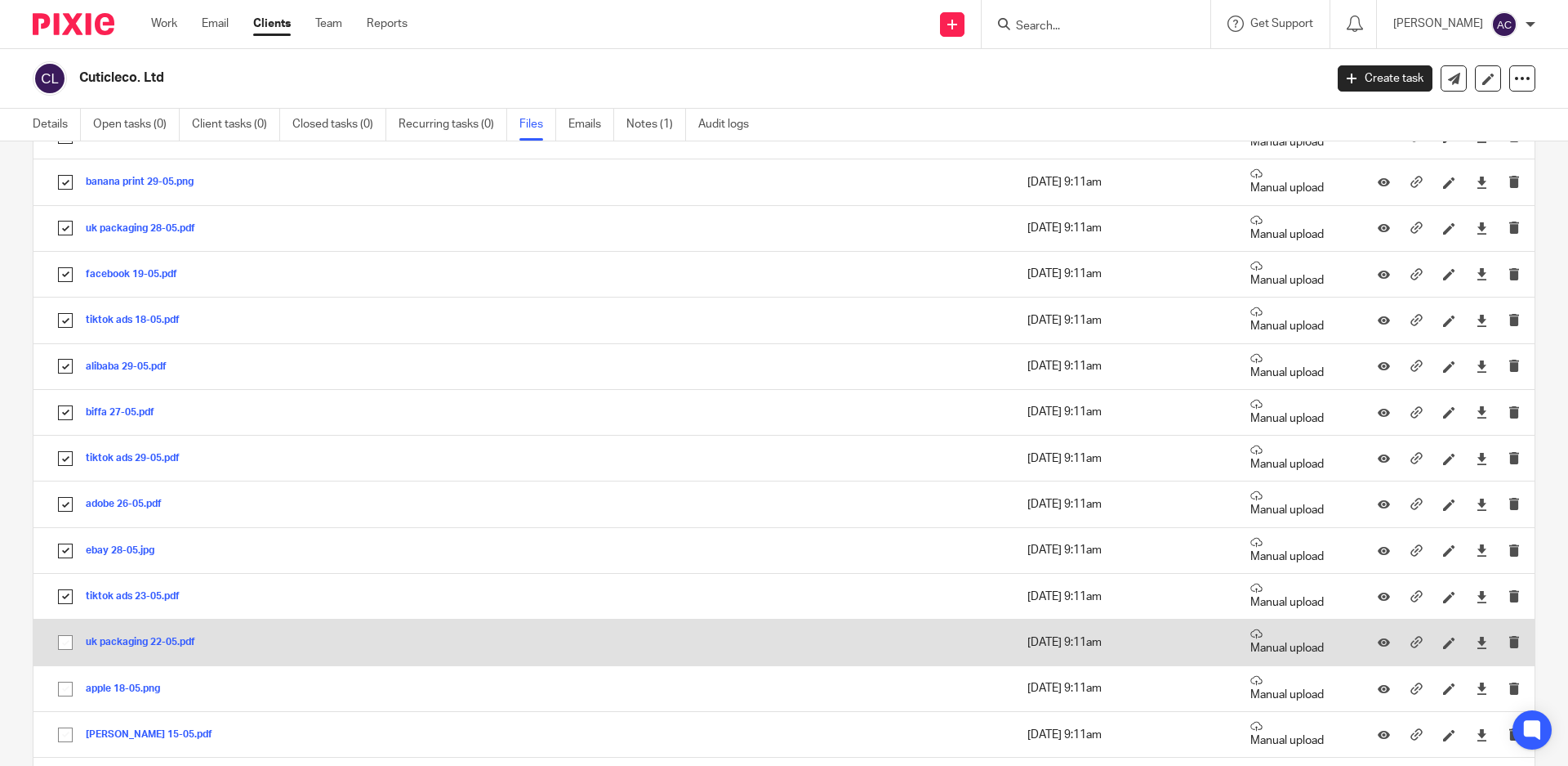
click at [66, 640] on input "checkbox" at bounding box center [65, 642] width 31 height 31
checkbox input "true"
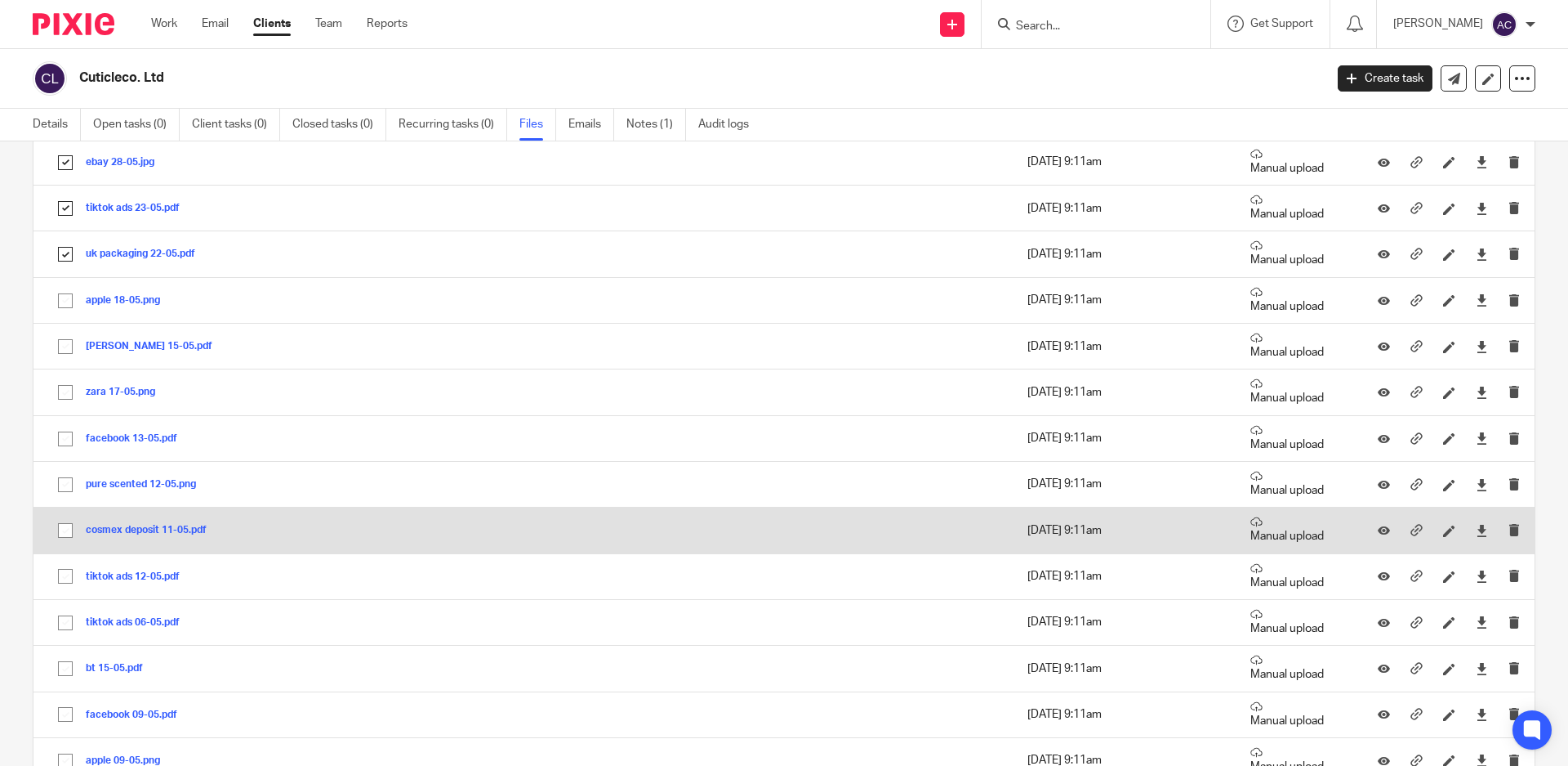
scroll to position [4741, 0]
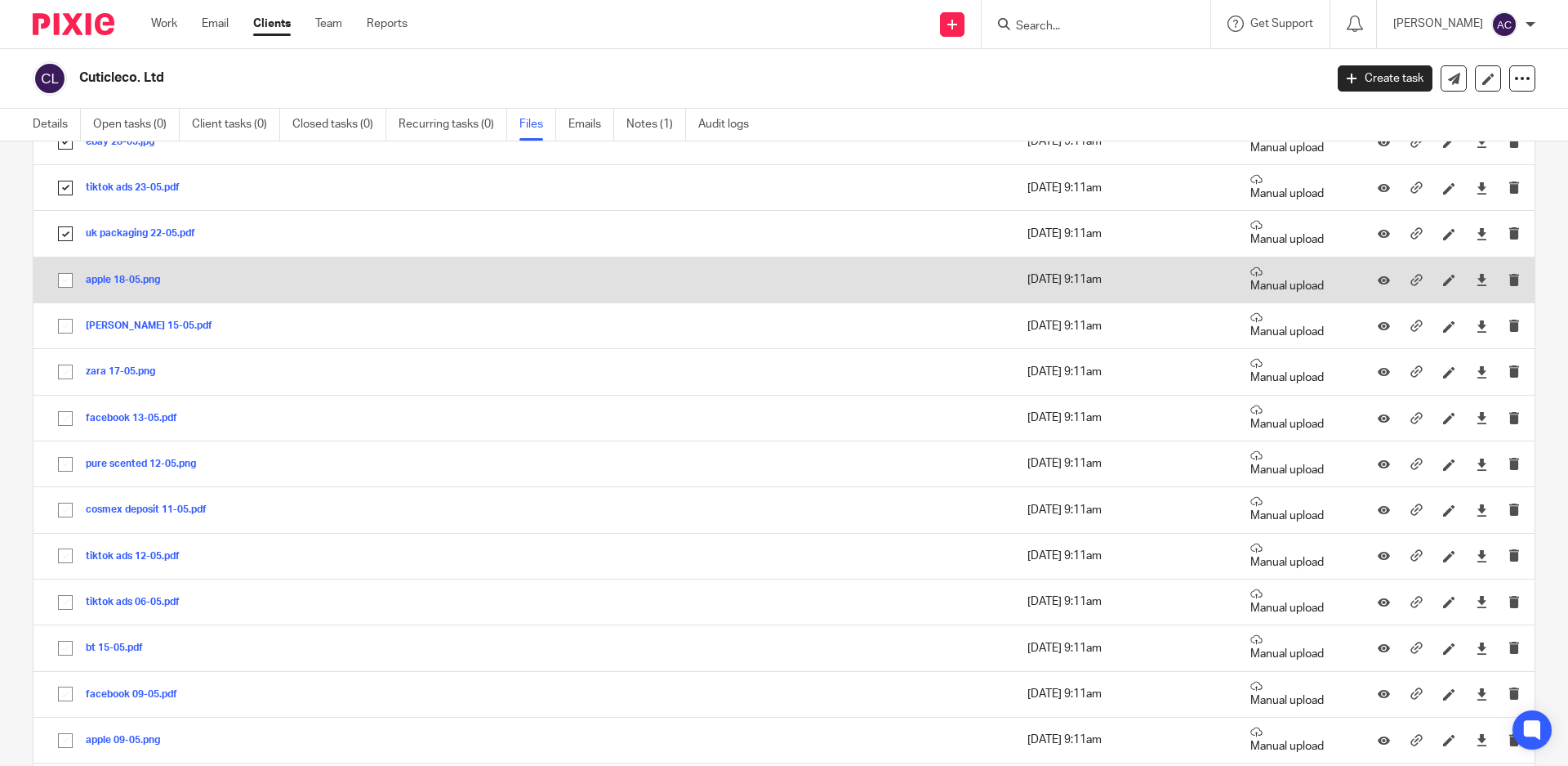
click at [67, 278] on input "checkbox" at bounding box center [65, 280] width 31 height 31
checkbox input "true"
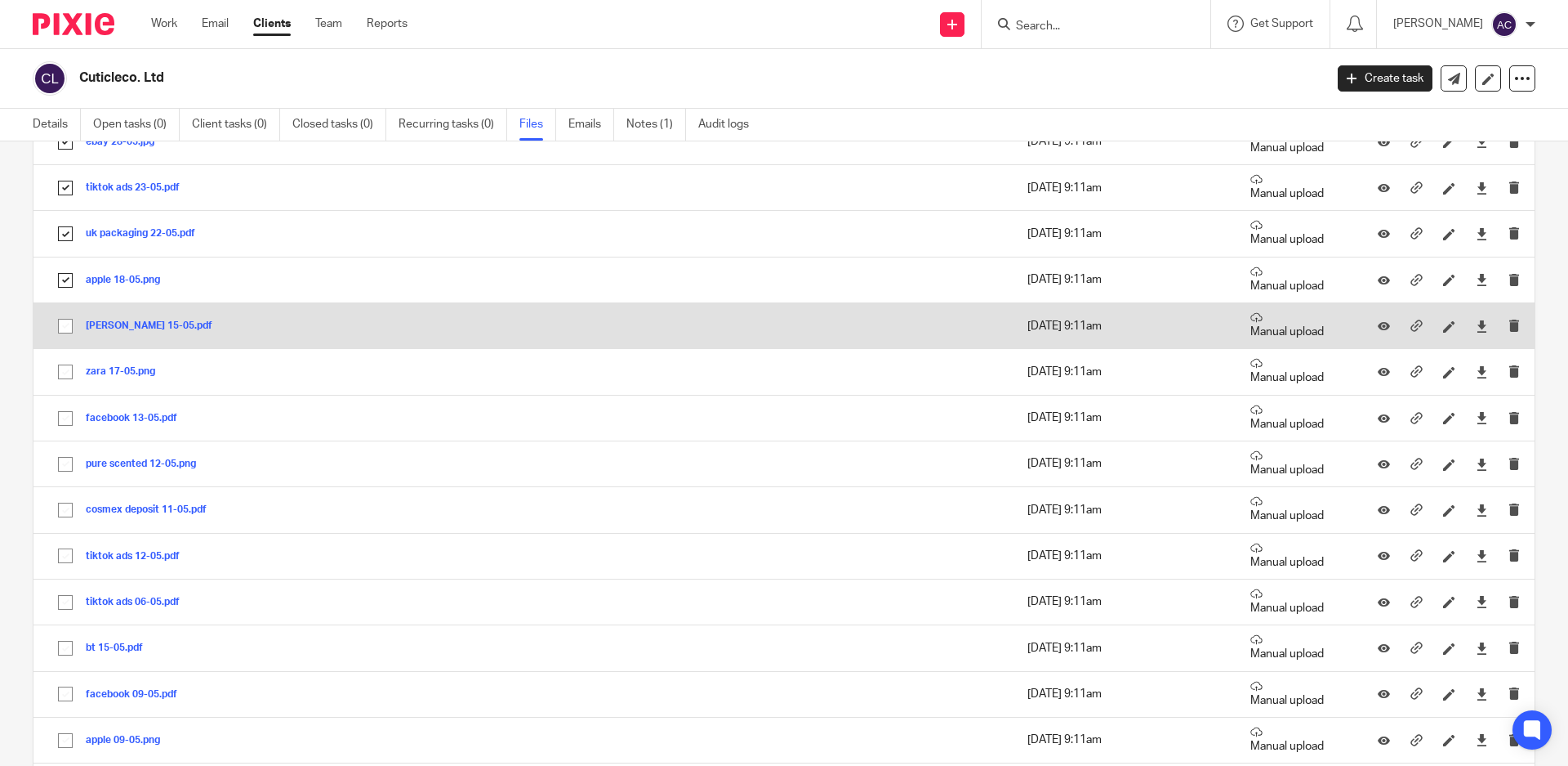
click at [65, 332] on input "checkbox" at bounding box center [65, 326] width 31 height 31
checkbox input "true"
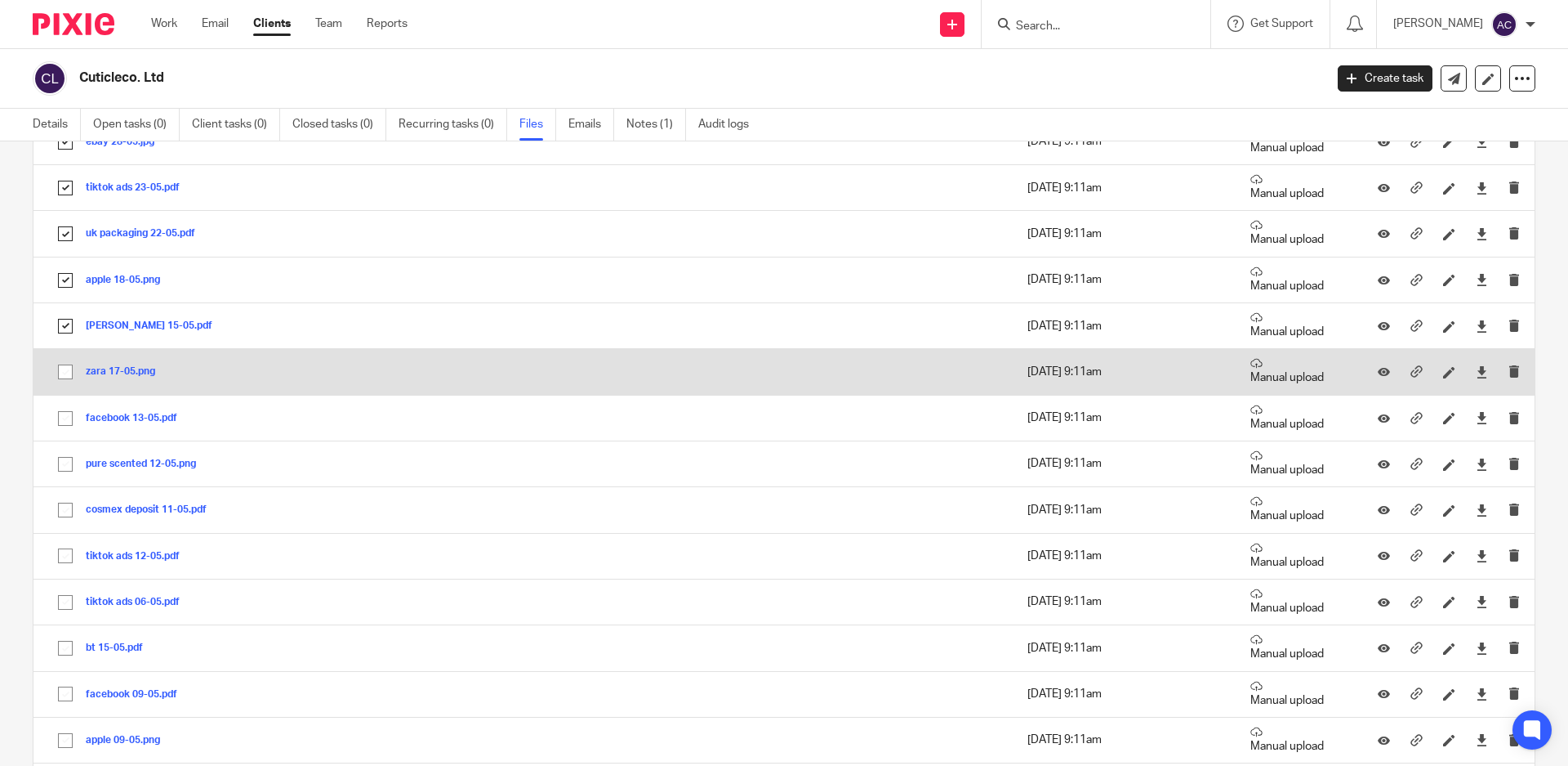
click at [64, 368] on input "checkbox" at bounding box center [65, 371] width 31 height 31
checkbox input "true"
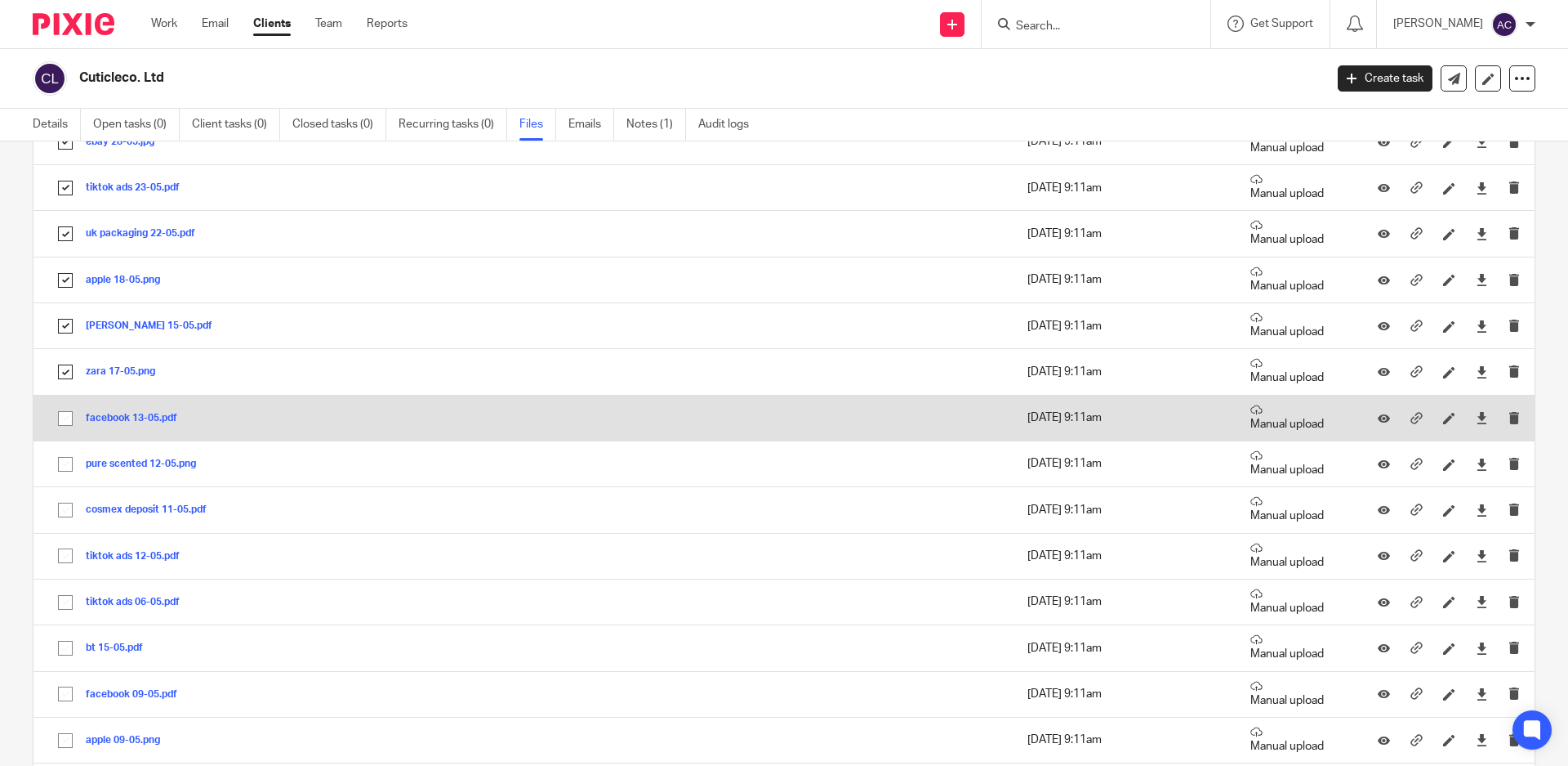
click at [66, 420] on input "checkbox" at bounding box center [65, 418] width 31 height 31
checkbox input "true"
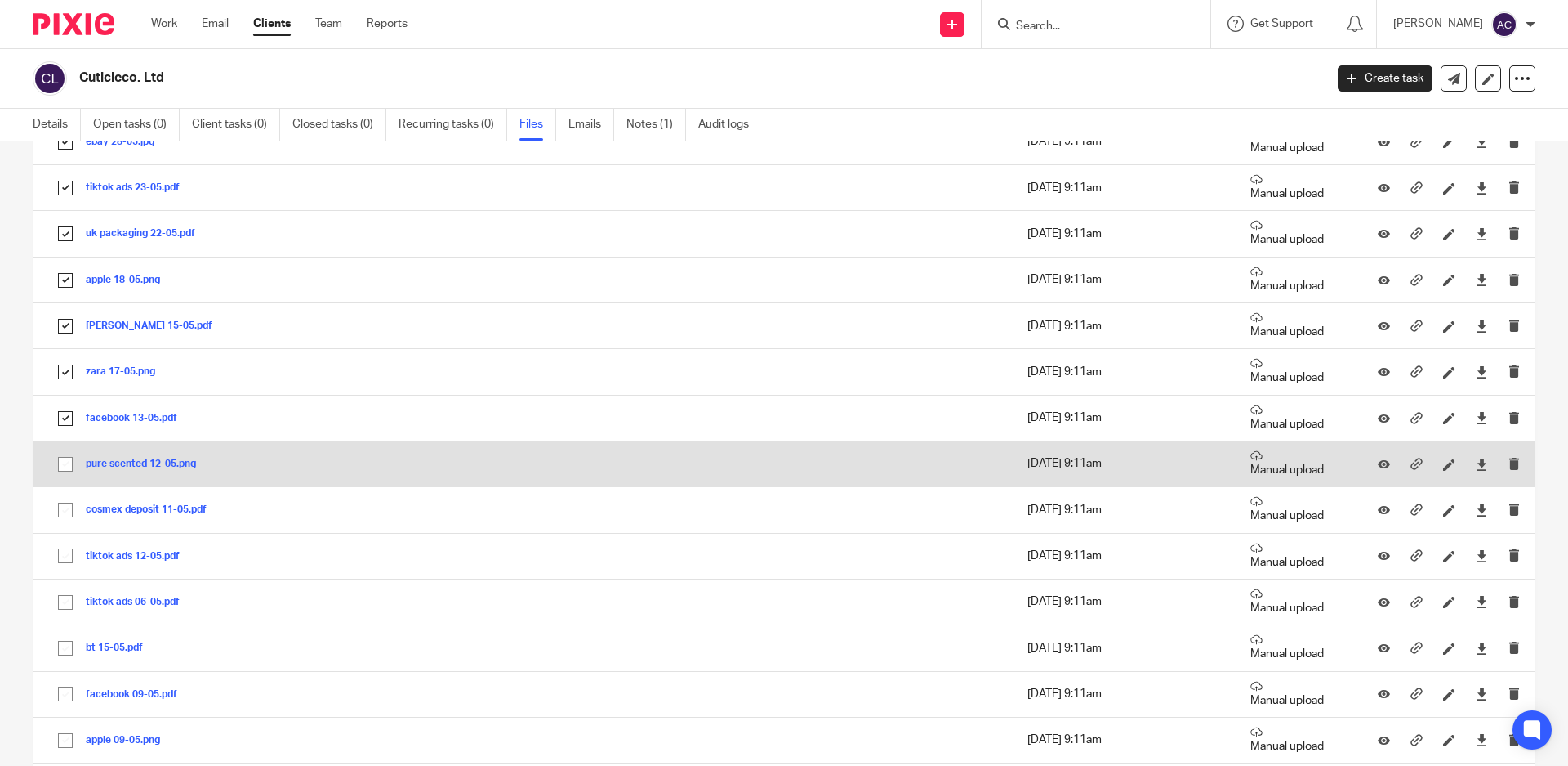
click at [69, 461] on input "checkbox" at bounding box center [65, 464] width 31 height 31
checkbox input "true"
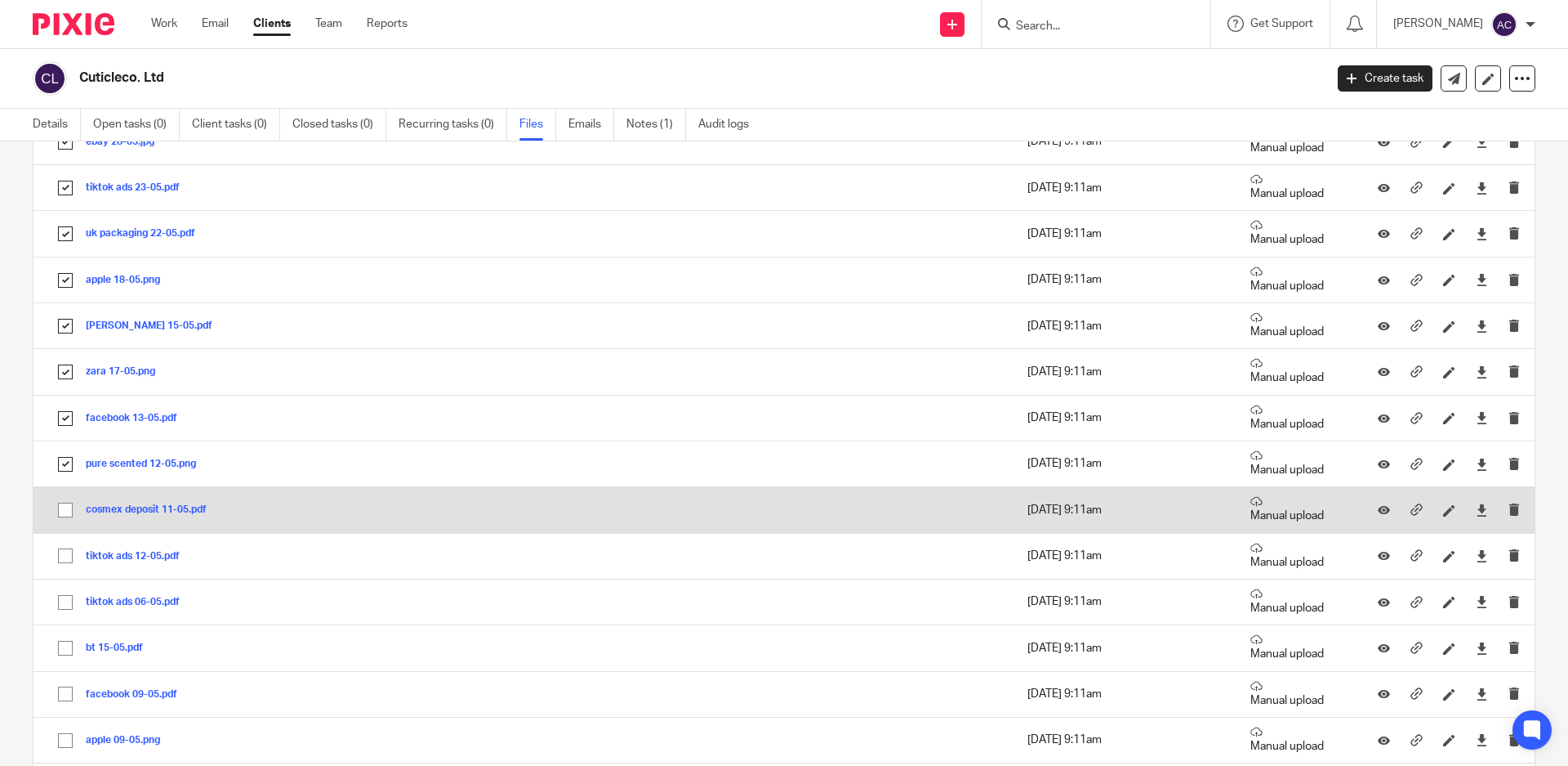
click at [69, 508] on input "checkbox" at bounding box center [65, 510] width 31 height 31
checkbox input "true"
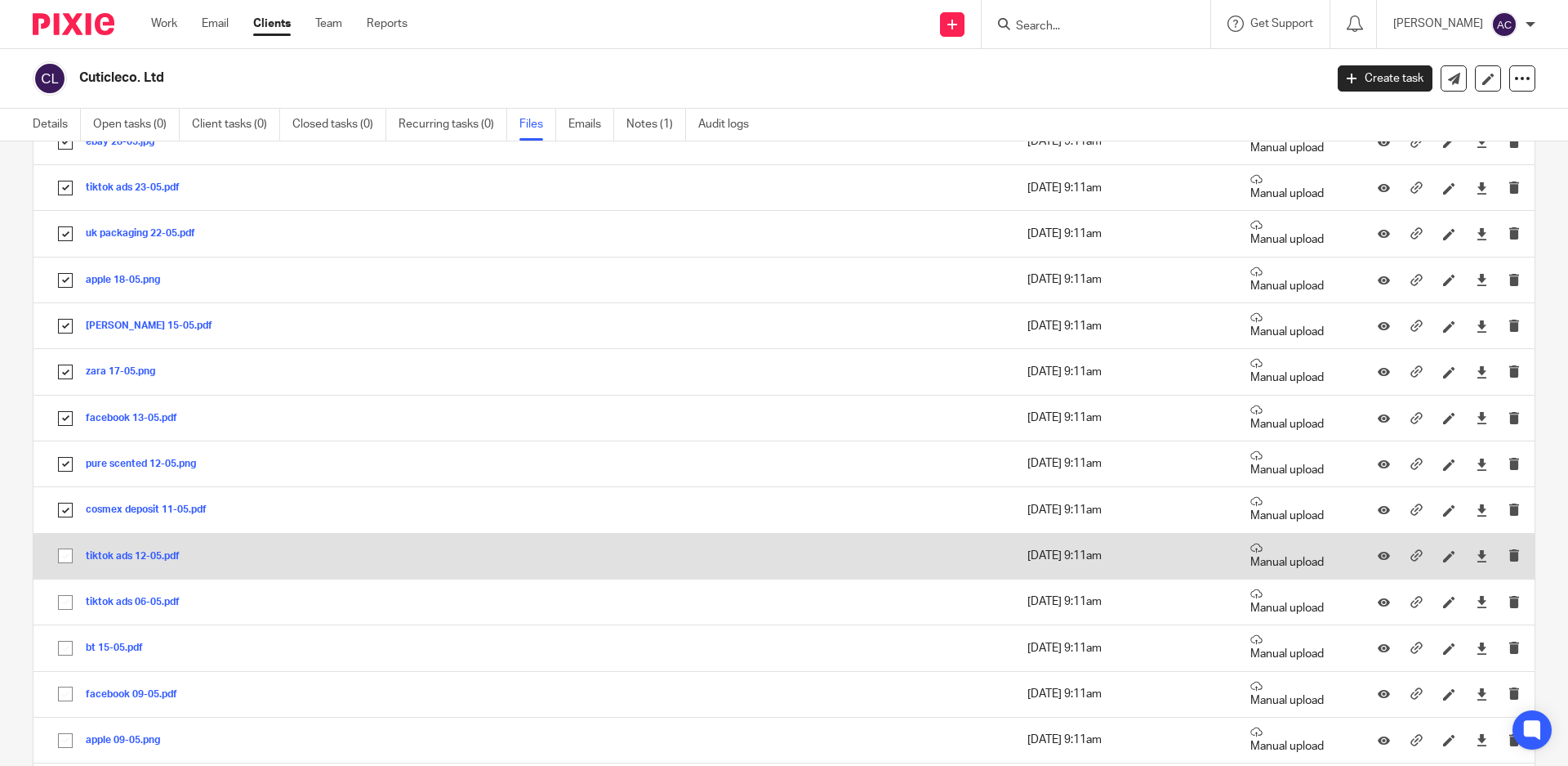
click at [65, 557] on input "checkbox" at bounding box center [65, 555] width 31 height 31
checkbox input "true"
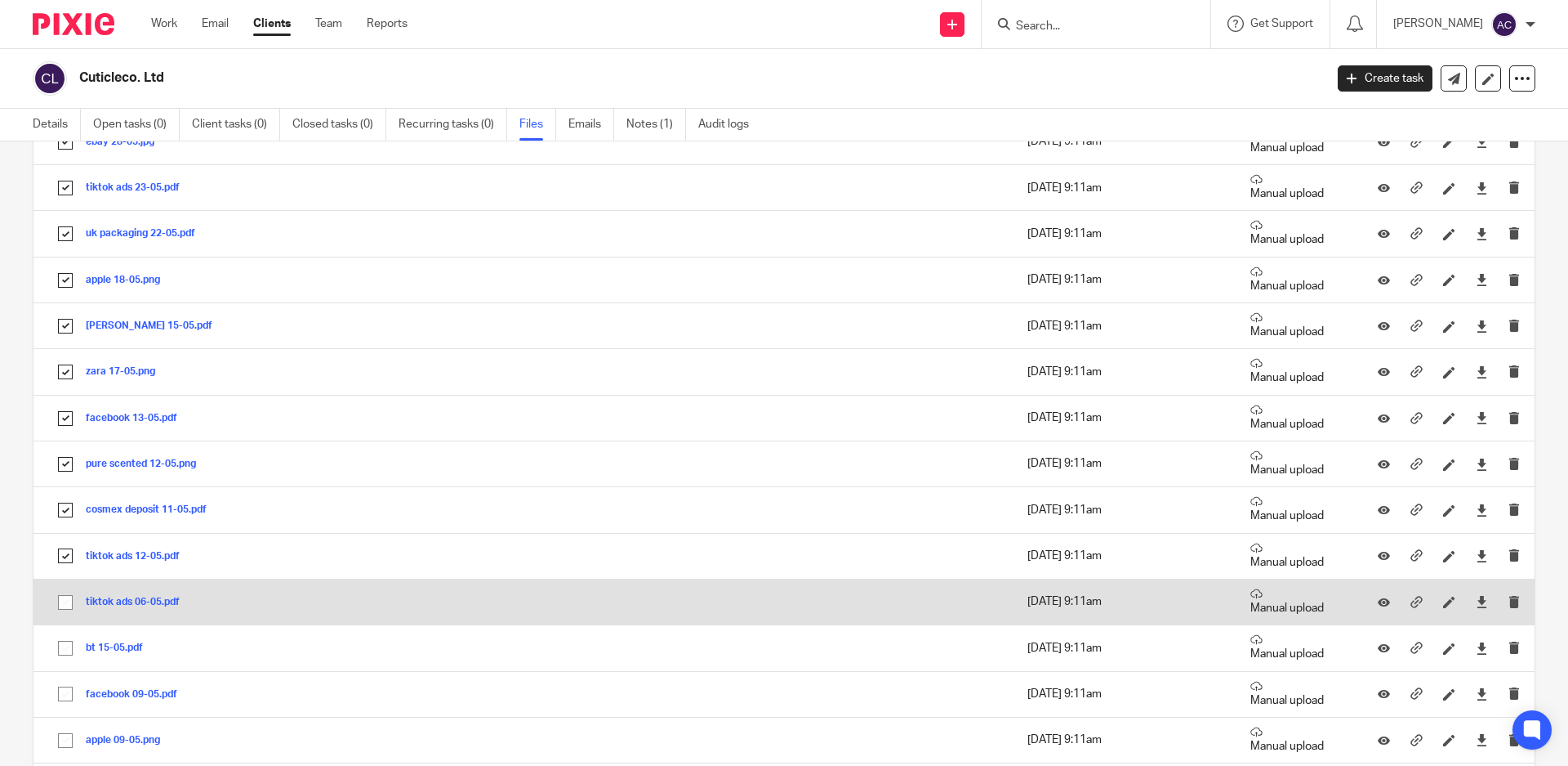
click at [63, 600] on input "checkbox" at bounding box center [65, 602] width 31 height 31
checkbox input "true"
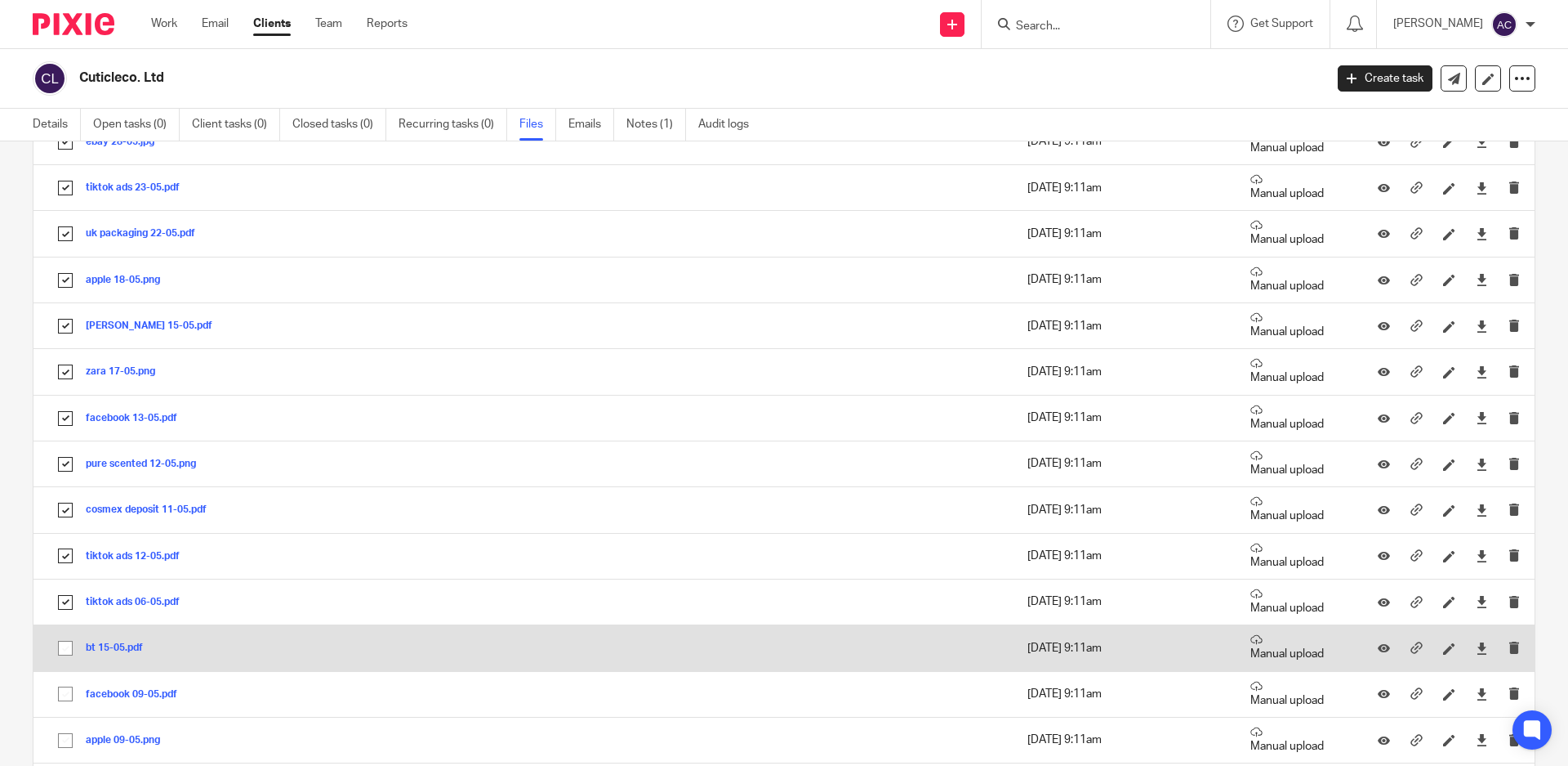
click at [62, 650] on input "checkbox" at bounding box center [65, 648] width 31 height 31
checkbox input "true"
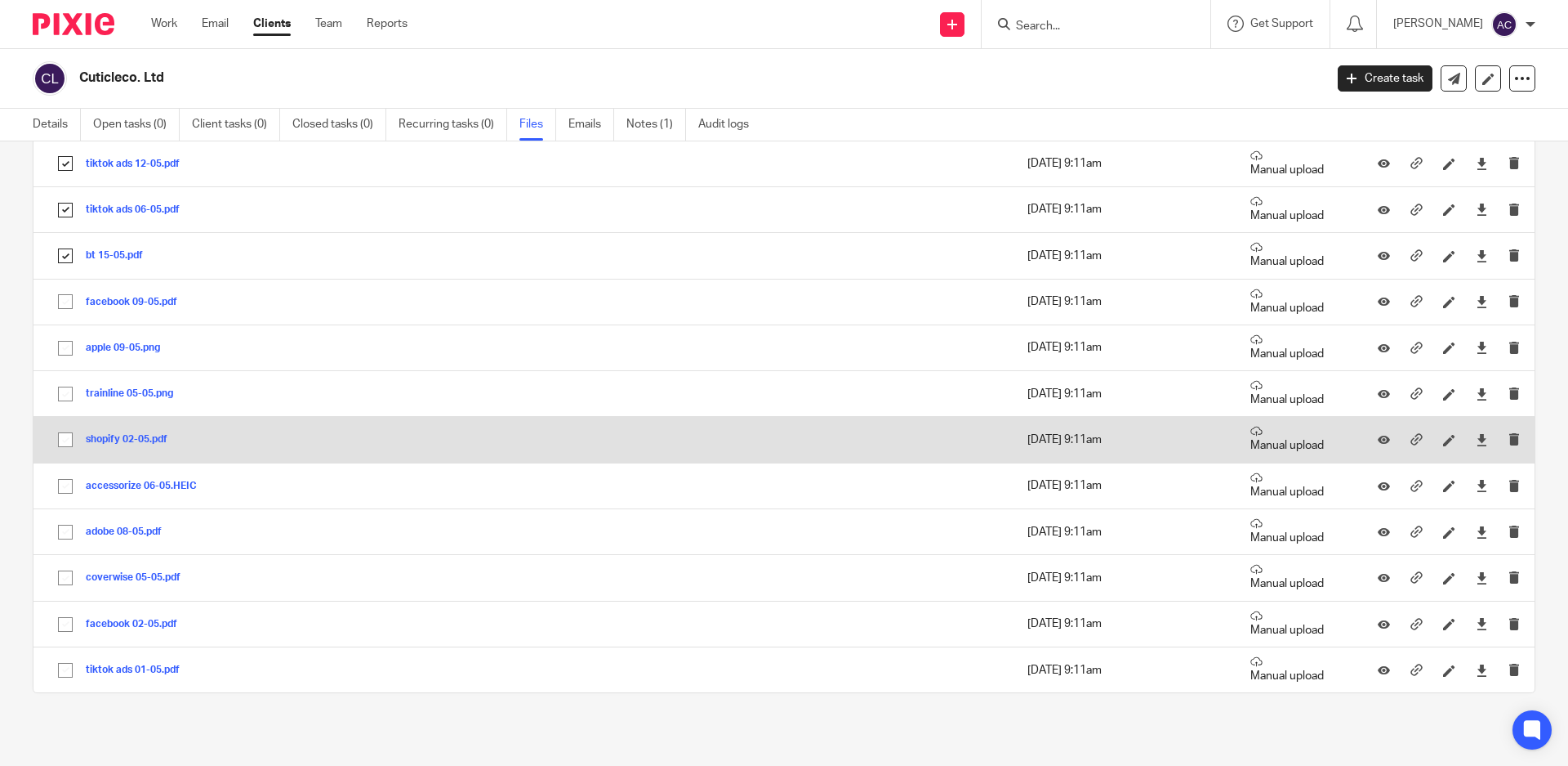
scroll to position [5134, 0]
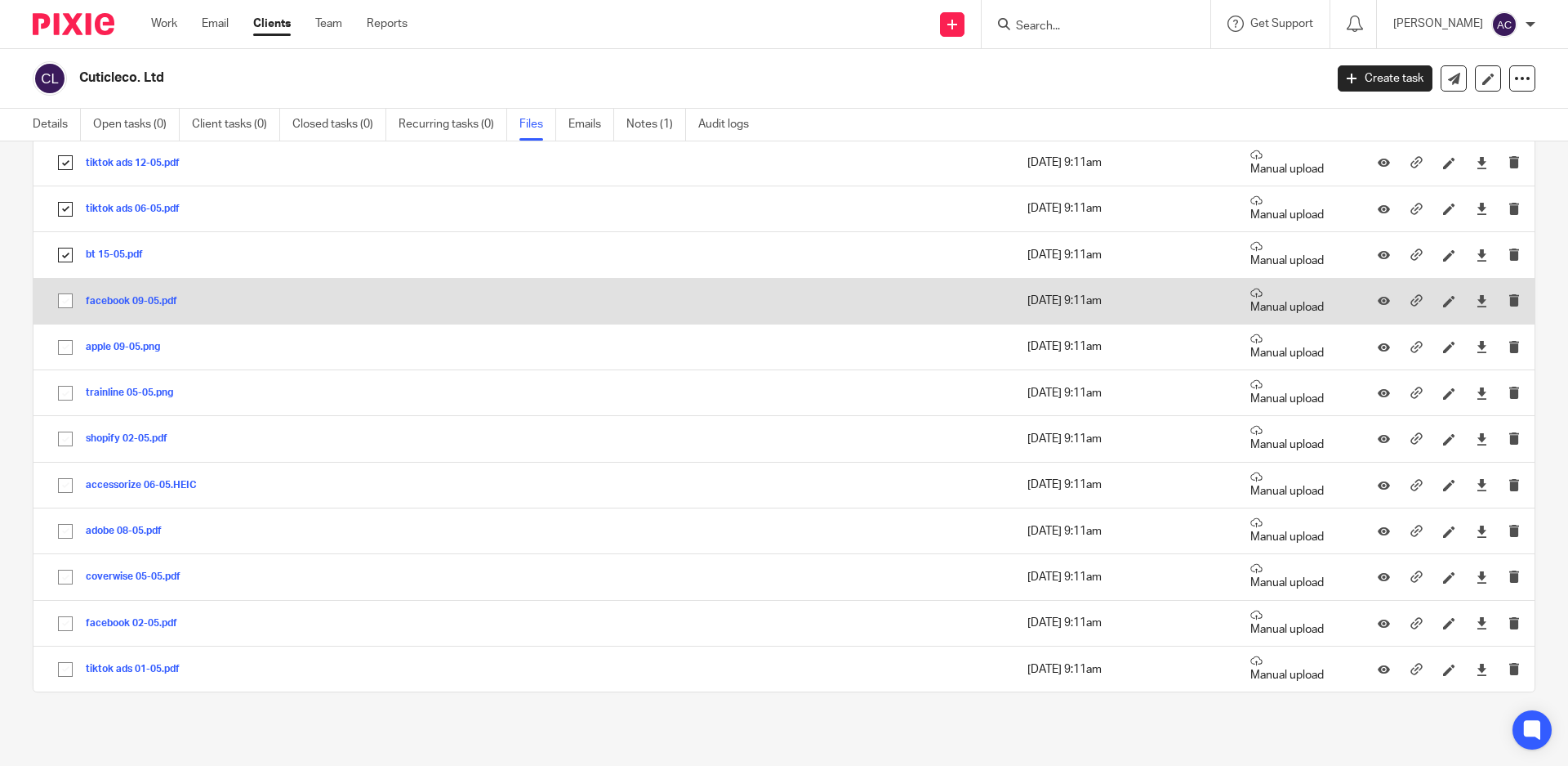
click at [65, 307] on input "checkbox" at bounding box center [65, 300] width 31 height 31
checkbox input "true"
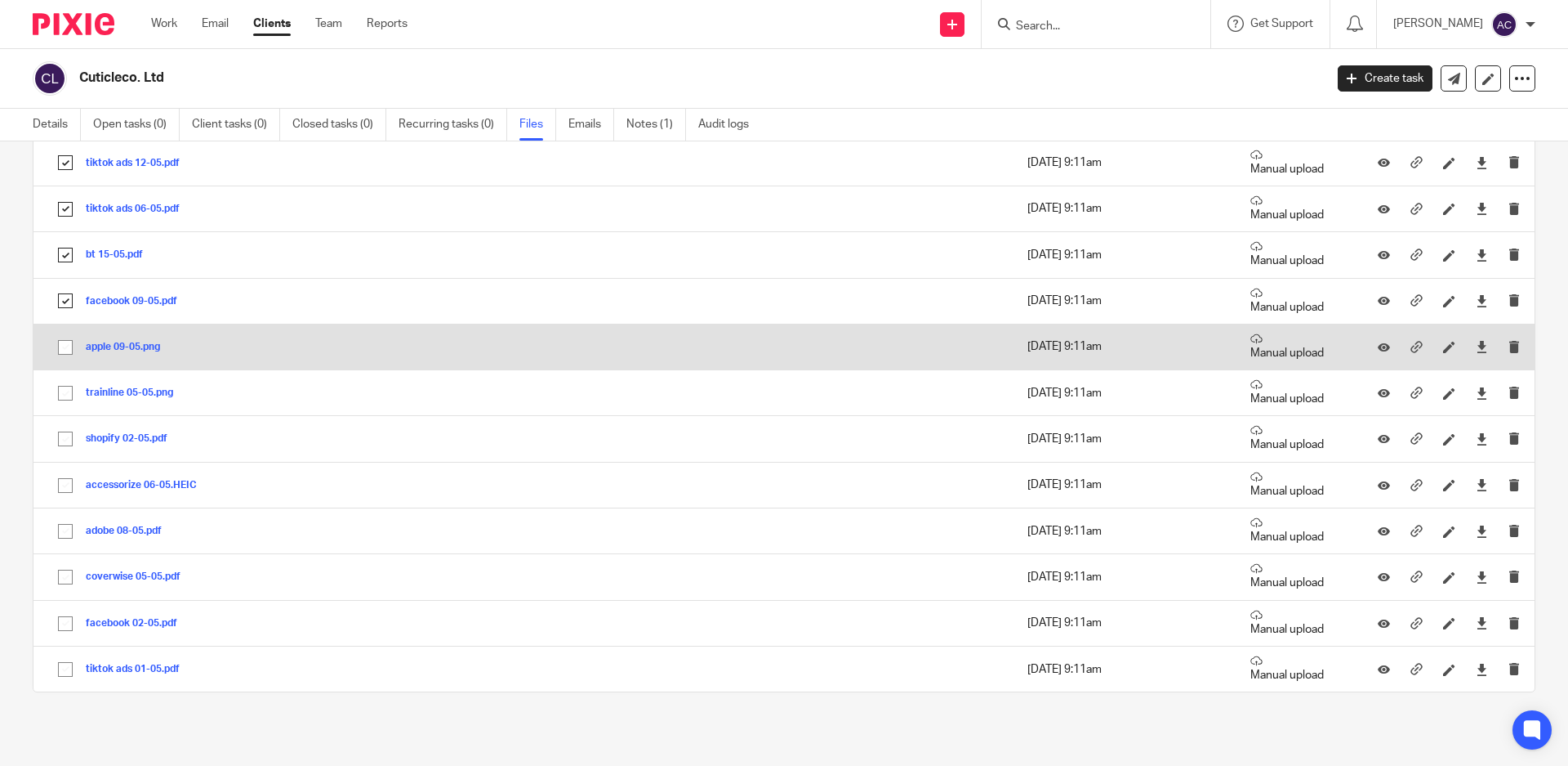
click at [67, 347] on input "checkbox" at bounding box center [65, 347] width 31 height 31
checkbox input "true"
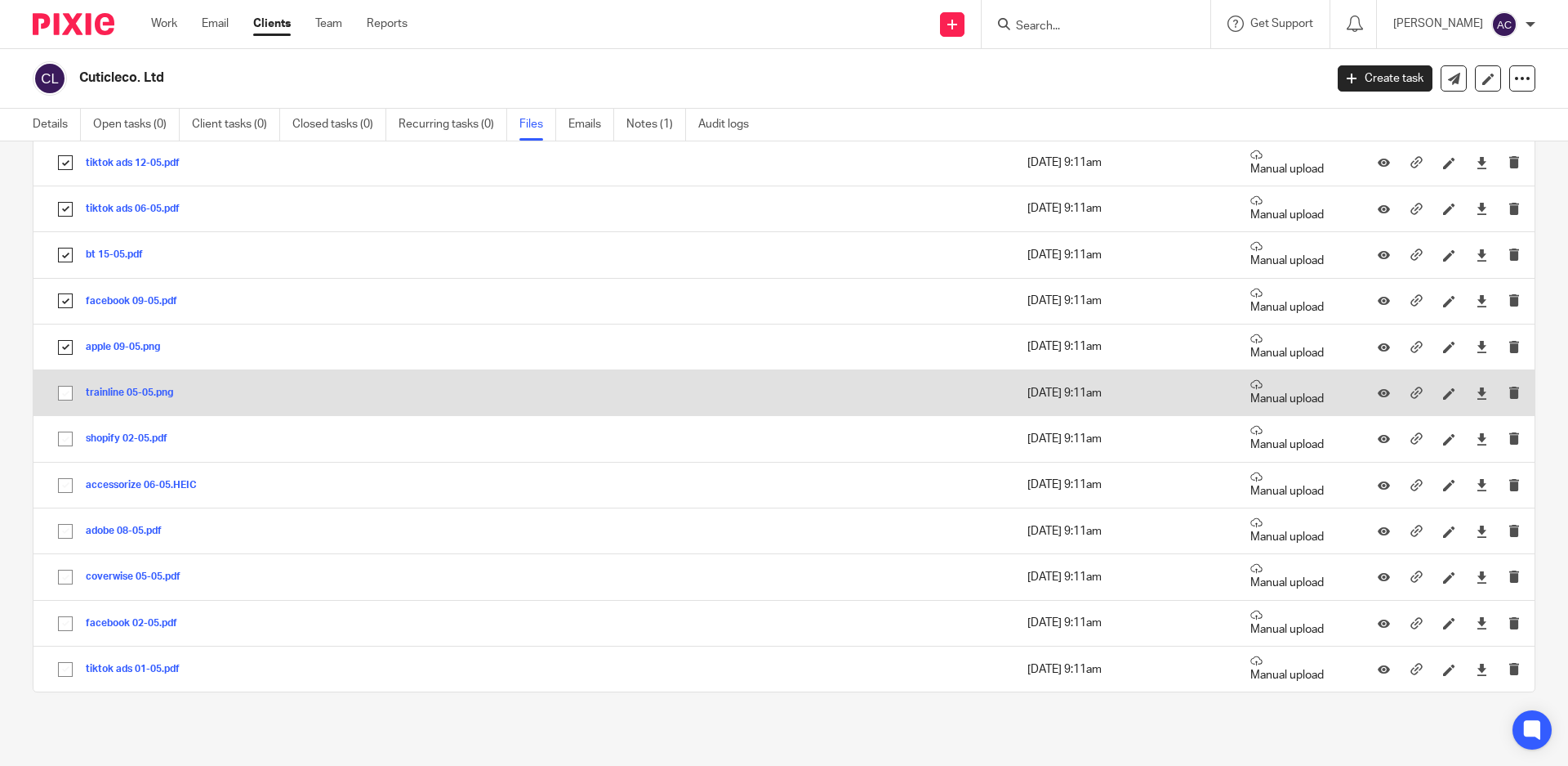
click at [69, 392] on input "checkbox" at bounding box center [65, 393] width 31 height 31
checkbox input "true"
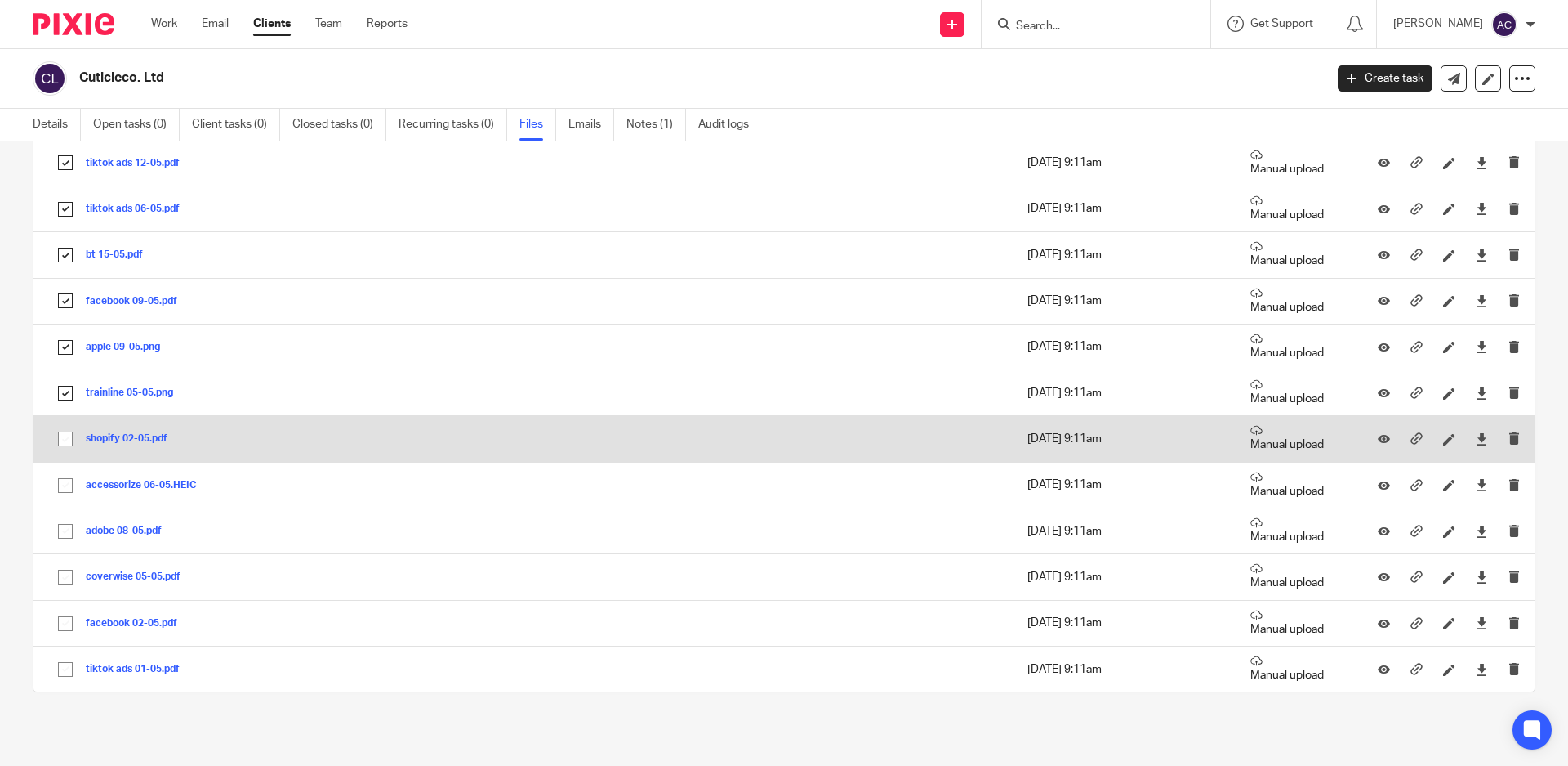
click at [62, 443] on input "checkbox" at bounding box center [65, 438] width 31 height 31
checkbox input "true"
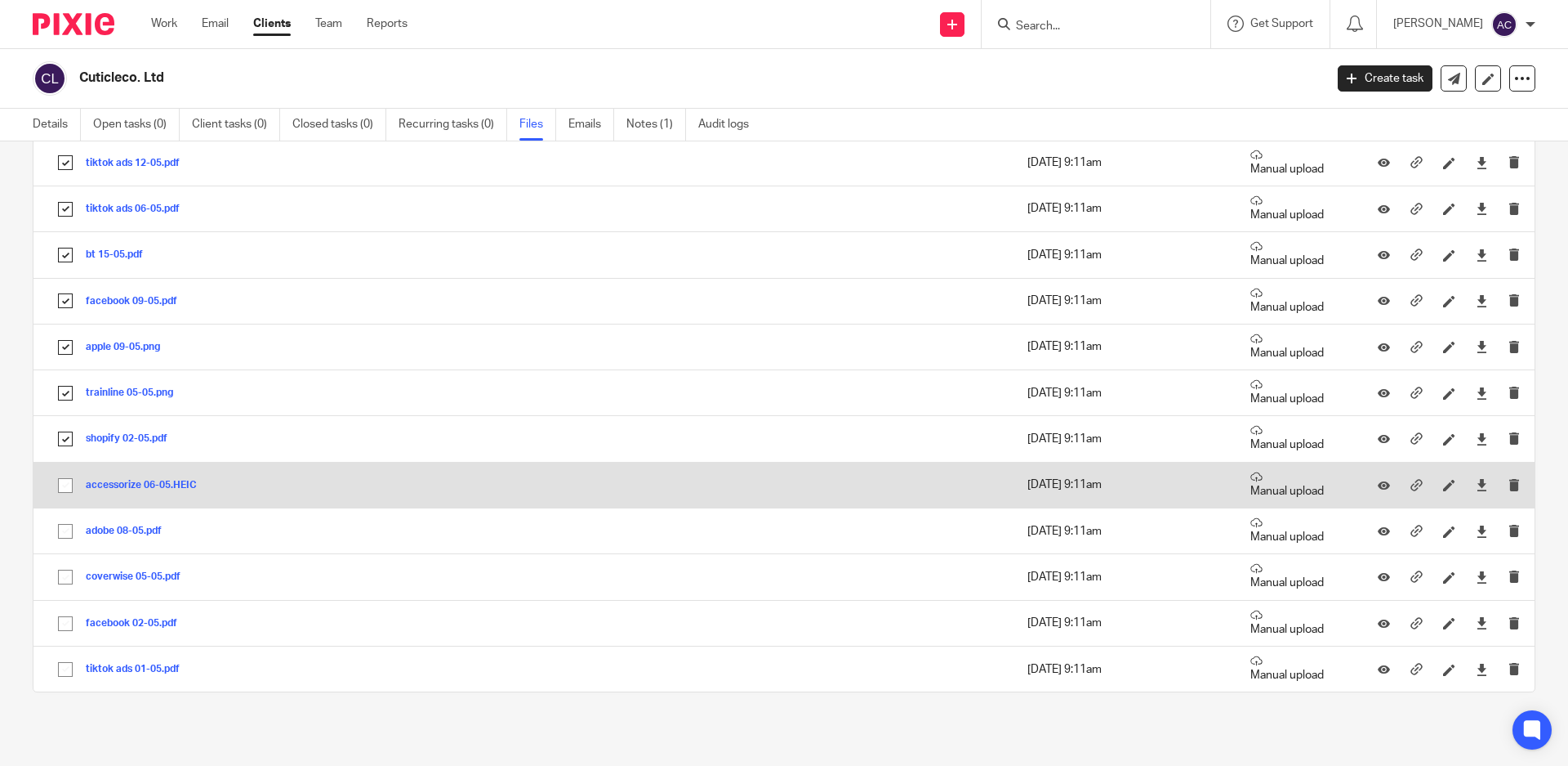
click at [63, 481] on input "checkbox" at bounding box center [65, 485] width 31 height 31
checkbox input "true"
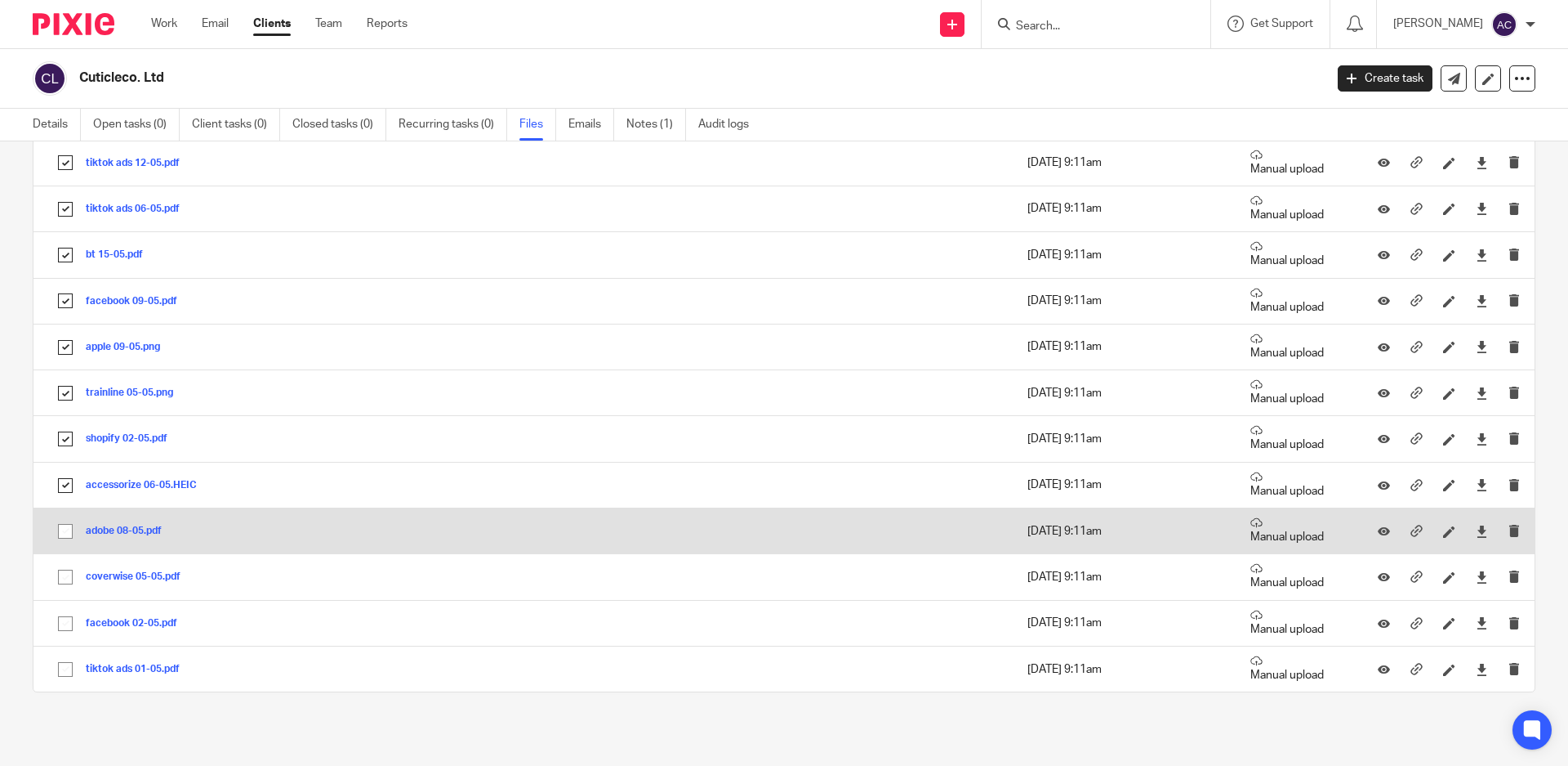
click at [66, 533] on input "checkbox" at bounding box center [65, 531] width 31 height 31
checkbox input "true"
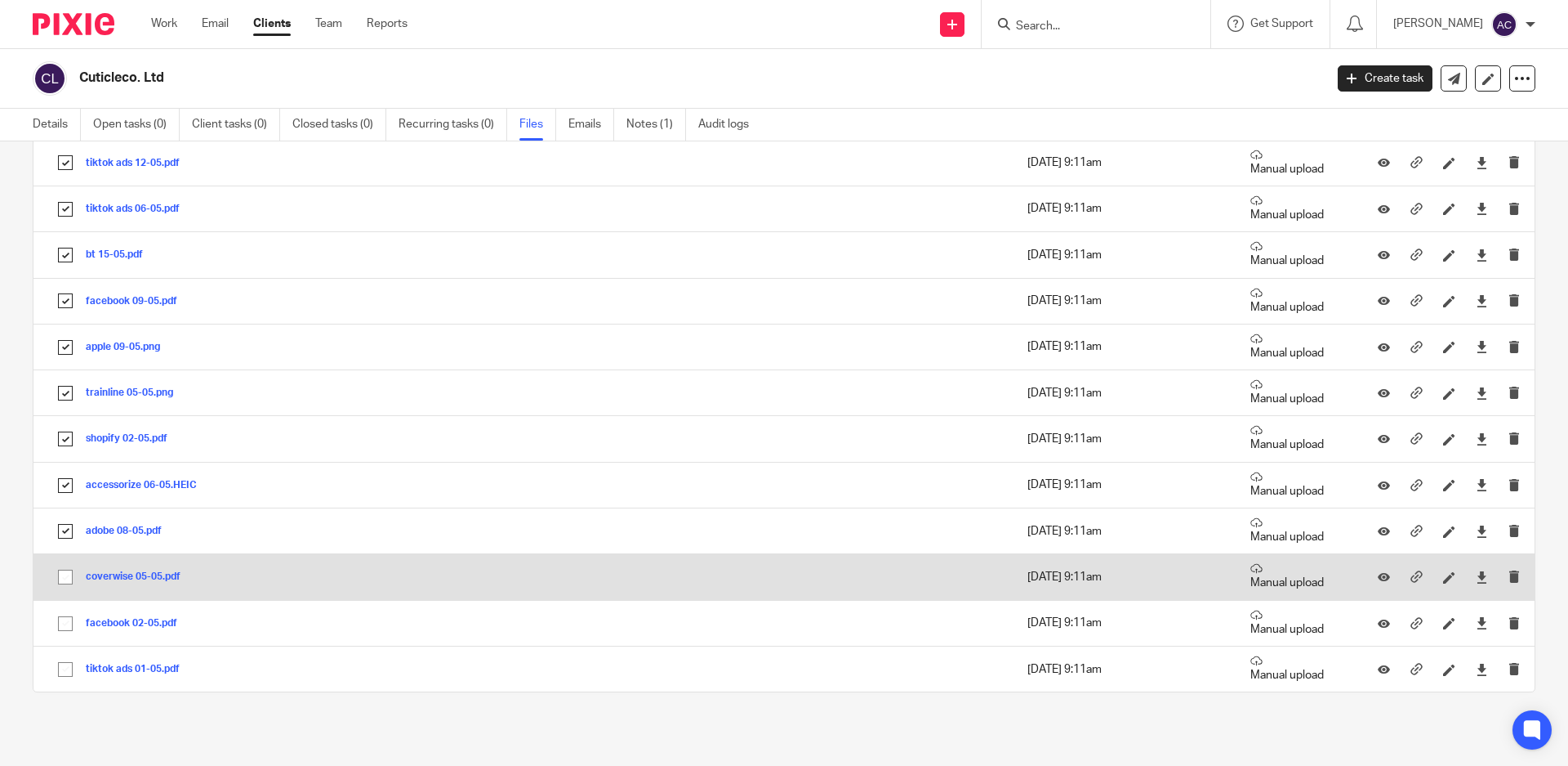
click at [65, 573] on input "checkbox" at bounding box center [65, 577] width 31 height 31
checkbox input "true"
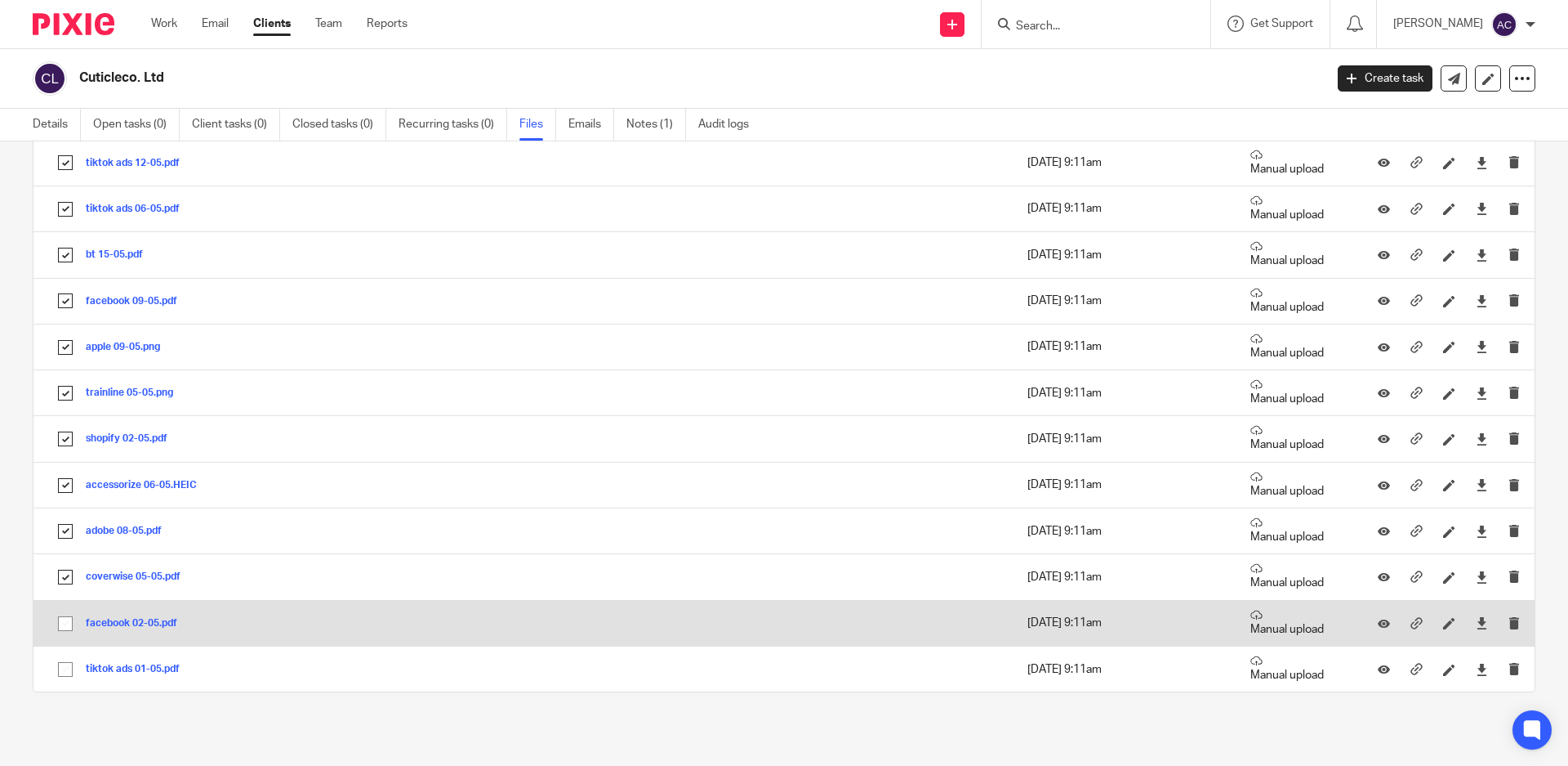
click at [64, 616] on input "checkbox" at bounding box center [65, 623] width 31 height 31
checkbox input "true"
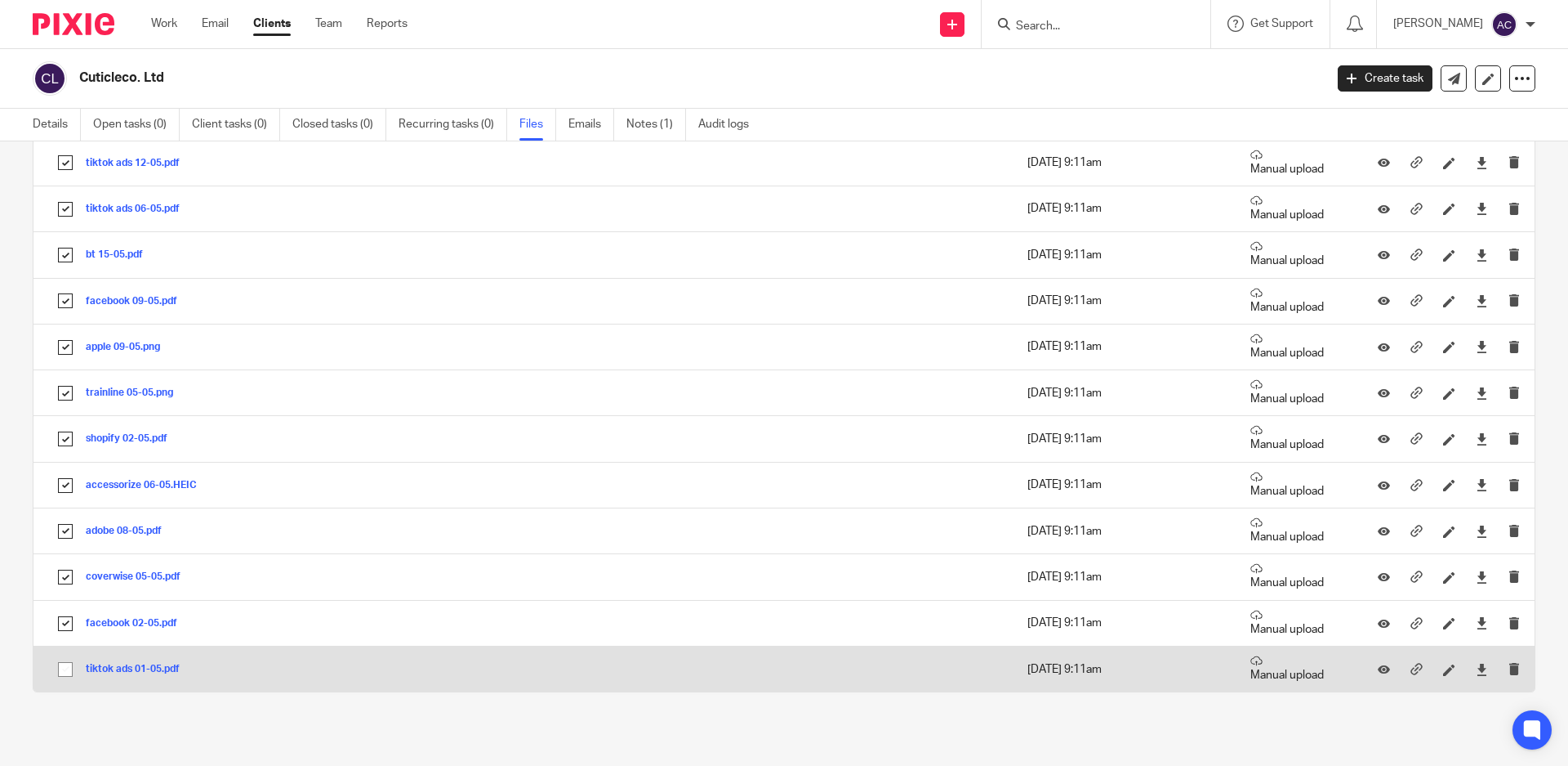
click at [65, 668] on input "checkbox" at bounding box center [65, 669] width 31 height 31
checkbox input "true"
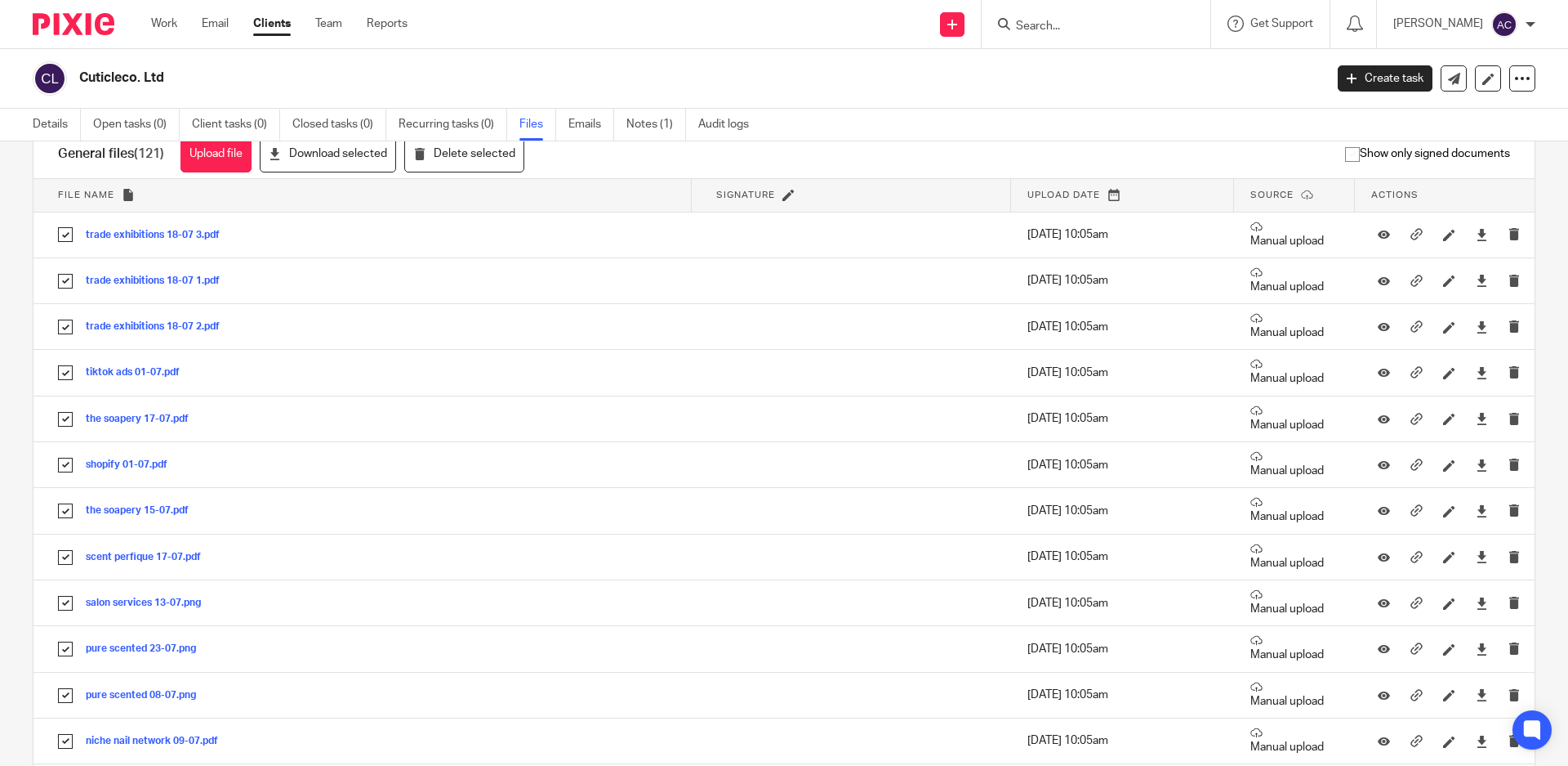
scroll to position [0, 0]
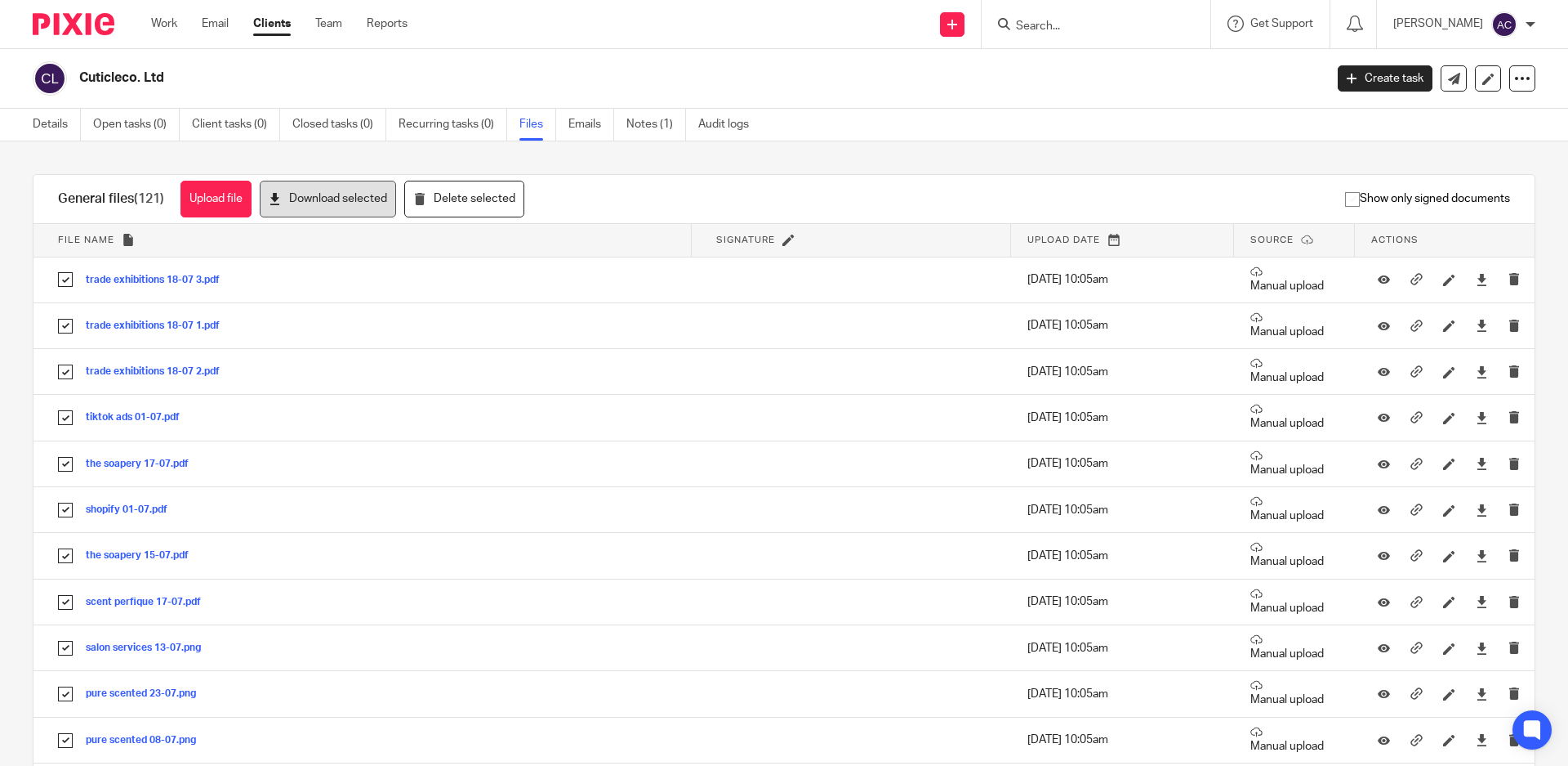
click at [346, 199] on button "Download selected" at bounding box center [328, 199] width 137 height 37
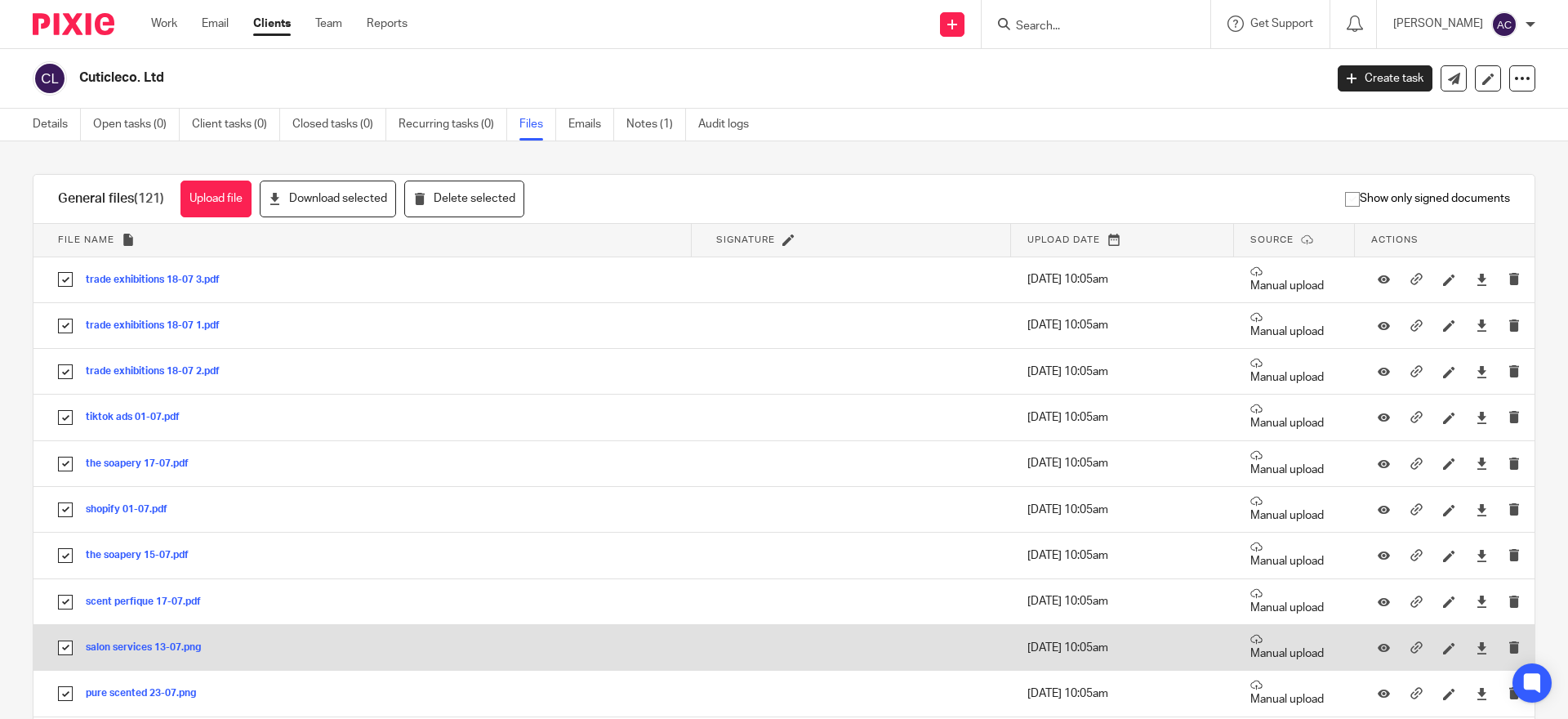
click at [184, 658] on td "salon services 13-07.png salon services 13-07 Save" at bounding box center [363, 648] width 659 height 46
